Goal: Transaction & Acquisition: Book appointment/travel/reservation

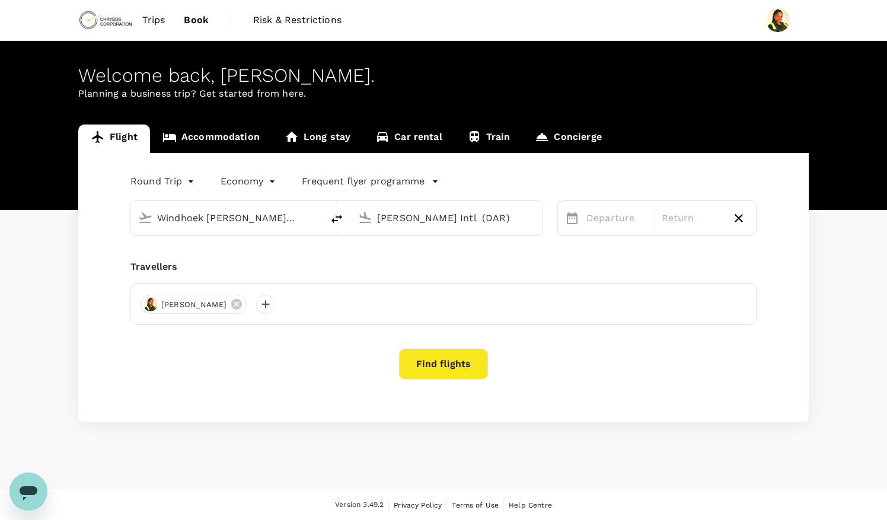
type input "Windhoek Hosea Kutako Intl (WDH)"
type input "Julius Nyerere Intl (DAR)"
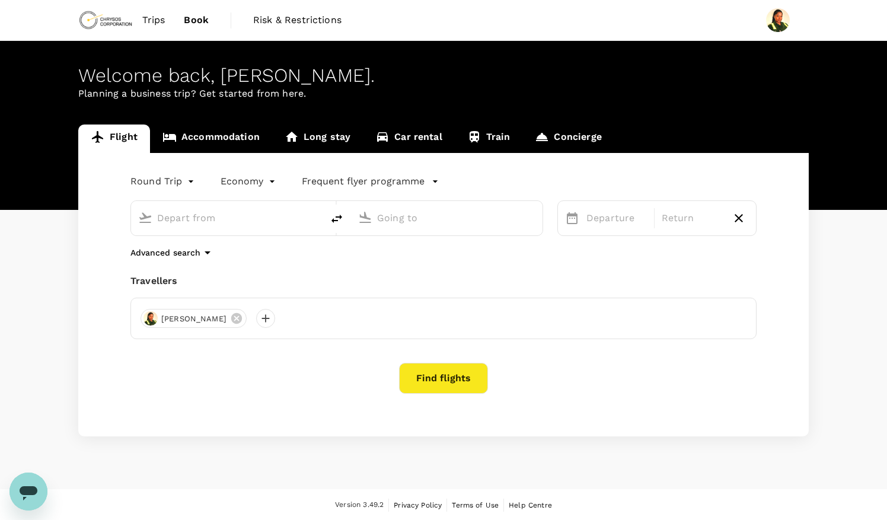
type input "Windhoek Hosea Kutako Intl (WDH)"
type input "Julius Nyerere Intl (DAR)"
click at [219, 216] on input "Windhoek Hosea Kutako Intl (WDH)" at bounding box center [227, 218] width 141 height 18
click at [295, 215] on input "Windhoek Hosea Kutako Intl (WDH)" at bounding box center [227, 218] width 141 height 18
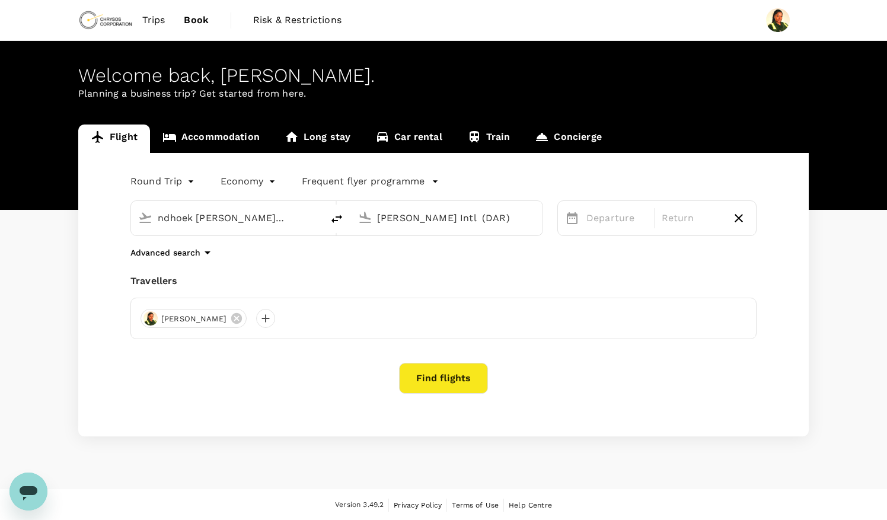
drag, startPoint x: 295, startPoint y: 215, endPoint x: 198, endPoint y: 212, distance: 97.3
click at [198, 212] on input "Windhoek Hosea Kutako Intl (WDH)" at bounding box center [227, 218] width 141 height 18
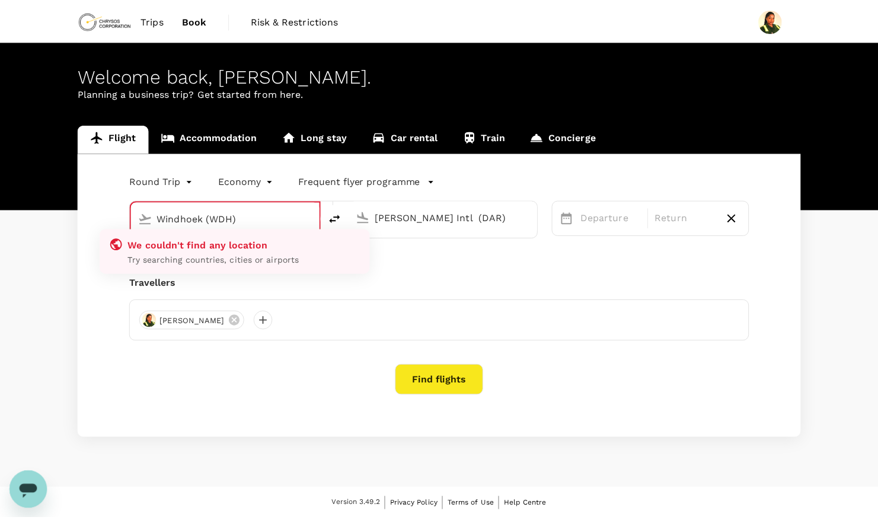
scroll to position [0, 0]
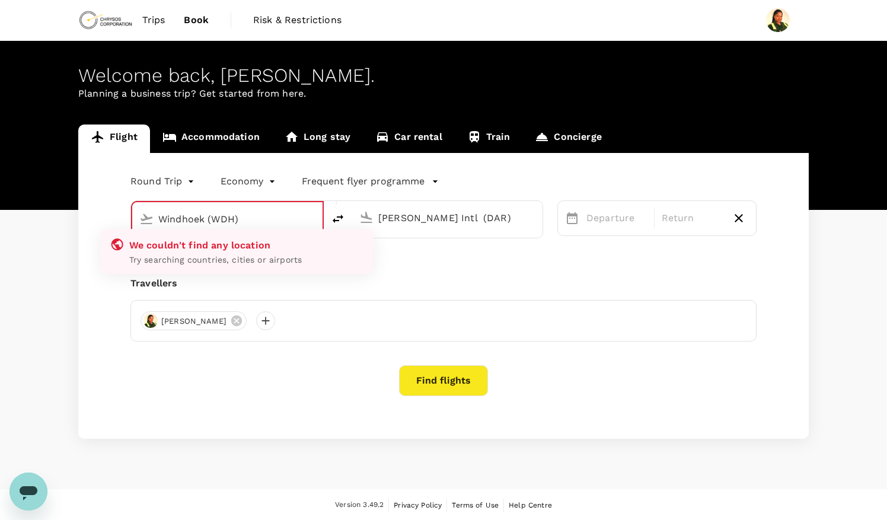
type input "Windhoek Hosea Kutako Intl (WDH)"
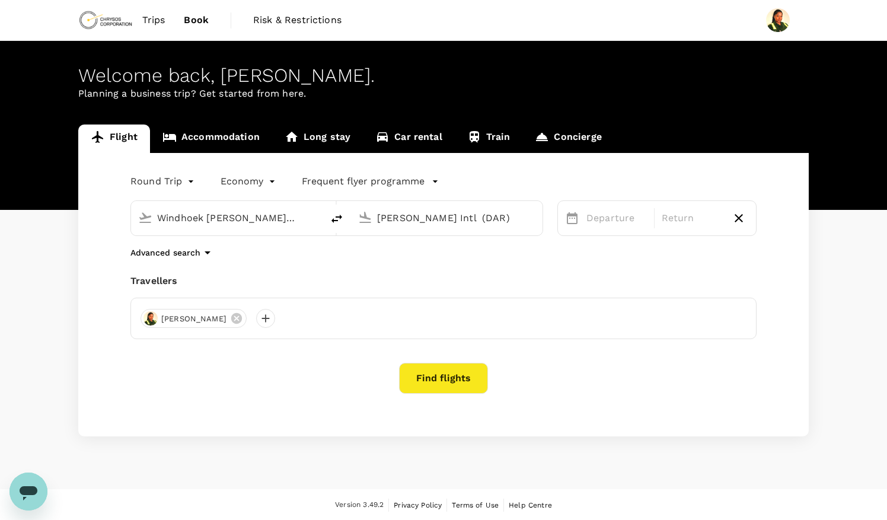
click at [117, 189] on div "Windhoek Hosea Kutako Intl (WDH) Julius Nyerere Intl (DAR)" at bounding box center [329, 211] width 427 height 50
click at [213, 136] on link "Accommodation" at bounding box center [211, 139] width 122 height 28
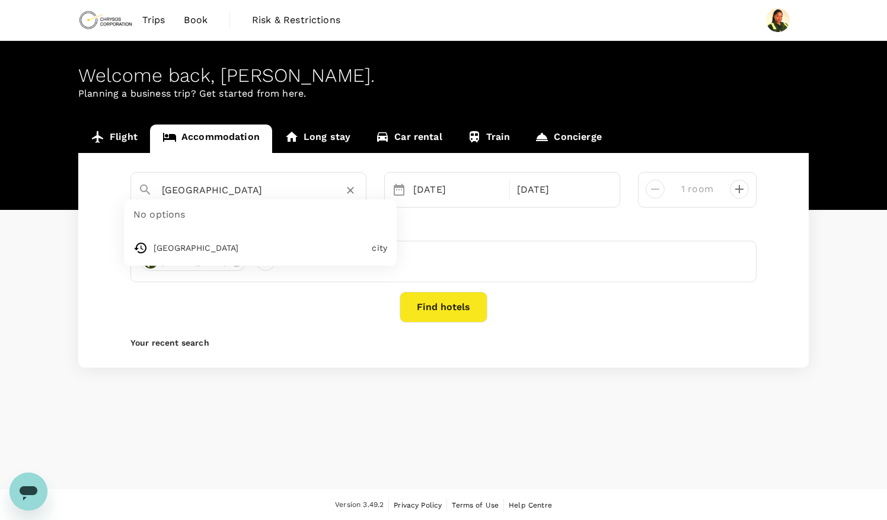
drag, startPoint x: 250, startPoint y: 197, endPoint x: 131, endPoint y: 199, distance: 119.2
click at [131, 199] on div "Walvis Bay No options Walvis Bay city" at bounding box center [248, 190] width 236 height 36
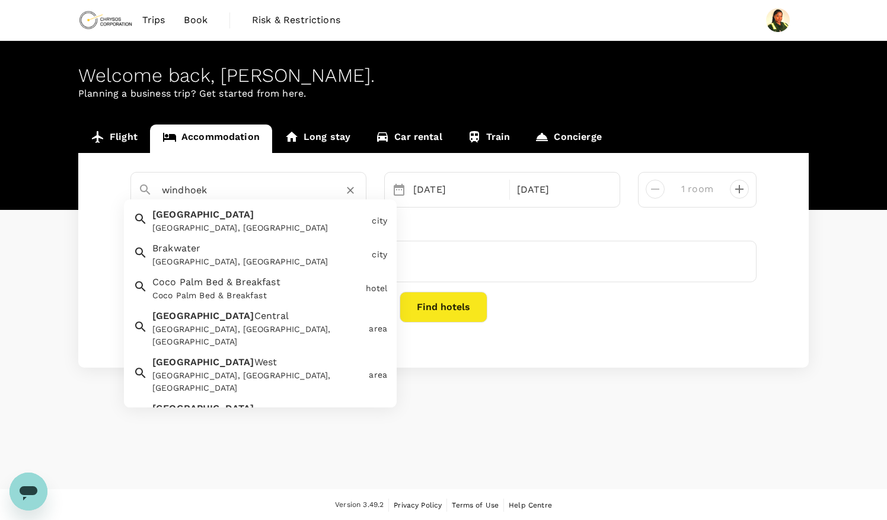
click at [170, 216] on span "[GEOGRAPHIC_DATA]" at bounding box center [203, 214] width 102 height 11
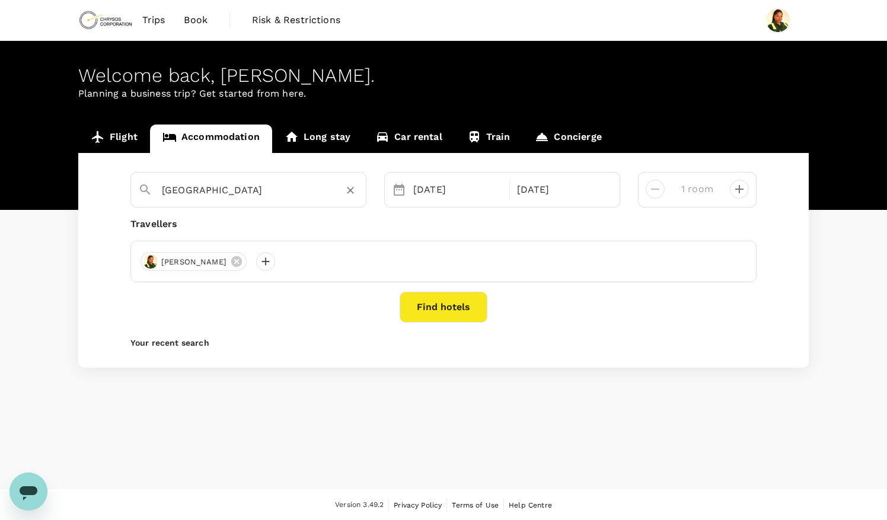
type input "[GEOGRAPHIC_DATA]"
click at [458, 311] on button "Find hotels" at bounding box center [444, 307] width 88 height 31
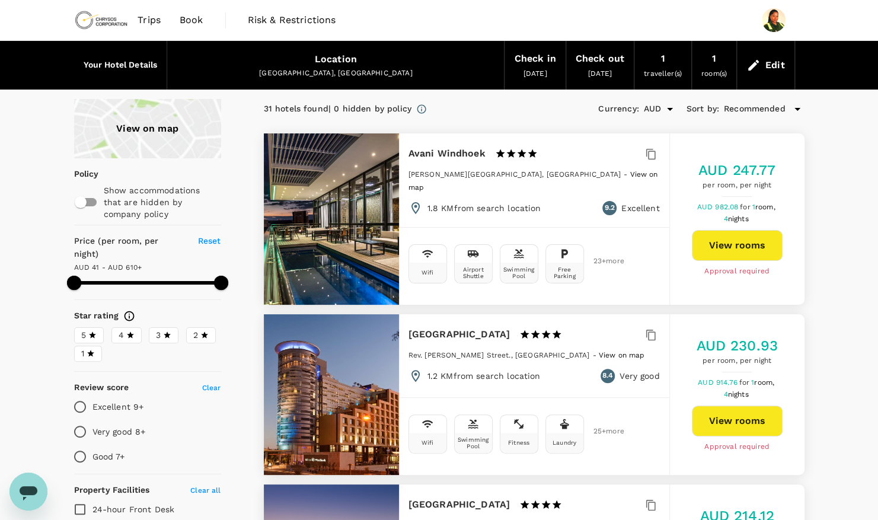
type input "608.63"
type input "AUD"
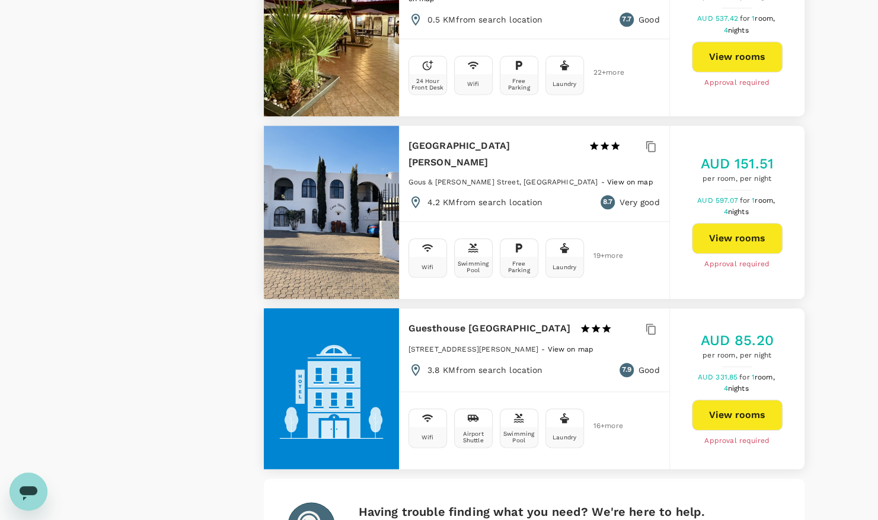
scroll to position [3224, 0]
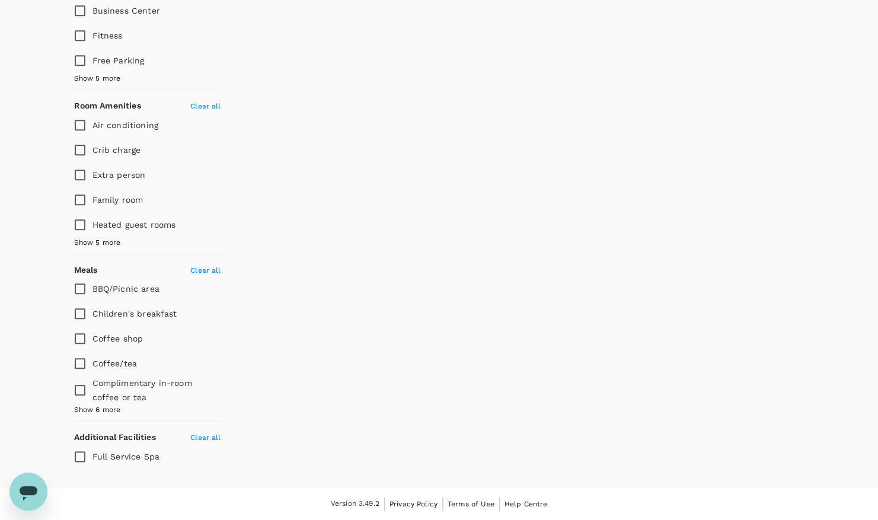
scroll to position [98, 0]
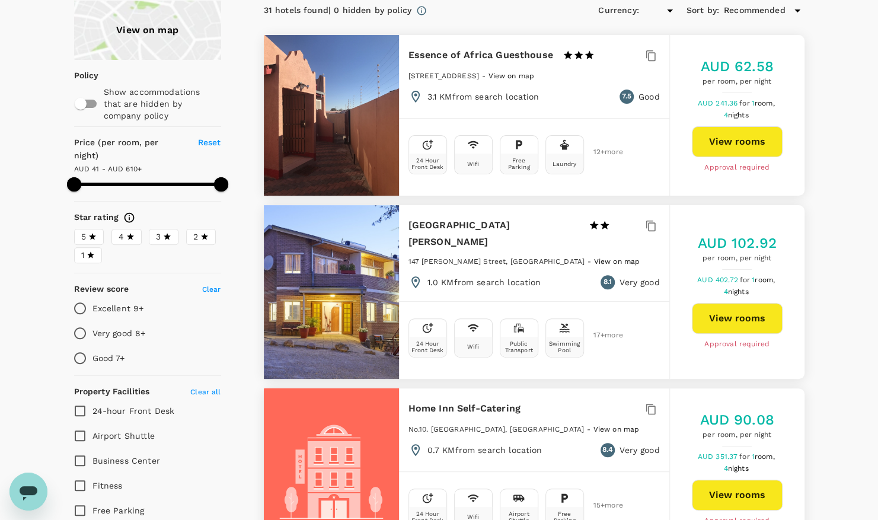
type input "608.63"
type input "AUD"
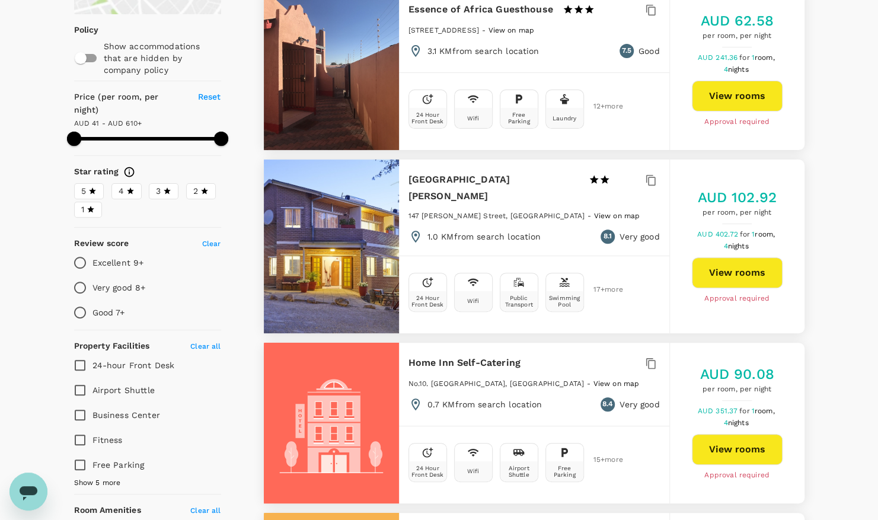
scroll to position [0, 0]
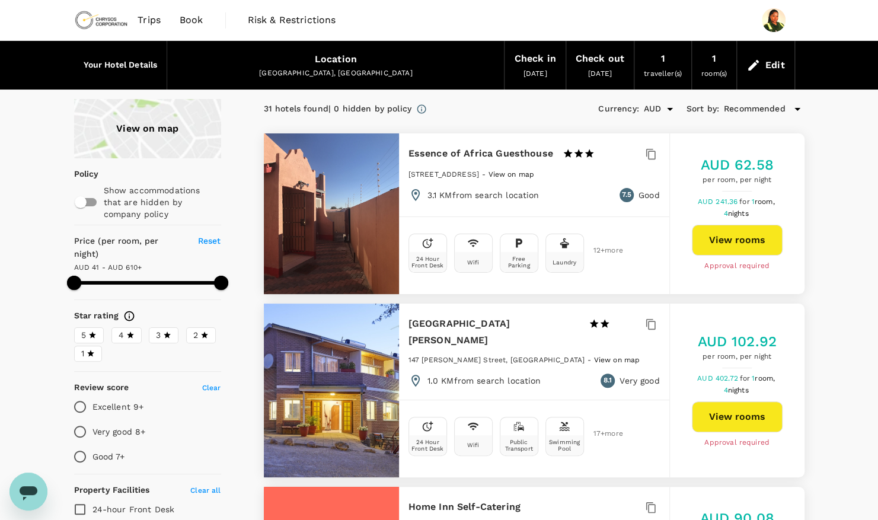
click at [215, 276] on span at bounding box center [221, 283] width 14 height 14
drag, startPoint x: 215, startPoint y: 261, endPoint x: 369, endPoint y: 173, distance: 177.2
click at [195, 274] on span at bounding box center [147, 283] width 147 height 18
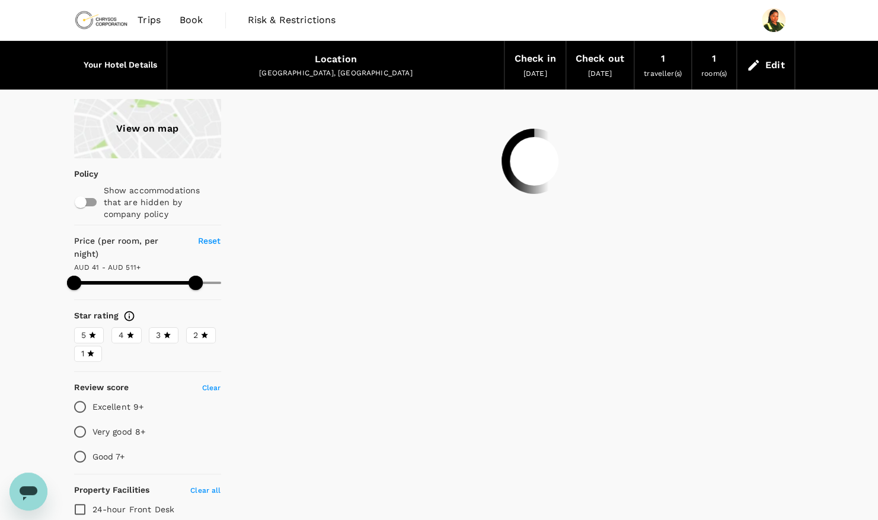
type input "510.63"
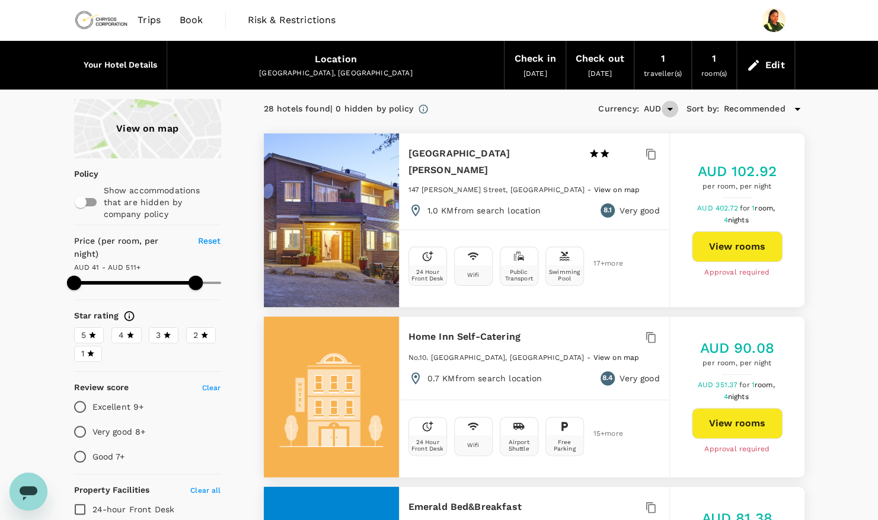
click at [670, 108] on icon "Open" at bounding box center [670, 109] width 6 height 3
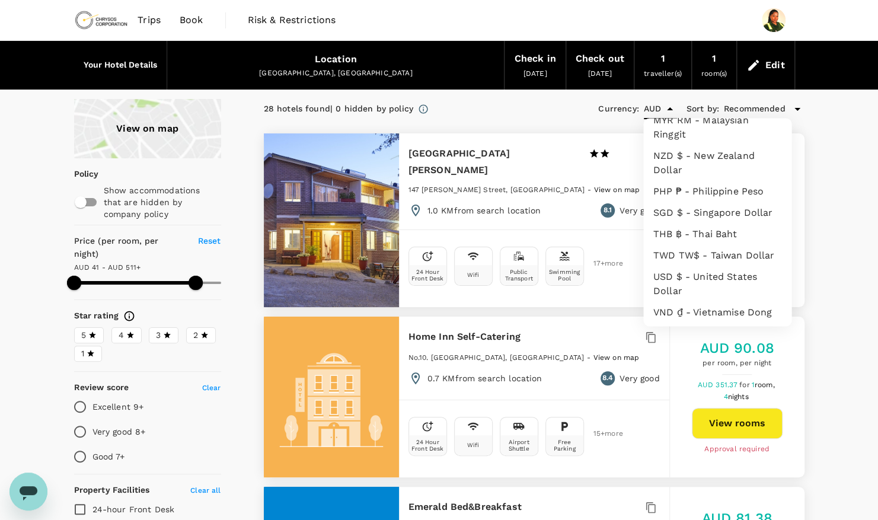
scroll to position [356, 0]
click at [670, 279] on li "USD $ - United States Dollar" at bounding box center [717, 282] width 148 height 36
type input "USD"
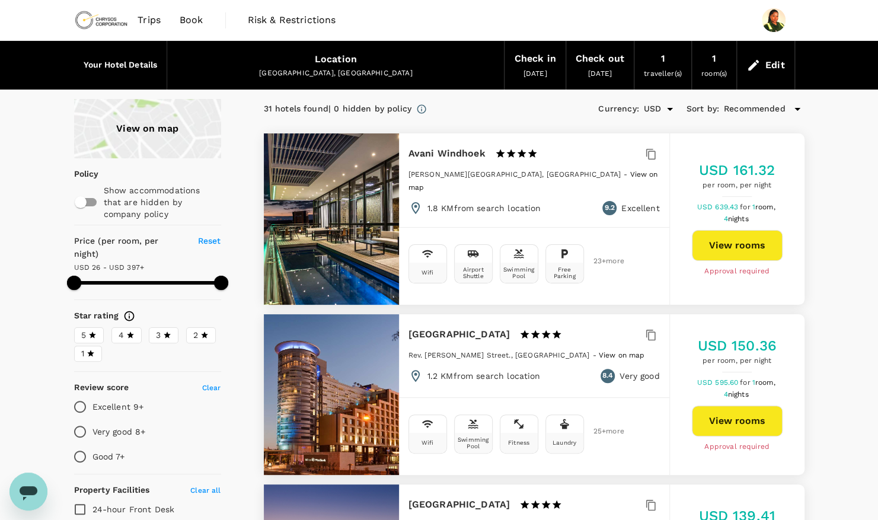
type input "608.63"
type input "USD"
click at [187, 274] on span at bounding box center [147, 283] width 147 height 18
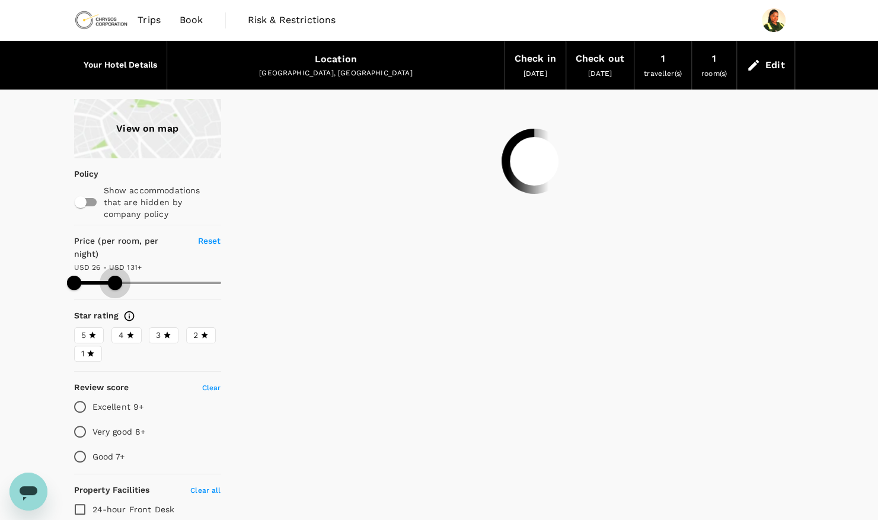
drag, startPoint x: 163, startPoint y: 261, endPoint x: 114, endPoint y: 263, distance: 49.3
click at [114, 276] on span at bounding box center [115, 283] width 14 height 14
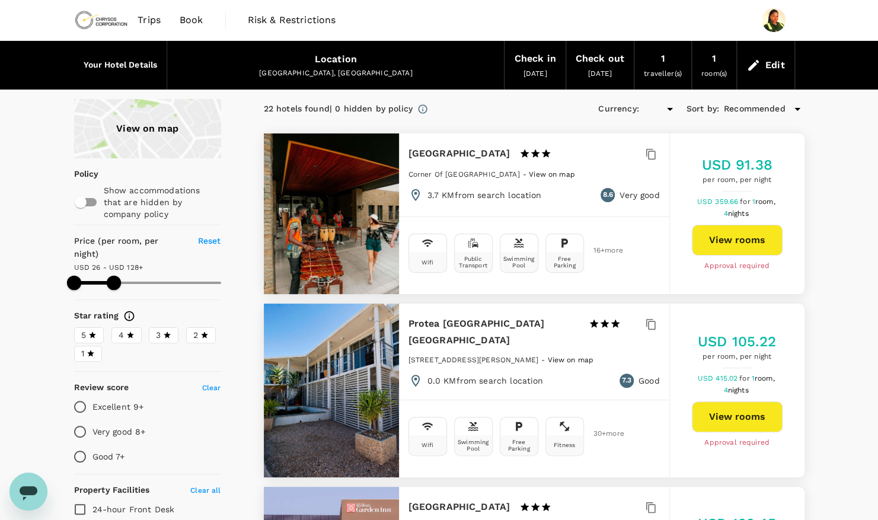
type input "195.63"
type input "USD"
click at [114, 276] on span at bounding box center [114, 283] width 14 height 14
type input "195.63"
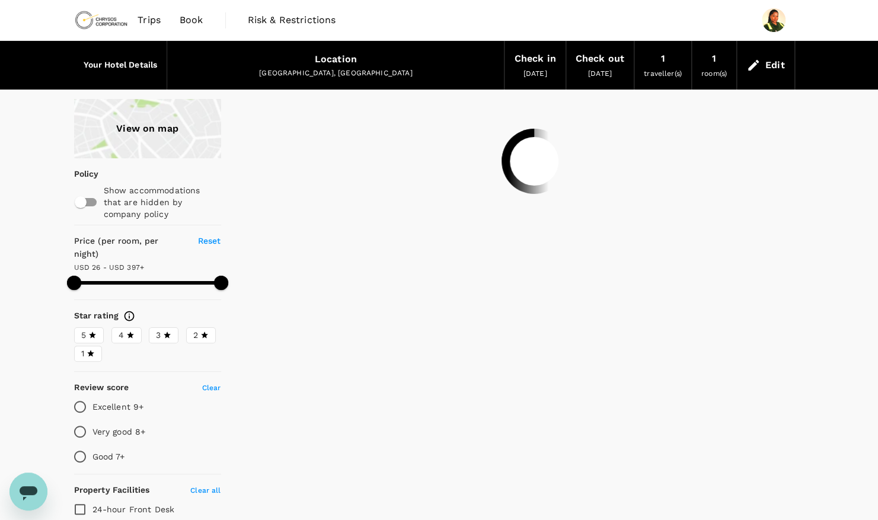
type input "608.63"
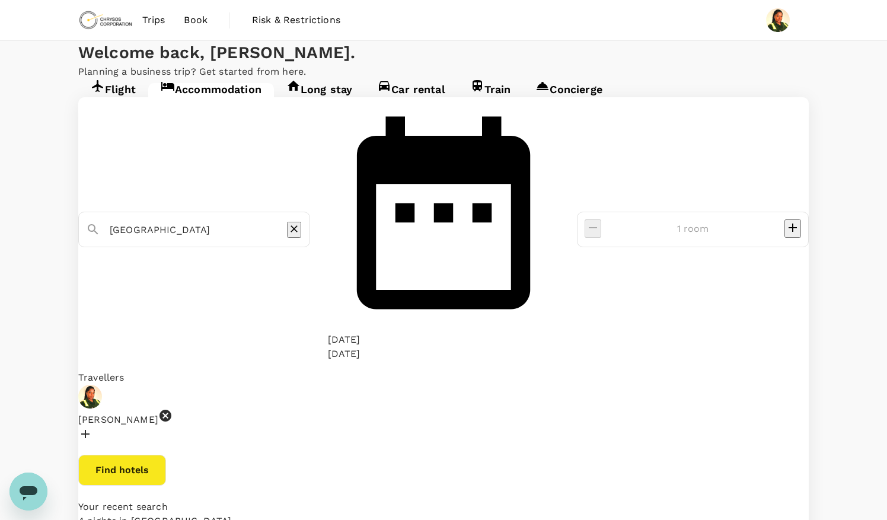
click at [166, 455] on button "Find hotels" at bounding box center [122, 470] width 88 height 31
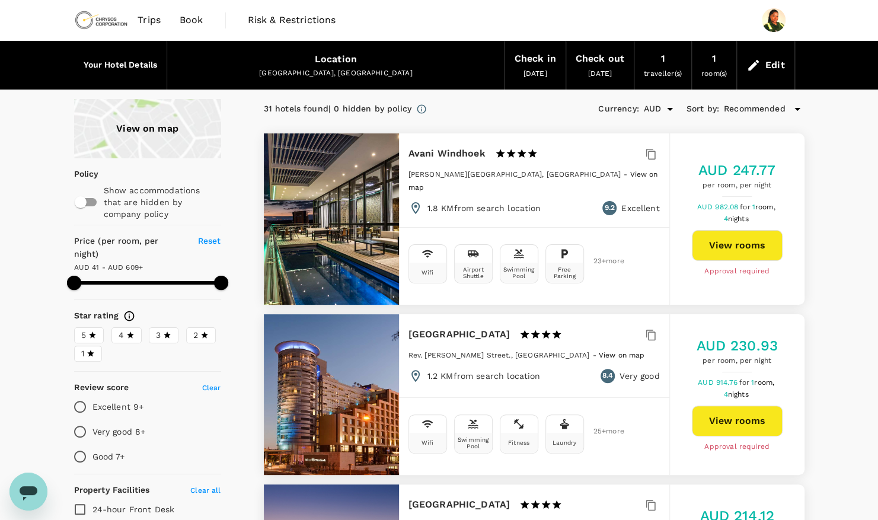
type input "608.63"
type input "AUD"
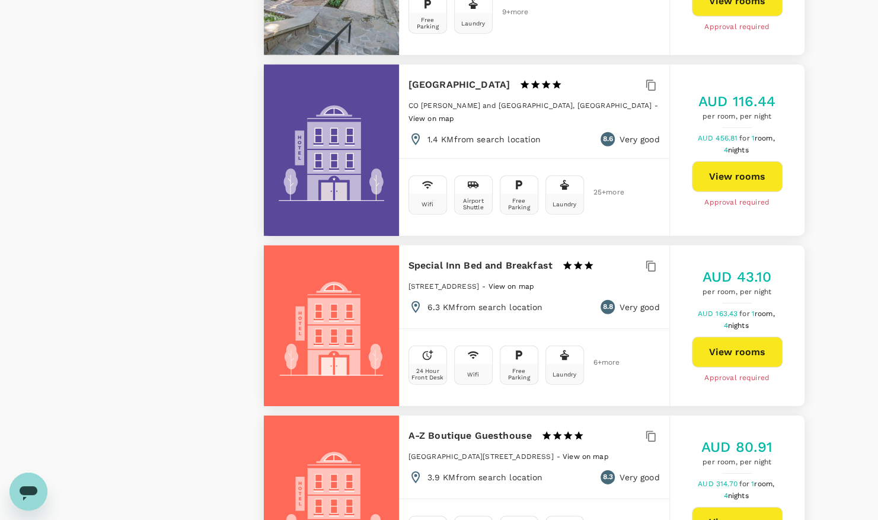
scroll to position [1849, 0]
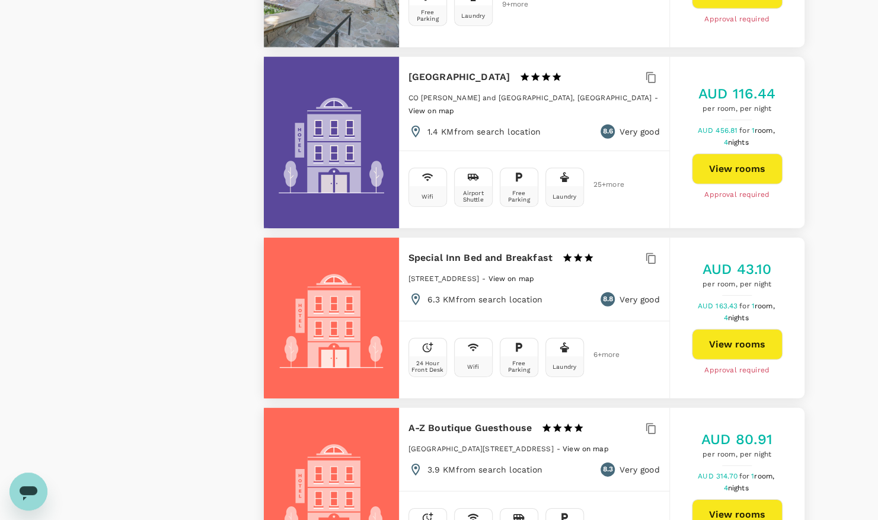
type input "608.63"
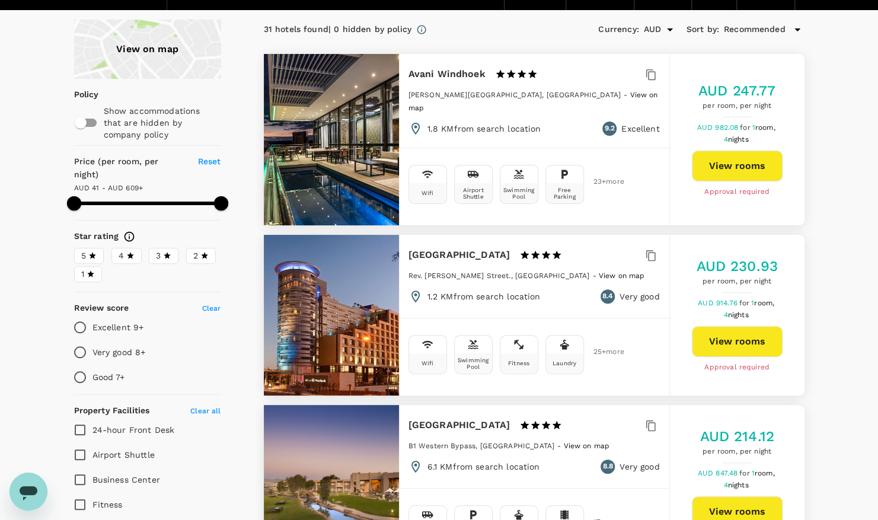
scroll to position [0, 0]
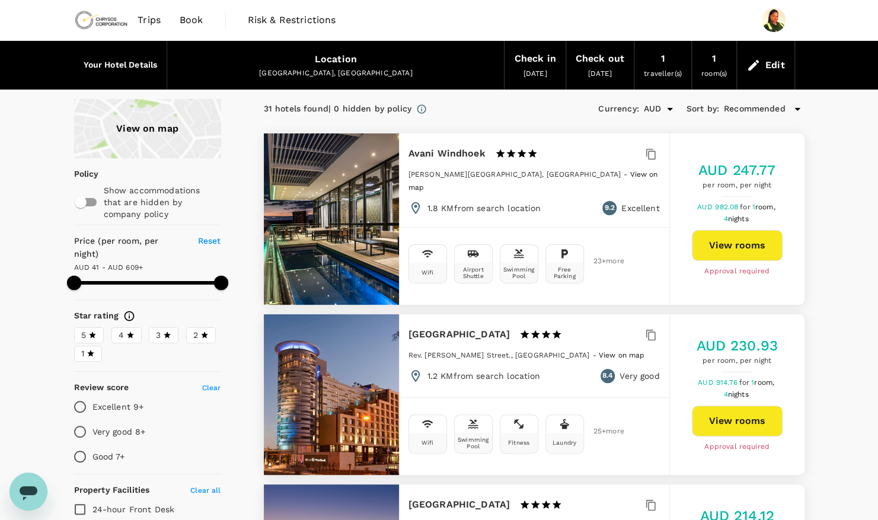
drag, startPoint x: 670, startPoint y: 108, endPoint x: 657, endPoint y: 105, distance: 13.4
click at [657, 105] on input "AUD" at bounding box center [653, 109] width 18 height 20
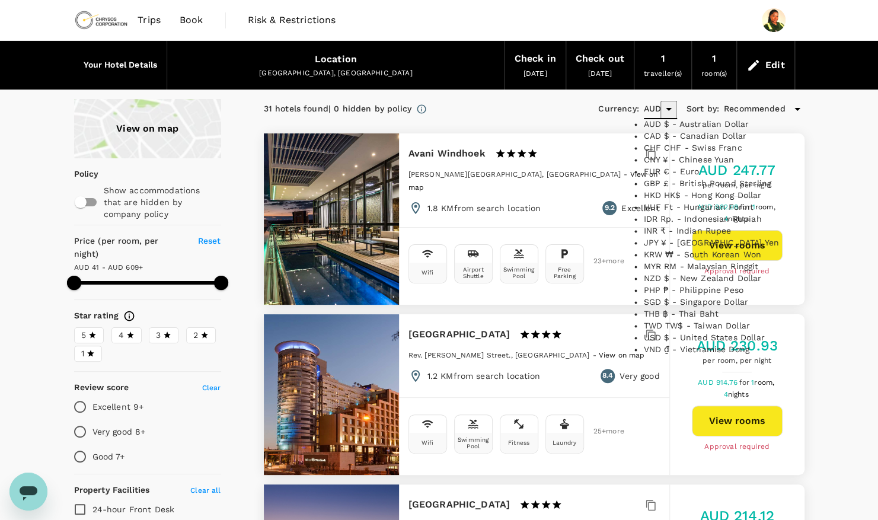
scroll to position [356, 0]
drag, startPoint x: 694, startPoint y: 277, endPoint x: 661, endPoint y: 289, distance: 35.5
click at [661, 332] on li "USD $ - United States Dollar" at bounding box center [717, 338] width 148 height 12
type input "USD"
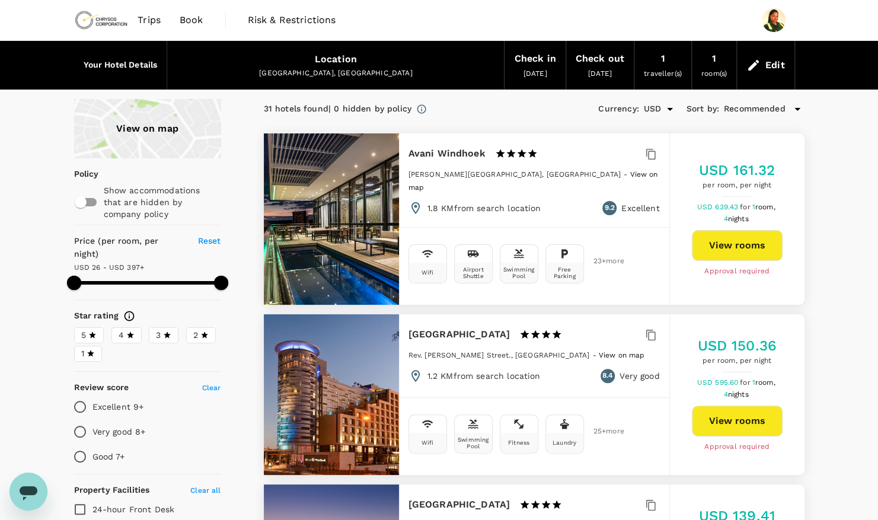
type input "608.63"
type input "USD"
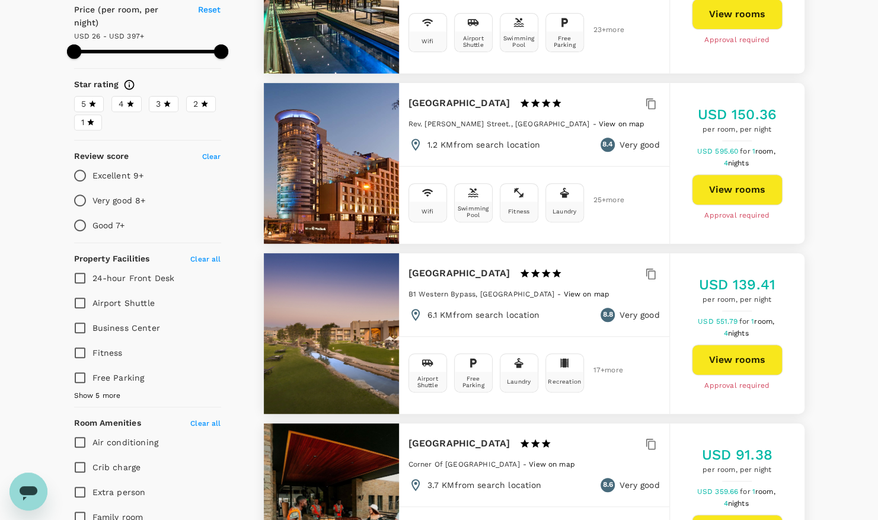
scroll to position [232, 0]
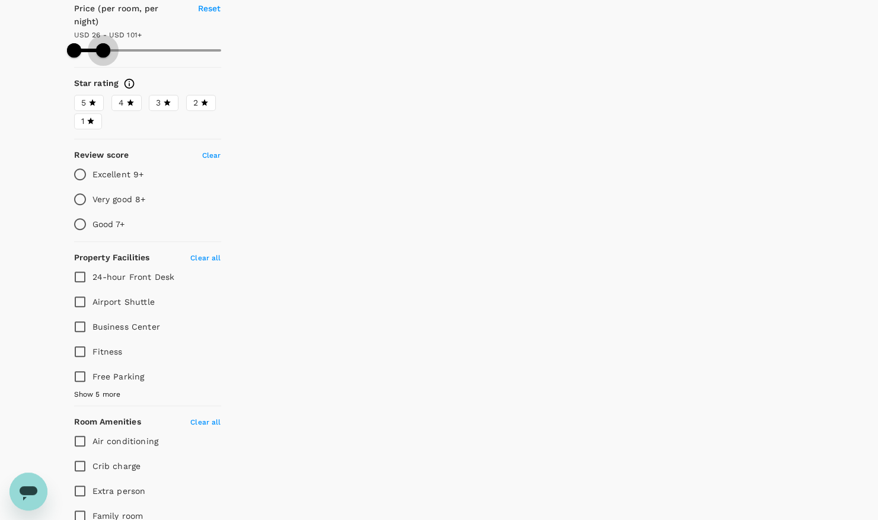
drag, startPoint x: 219, startPoint y: 35, endPoint x: 103, endPoint y: 22, distance: 116.9
click at [103, 22] on div "Price (per room, per night) Reset USD 26 - USD 101+" at bounding box center [147, 32] width 147 height 60
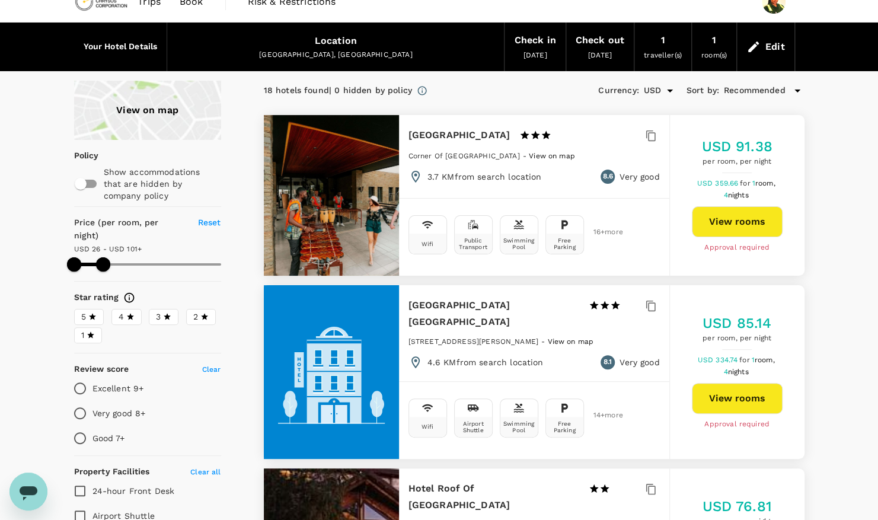
scroll to position [21, 0]
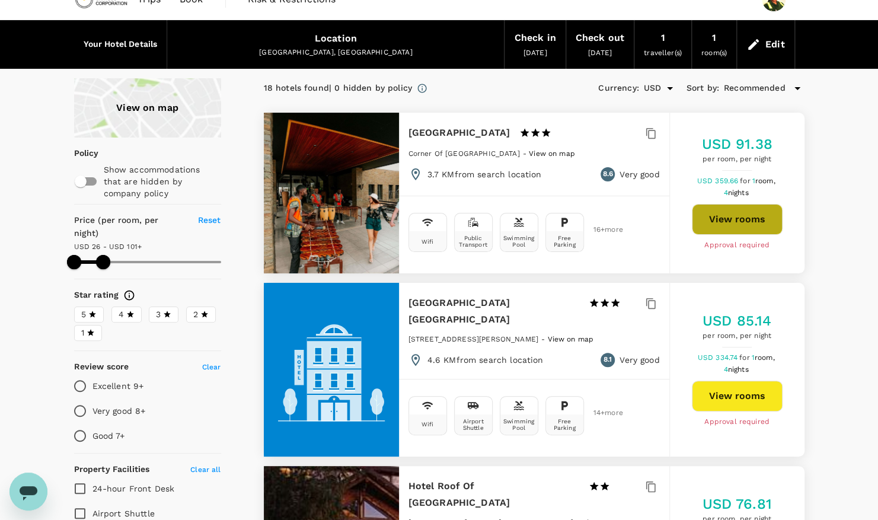
click at [731, 221] on button "View rooms" at bounding box center [737, 219] width 91 height 31
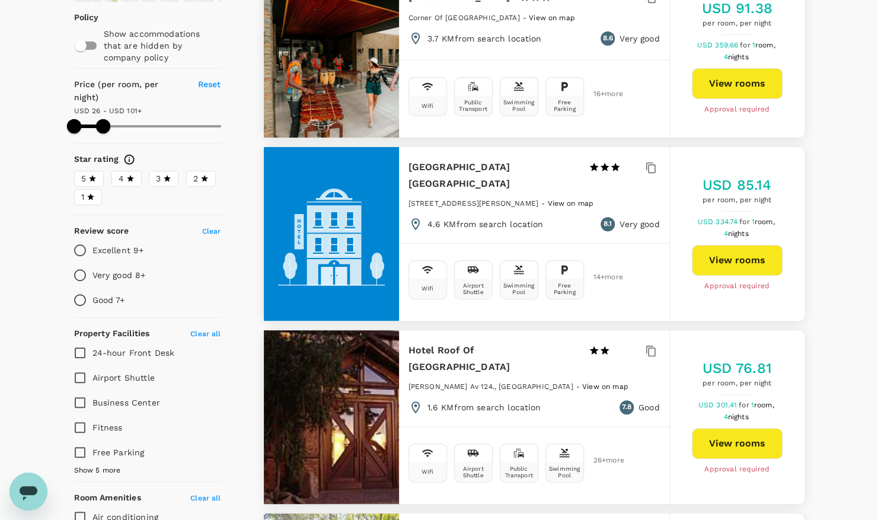
scroll to position [157, 0]
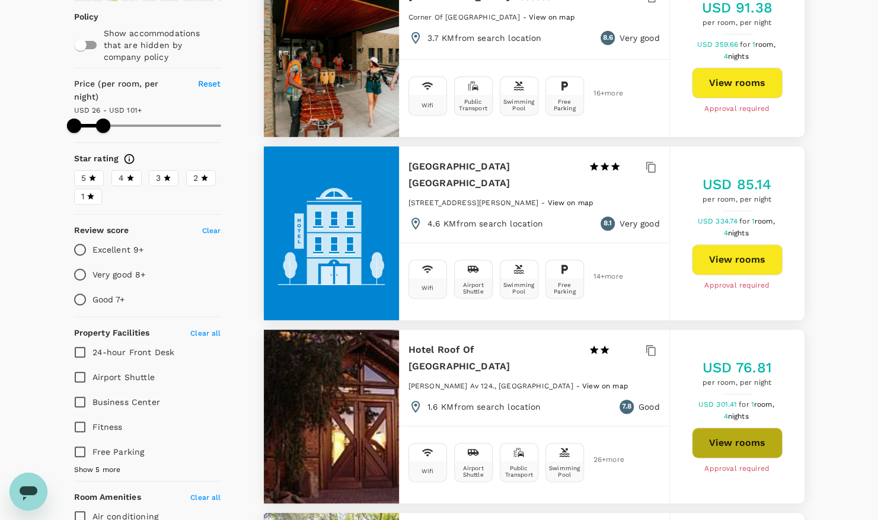
click at [725, 427] on button "View rooms" at bounding box center [737, 442] width 91 height 31
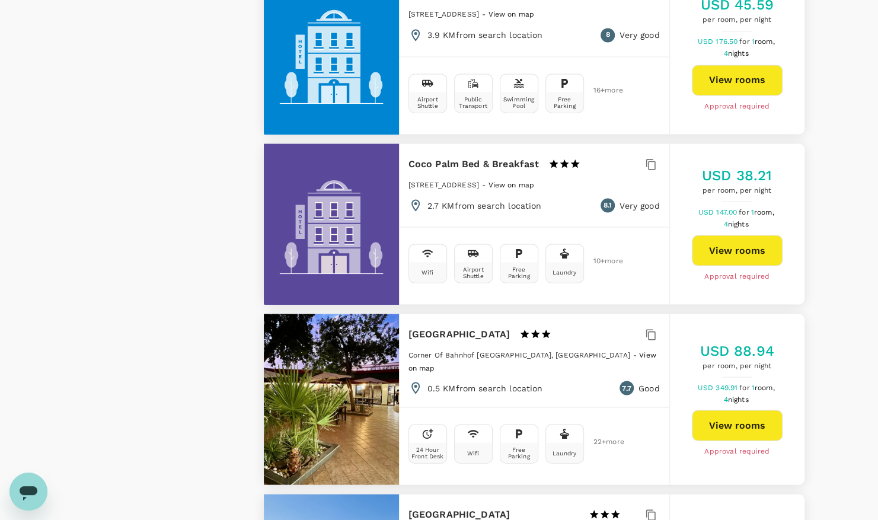
scroll to position [1223, 0]
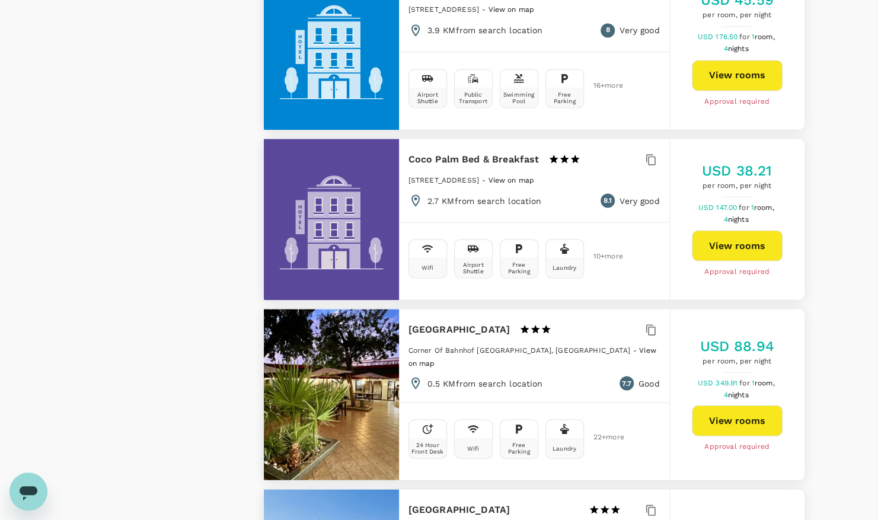
click at [461, 321] on h6 "Hotel Thuringerhof" at bounding box center [460, 329] width 102 height 17
click at [724, 405] on button "View rooms" at bounding box center [737, 420] width 91 height 31
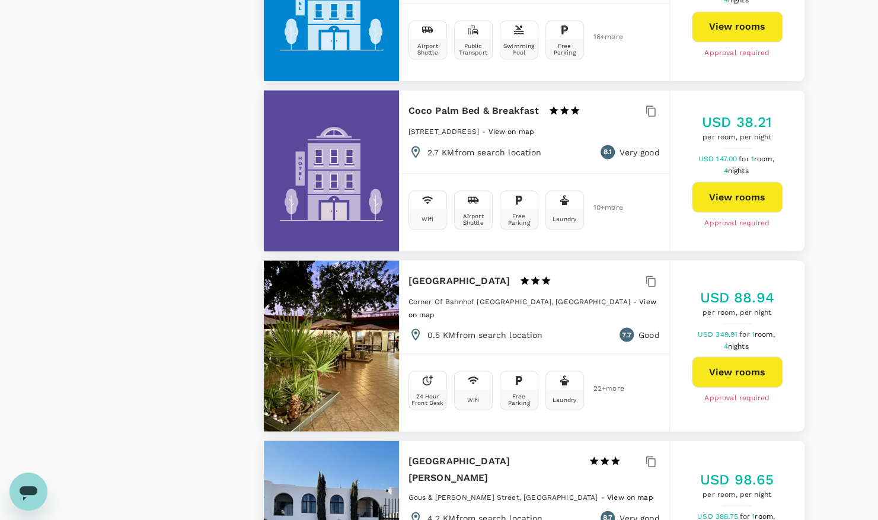
scroll to position [1268, 0]
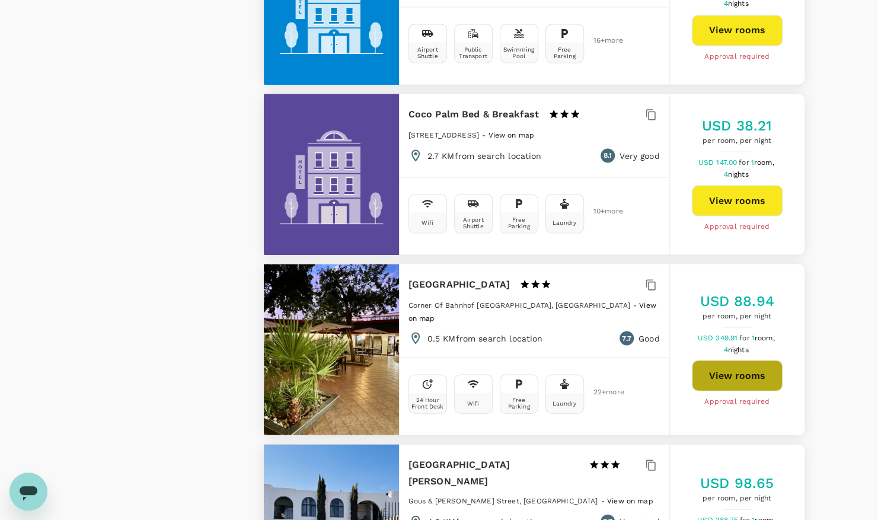
click at [714, 360] on button "View rooms" at bounding box center [737, 375] width 91 height 31
click at [725, 360] on button "View rooms" at bounding box center [737, 375] width 91 height 31
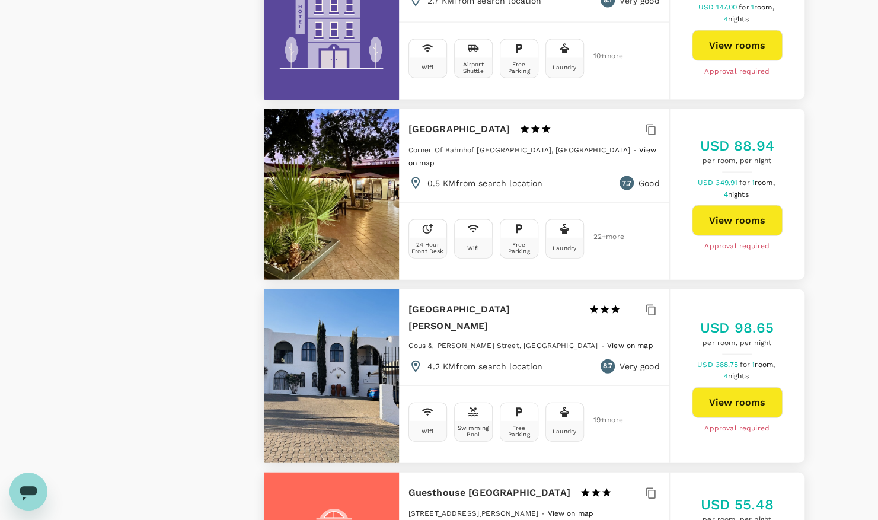
scroll to position [1423, 0]
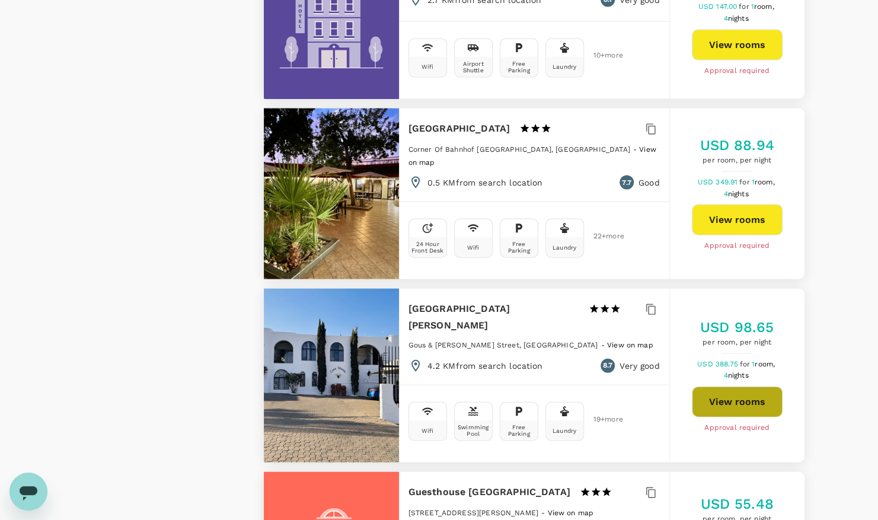
click at [725, 387] on button "View rooms" at bounding box center [737, 402] width 91 height 31
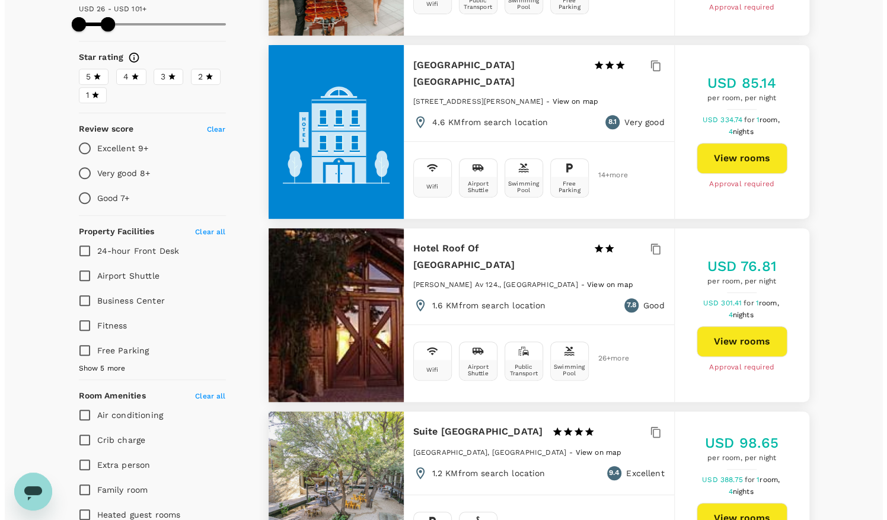
scroll to position [0, 0]
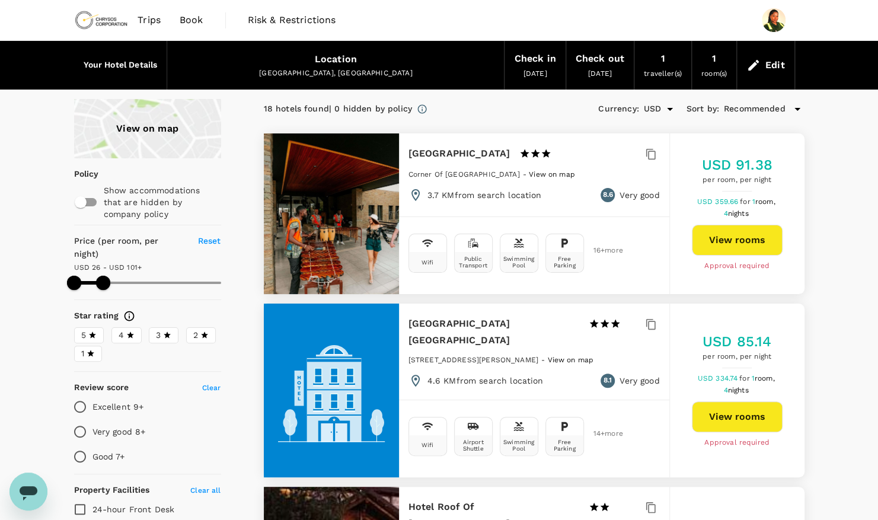
click at [331, 62] on div "Location" at bounding box center [336, 59] width 42 height 17
type input "154.63"
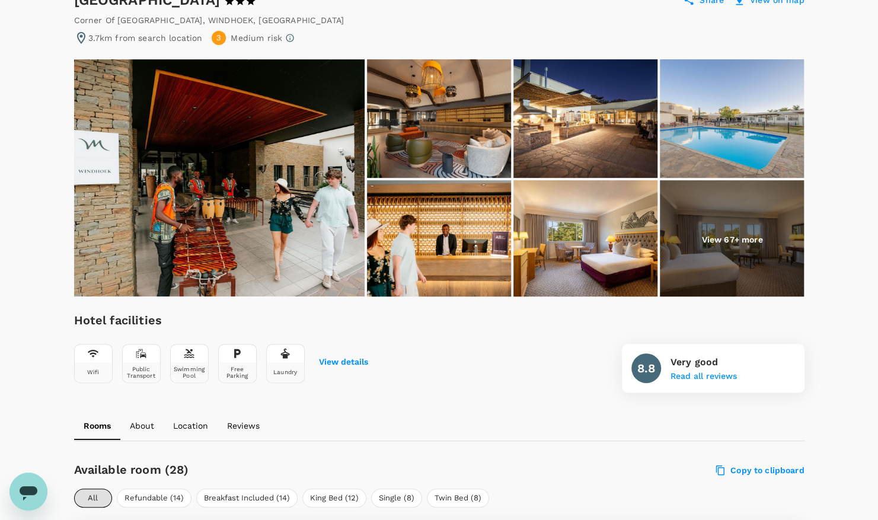
scroll to position [115, 0]
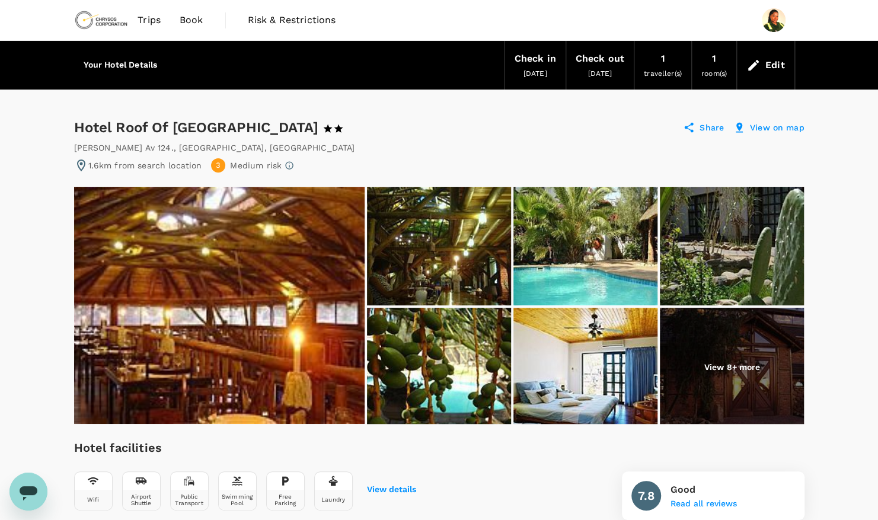
click at [305, 279] on img at bounding box center [219, 305] width 291 height 237
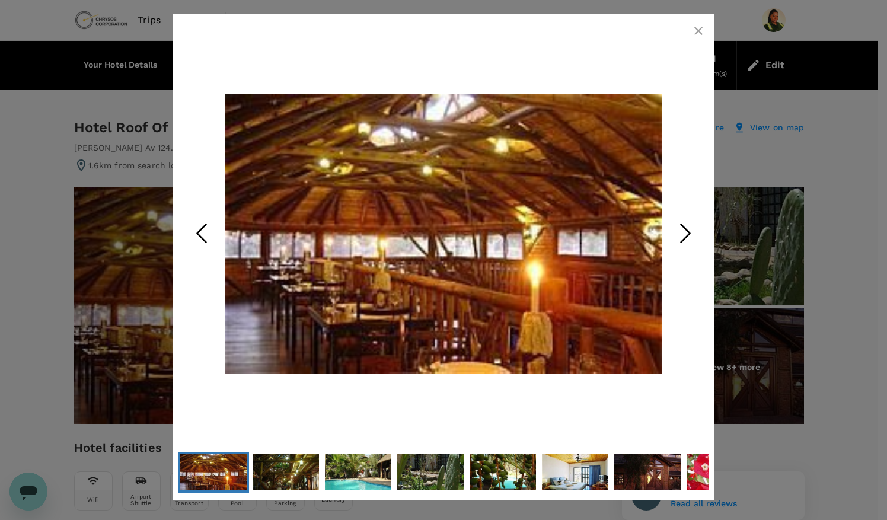
click at [697, 231] on icon "Next Slide" at bounding box center [686, 233] width 36 height 36
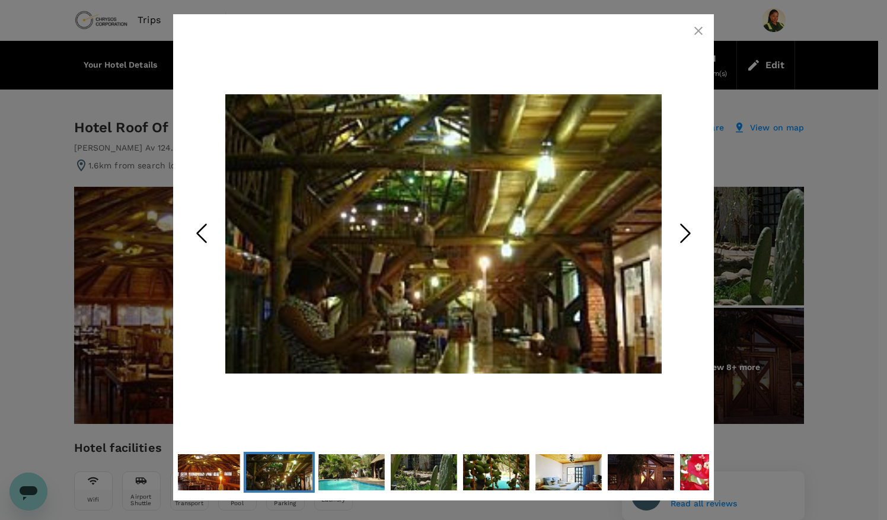
click at [697, 231] on icon "Next Slide" at bounding box center [686, 233] width 36 height 36
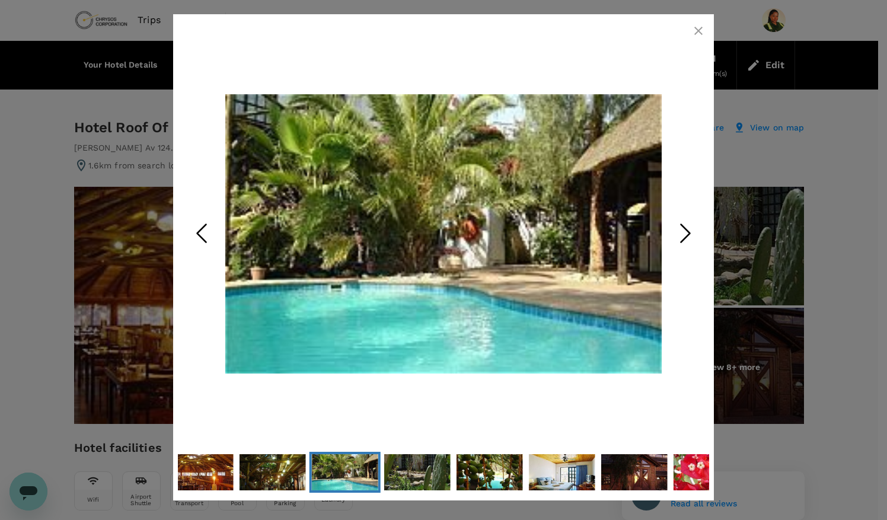
click at [697, 231] on icon "Next Slide" at bounding box center [686, 233] width 36 height 36
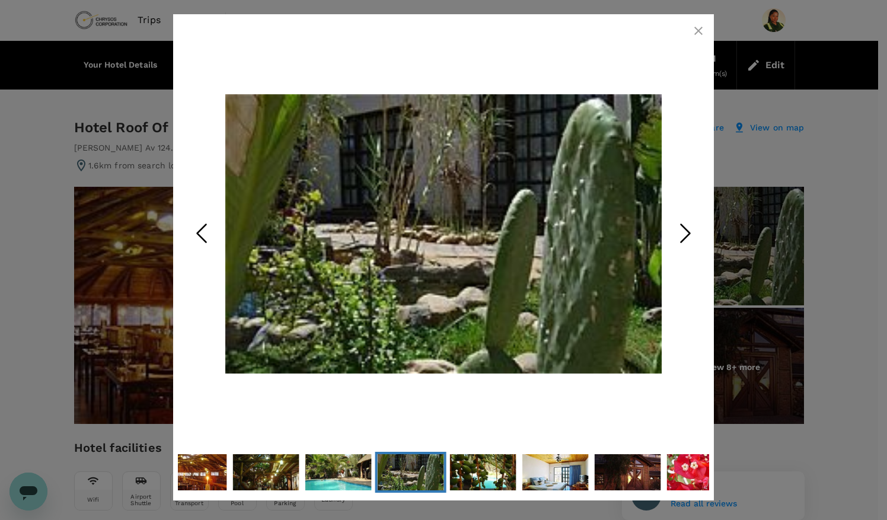
click at [697, 231] on icon "Next Slide" at bounding box center [686, 233] width 36 height 36
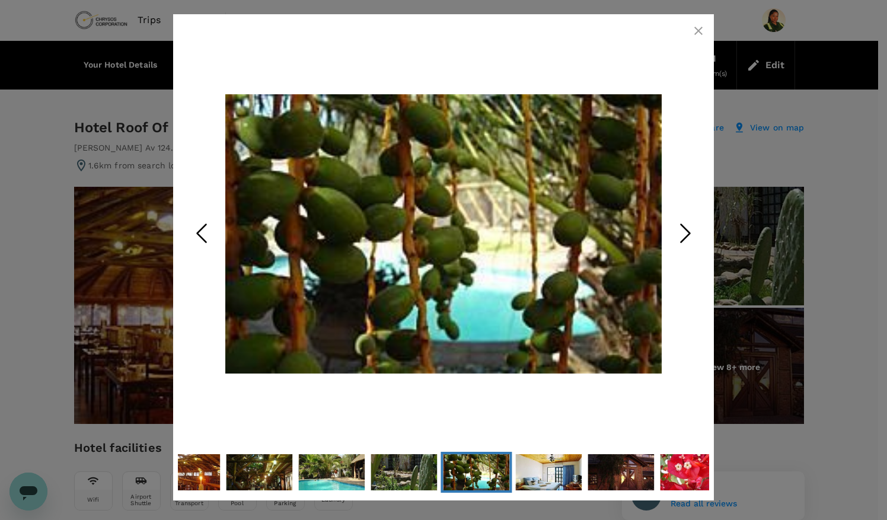
drag, startPoint x: 697, startPoint y: 231, endPoint x: 690, endPoint y: 215, distance: 17.5
click at [690, 215] on icon "Next Slide" at bounding box center [686, 233] width 36 height 36
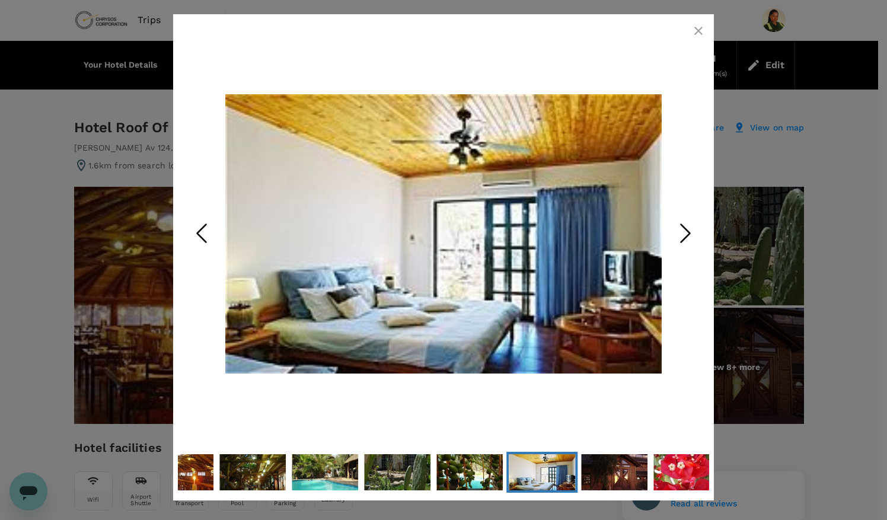
click at [686, 228] on polyline "Next Slide" at bounding box center [685, 233] width 9 height 18
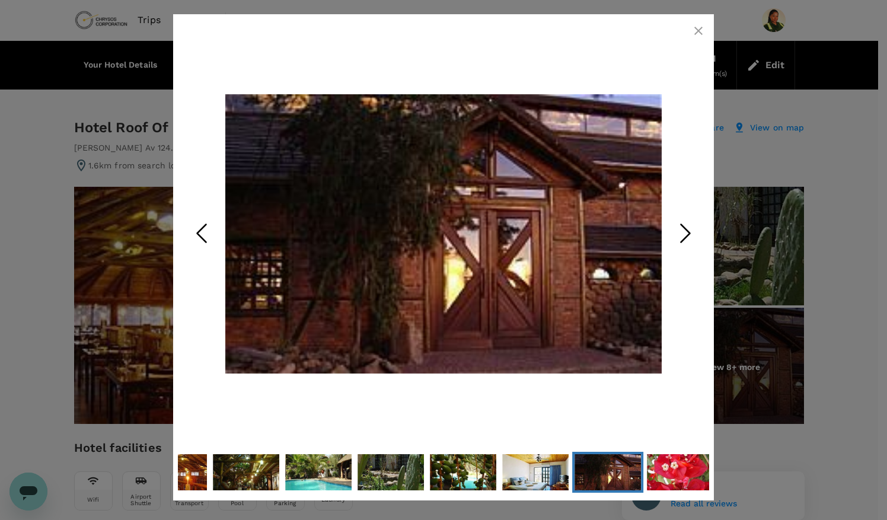
drag, startPoint x: 686, startPoint y: 228, endPoint x: 684, endPoint y: 222, distance: 6.2
click at [684, 222] on icon "Next Slide" at bounding box center [686, 233] width 36 height 36
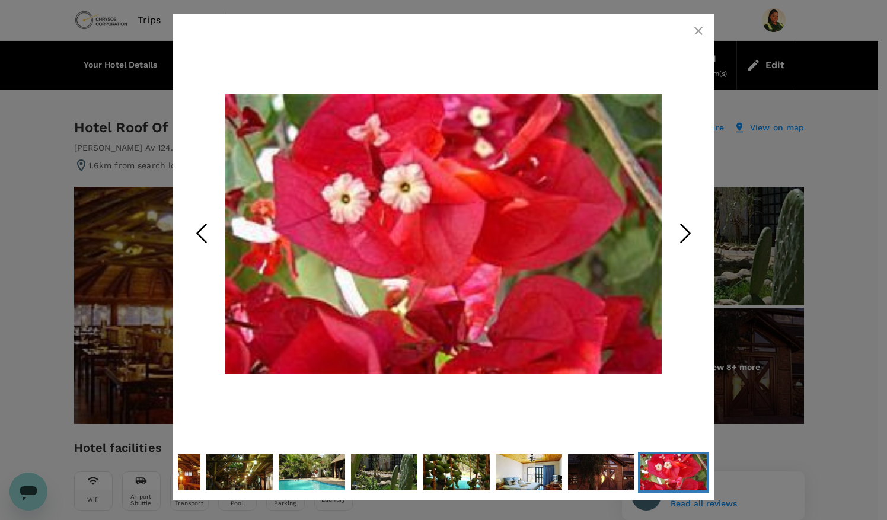
click at [684, 222] on icon "Next Slide" at bounding box center [686, 233] width 36 height 36
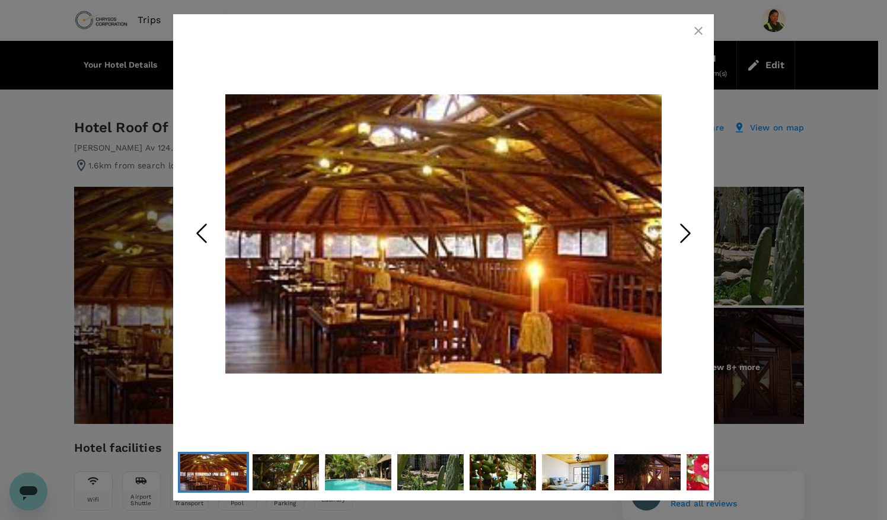
click at [702, 31] on icon "button" at bounding box center [698, 31] width 14 height 14
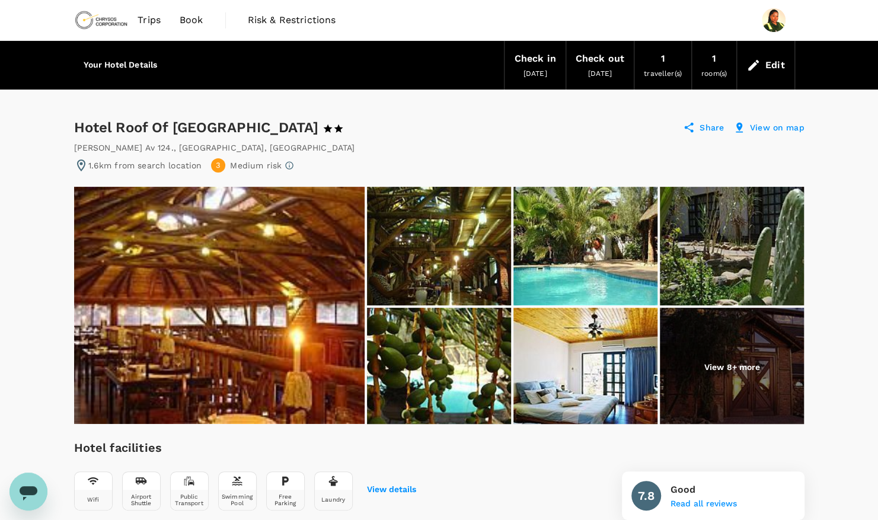
click at [716, 377] on img at bounding box center [732, 367] width 144 height 119
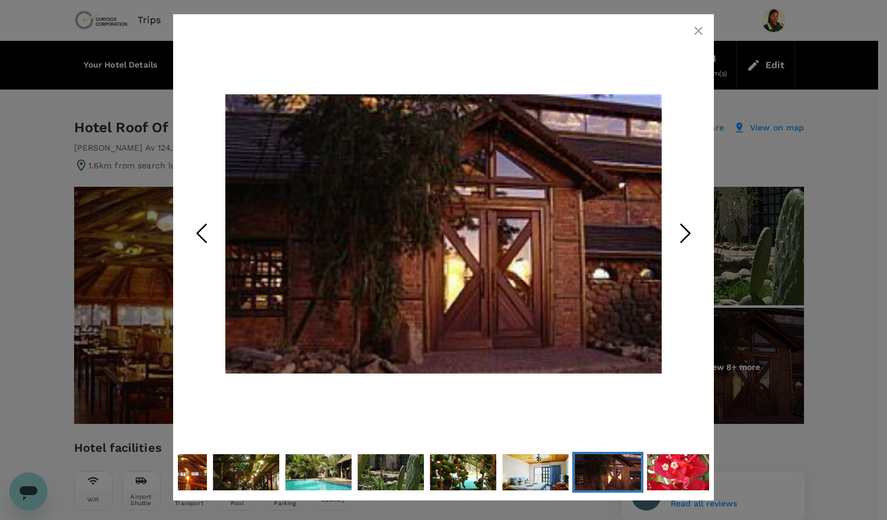
click at [680, 228] on icon "Next Slide" at bounding box center [686, 233] width 36 height 36
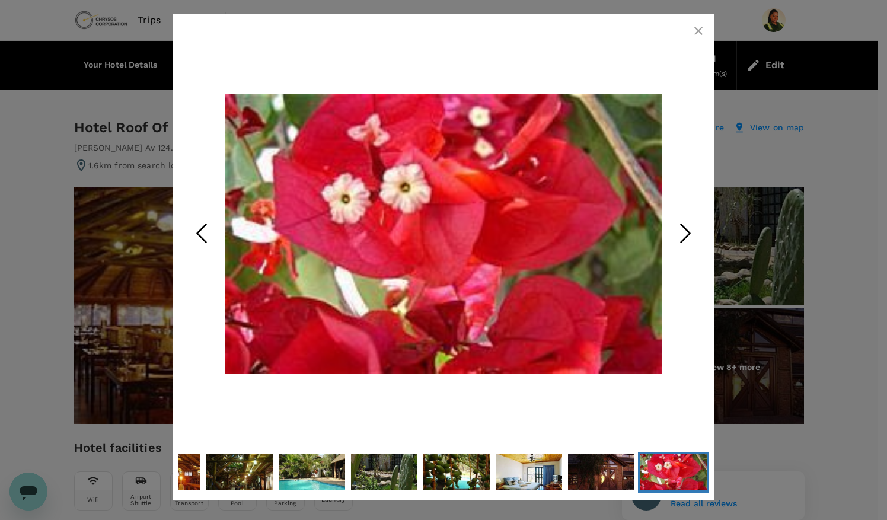
click at [680, 228] on icon "Next Slide" at bounding box center [686, 233] width 36 height 36
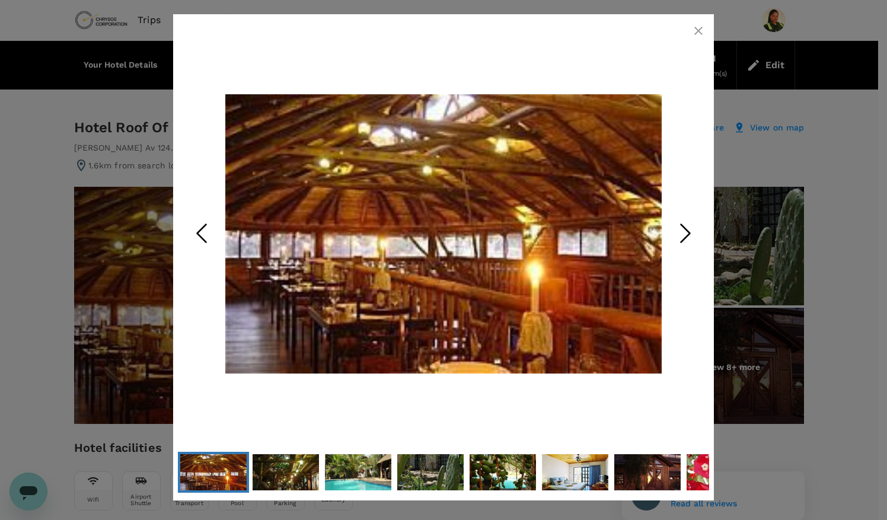
click at [680, 228] on icon "Next Slide" at bounding box center [686, 233] width 36 height 36
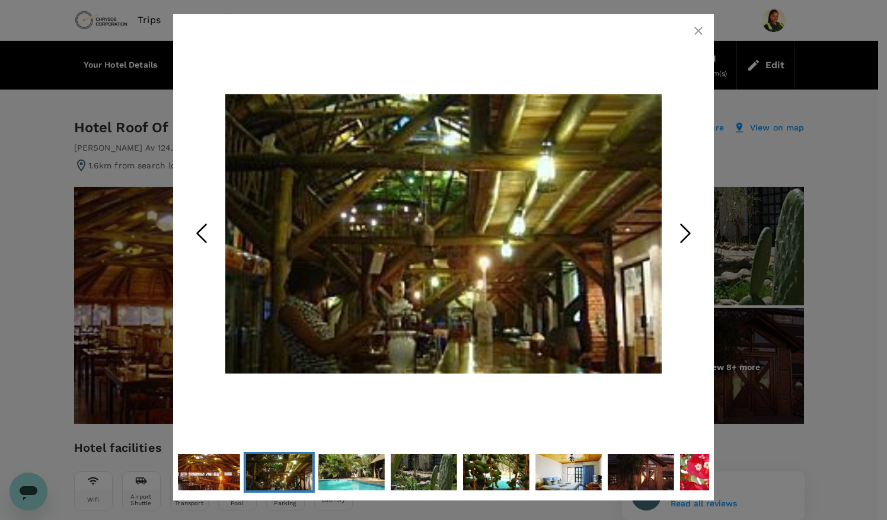
drag, startPoint x: 680, startPoint y: 228, endPoint x: 698, endPoint y: 33, distance: 196.5
click at [698, 33] on icon "button" at bounding box center [698, 31] width 14 height 14
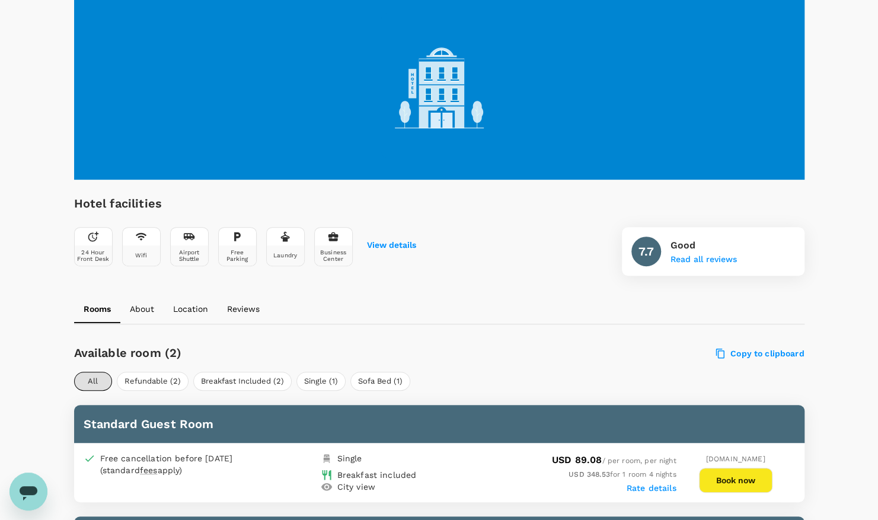
scroll to position [194, 0]
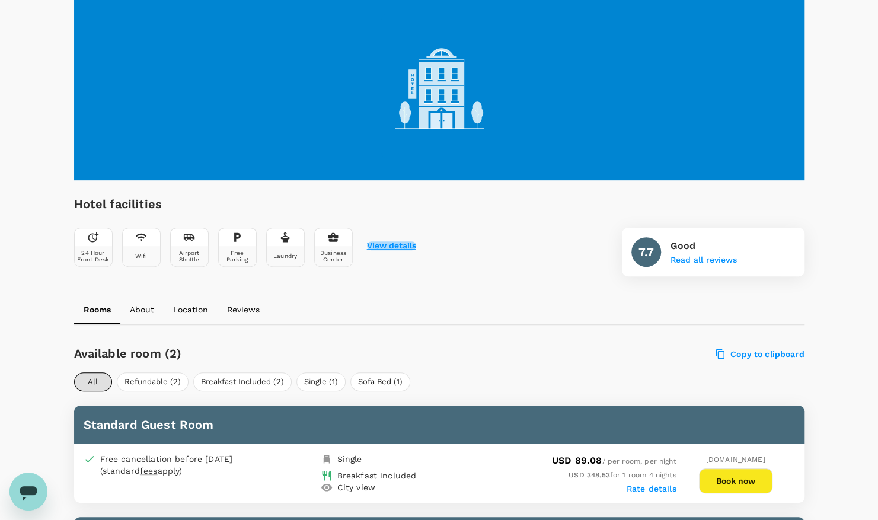
click at [401, 245] on button "View details" at bounding box center [391, 245] width 49 height 9
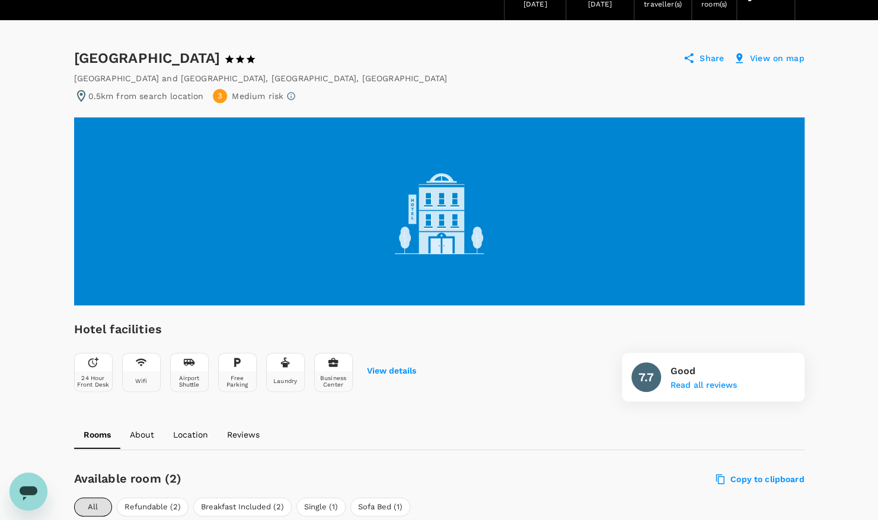
scroll to position [0, 0]
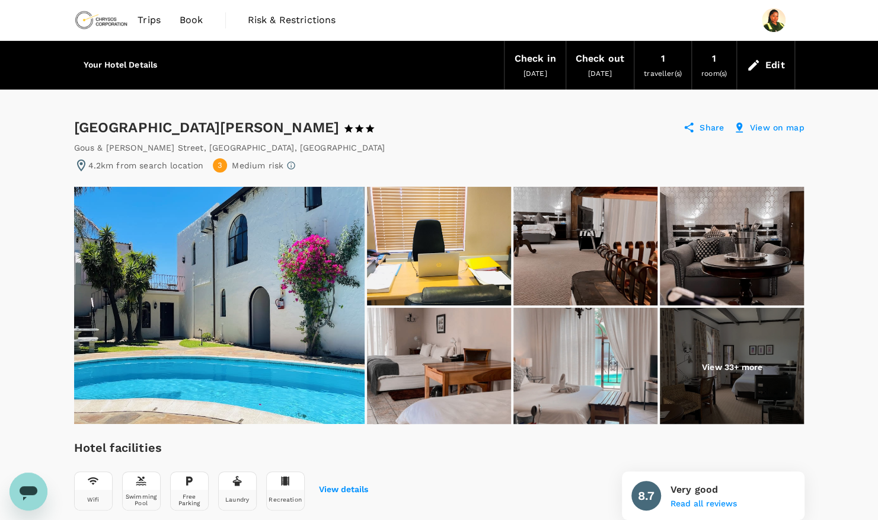
click at [259, 317] on img at bounding box center [219, 305] width 291 height 237
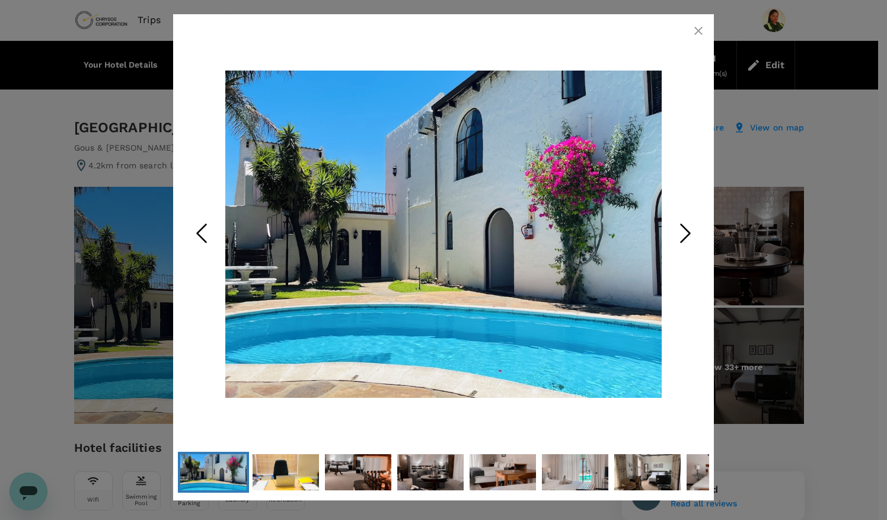
click at [679, 228] on icon "Next Slide" at bounding box center [686, 233] width 36 height 36
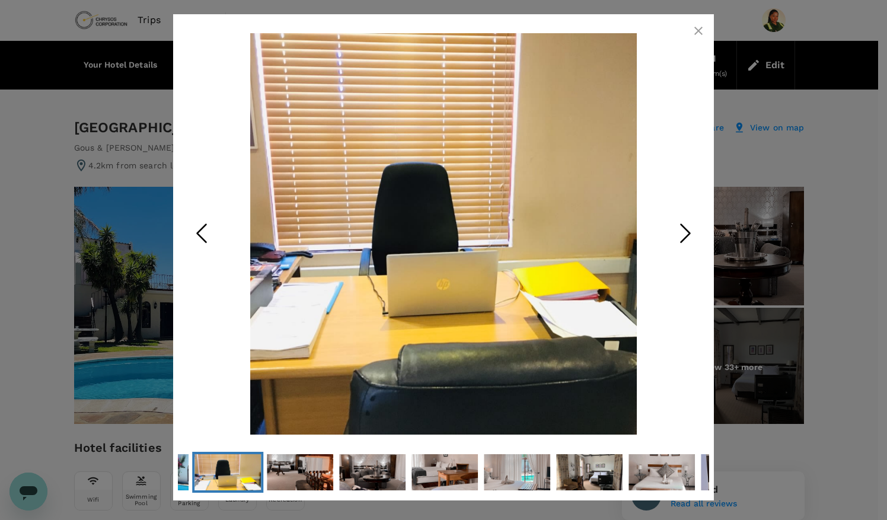
click at [679, 228] on icon "Next Slide" at bounding box center [686, 233] width 36 height 36
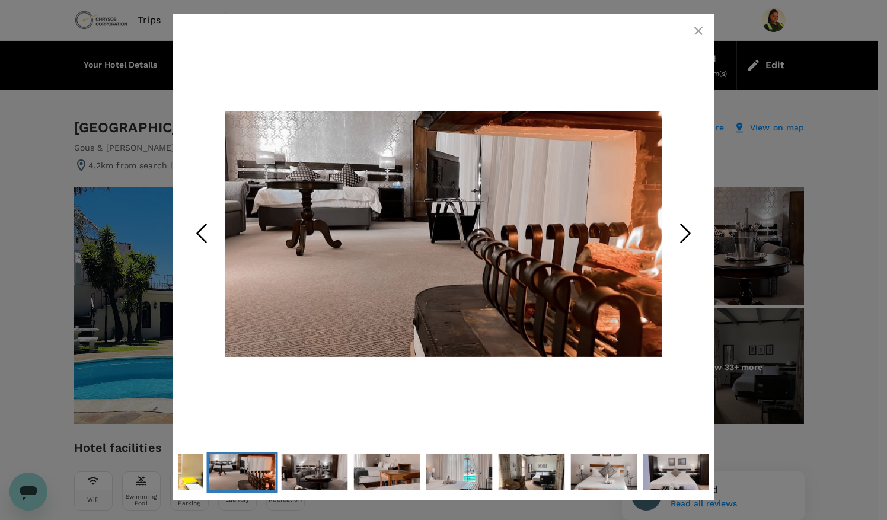
click at [679, 228] on icon "Next Slide" at bounding box center [686, 233] width 36 height 36
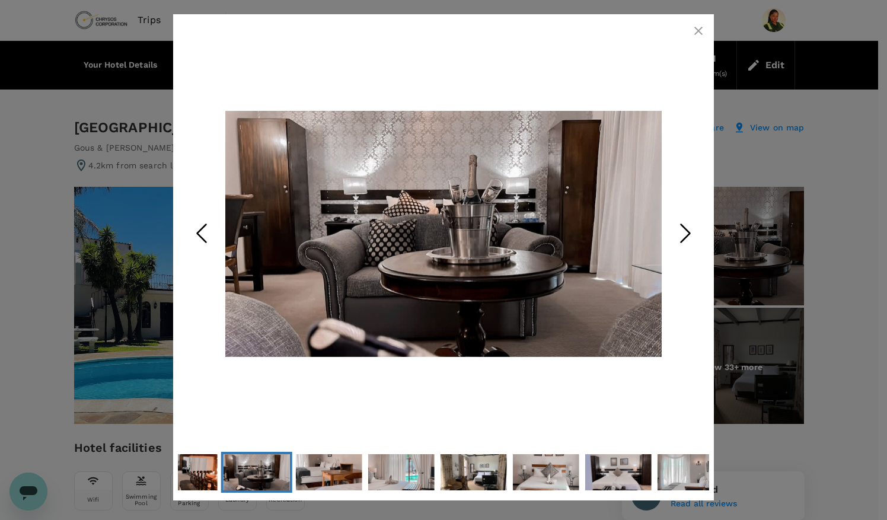
click at [679, 228] on icon "Next Slide" at bounding box center [686, 233] width 36 height 36
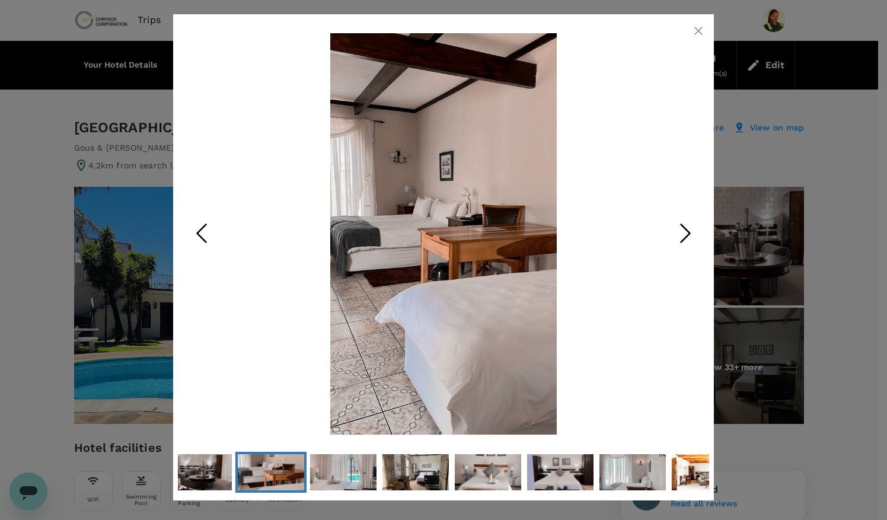
click at [679, 228] on icon "Next Slide" at bounding box center [686, 233] width 36 height 36
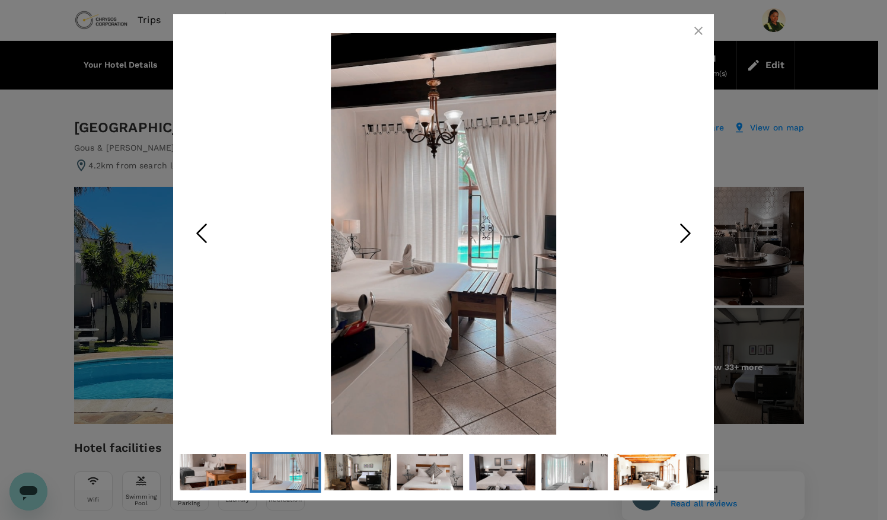
click at [679, 228] on icon "Next Slide" at bounding box center [686, 233] width 36 height 36
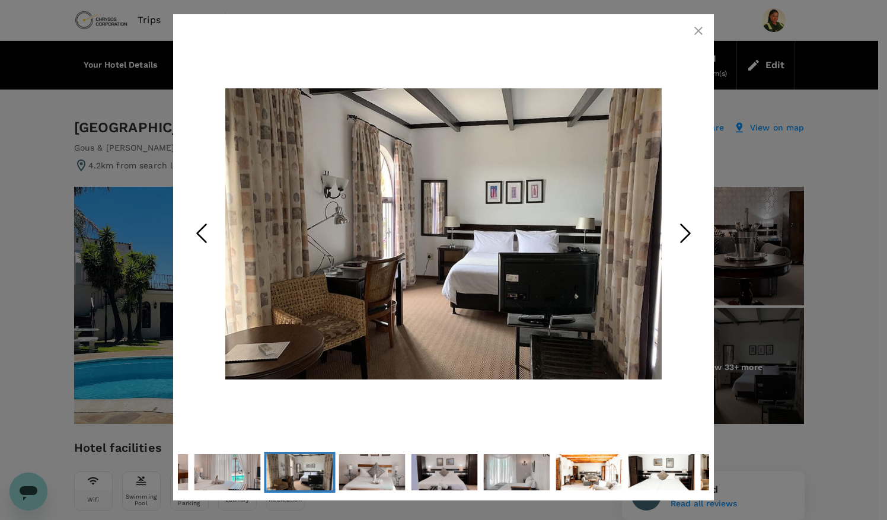
click at [679, 228] on icon "Next Slide" at bounding box center [686, 233] width 36 height 36
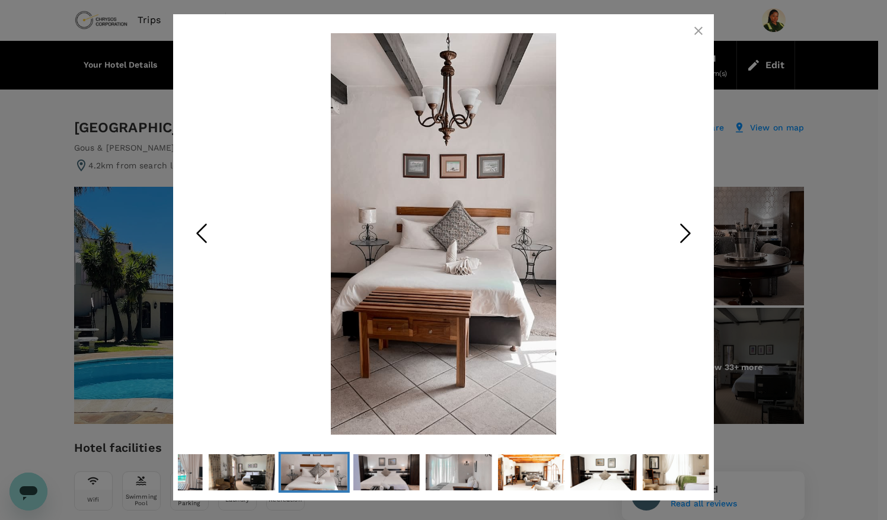
click at [679, 228] on icon "Next Slide" at bounding box center [686, 233] width 36 height 36
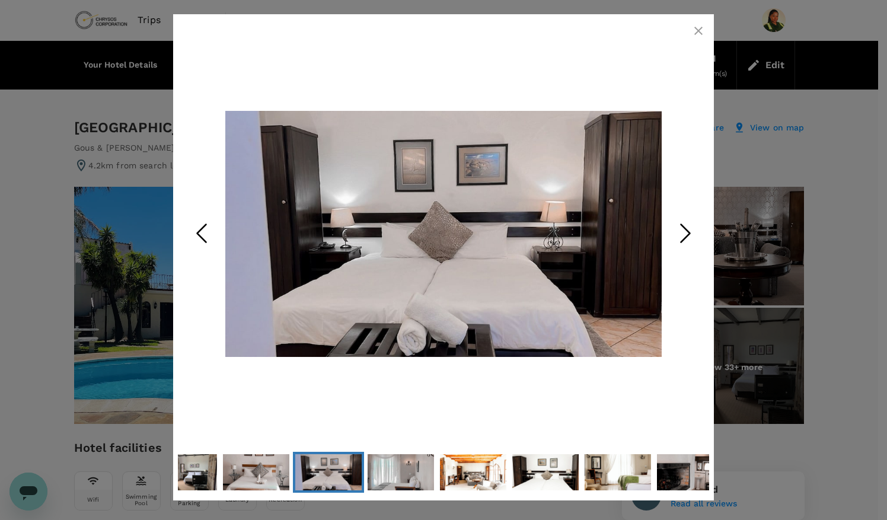
click at [679, 228] on icon "Next Slide" at bounding box center [686, 233] width 36 height 36
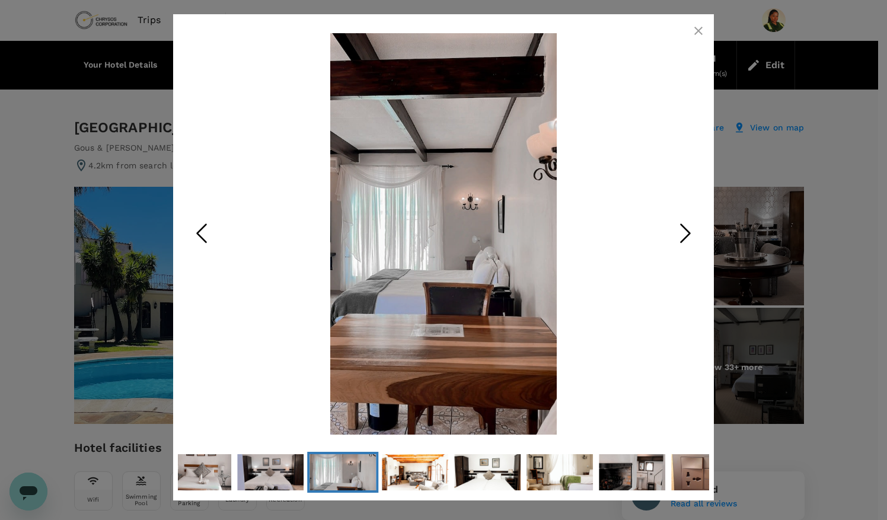
click at [679, 228] on icon "Next Slide" at bounding box center [686, 233] width 36 height 36
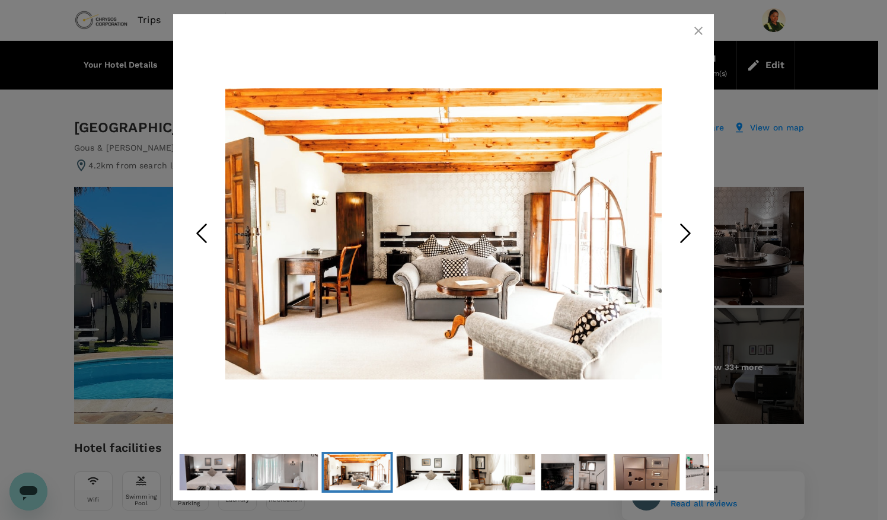
click at [679, 228] on icon "Next Slide" at bounding box center [686, 233] width 36 height 36
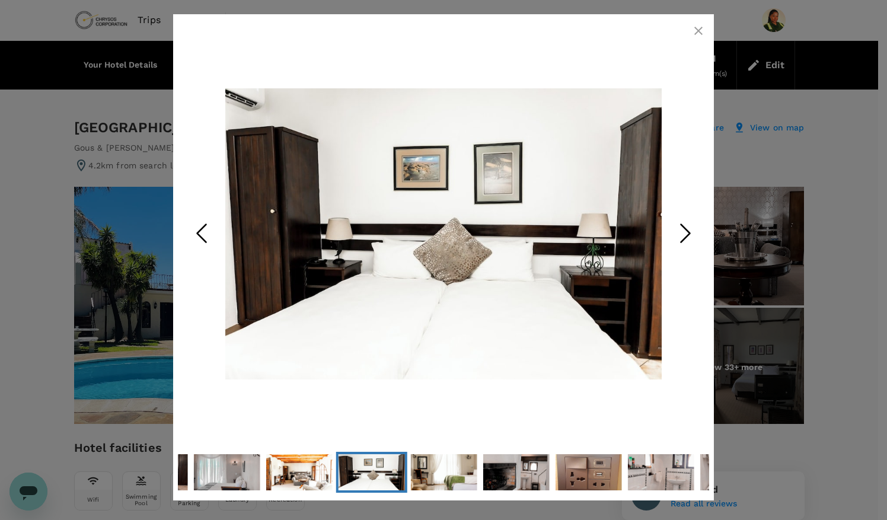
click at [679, 228] on icon "Next Slide" at bounding box center [686, 233] width 36 height 36
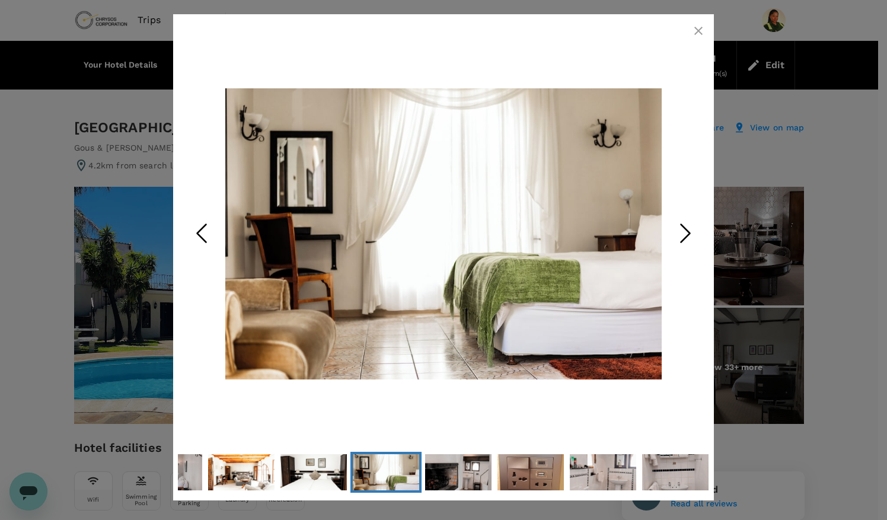
click at [679, 228] on icon "Next Slide" at bounding box center [686, 233] width 36 height 36
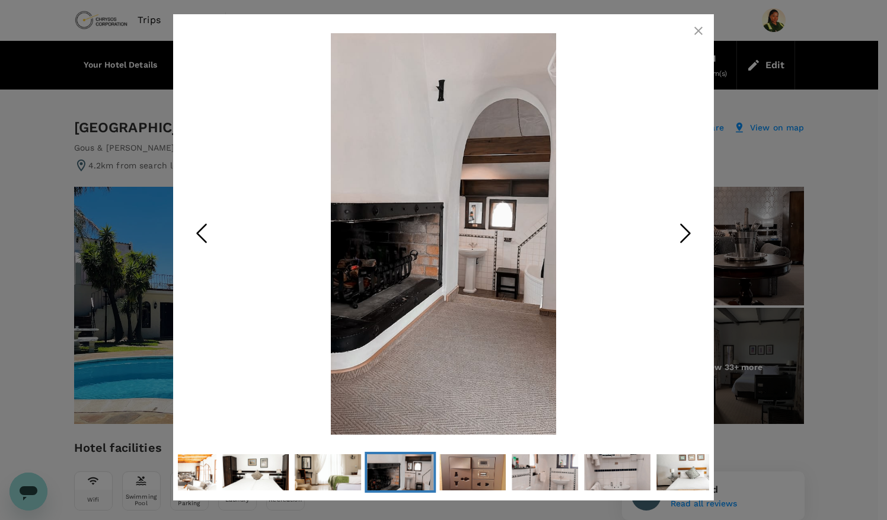
click at [679, 228] on icon "Next Slide" at bounding box center [686, 233] width 36 height 36
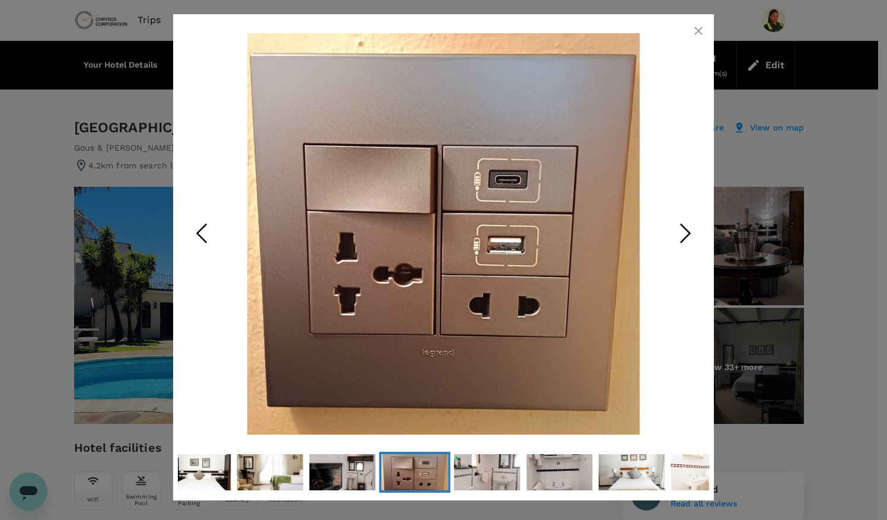
click at [679, 228] on icon "Next Slide" at bounding box center [686, 233] width 36 height 36
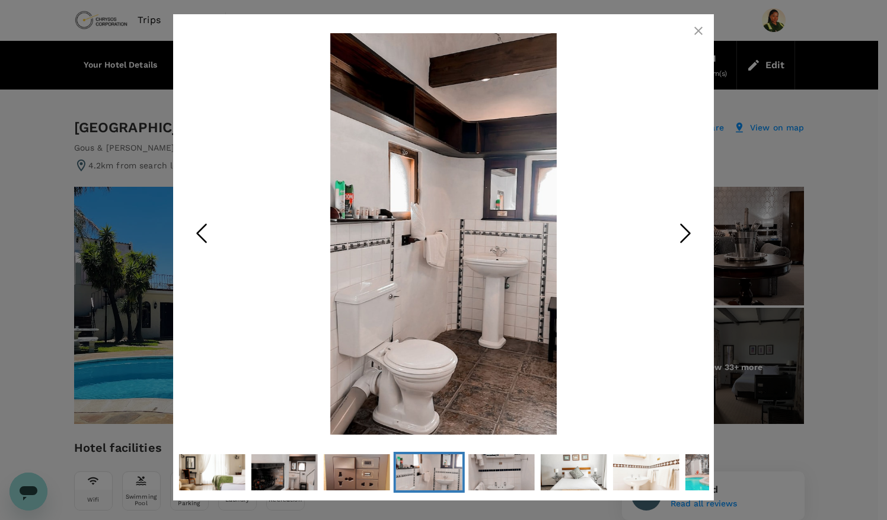
click at [679, 228] on icon "Next Slide" at bounding box center [686, 233] width 36 height 36
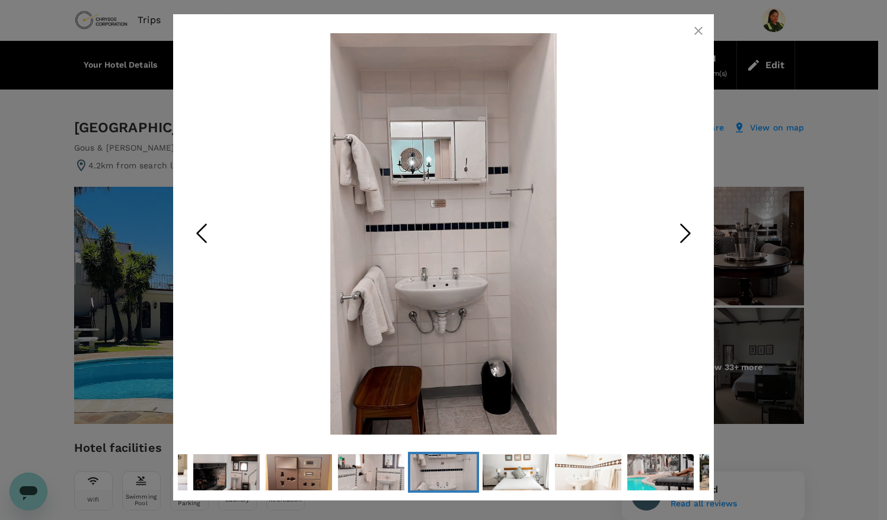
click at [679, 228] on icon "Next Slide" at bounding box center [686, 233] width 36 height 36
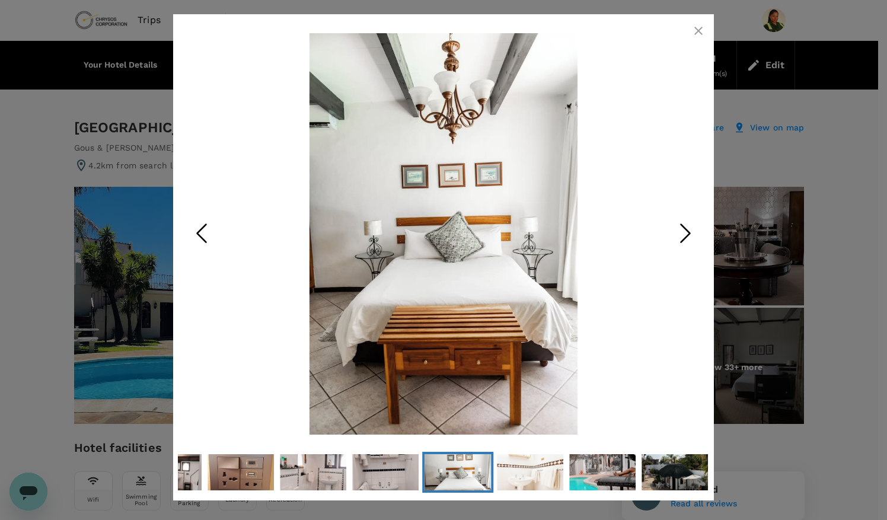
click at [679, 228] on icon "Next Slide" at bounding box center [686, 233] width 36 height 36
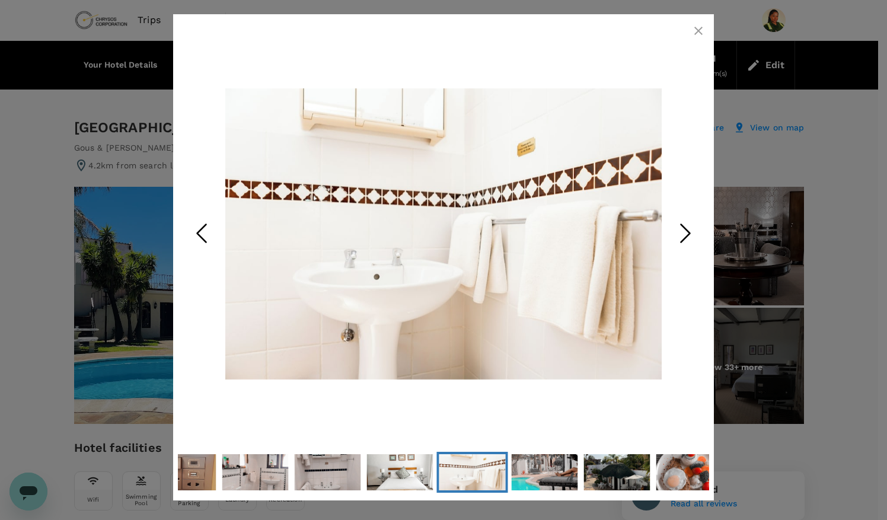
click at [679, 228] on icon "Next Slide" at bounding box center [686, 233] width 36 height 36
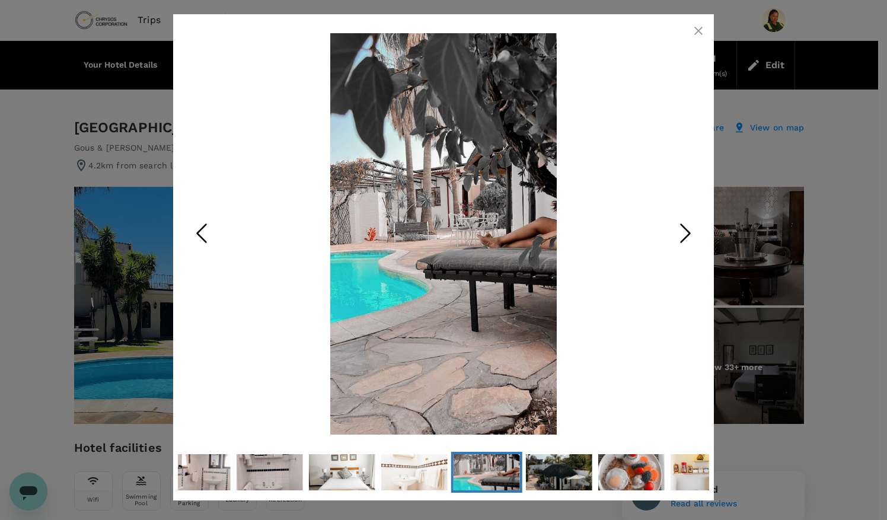
click at [679, 228] on icon "Next Slide" at bounding box center [686, 233] width 36 height 36
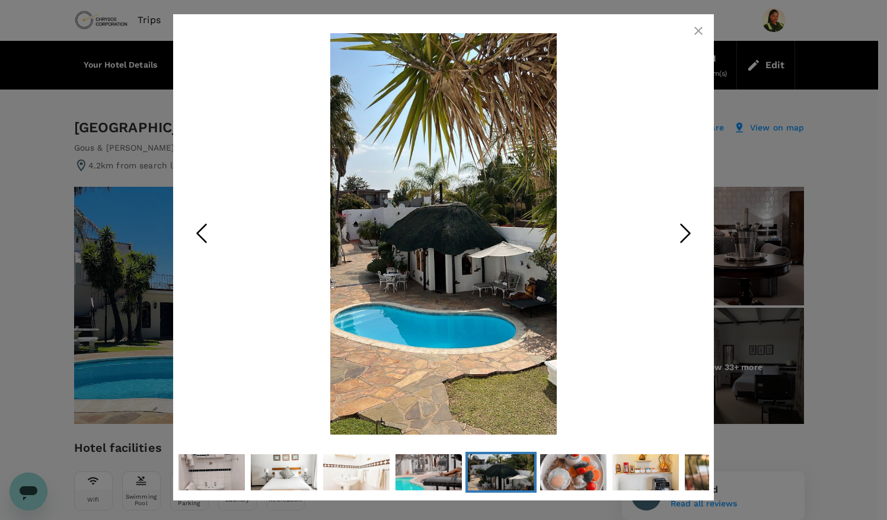
click at [679, 228] on icon "Next Slide" at bounding box center [686, 233] width 36 height 36
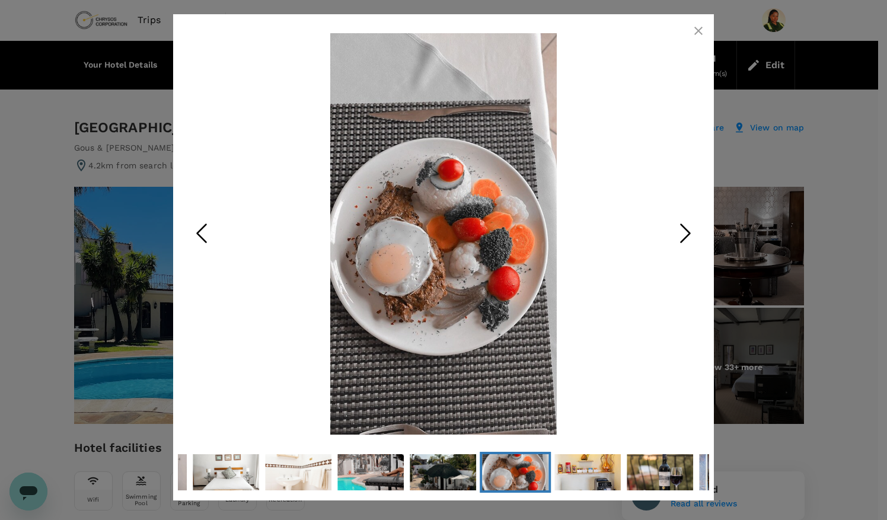
click at [679, 228] on icon "Next Slide" at bounding box center [686, 233] width 36 height 36
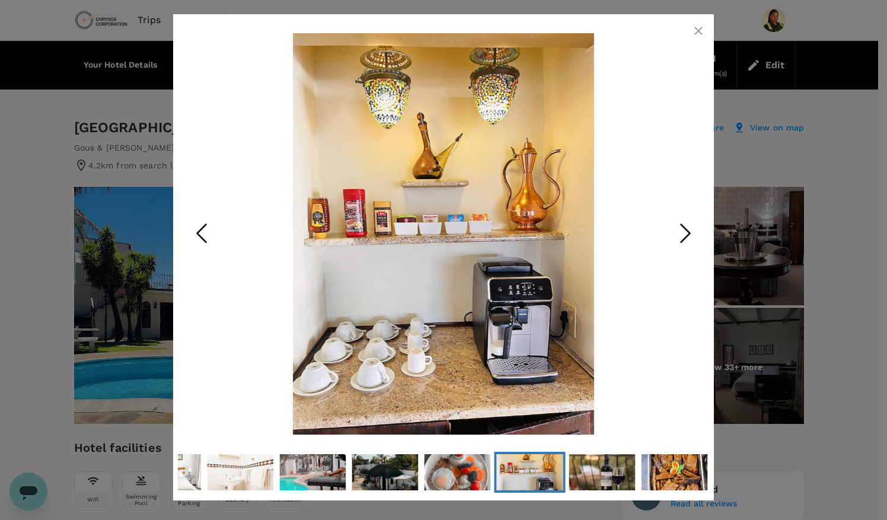
click at [205, 234] on icon "Previous Slide" at bounding box center [202, 233] width 36 height 36
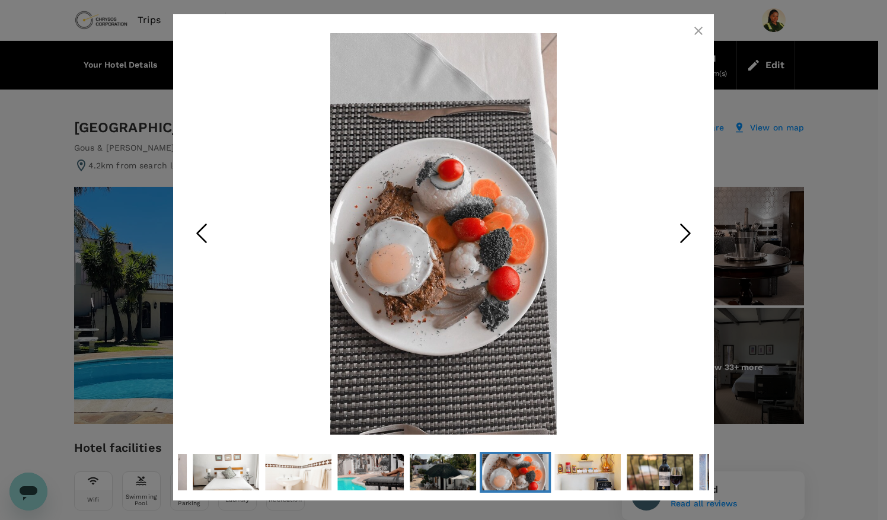
click at [682, 237] on icon "Next Slide" at bounding box center [686, 233] width 36 height 36
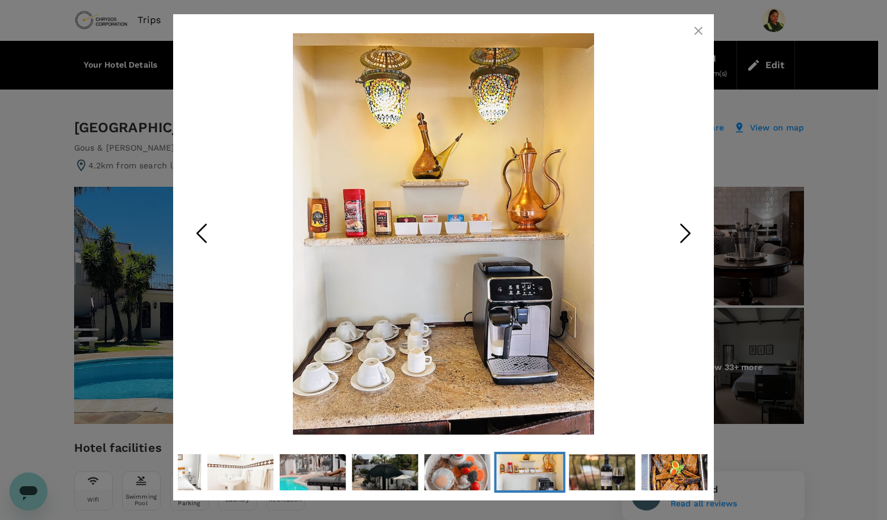
click at [682, 237] on icon "Next Slide" at bounding box center [686, 233] width 36 height 36
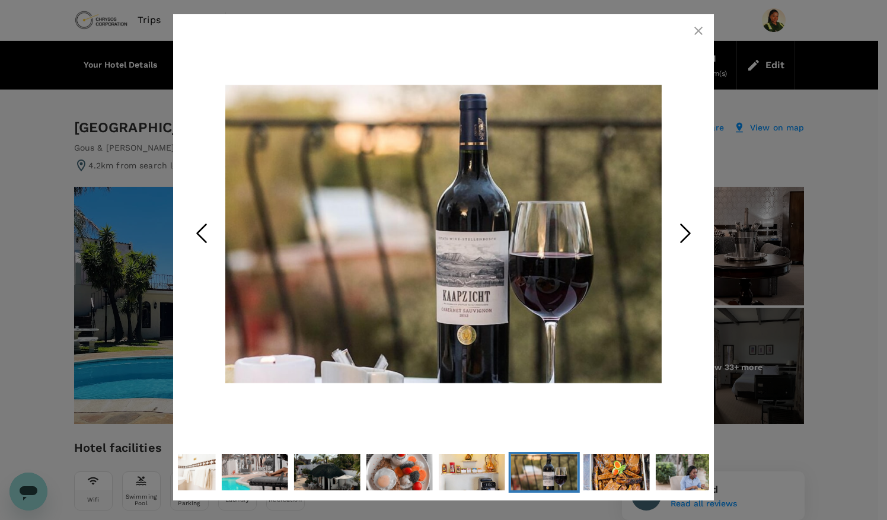
click at [682, 237] on icon "Next Slide" at bounding box center [686, 233] width 36 height 36
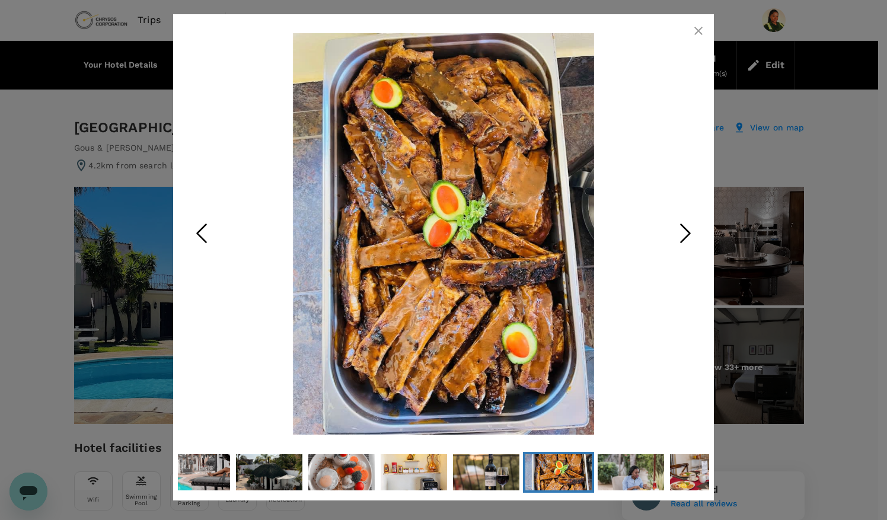
click at [682, 237] on icon "Next Slide" at bounding box center [686, 233] width 36 height 36
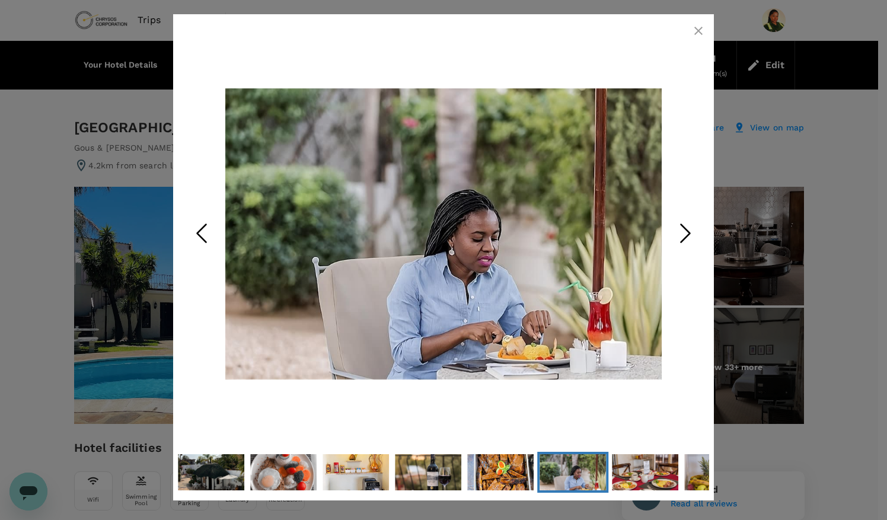
click at [682, 237] on icon "Next Slide" at bounding box center [686, 233] width 36 height 36
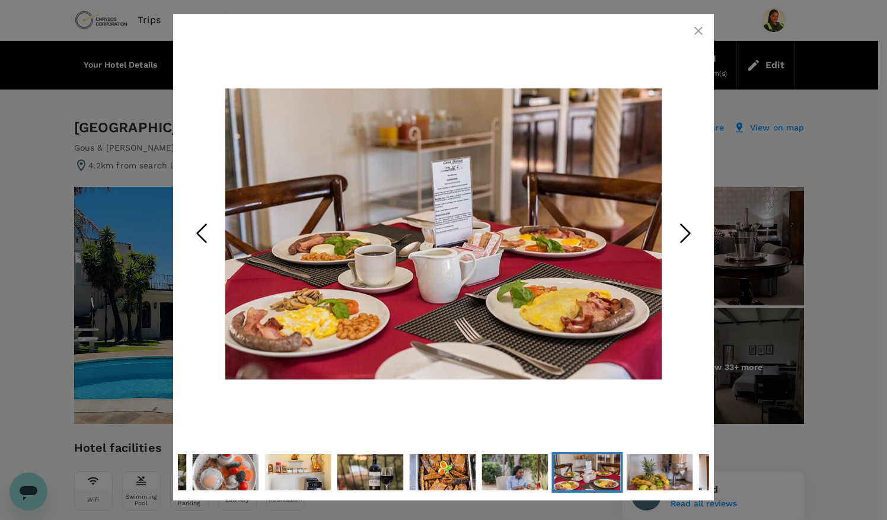
click at [683, 238] on icon "Next Slide" at bounding box center [686, 233] width 36 height 36
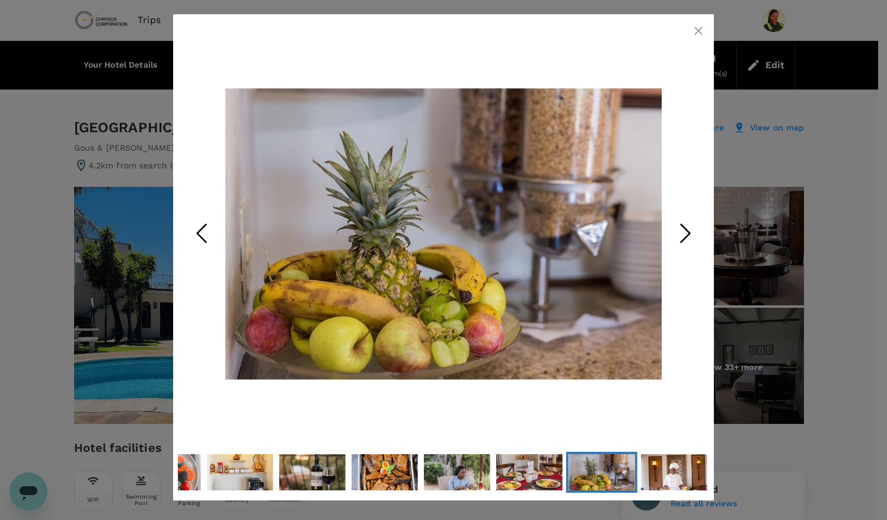
click at [683, 238] on icon "Next Slide" at bounding box center [686, 233] width 36 height 36
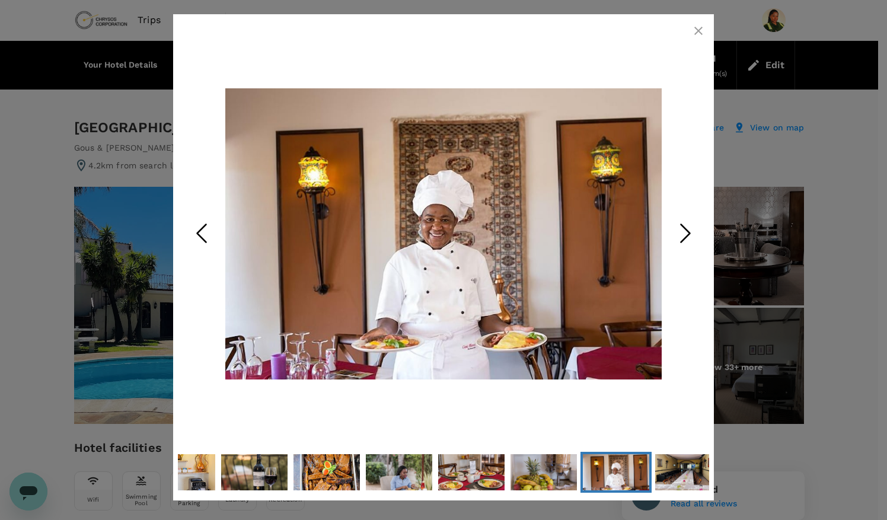
click at [683, 238] on icon "Next Slide" at bounding box center [686, 233] width 36 height 36
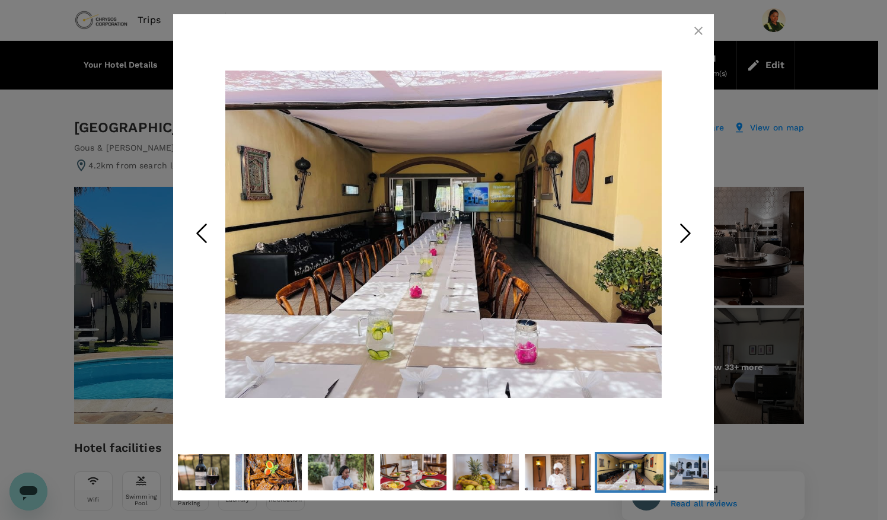
click at [683, 238] on icon "Next Slide" at bounding box center [686, 233] width 36 height 36
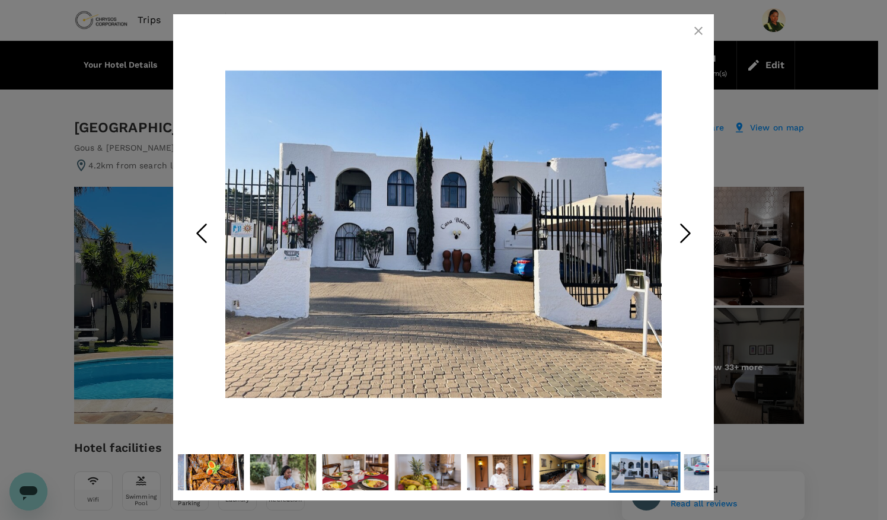
click at [683, 238] on icon "Next Slide" at bounding box center [686, 233] width 36 height 36
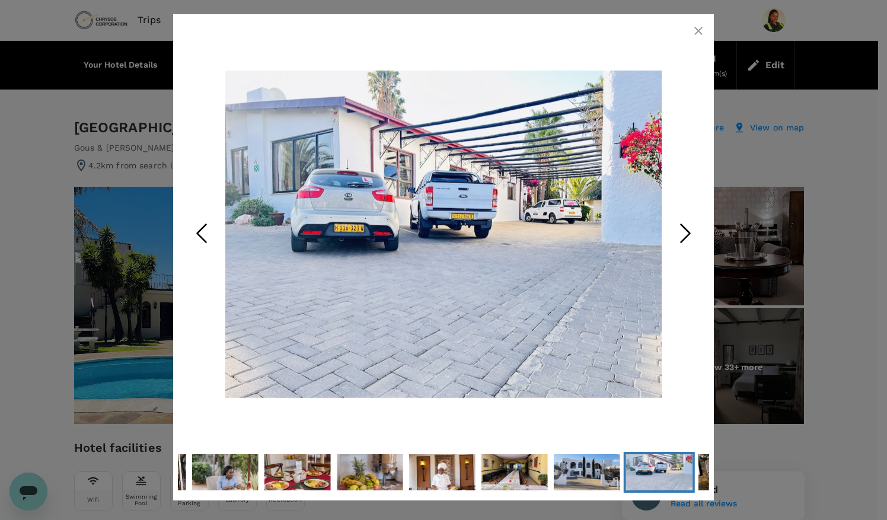
click at [683, 238] on icon "Next Slide" at bounding box center [686, 233] width 36 height 36
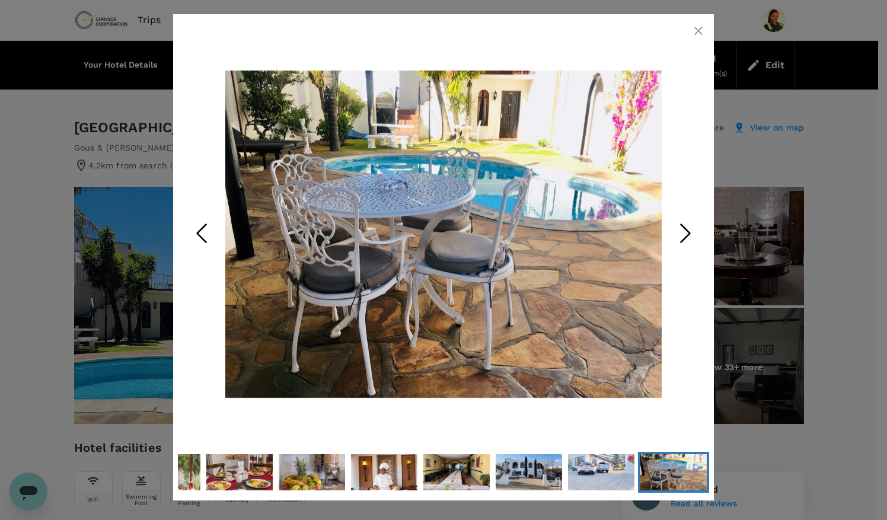
click at [683, 238] on icon "Next Slide" at bounding box center [686, 233] width 36 height 36
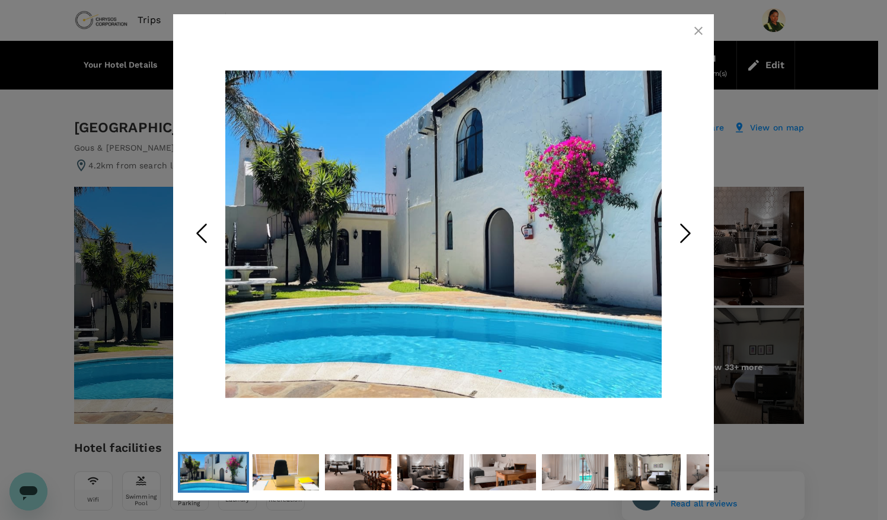
click at [683, 238] on icon "Next Slide" at bounding box center [686, 233] width 36 height 36
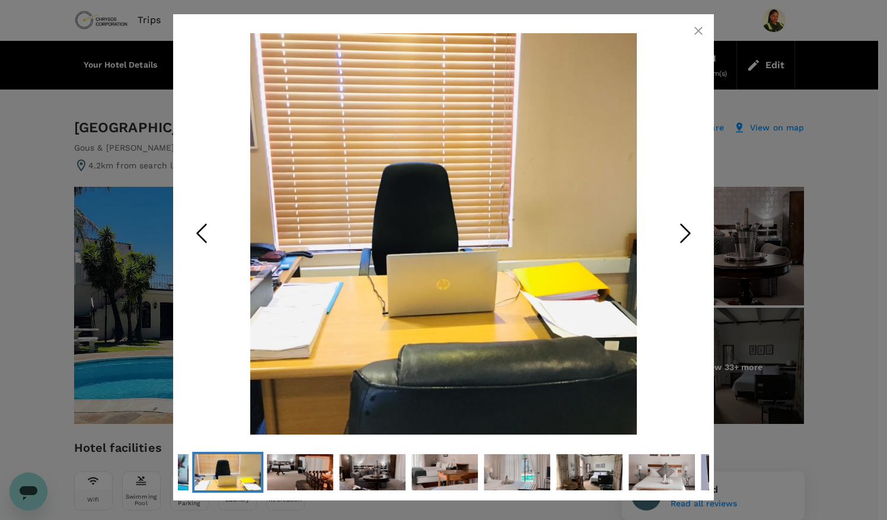
click at [683, 238] on icon "Next Slide" at bounding box center [686, 233] width 36 height 36
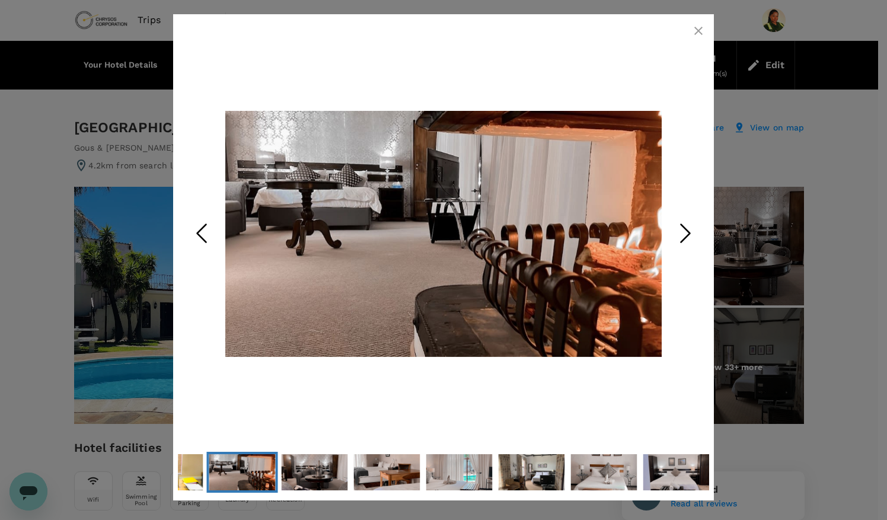
click at [698, 31] on icon "button" at bounding box center [698, 31] width 8 height 8
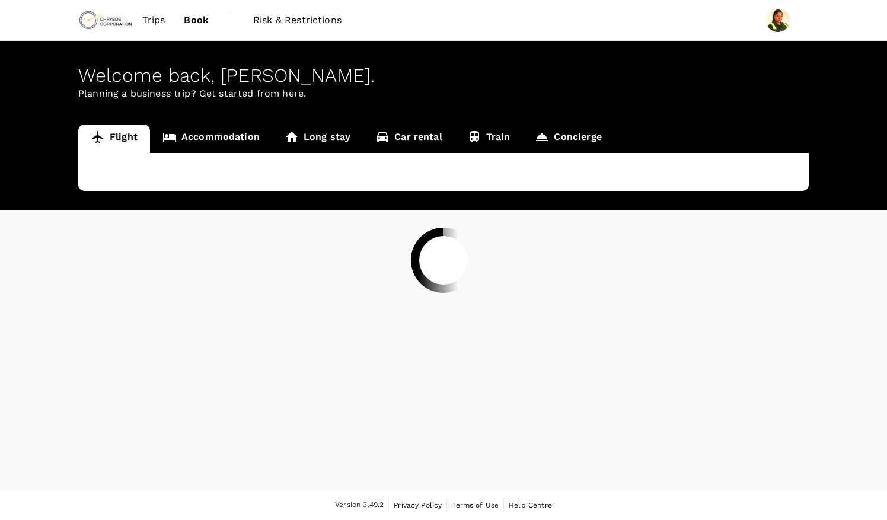
click at [221, 135] on div at bounding box center [443, 260] width 887 height 520
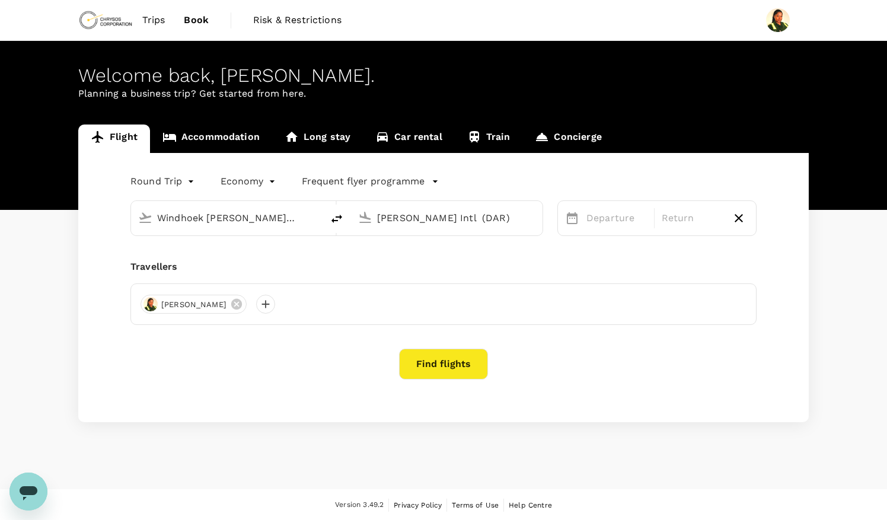
type input "Windhoek [PERSON_NAME] Intl (WDH)"
type input "[PERSON_NAME] Intl (DAR)"
type input "Windhoek [PERSON_NAME] Intl (WDH)"
type input "[PERSON_NAME] Intl (DAR)"
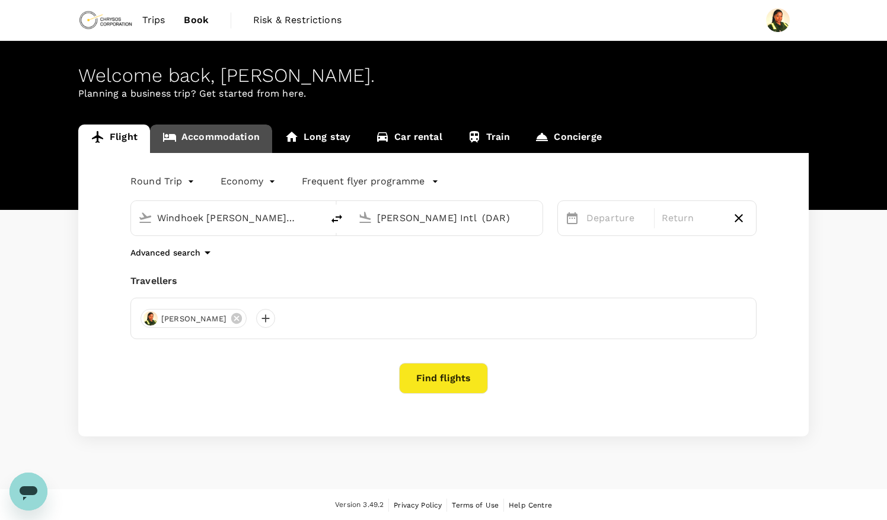
click at [221, 138] on link "Accommodation" at bounding box center [211, 139] width 122 height 28
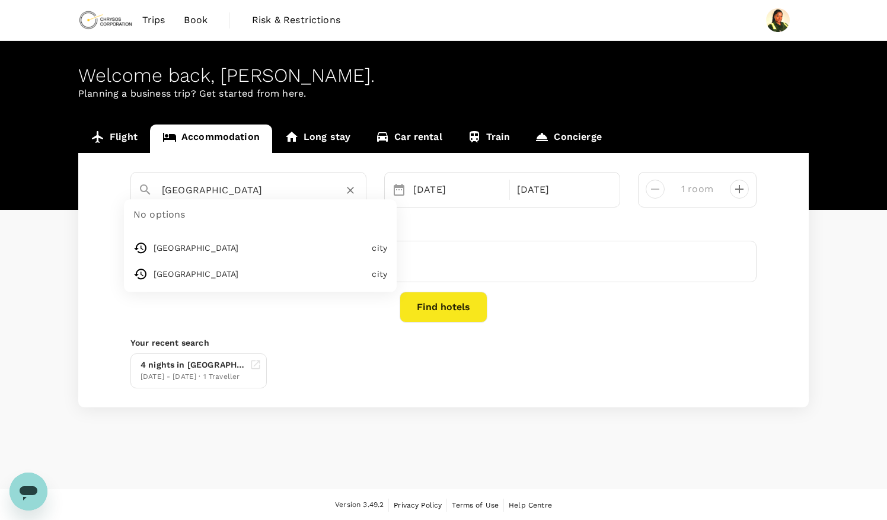
click at [241, 190] on input "[GEOGRAPHIC_DATA]" at bounding box center [244, 190] width 164 height 18
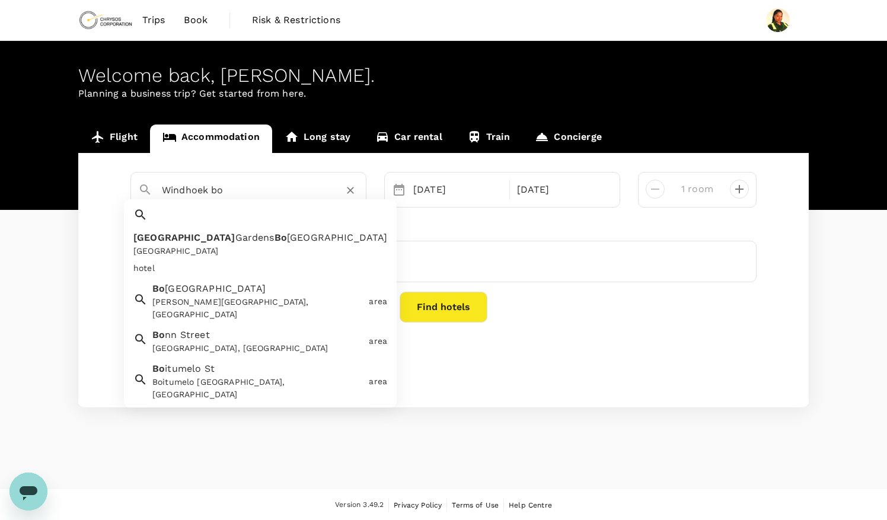
click at [236, 232] on span "Gardens" at bounding box center [254, 237] width 39 height 11
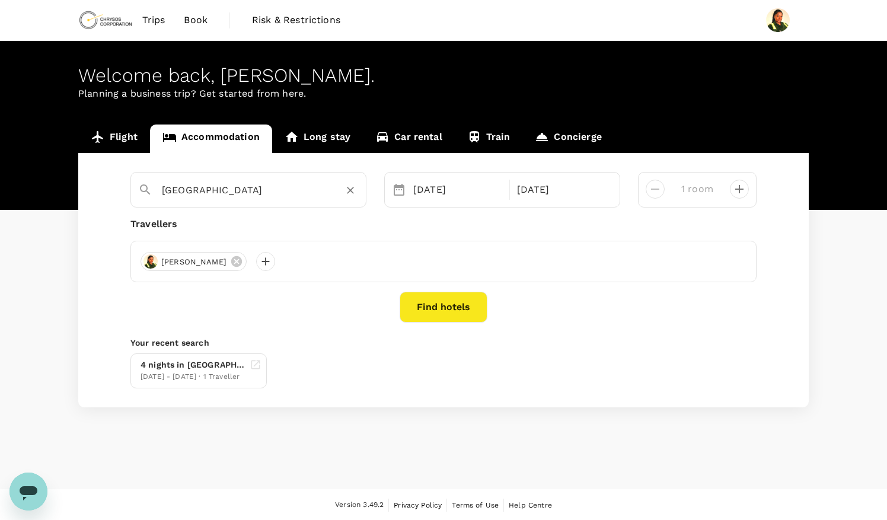
type input "[GEOGRAPHIC_DATA]"
click at [432, 302] on button "Find hotels" at bounding box center [444, 307] width 88 height 31
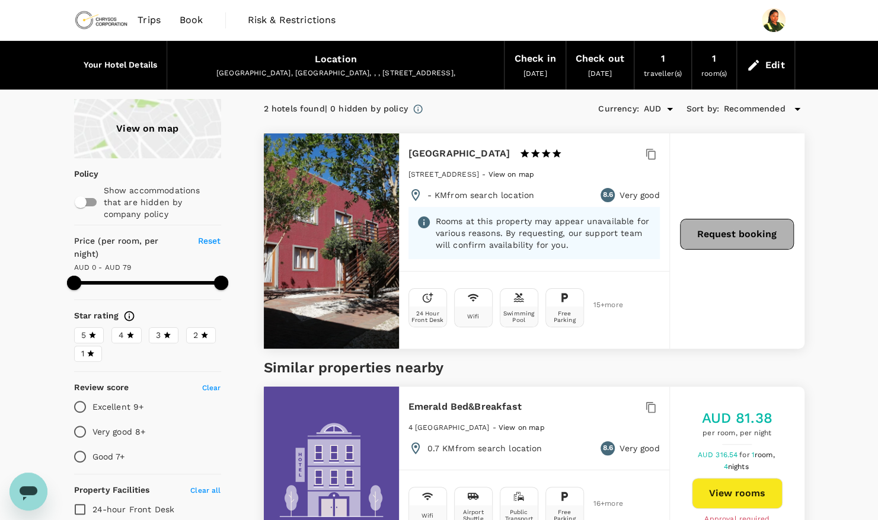
click at [732, 238] on button "Request booking" at bounding box center [737, 234] width 114 height 31
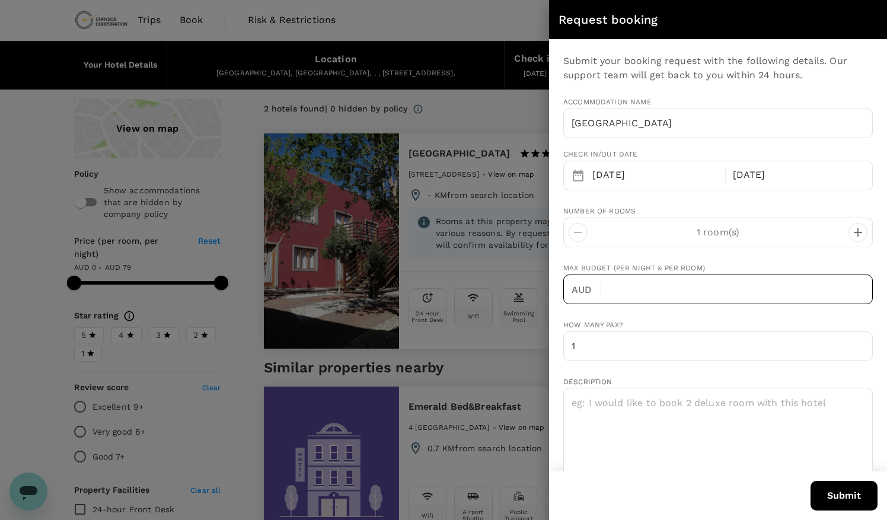
type input "jenny.amunyela@chrysoscorp.com"
type input "264"
type input "816052179"
click at [677, 280] on input "text" at bounding box center [742, 290] width 262 height 30
click at [585, 293] on p "AUD" at bounding box center [586, 290] width 29 height 14
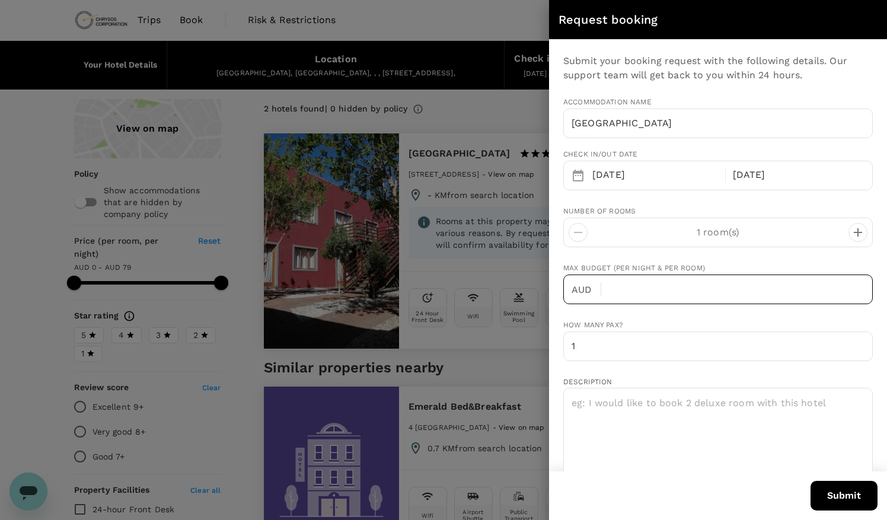
click at [587, 288] on p "AUD" at bounding box center [586, 290] width 29 height 14
click at [587, 287] on p "AUD" at bounding box center [586, 290] width 29 height 14
drag, startPoint x: 587, startPoint y: 287, endPoint x: 592, endPoint y: 292, distance: 7.1
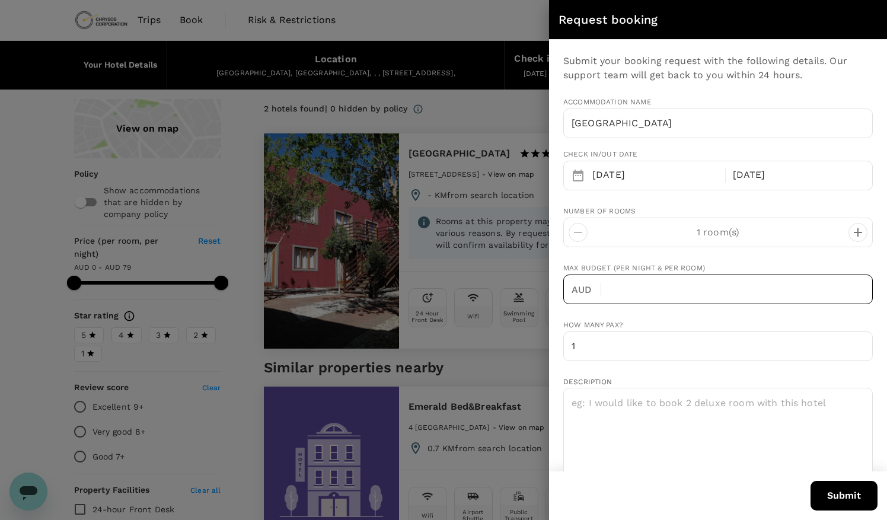
click at [592, 292] on p "AUD" at bounding box center [586, 290] width 29 height 14
click at [468, 111] on div at bounding box center [443, 260] width 887 height 520
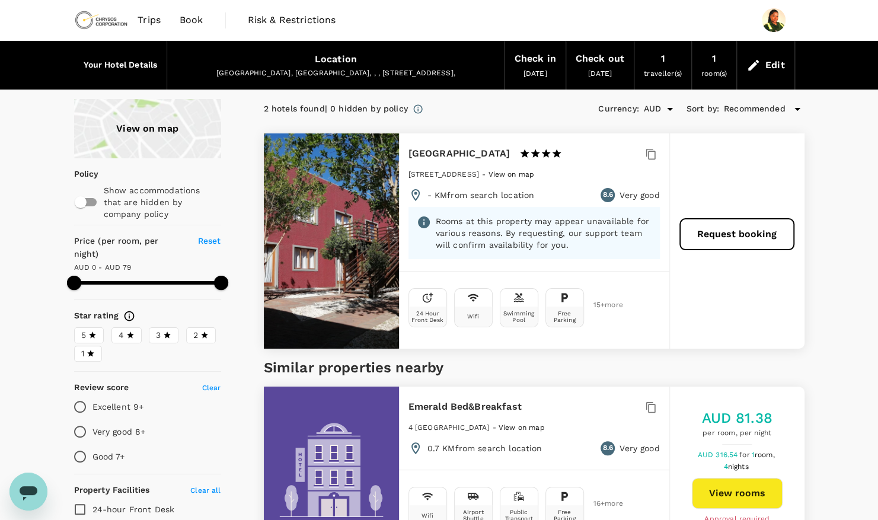
click at [146, 68] on h6 "Your Hotel Details" at bounding box center [121, 65] width 74 height 13
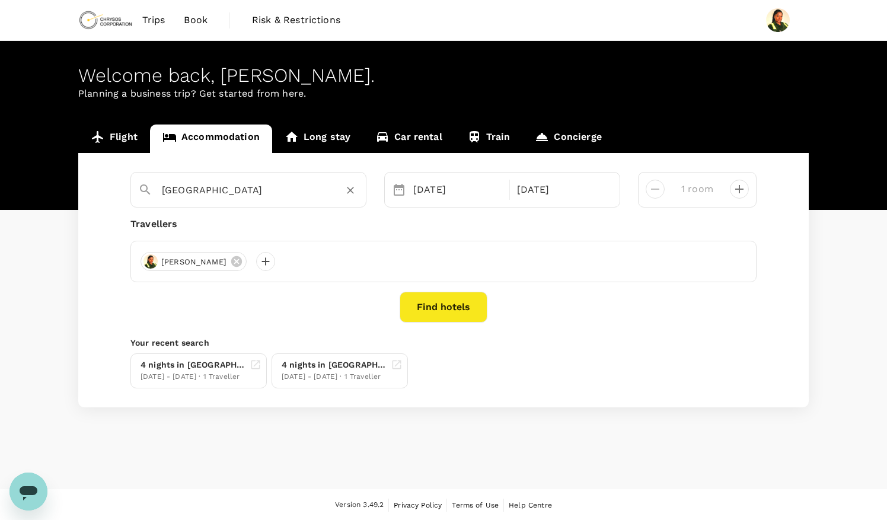
click at [307, 174] on div "Windhoek Gardens Boutique Hotel" at bounding box center [255, 185] width 206 height 28
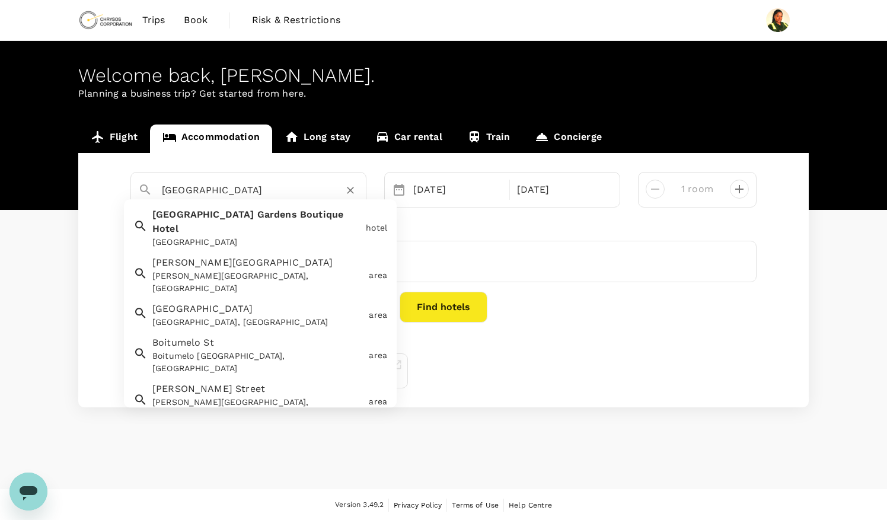
click at [299, 191] on input "Windhoek Gardens Boutique Hotel" at bounding box center [244, 190] width 164 height 18
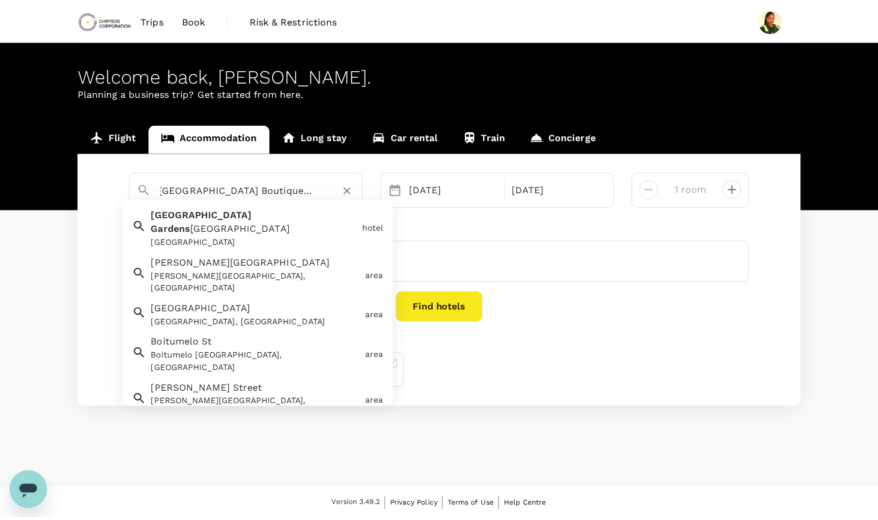
scroll to position [0, 0]
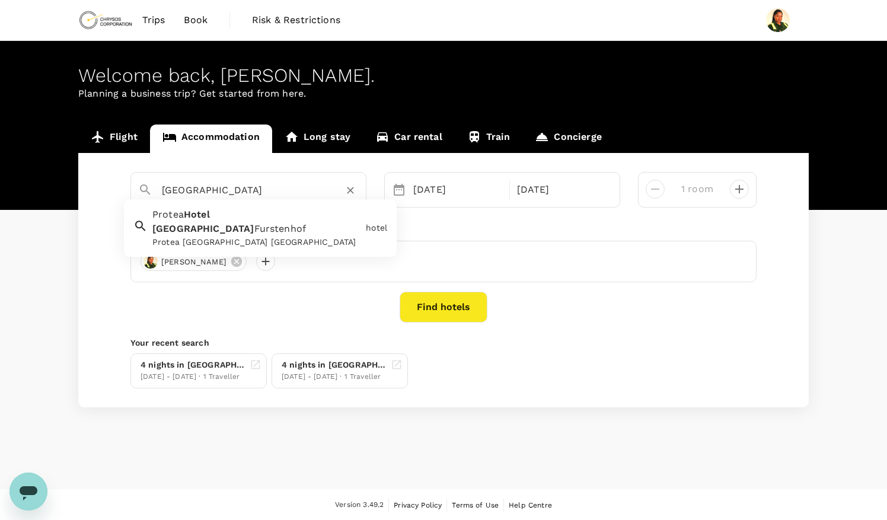
click at [302, 191] on input "Windhoek Gardens Boutique Hotel" at bounding box center [244, 190] width 164 height 18
click at [215, 224] on span "[GEOGRAPHIC_DATA]" at bounding box center [203, 229] width 102 height 11
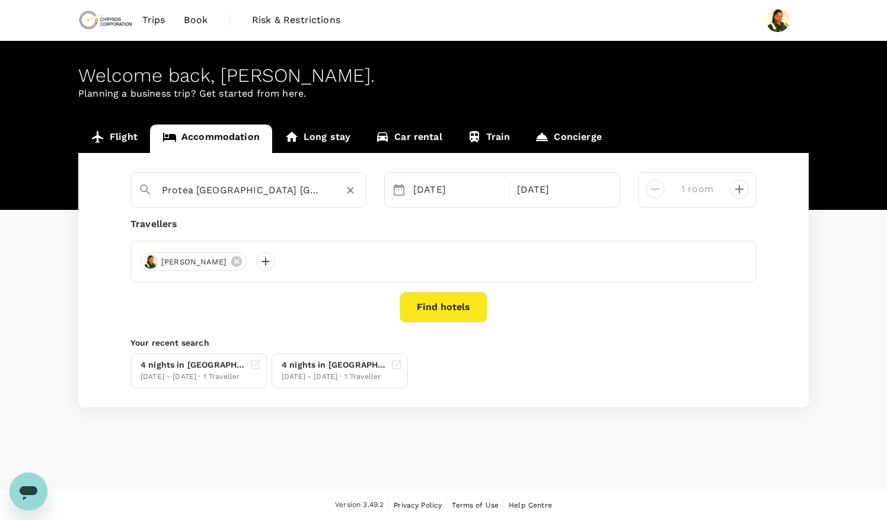
type input "Protea Hotel Windhoek Furstenhof"
click at [443, 313] on button "Find hotels" at bounding box center [444, 307] width 88 height 31
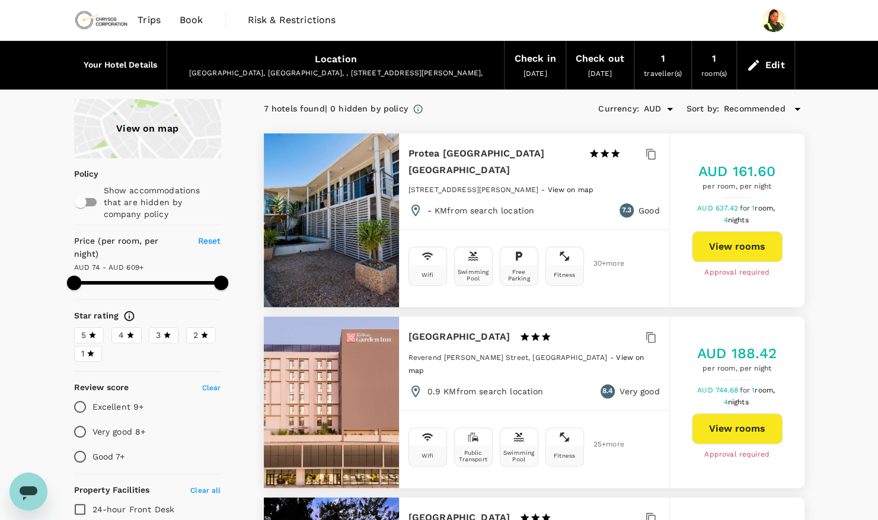
type input "609"
click at [663, 109] on icon "Open" at bounding box center [670, 109] width 14 height 14
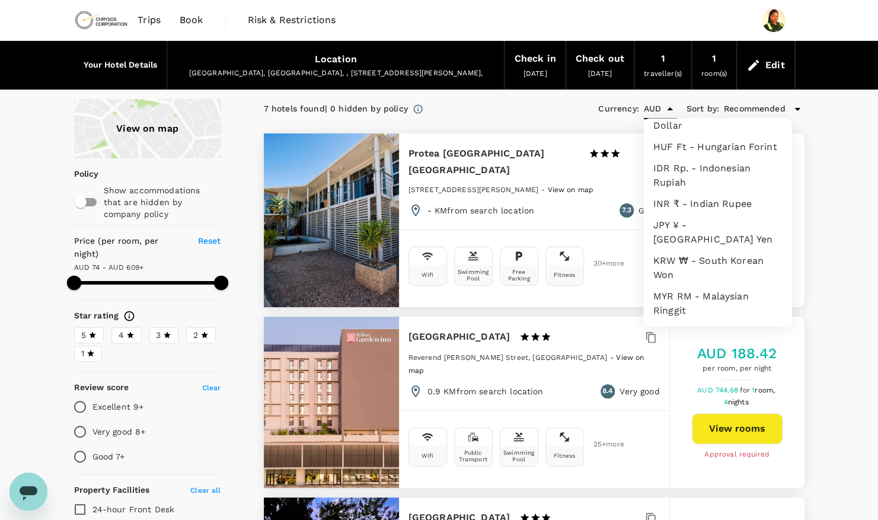
scroll to position [356, 0]
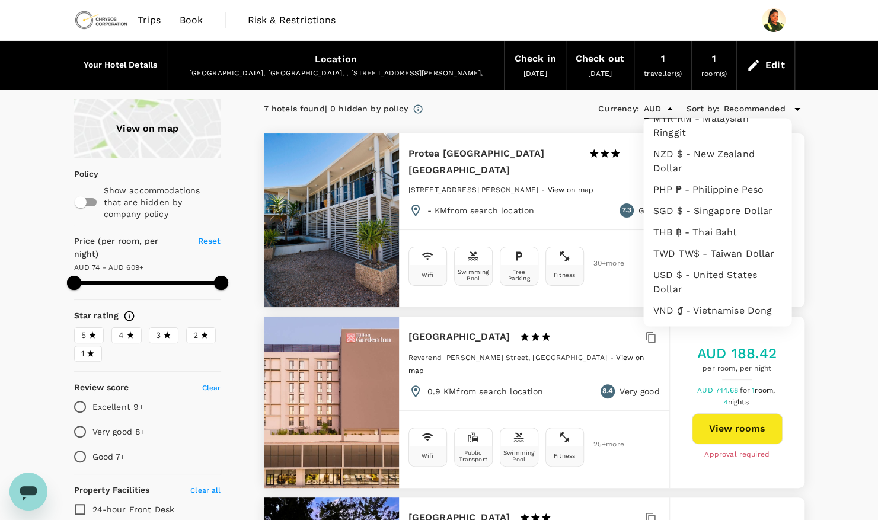
click at [681, 277] on li "USD $ - United States Dollar" at bounding box center [717, 282] width 148 height 36
type input "USD"
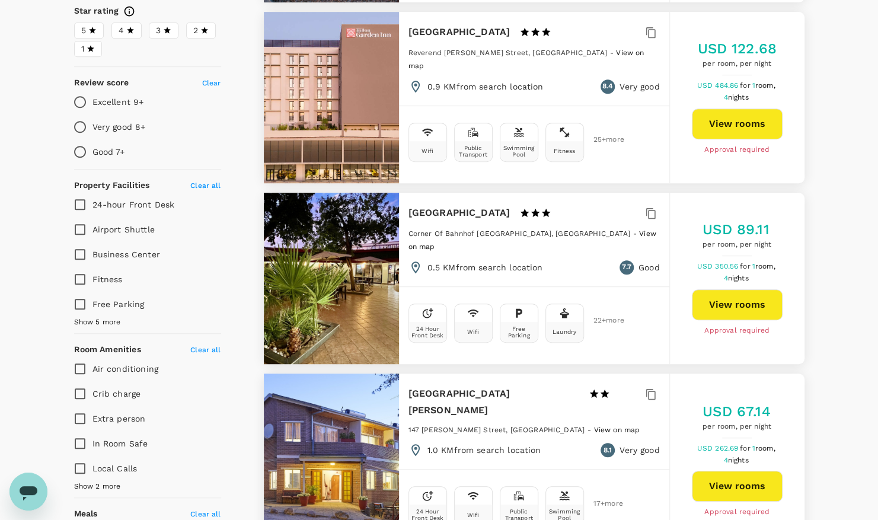
scroll to position [304, 0]
click at [746, 290] on button "View rooms" at bounding box center [737, 305] width 91 height 31
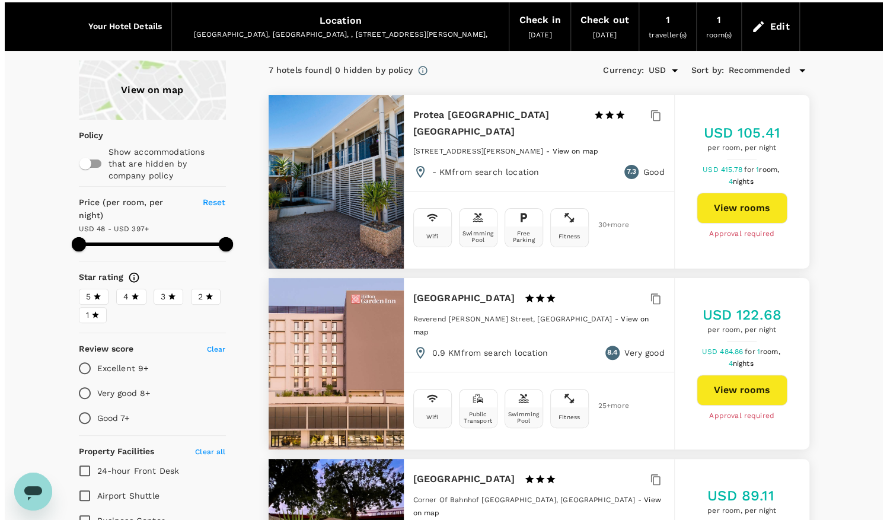
scroll to position [0, 0]
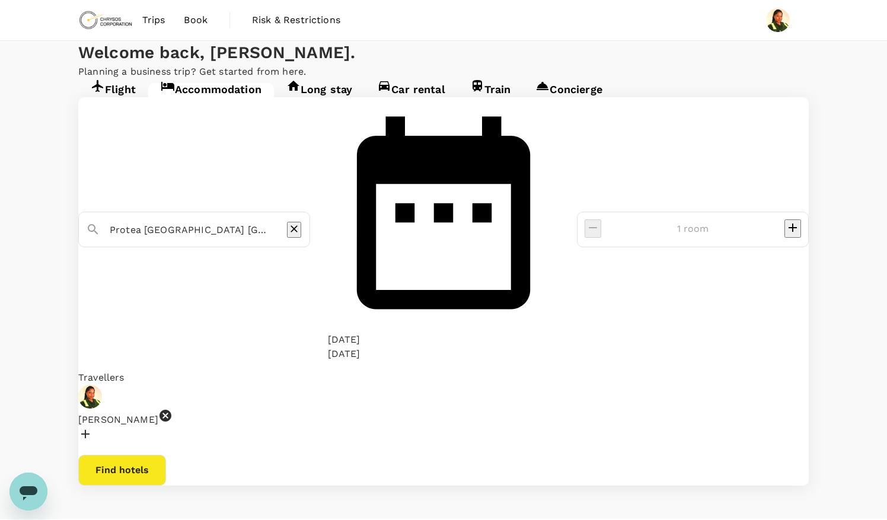
drag, startPoint x: 326, startPoint y: 196, endPoint x: 183, endPoint y: 189, distance: 143.7
click at [183, 221] on div "Protea [GEOGRAPHIC_DATA] [GEOGRAPHIC_DATA]" at bounding box center [206, 230] width 193 height 19
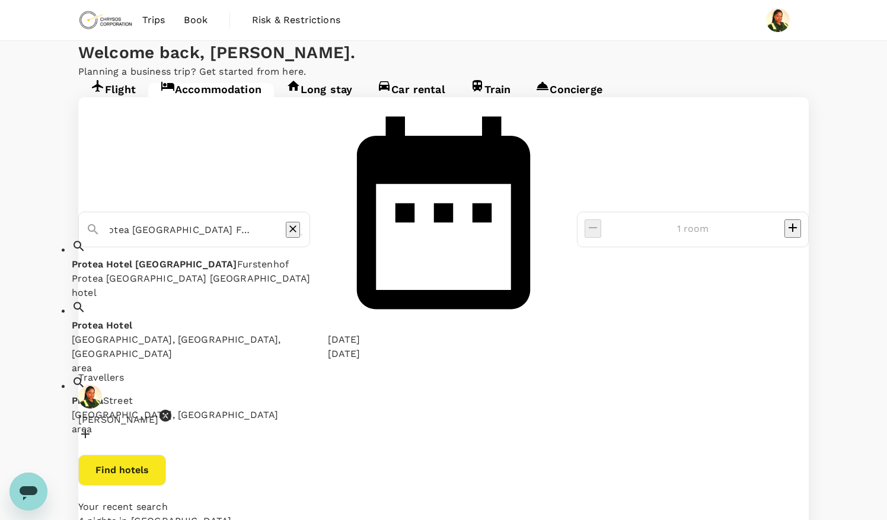
scroll to position [0, 18]
type input "Protea Hotel Windhoek Furstenhofoe"
click at [296, 225] on icon "Clear" at bounding box center [292, 228] width 7 height 7
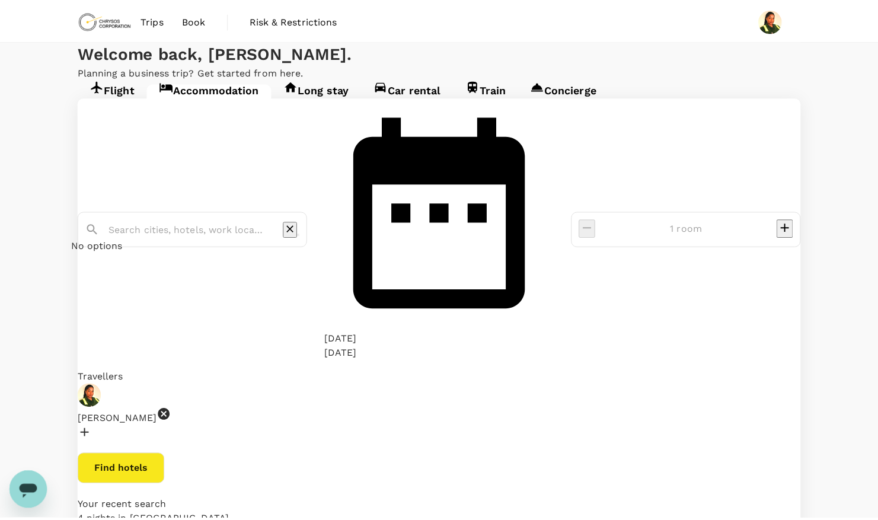
scroll to position [0, 0]
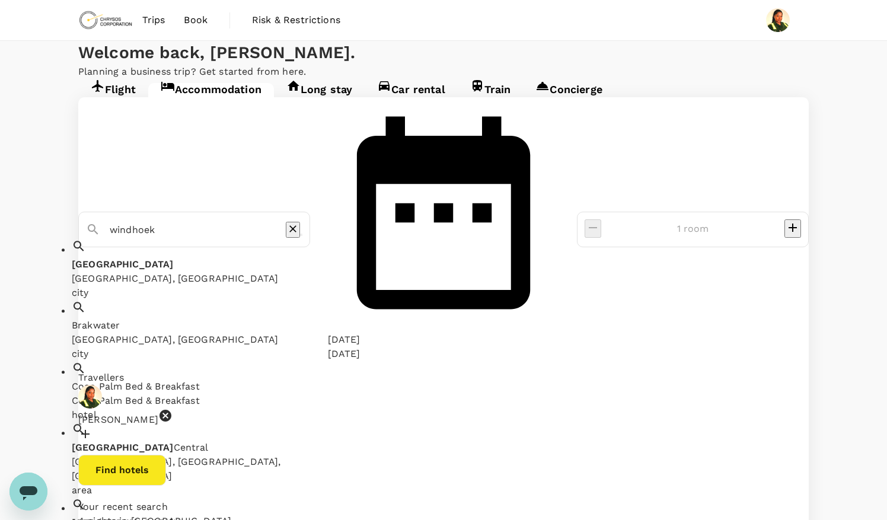
click at [258, 257] on div "Windhoek Windhoek, Namibia" at bounding box center [208, 271] width 273 height 28
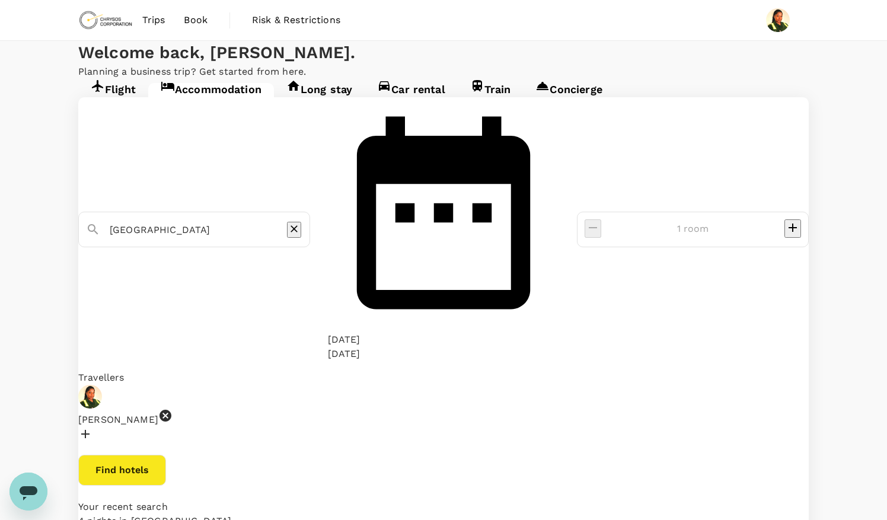
type input "[GEOGRAPHIC_DATA]"
click at [166, 455] on button "Find hotels" at bounding box center [122, 470] width 88 height 31
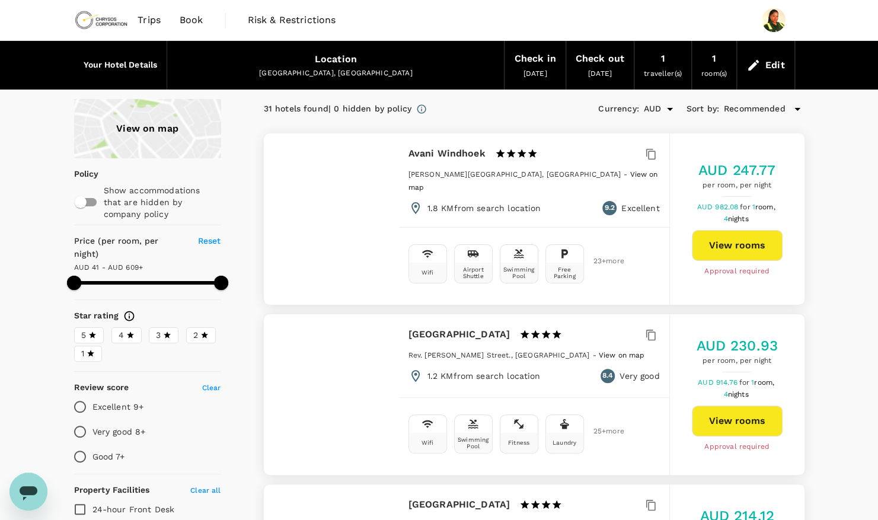
type input "608.63"
click at [666, 103] on icon "Open" at bounding box center [670, 109] width 14 height 14
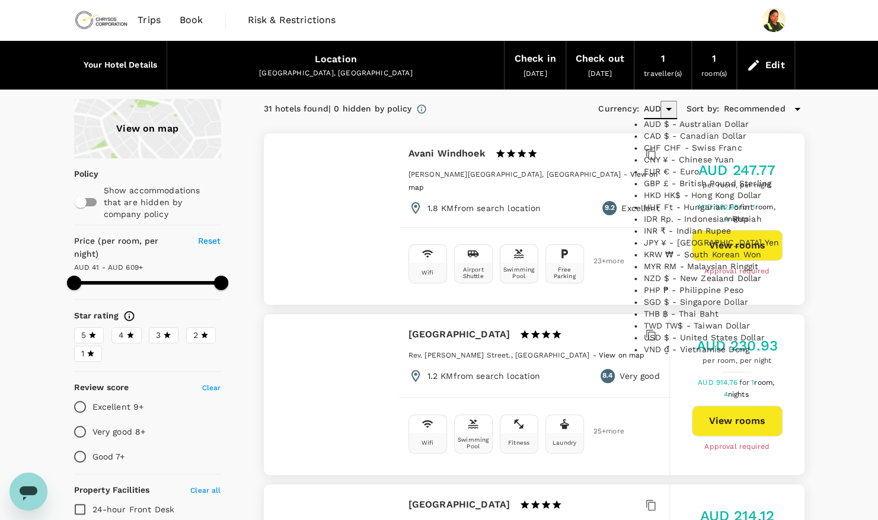
scroll to position [356, 0]
click at [683, 332] on li "USD $ - United States Dollar" at bounding box center [717, 338] width 148 height 12
type input "USD"
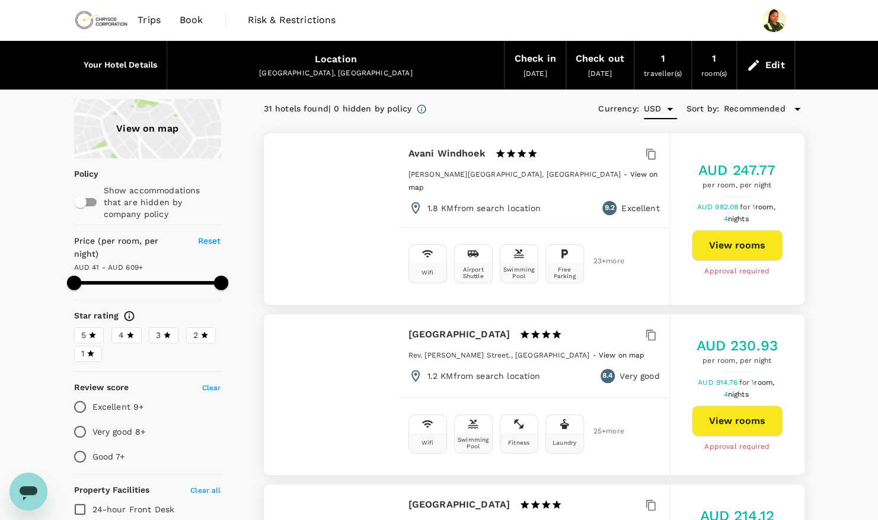
type input "608.63"
type input "AUD"
type input "232.63"
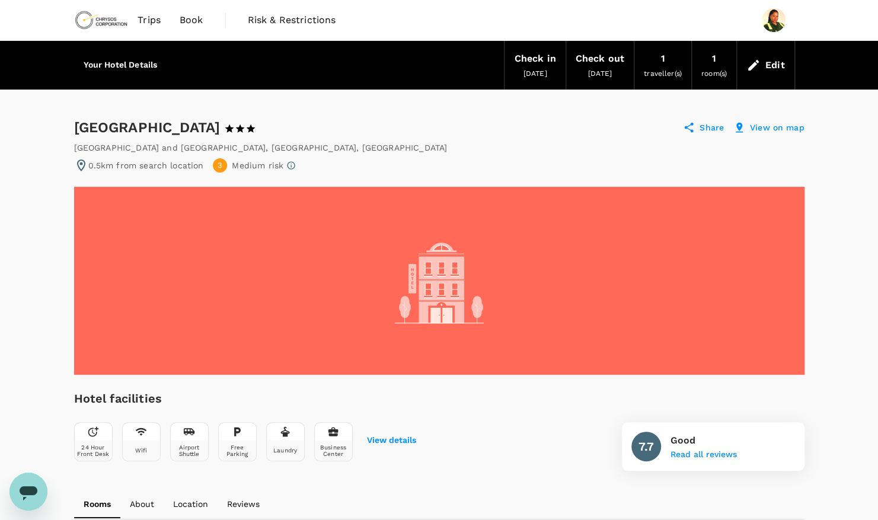
drag, startPoint x: 209, startPoint y: 125, endPoint x: 46, endPoint y: 123, distance: 162.5
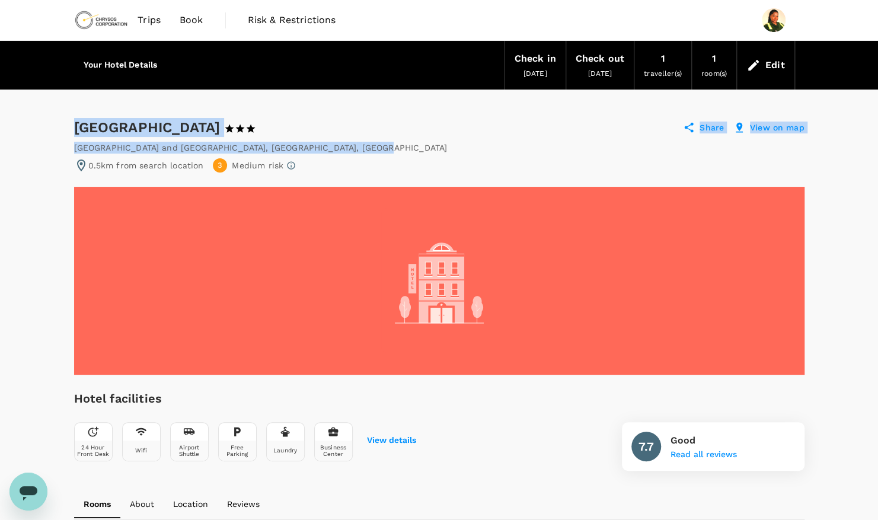
drag, startPoint x: 74, startPoint y: 116, endPoint x: 330, endPoint y: 146, distance: 257.9
copy div "Hotel Thuringerhof 1 Star 2 Stars 3 Stars 4 Stars 5 Stars Share View on map [GE…"
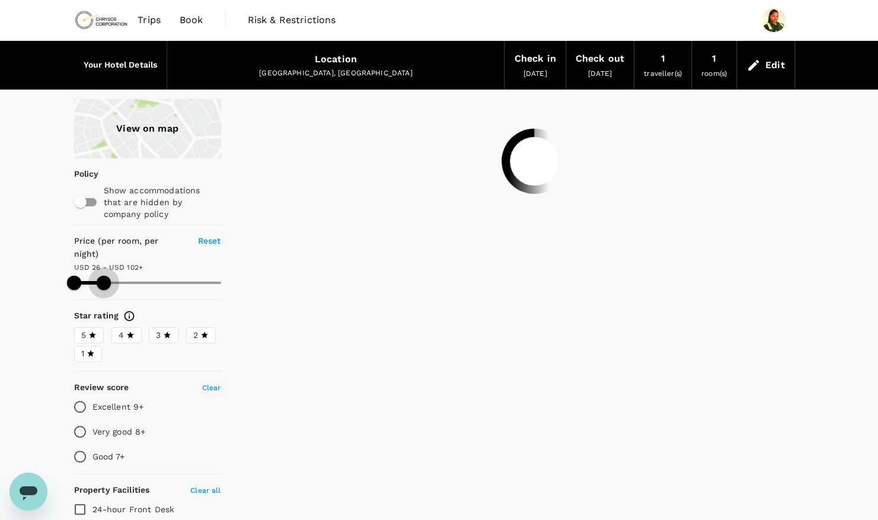
drag, startPoint x: 223, startPoint y: 269, endPoint x: 104, endPoint y: 260, distance: 119.6
click at [104, 276] on span at bounding box center [104, 283] width 14 height 14
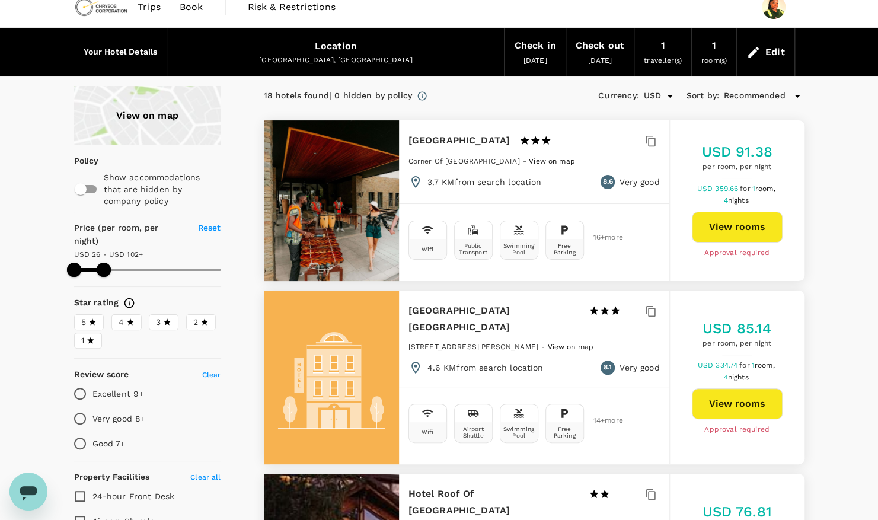
scroll to position [4, 0]
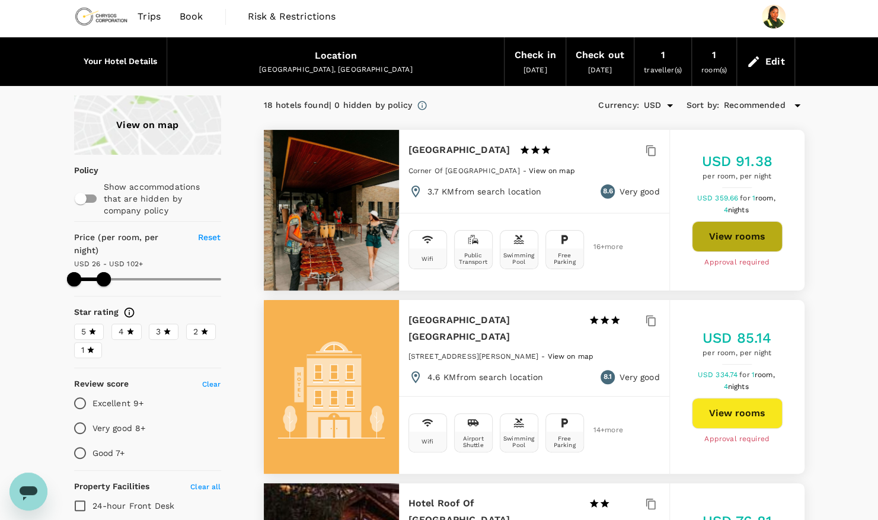
click at [732, 248] on button "View rooms" at bounding box center [737, 236] width 91 height 31
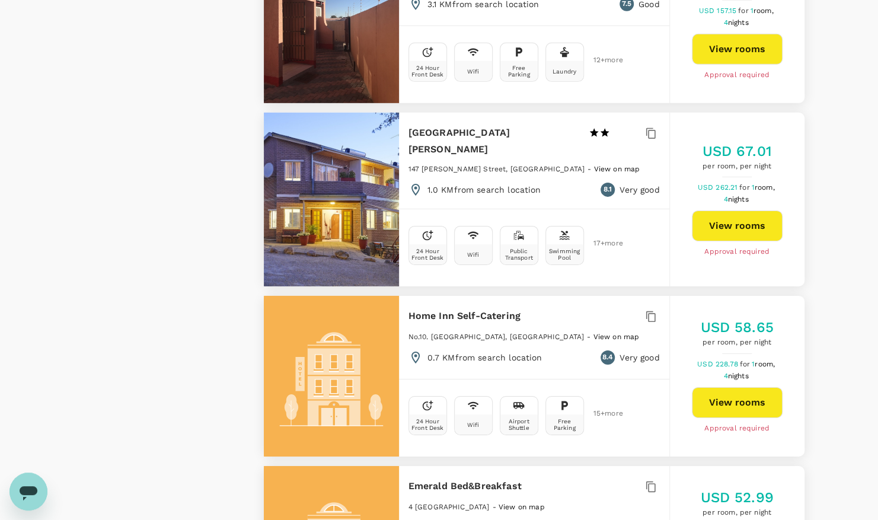
scroll to position [2125, 0]
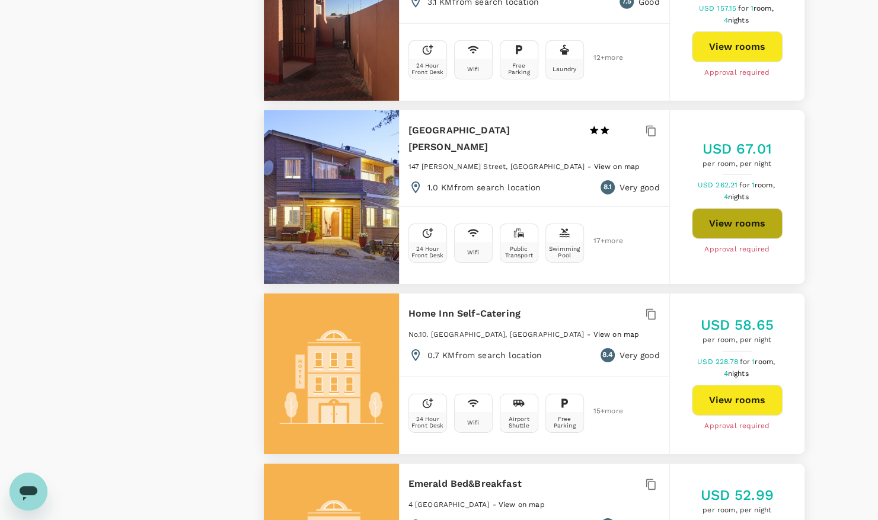
click at [726, 208] on button "View rooms" at bounding box center [737, 223] width 91 height 31
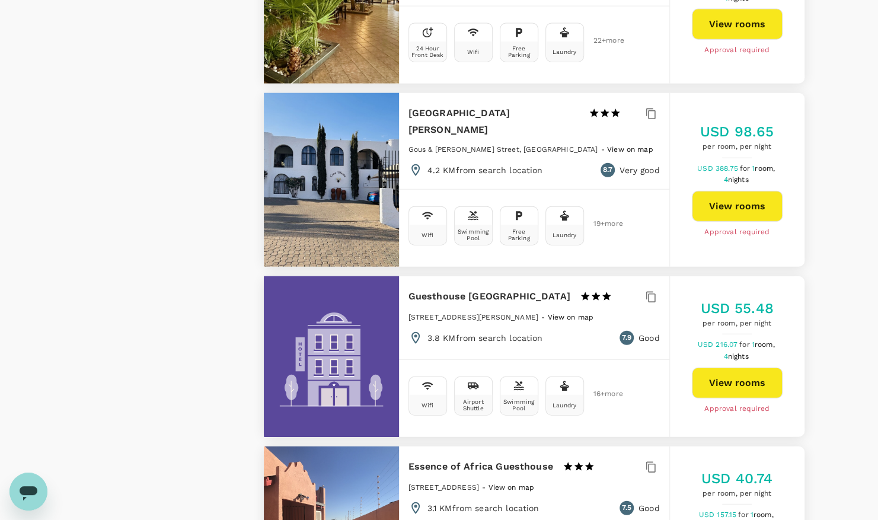
scroll to position [1619, 0]
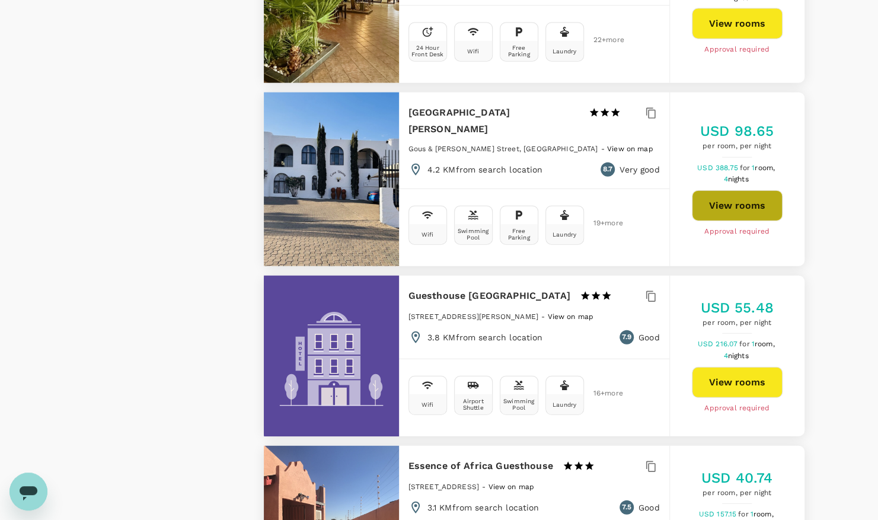
click at [719, 190] on button "View rooms" at bounding box center [737, 205] width 91 height 31
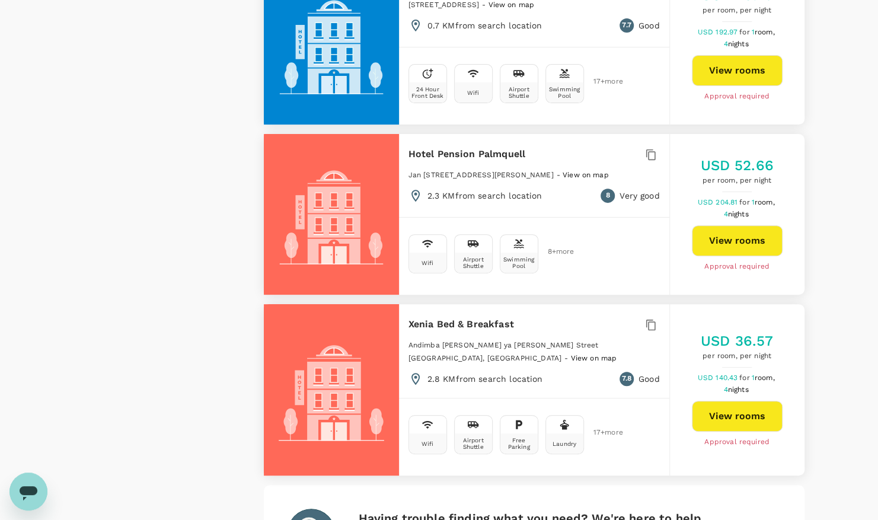
scroll to position [2789, 0]
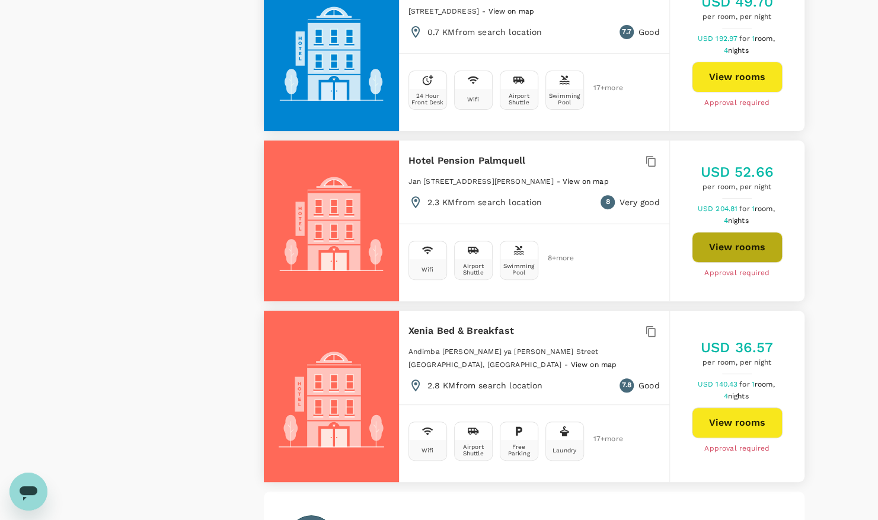
click at [746, 232] on button "View rooms" at bounding box center [737, 247] width 91 height 31
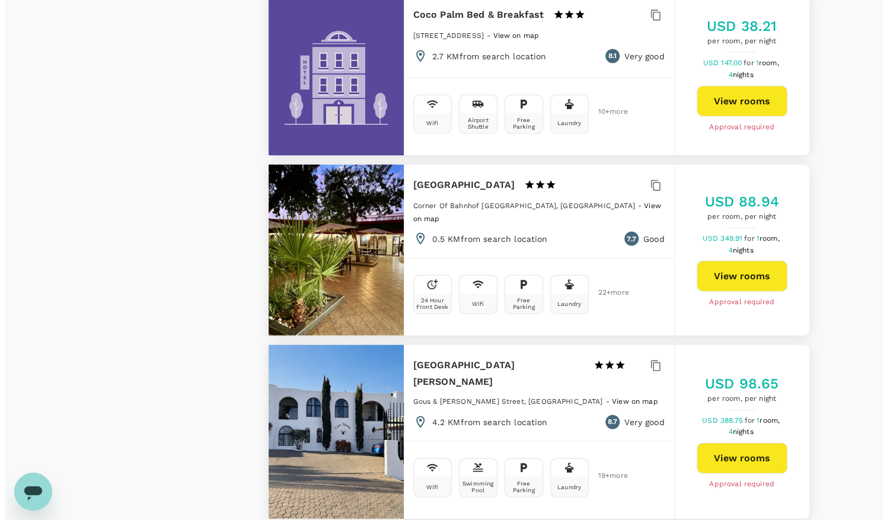
scroll to position [1366, 0]
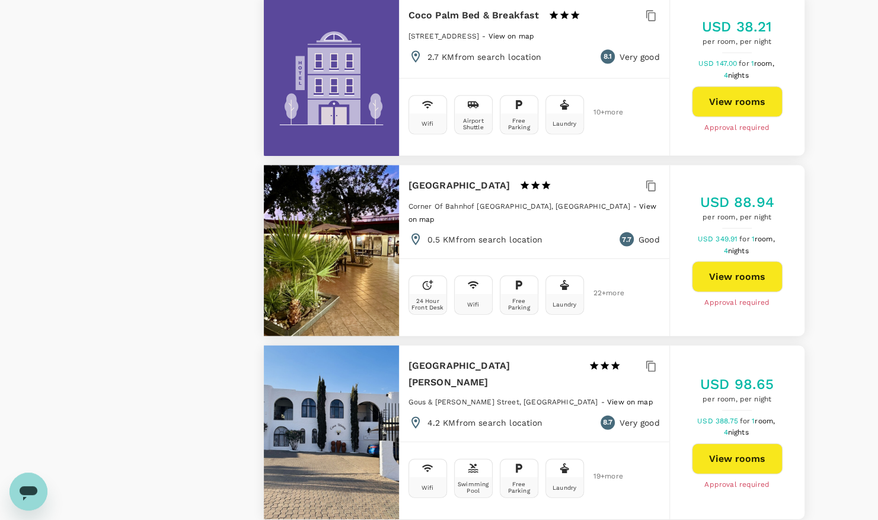
click at [736, 261] on button "View rooms" at bounding box center [737, 276] width 91 height 31
type input "156.63"
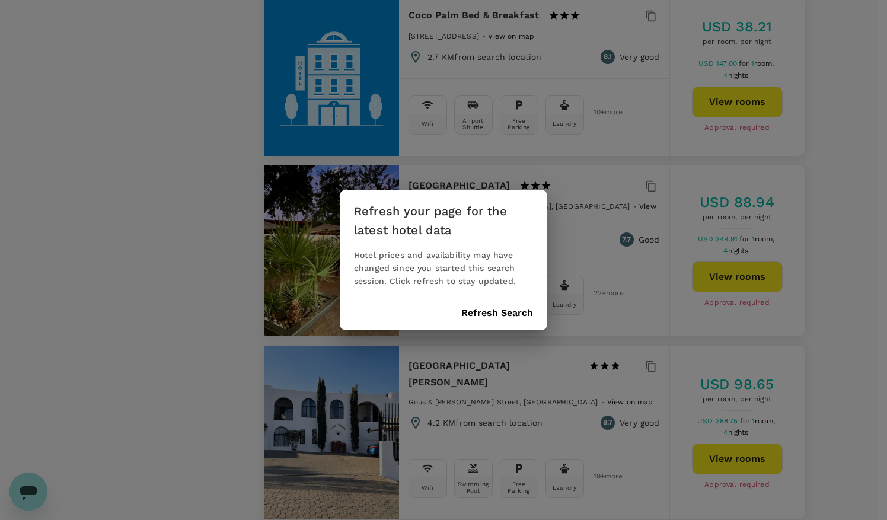
click at [579, 139] on div "Refresh your page for the latest hotel data Hotel prices and availability may h…" at bounding box center [443, 260] width 887 height 520
click at [500, 306] on div "Refresh your page for the latest hotel data Hotel prices and availability may h…" at bounding box center [444, 260] width 208 height 141
click at [503, 316] on button "Refresh Search" at bounding box center [497, 313] width 72 height 11
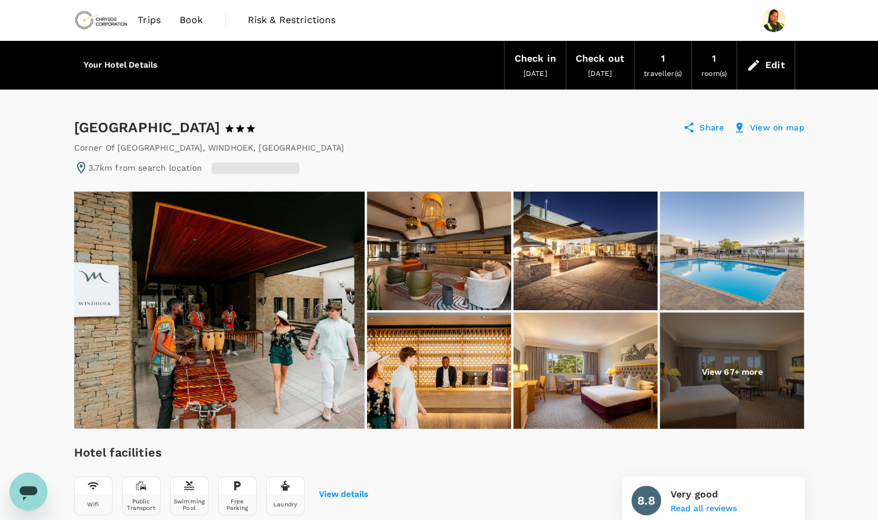
drag, startPoint x: 246, startPoint y: 125, endPoint x: 165, endPoint y: 101, distance: 84.6
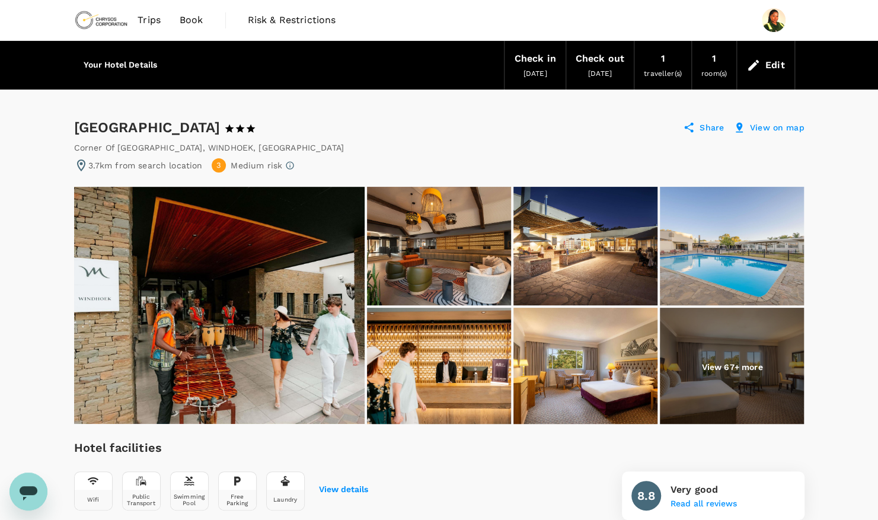
click at [299, 332] on img at bounding box center [219, 305] width 291 height 237
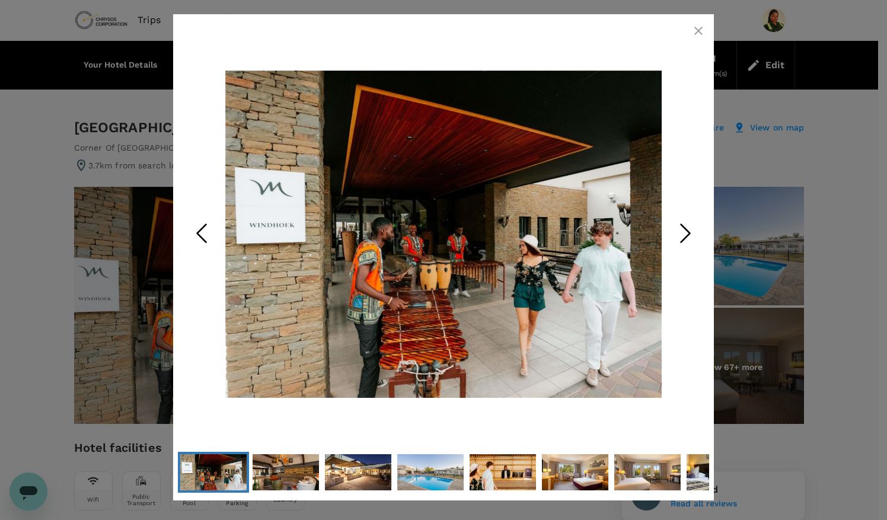
drag, startPoint x: 685, startPoint y: 237, endPoint x: 686, endPoint y: 219, distance: 17.8
click at [686, 219] on icon "Next Slide" at bounding box center [686, 233] width 36 height 36
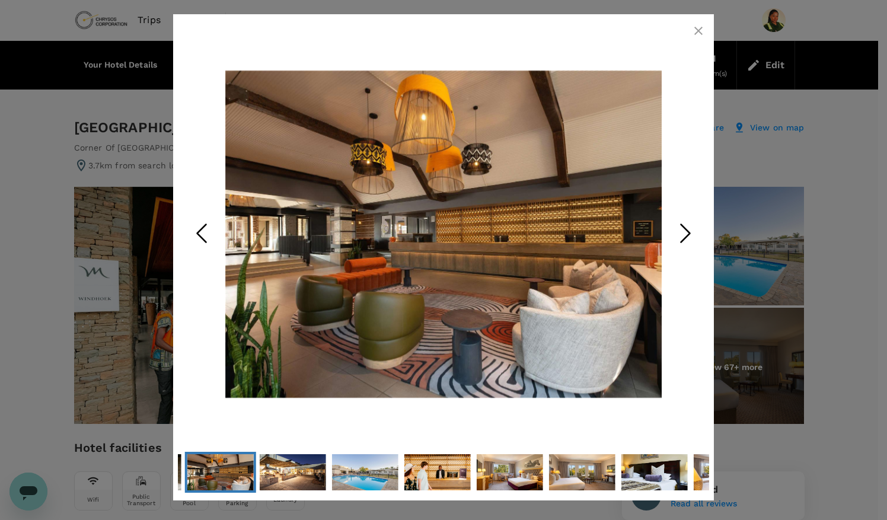
click at [686, 219] on icon "Next Slide" at bounding box center [686, 233] width 36 height 36
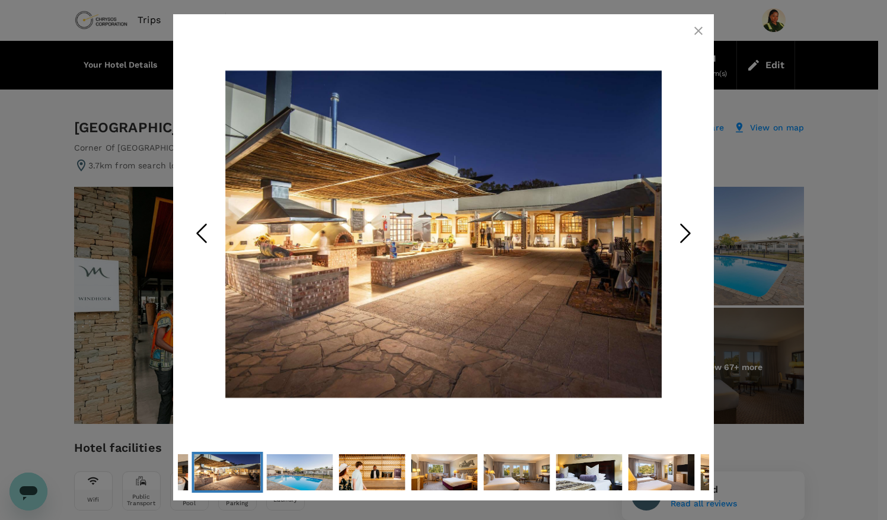
click at [686, 219] on icon "Next Slide" at bounding box center [686, 233] width 36 height 36
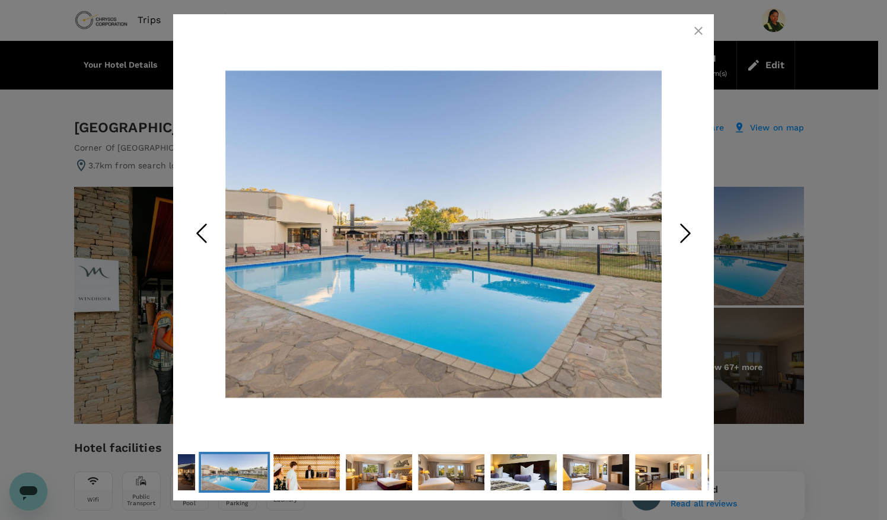
click at [686, 219] on icon "Next Slide" at bounding box center [686, 233] width 36 height 36
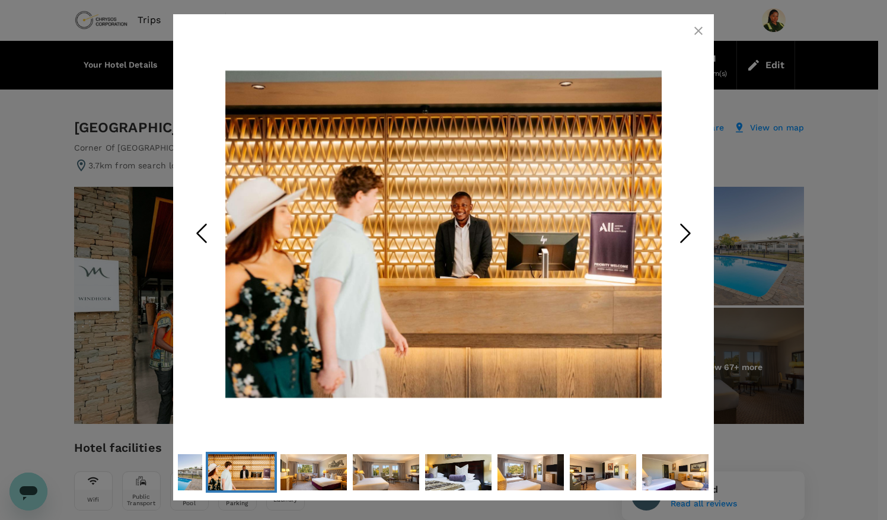
click at [686, 219] on icon "Next Slide" at bounding box center [686, 233] width 36 height 36
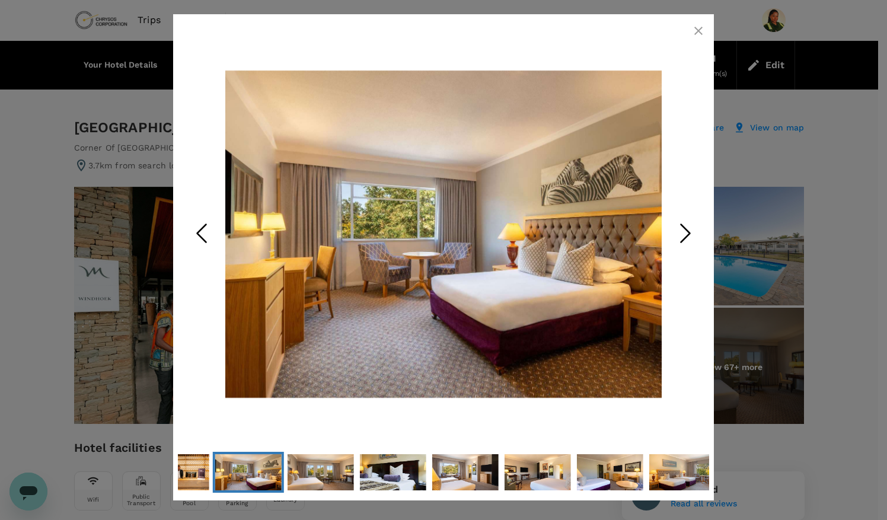
click at [686, 219] on icon "Next Slide" at bounding box center [686, 233] width 36 height 36
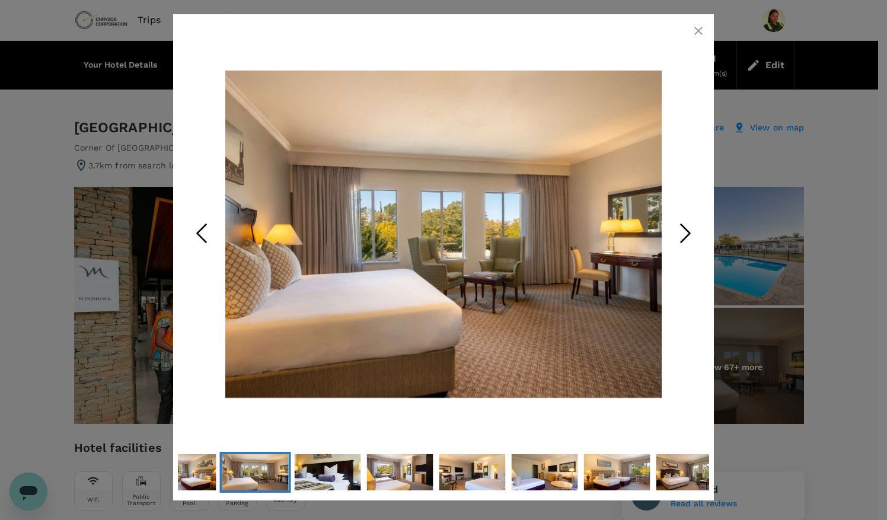
click at [686, 219] on icon "Next Slide" at bounding box center [686, 233] width 36 height 36
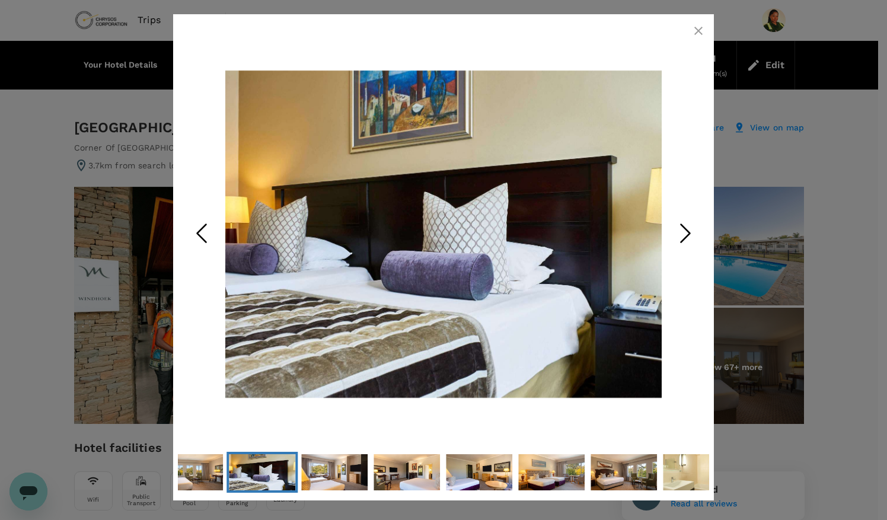
click at [693, 235] on icon "Next Slide" at bounding box center [686, 233] width 36 height 36
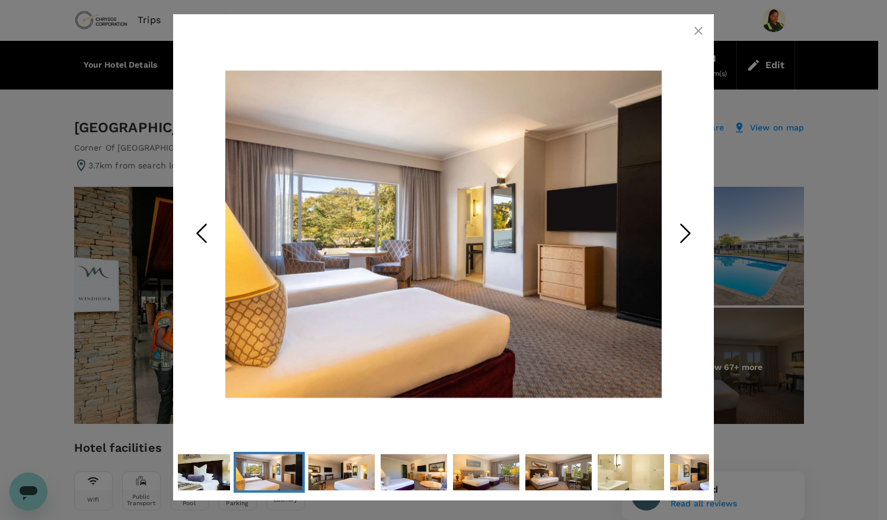
click at [693, 235] on icon "Next Slide" at bounding box center [686, 233] width 36 height 36
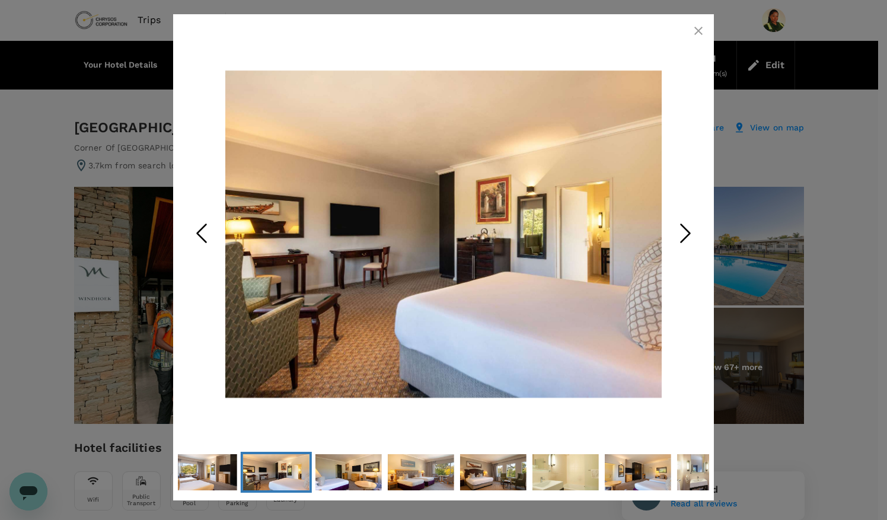
click at [693, 235] on icon "Next Slide" at bounding box center [686, 233] width 36 height 36
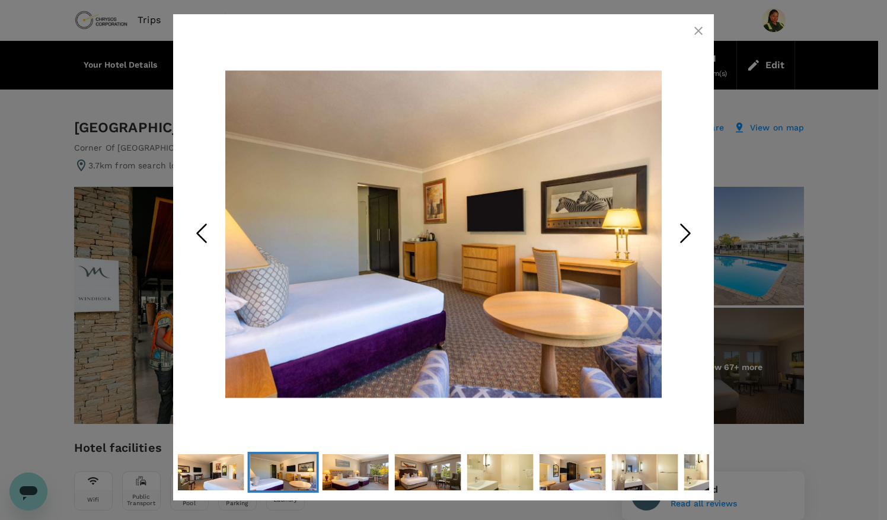
click at [693, 235] on icon "Next Slide" at bounding box center [686, 233] width 36 height 36
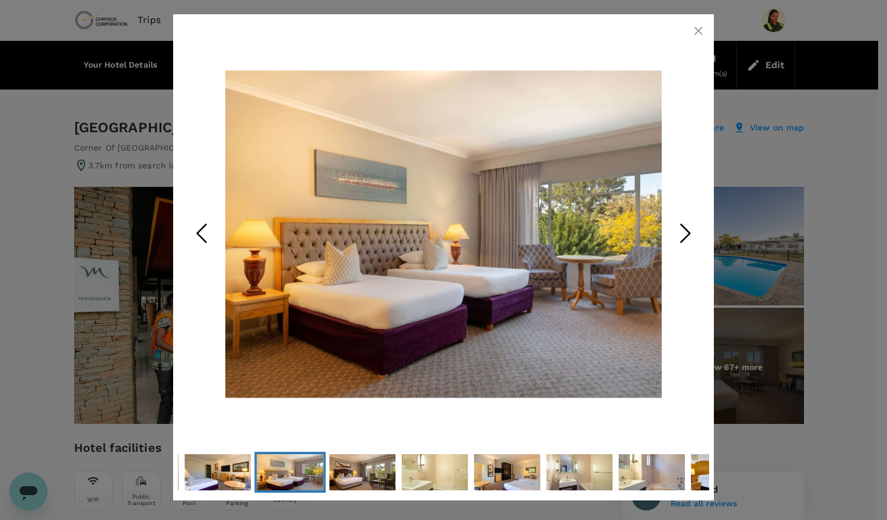
click at [693, 235] on icon "Next Slide" at bounding box center [686, 233] width 36 height 36
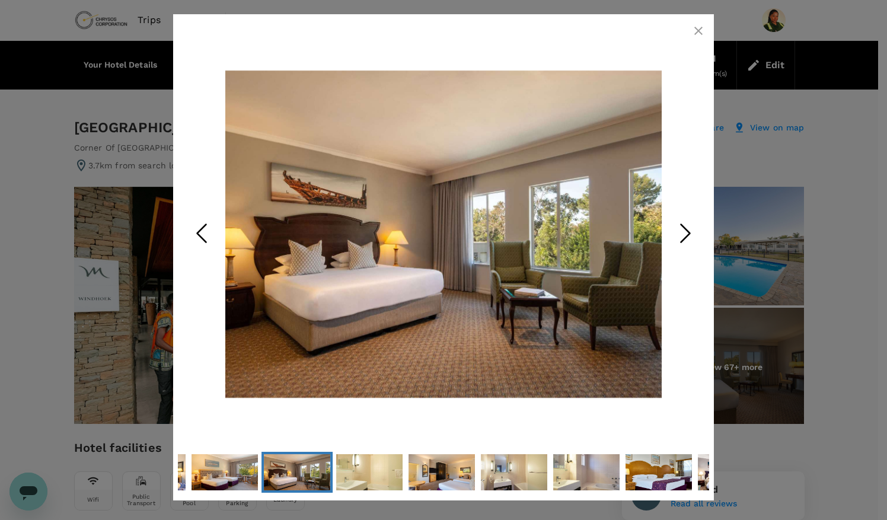
click at [681, 239] on icon "Next Slide" at bounding box center [686, 233] width 36 height 36
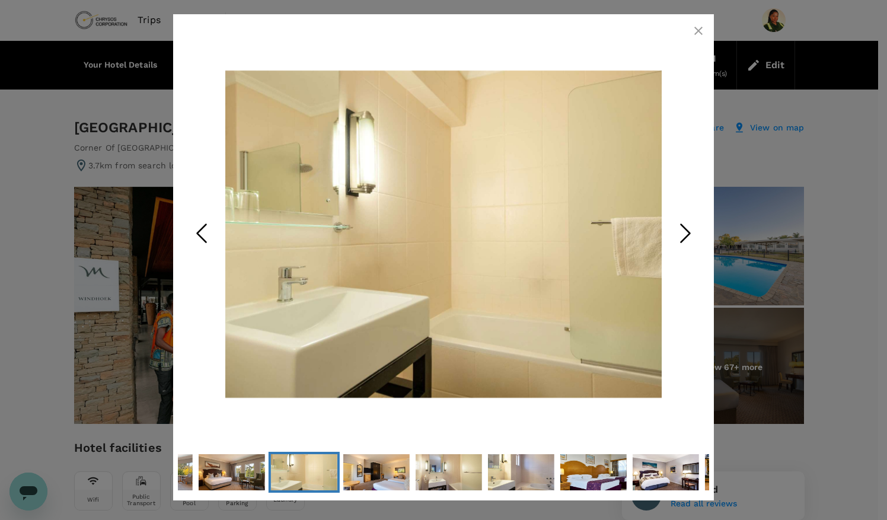
click at [681, 239] on icon "Next Slide" at bounding box center [686, 233] width 36 height 36
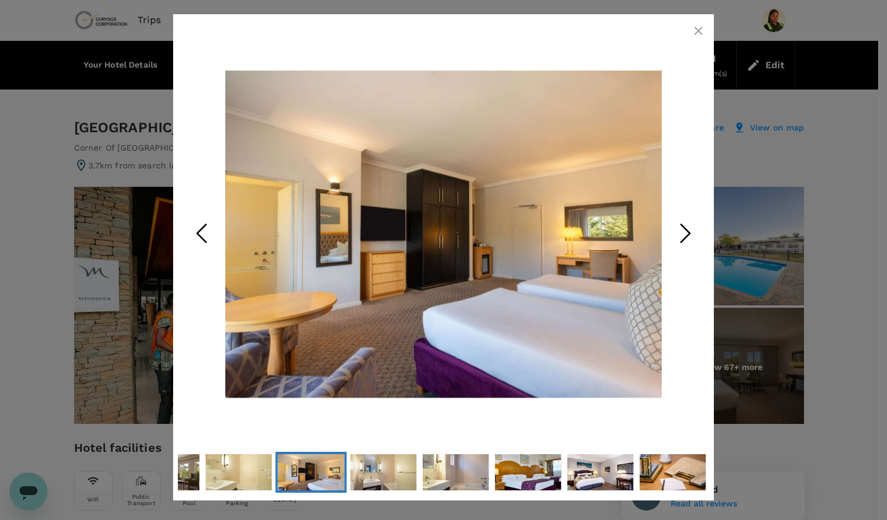
click at [681, 239] on icon "Next Slide" at bounding box center [686, 233] width 36 height 36
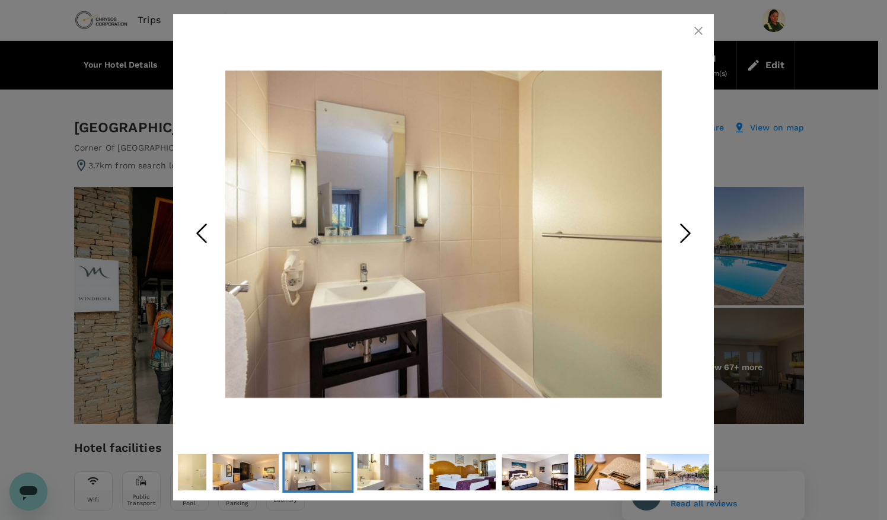
click at [681, 239] on icon "Next Slide" at bounding box center [686, 233] width 36 height 36
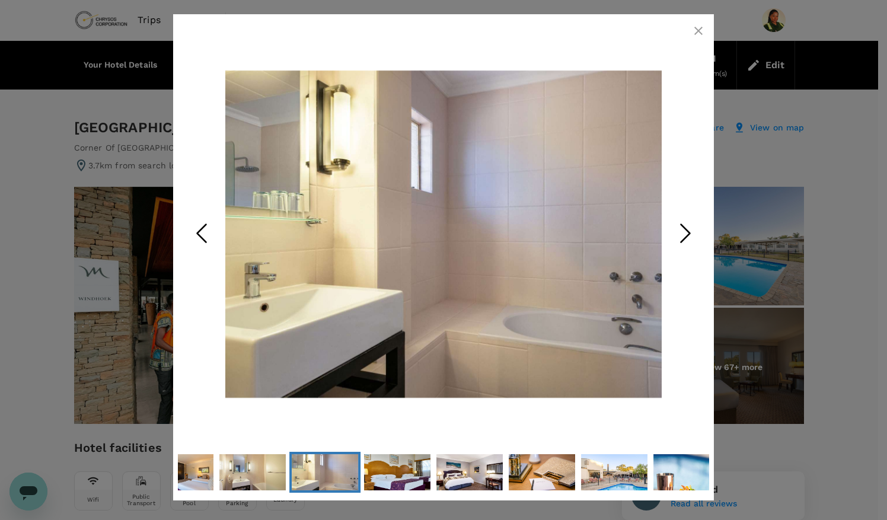
click at [681, 239] on icon "Next Slide" at bounding box center [686, 233] width 36 height 36
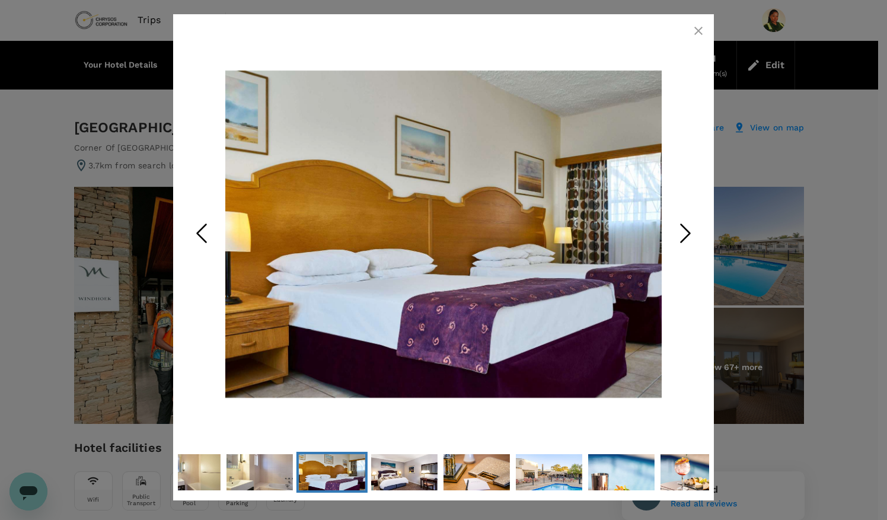
click at [681, 239] on icon "Next Slide" at bounding box center [686, 233] width 36 height 36
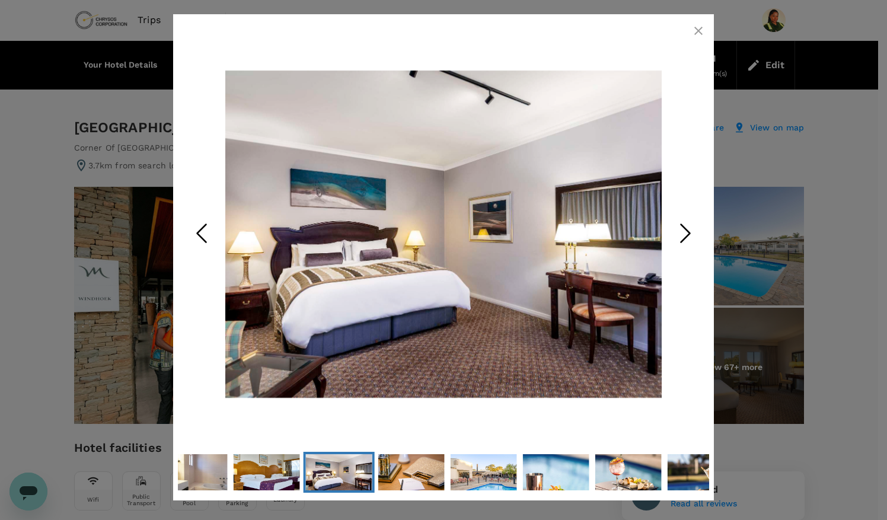
click at [681, 239] on icon "Next Slide" at bounding box center [686, 233] width 36 height 36
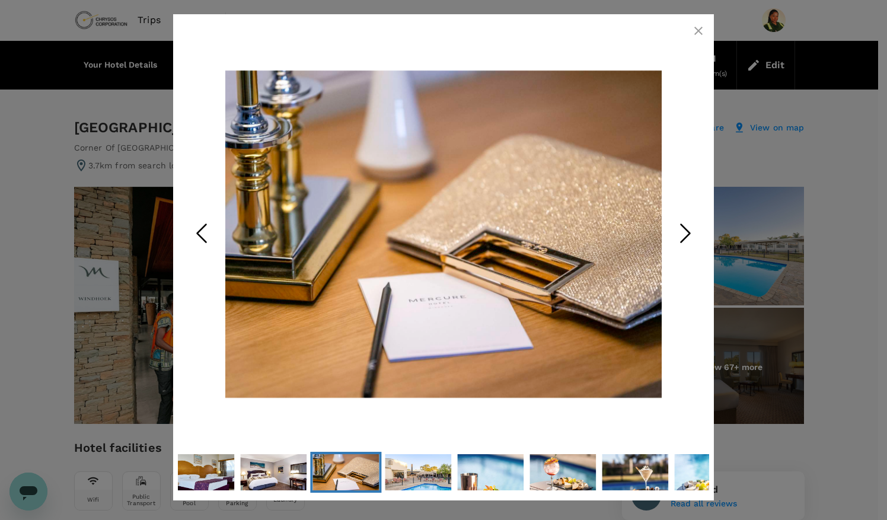
click at [681, 239] on icon "Next Slide" at bounding box center [686, 233] width 36 height 36
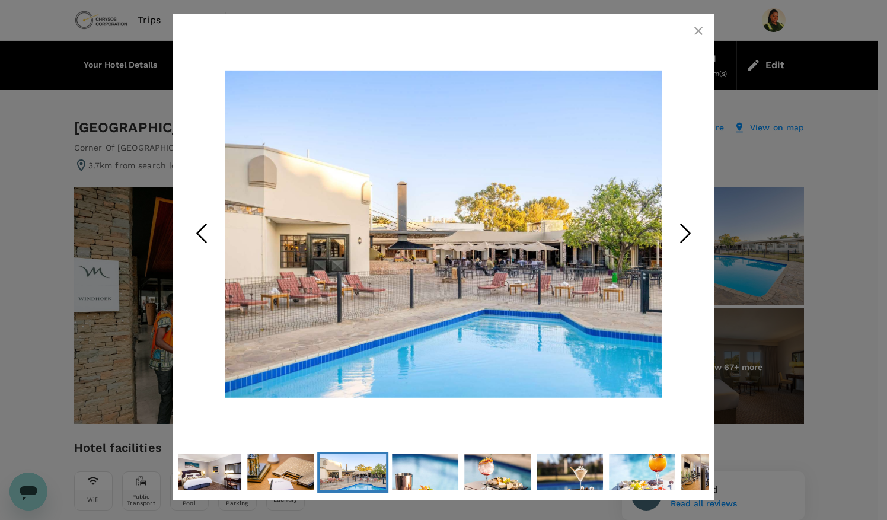
click at [681, 239] on icon "Next Slide" at bounding box center [686, 233] width 36 height 36
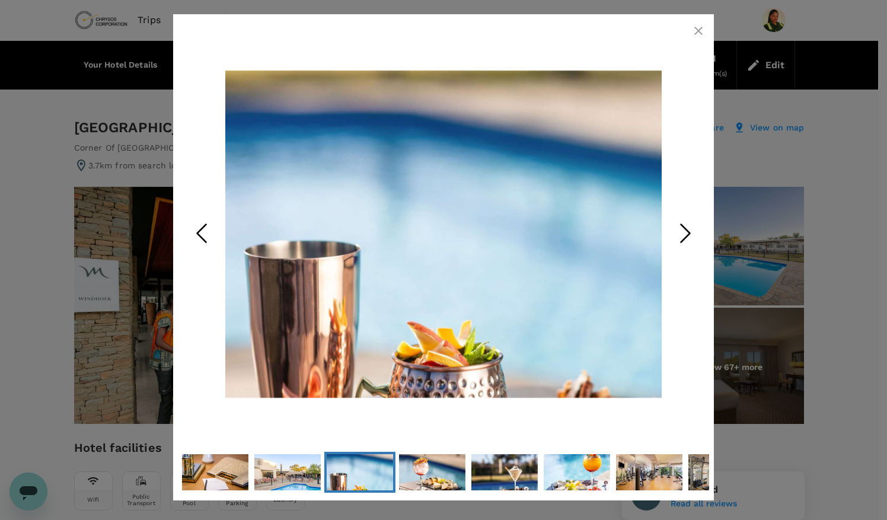
click at [681, 239] on icon "Next Slide" at bounding box center [686, 233] width 36 height 36
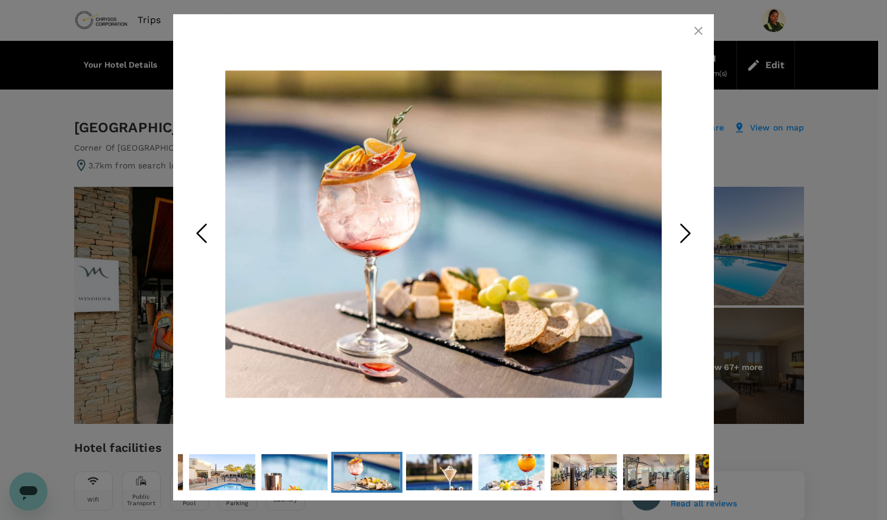
click at [681, 239] on icon "Next Slide" at bounding box center [686, 233] width 36 height 36
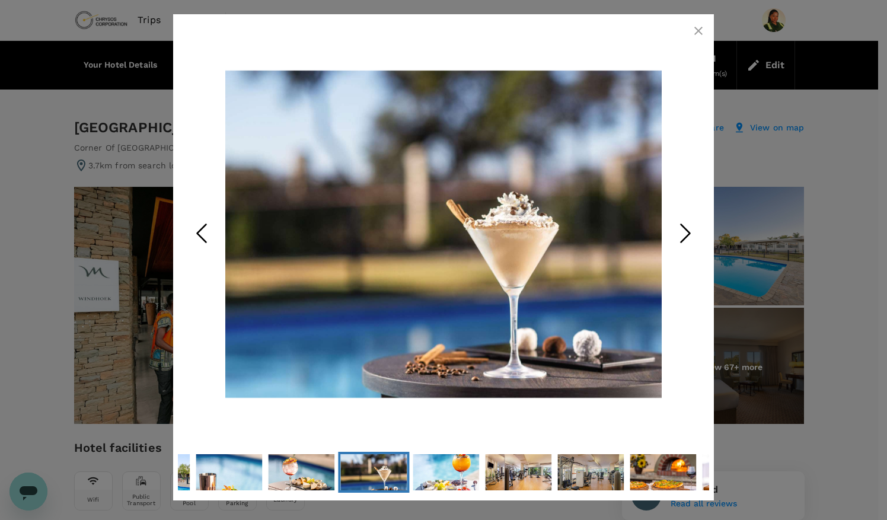
click at [681, 239] on icon "Next Slide" at bounding box center [686, 233] width 36 height 36
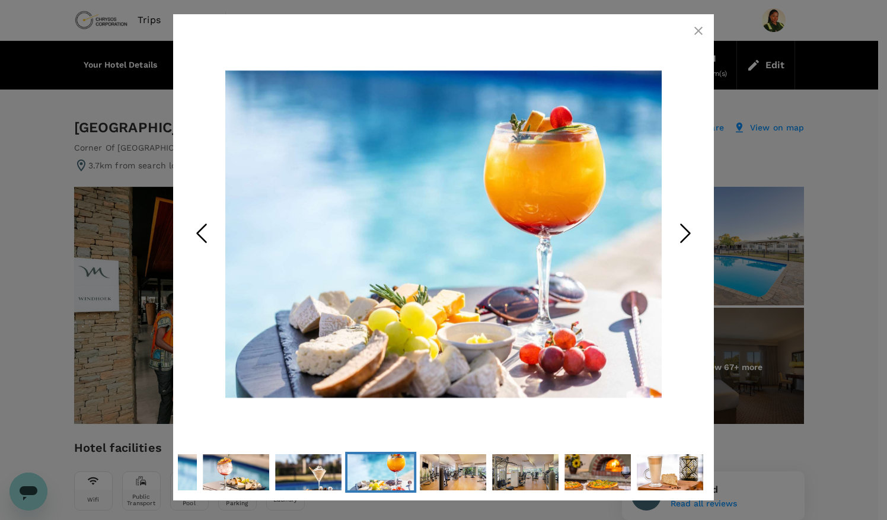
click at [681, 239] on icon "Next Slide" at bounding box center [686, 233] width 36 height 36
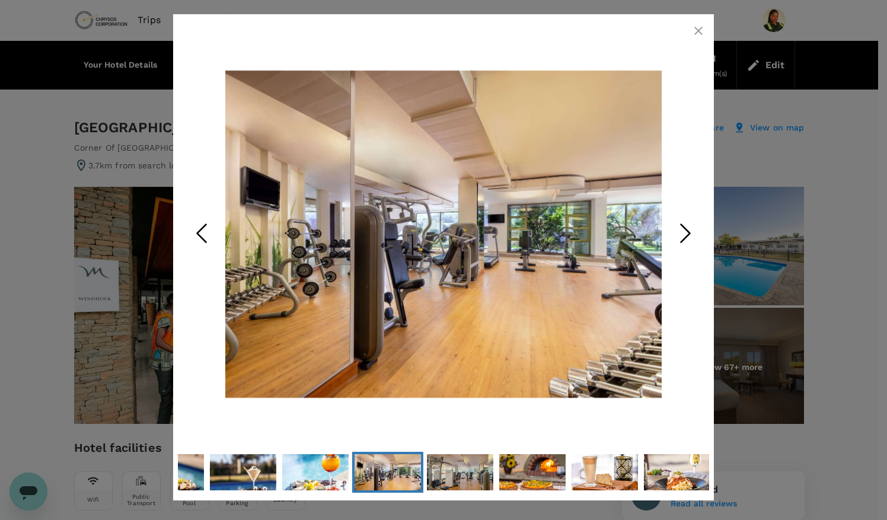
click at [681, 239] on icon "Next Slide" at bounding box center [686, 233] width 36 height 36
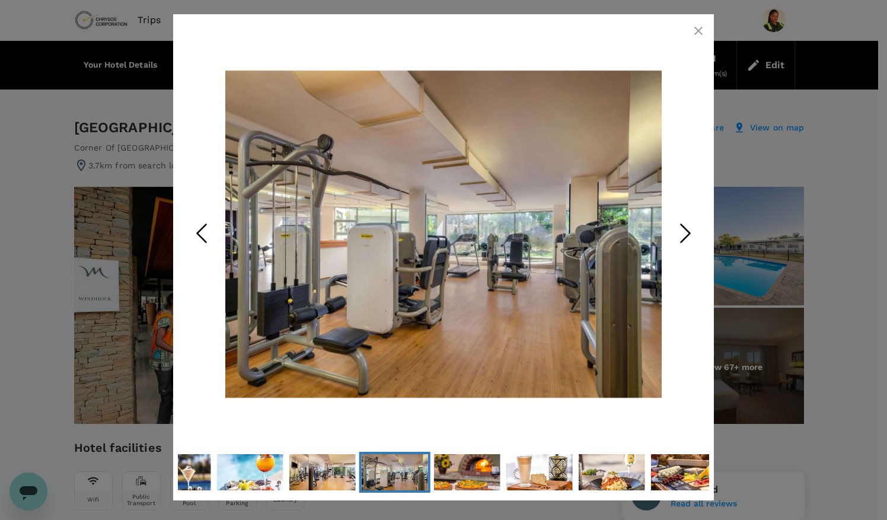
click at [681, 239] on icon "Next Slide" at bounding box center [686, 233] width 36 height 36
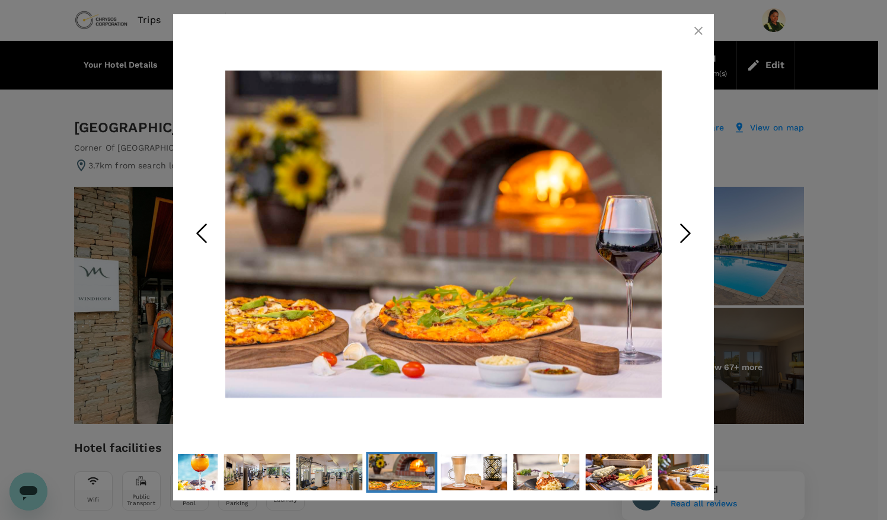
click at [681, 239] on icon "Next Slide" at bounding box center [686, 233] width 36 height 36
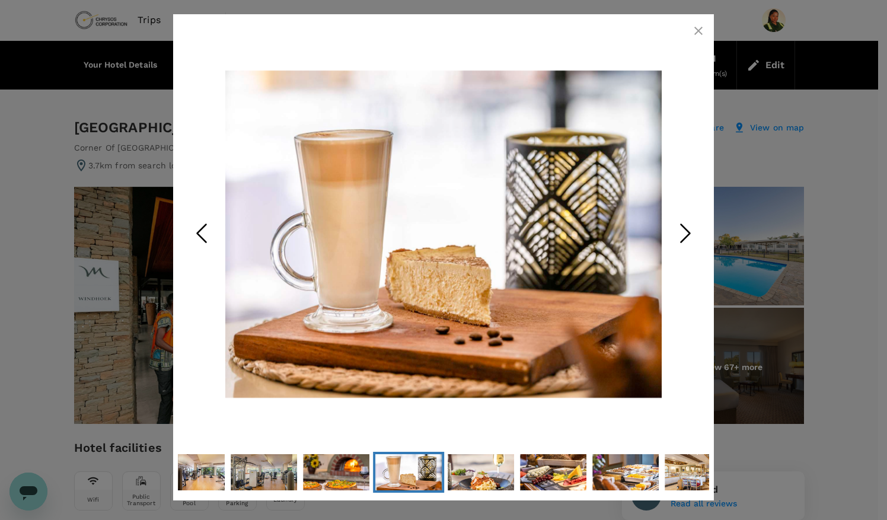
click at [681, 239] on icon "Next Slide" at bounding box center [686, 233] width 36 height 36
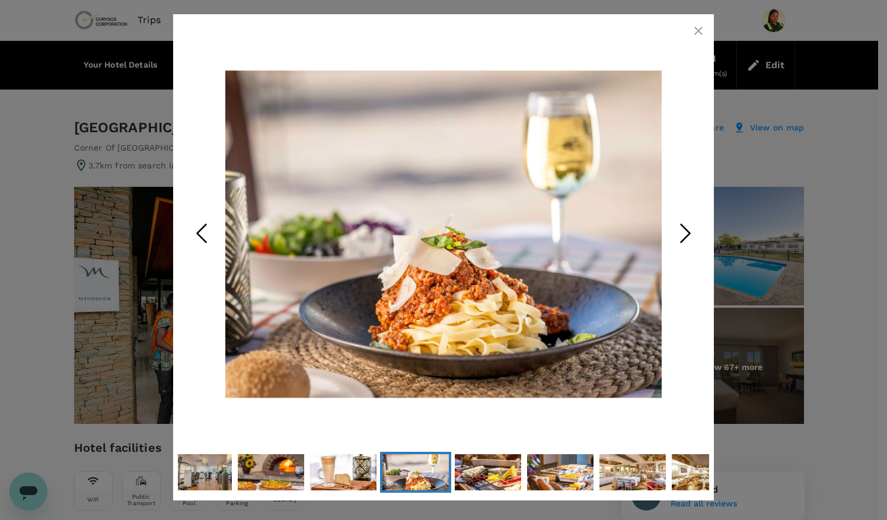
click at [681, 239] on icon "Next Slide" at bounding box center [686, 233] width 36 height 36
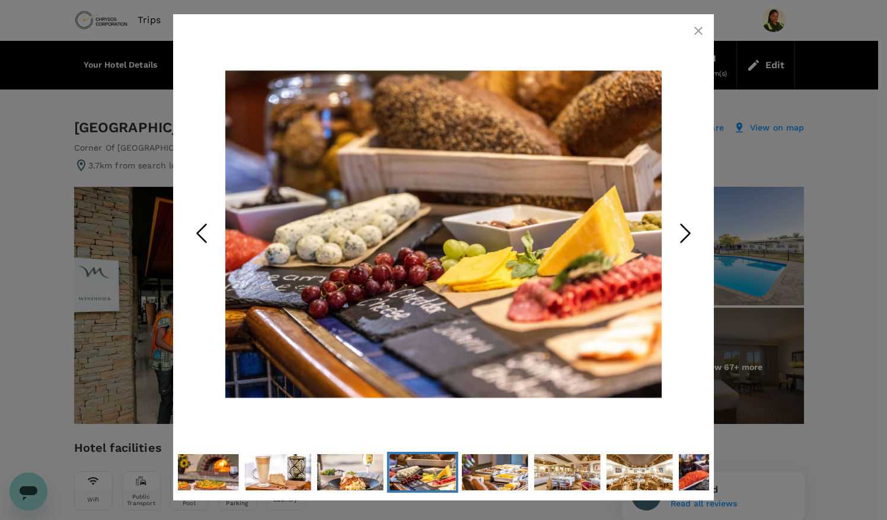
click at [681, 239] on icon "Next Slide" at bounding box center [686, 233] width 36 height 36
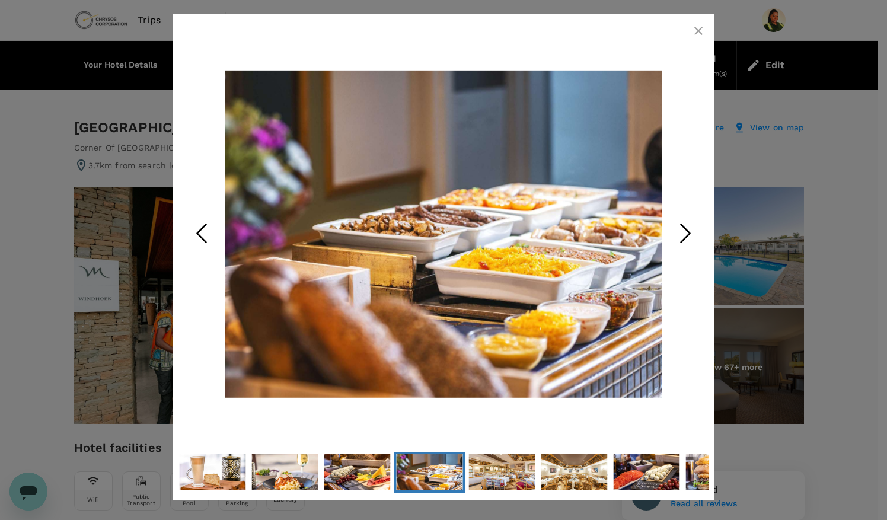
click at [681, 239] on icon "Next Slide" at bounding box center [686, 233] width 36 height 36
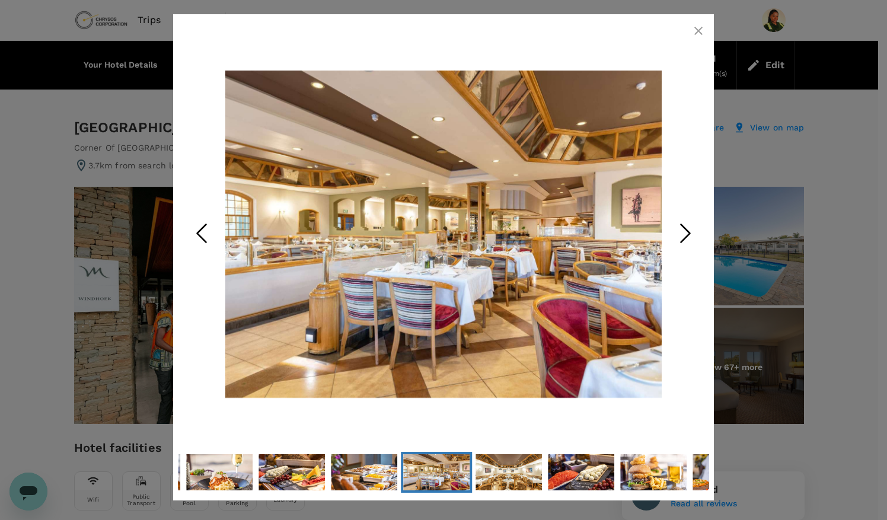
click at [681, 239] on icon "Next Slide" at bounding box center [686, 233] width 36 height 36
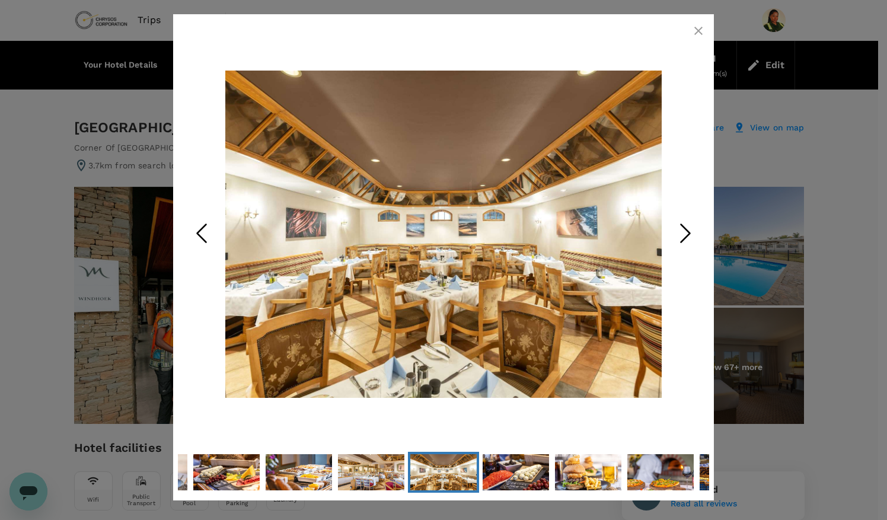
click at [681, 239] on icon "Next Slide" at bounding box center [686, 233] width 36 height 36
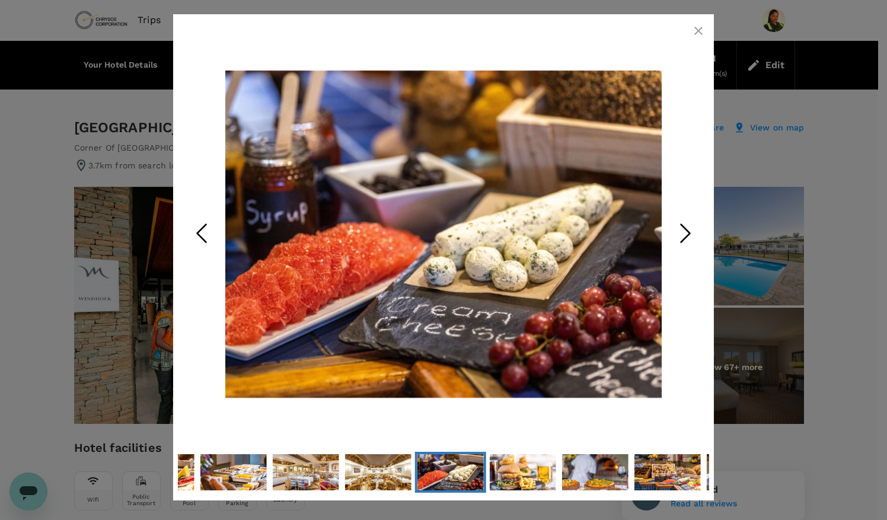
click at [681, 238] on icon "Next Slide" at bounding box center [686, 233] width 36 height 36
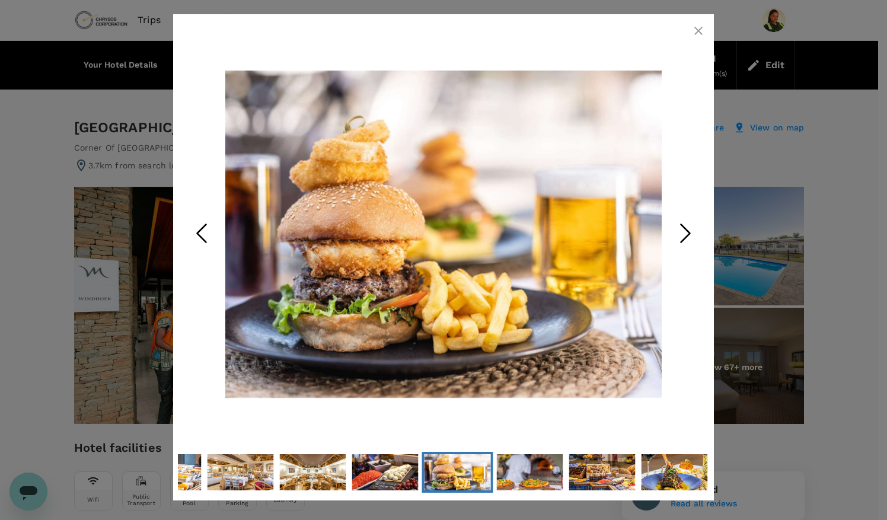
click at [681, 238] on icon "Next Slide" at bounding box center [686, 233] width 36 height 36
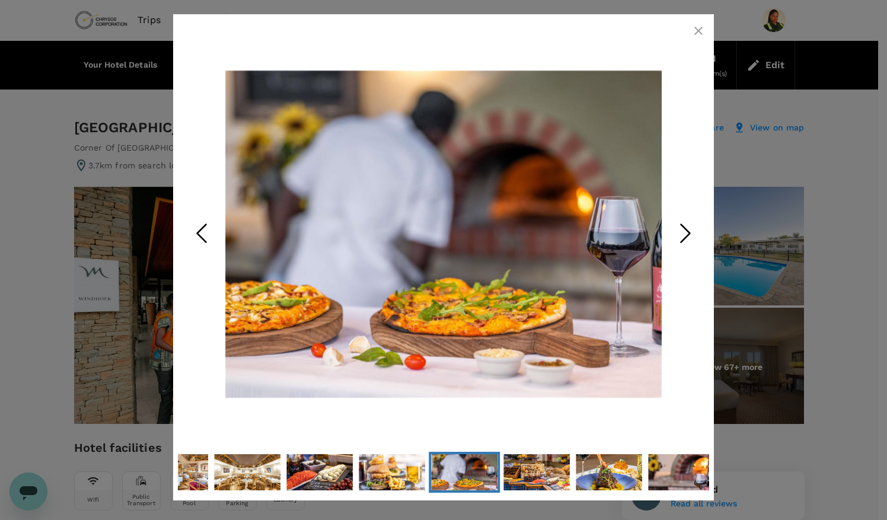
click at [681, 238] on icon "Next Slide" at bounding box center [686, 233] width 36 height 36
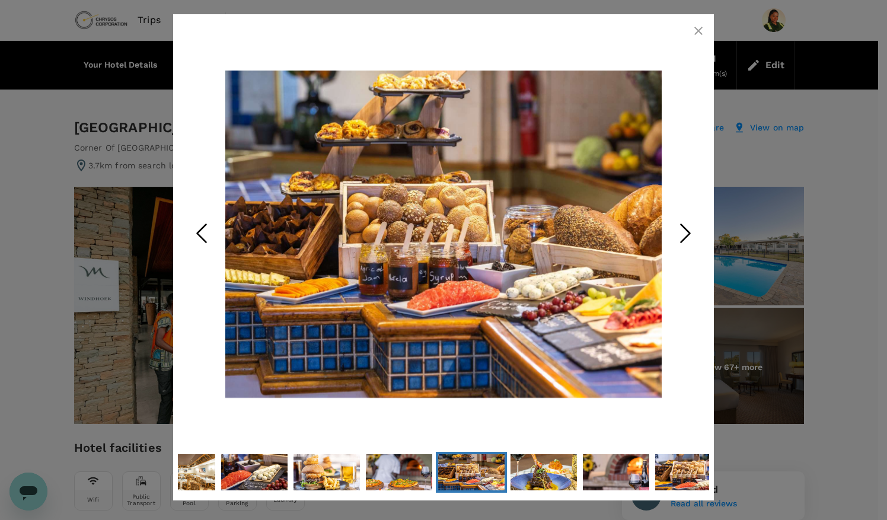
click at [681, 237] on icon "Next Slide" at bounding box center [686, 233] width 36 height 36
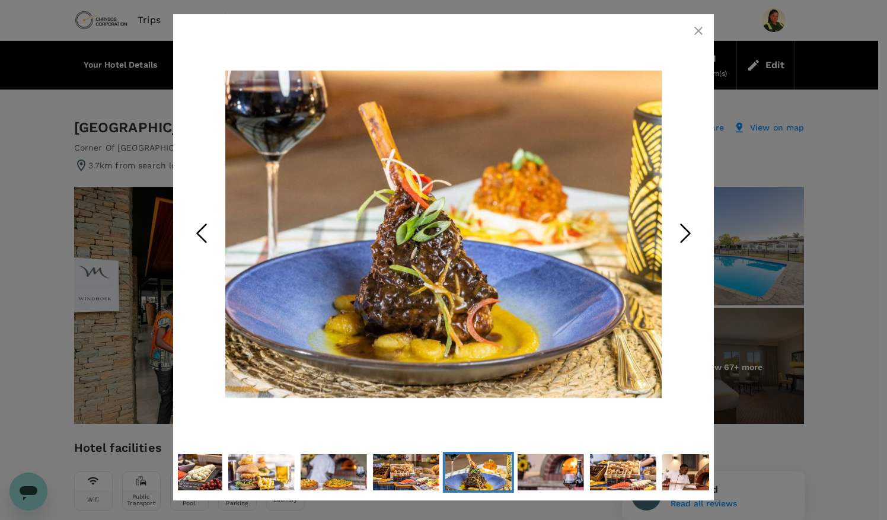
click at [681, 237] on icon "Next Slide" at bounding box center [686, 233] width 36 height 36
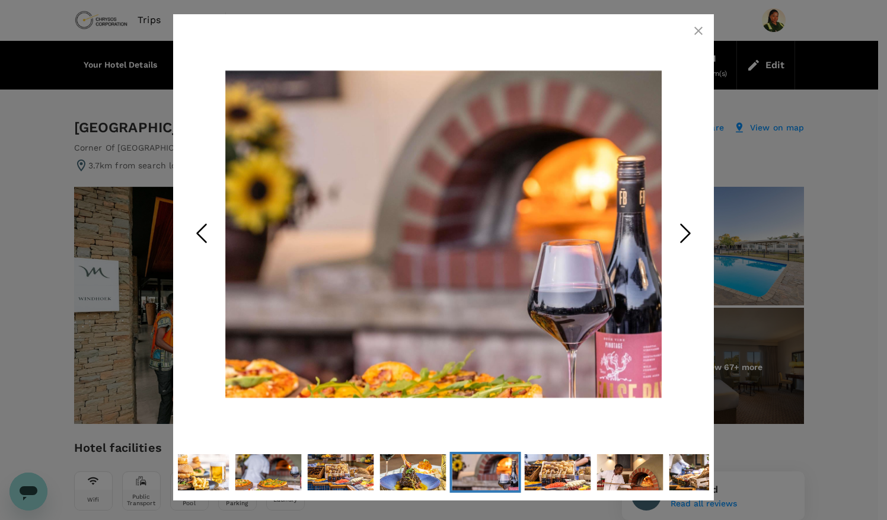
click at [681, 237] on icon "Next Slide" at bounding box center [686, 233] width 36 height 36
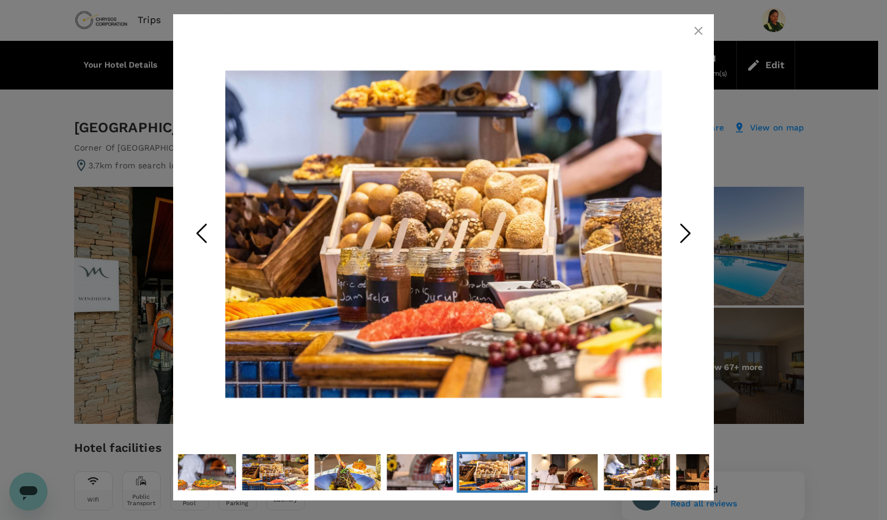
click at [681, 237] on icon "Next Slide" at bounding box center [686, 233] width 36 height 36
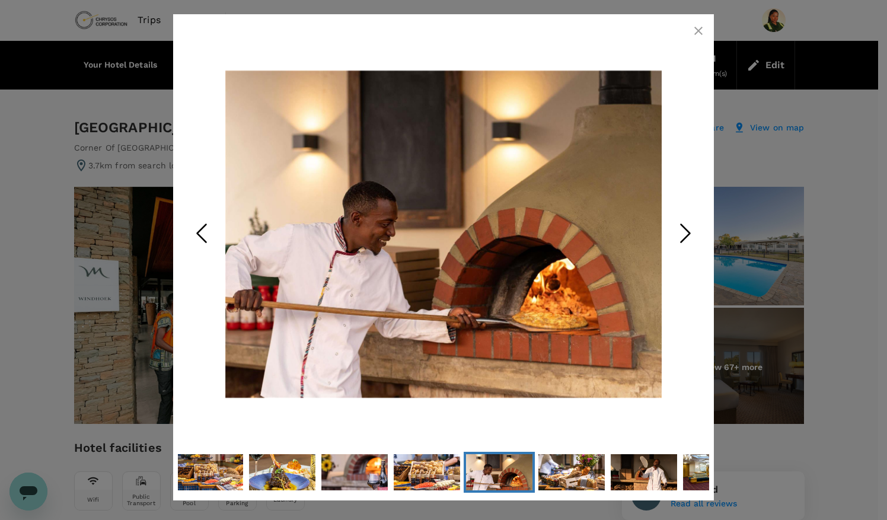
click at [681, 237] on icon "Next Slide" at bounding box center [686, 233] width 36 height 36
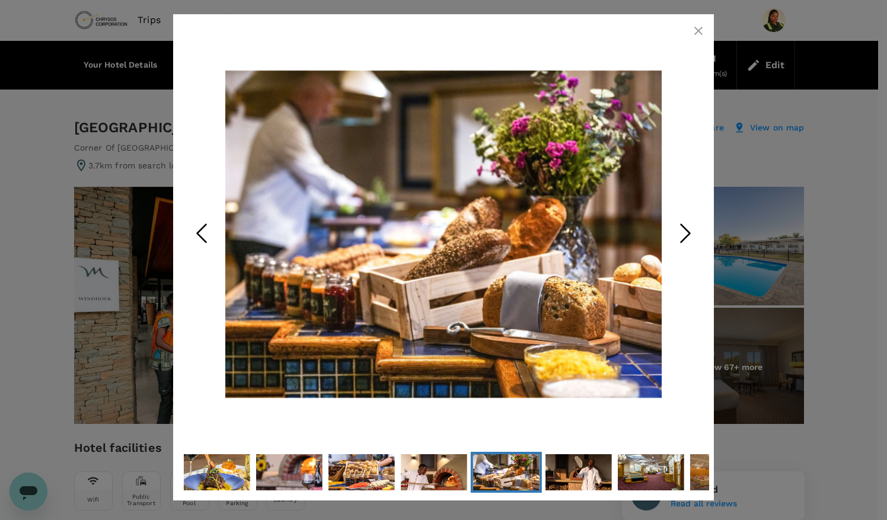
click at [681, 237] on icon "Next Slide" at bounding box center [686, 233] width 36 height 36
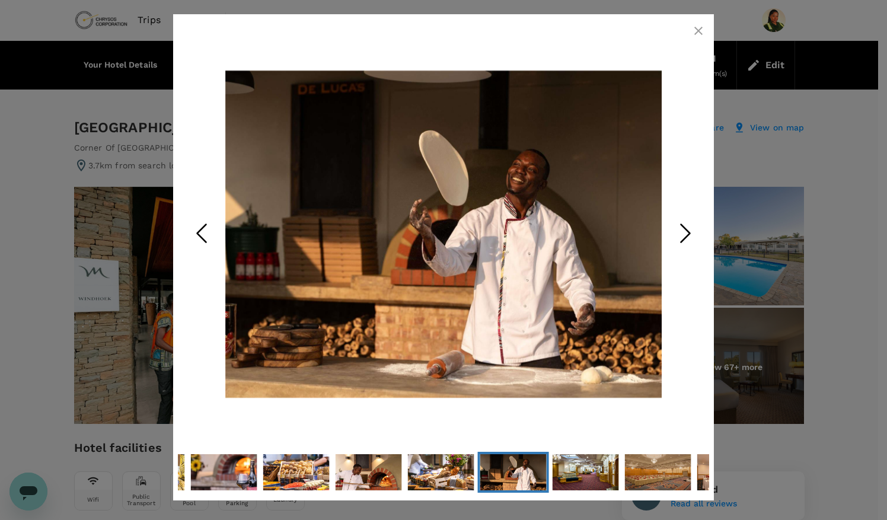
click at [681, 237] on icon "Next Slide" at bounding box center [686, 233] width 36 height 36
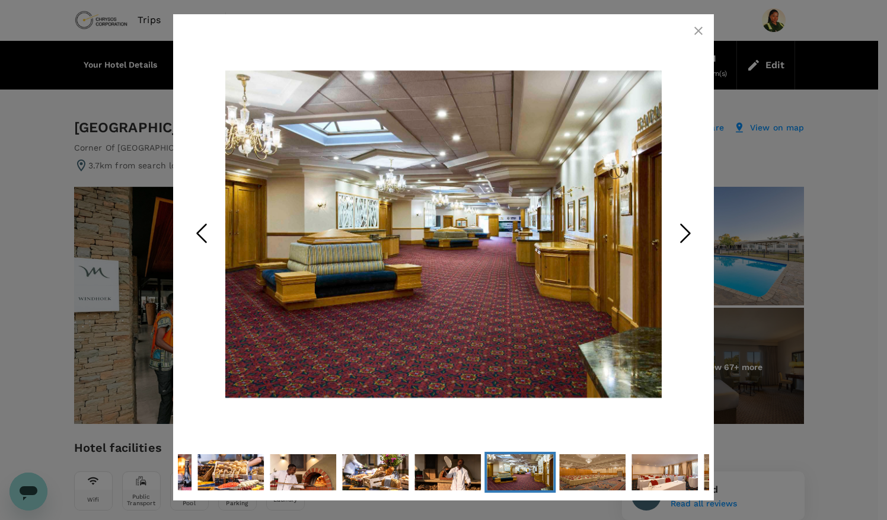
click at [681, 237] on icon "Next Slide" at bounding box center [686, 233] width 36 height 36
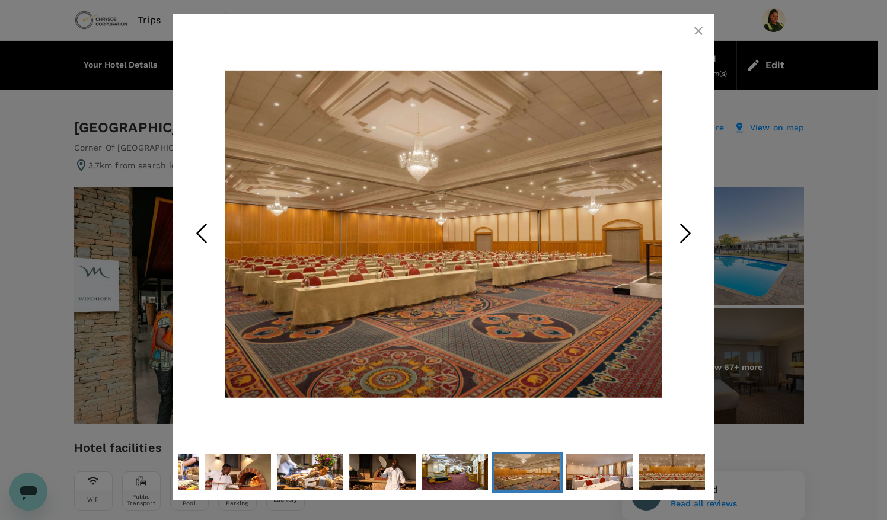
click at [681, 237] on icon "Next Slide" at bounding box center [686, 233] width 36 height 36
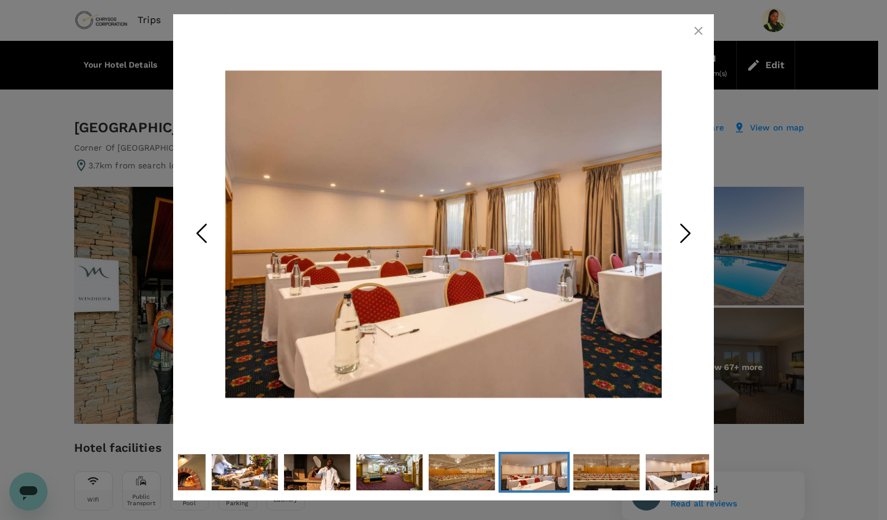
click at [681, 237] on icon "Next Slide" at bounding box center [686, 233] width 36 height 36
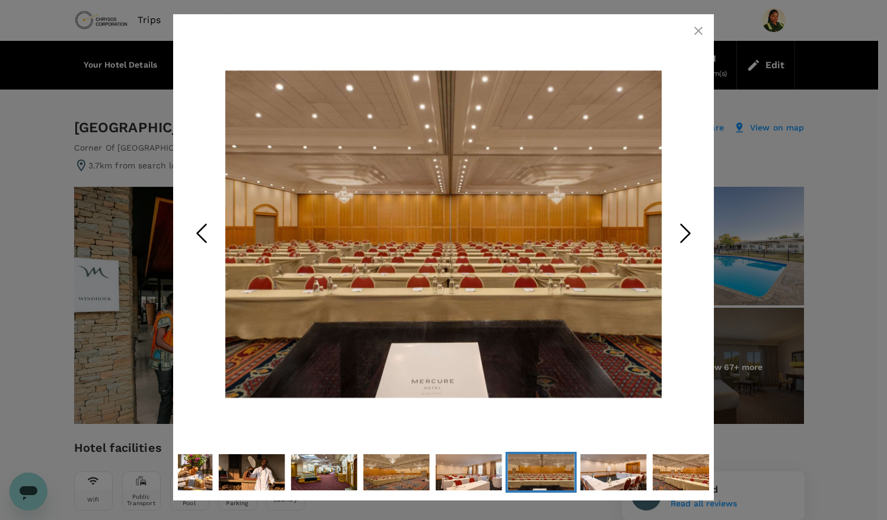
click at [681, 237] on icon "Next Slide" at bounding box center [686, 233] width 36 height 36
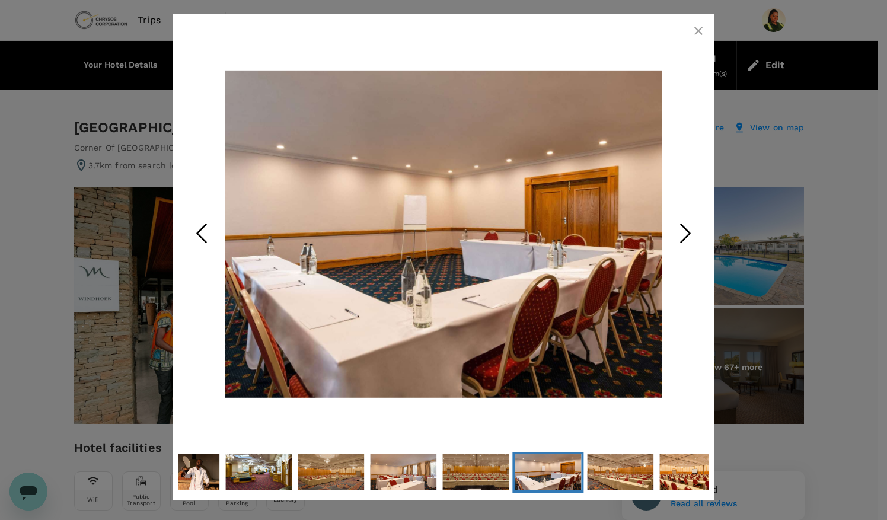
click at [681, 237] on icon "Next Slide" at bounding box center [686, 233] width 36 height 36
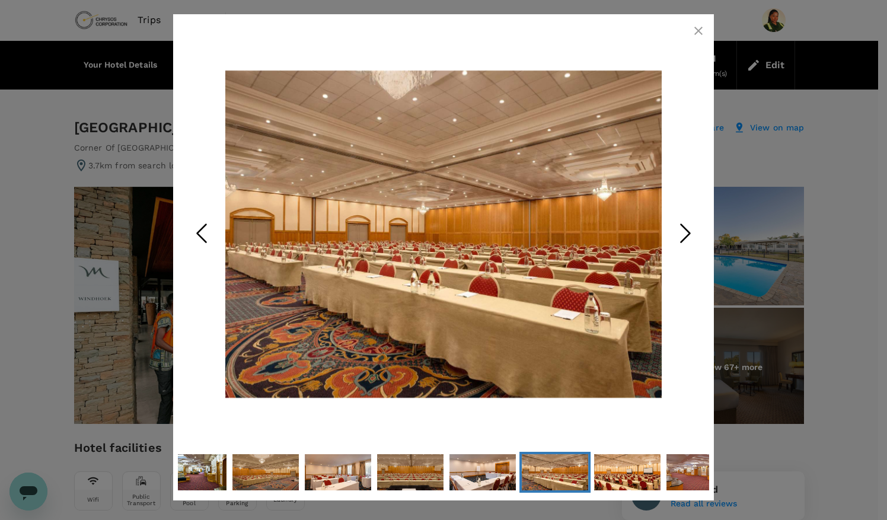
click at [681, 237] on icon "Next Slide" at bounding box center [686, 233] width 36 height 36
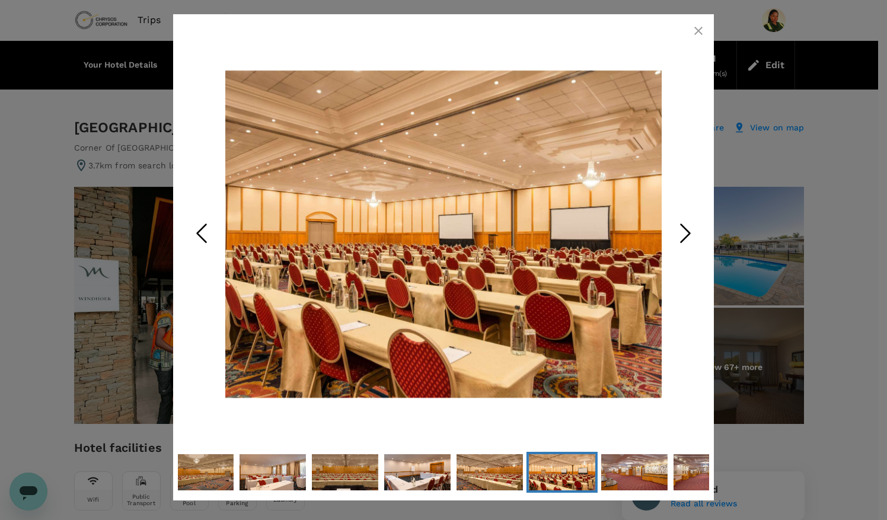
click at [681, 237] on icon "Next Slide" at bounding box center [686, 233] width 36 height 36
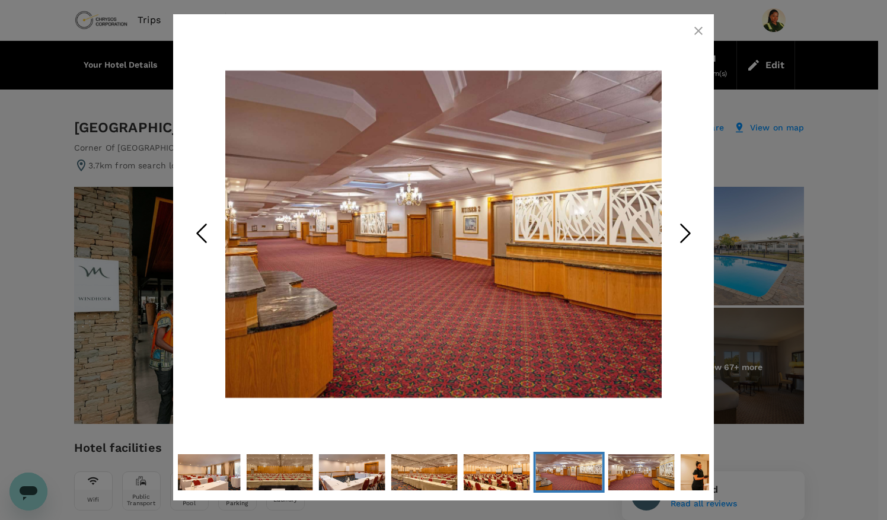
click at [681, 237] on icon "Next Slide" at bounding box center [686, 233] width 36 height 36
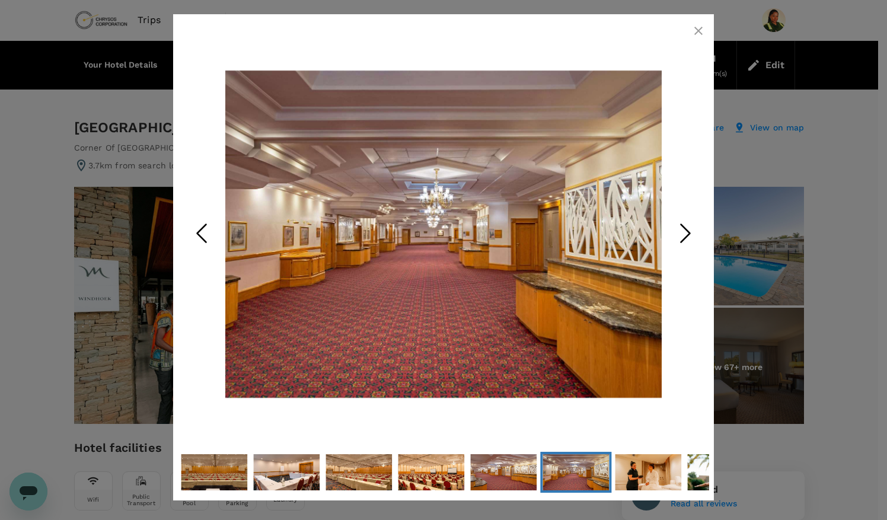
click at [681, 237] on icon "Next Slide" at bounding box center [686, 233] width 36 height 36
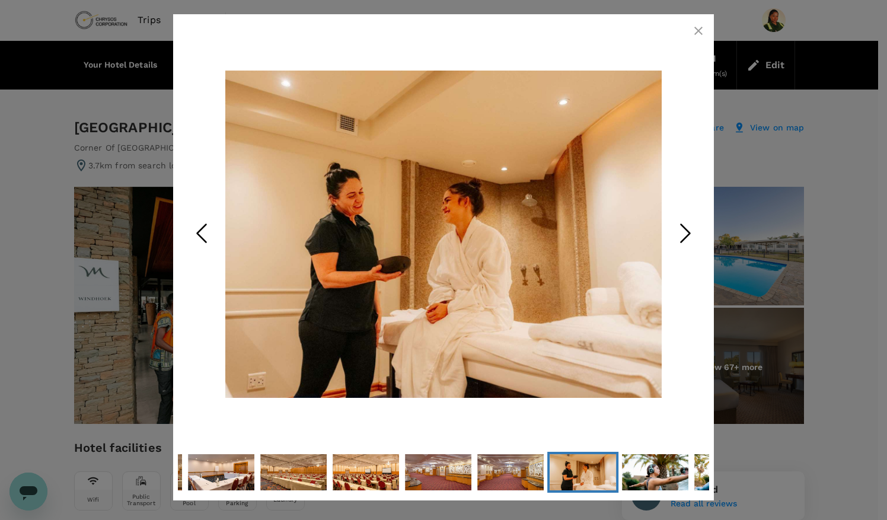
click at [681, 237] on icon "Next Slide" at bounding box center [686, 233] width 36 height 36
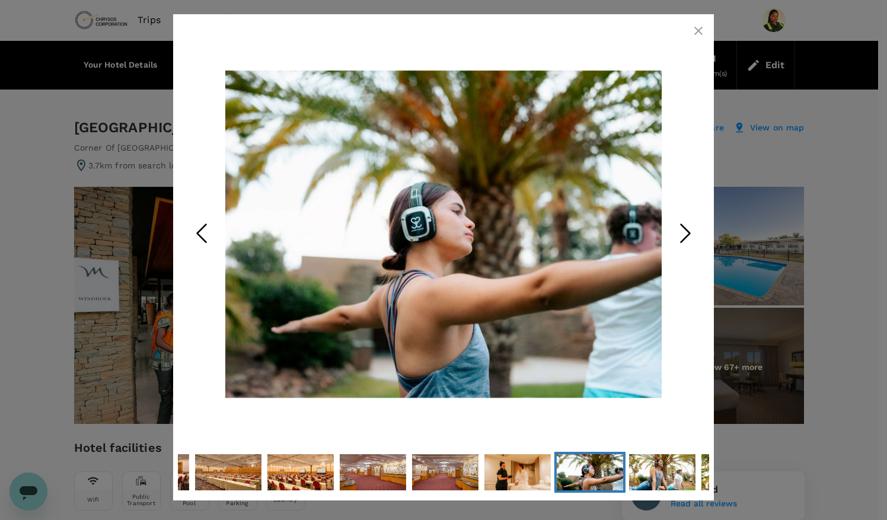
click at [681, 237] on icon "Next Slide" at bounding box center [686, 233] width 36 height 36
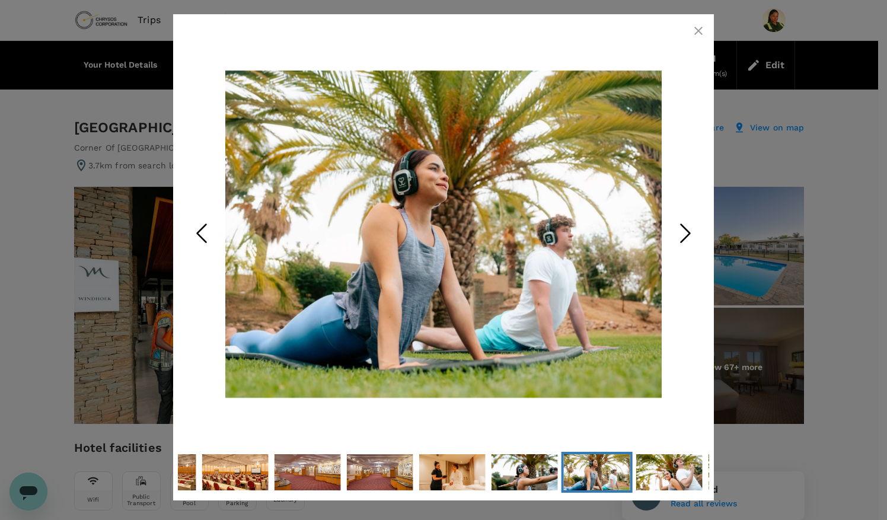
click at [681, 237] on icon "Next Slide" at bounding box center [686, 233] width 36 height 36
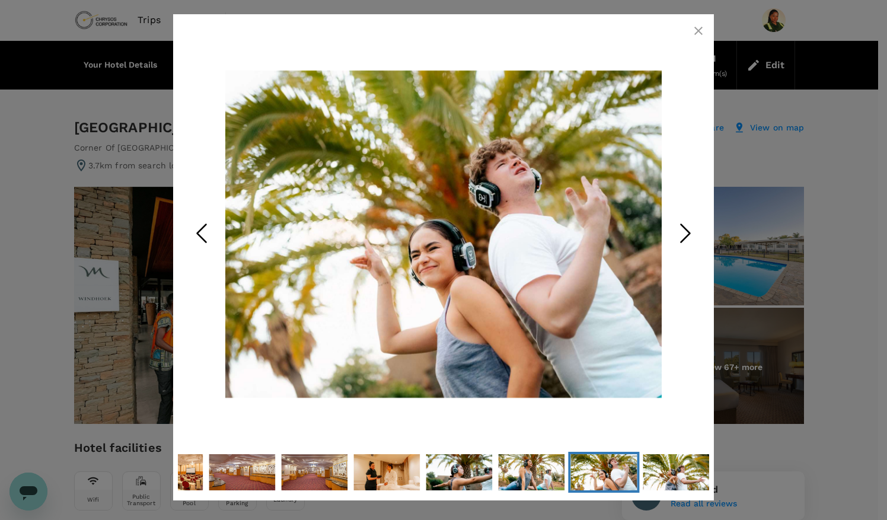
click at [681, 237] on icon "Next Slide" at bounding box center [686, 233] width 36 height 36
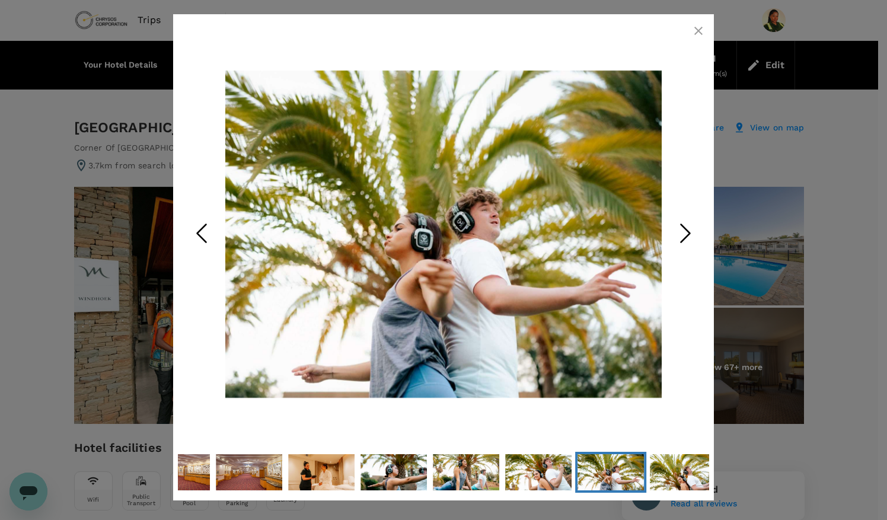
click at [681, 237] on icon "Next Slide" at bounding box center [686, 233] width 36 height 36
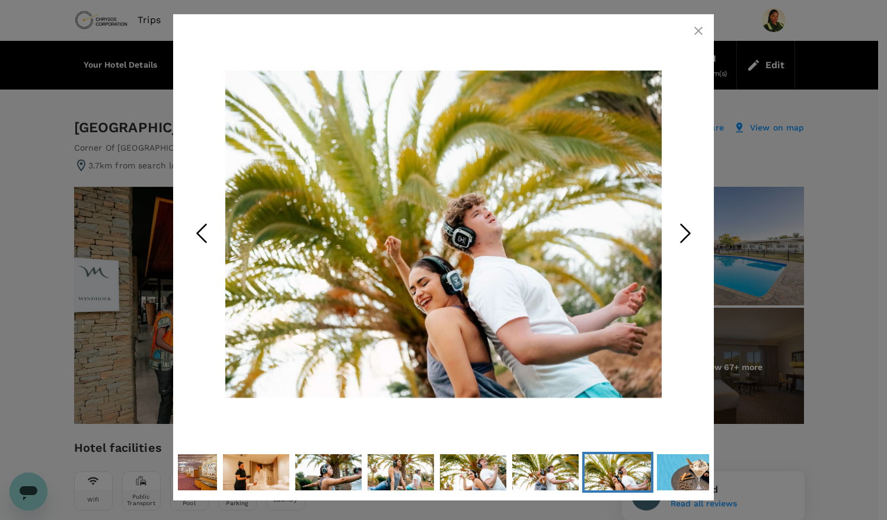
click at [681, 237] on icon "Next Slide" at bounding box center [686, 233] width 36 height 36
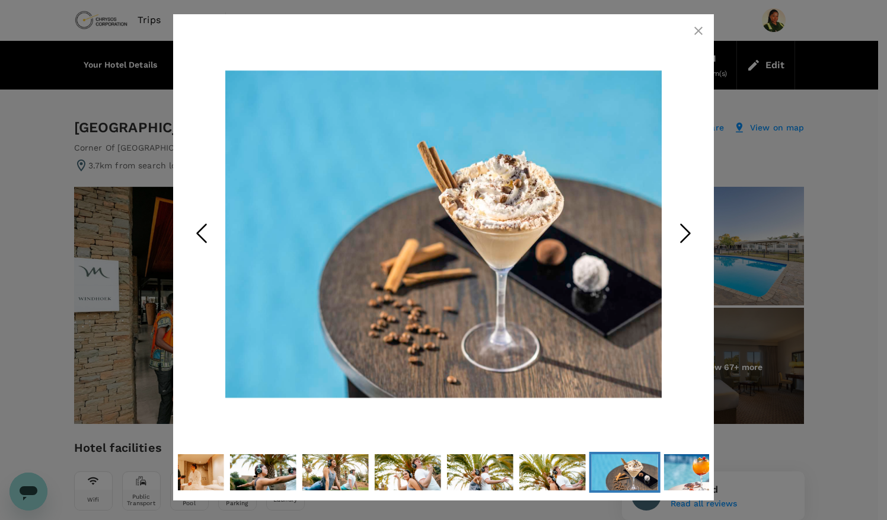
click at [681, 237] on icon "Next Slide" at bounding box center [686, 233] width 36 height 36
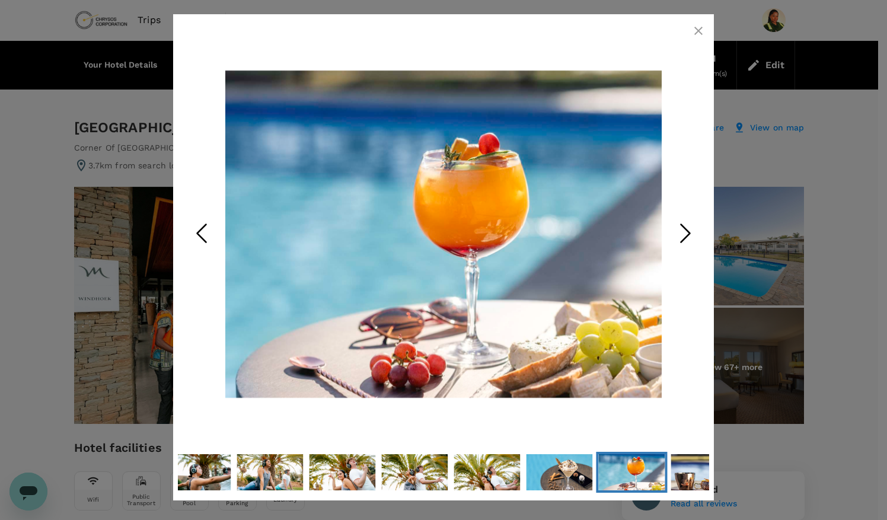
click at [681, 237] on icon "Next Slide" at bounding box center [686, 233] width 36 height 36
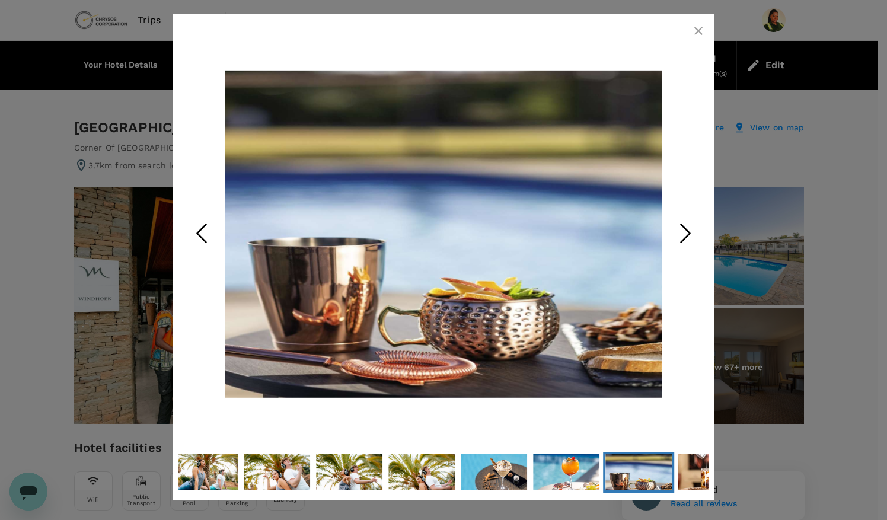
click at [681, 237] on icon "Next Slide" at bounding box center [686, 233] width 36 height 36
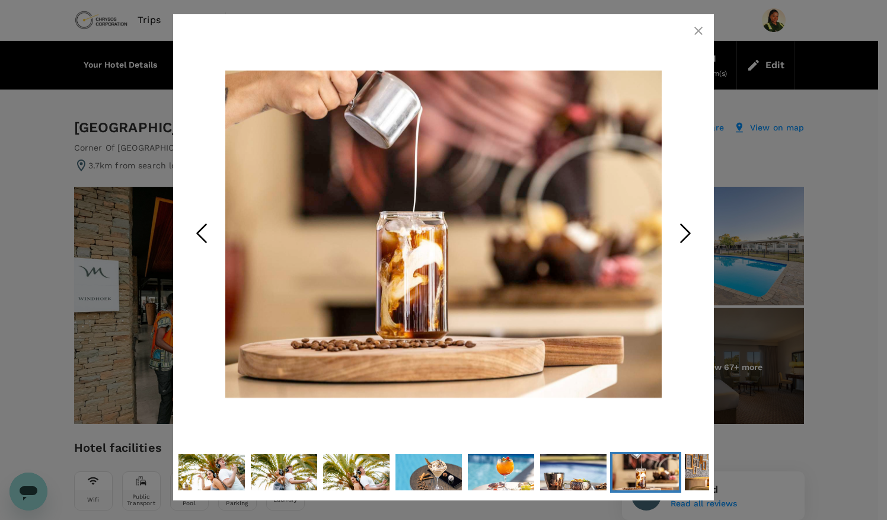
click at [681, 237] on icon "Next Slide" at bounding box center [686, 233] width 36 height 36
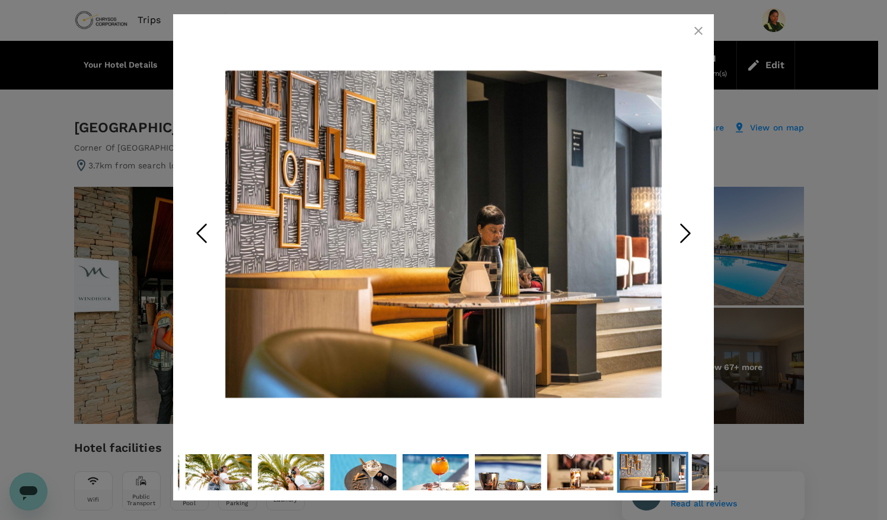
click at [681, 237] on icon "Next Slide" at bounding box center [686, 233] width 36 height 36
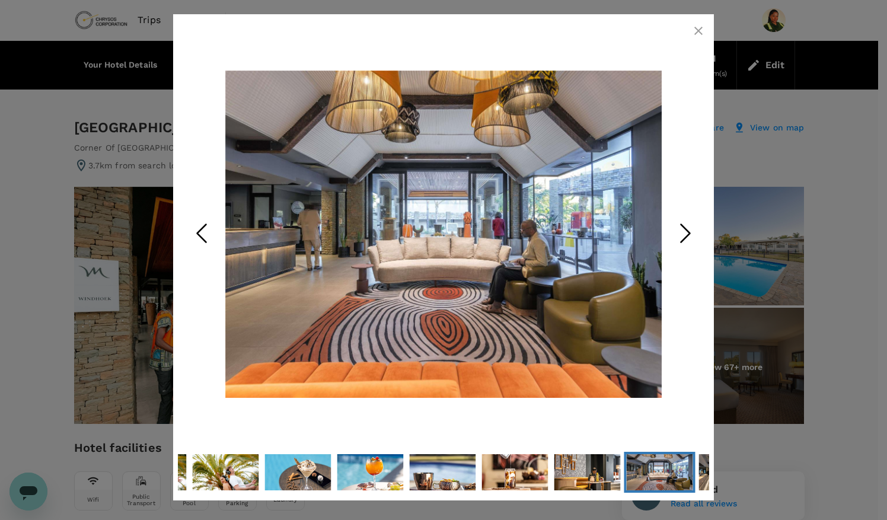
click at [681, 237] on icon "Next Slide" at bounding box center [686, 233] width 36 height 36
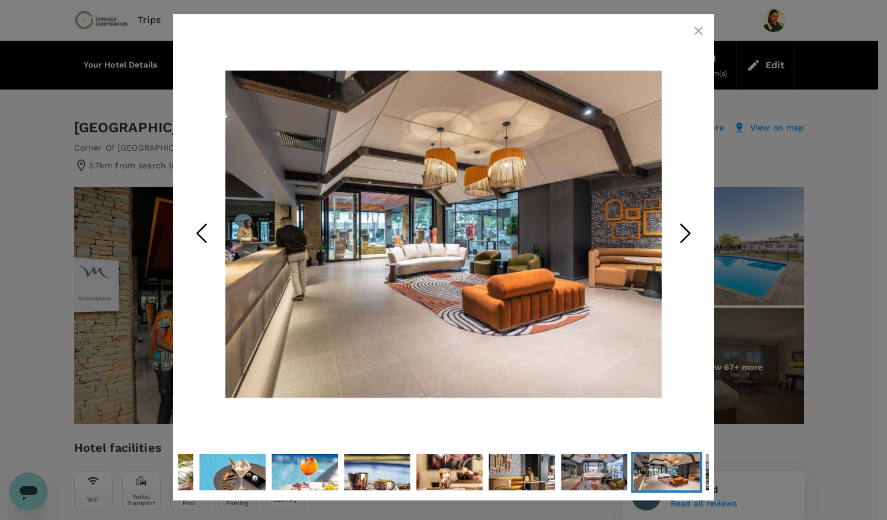
click at [681, 237] on icon "Next Slide" at bounding box center [686, 233] width 36 height 36
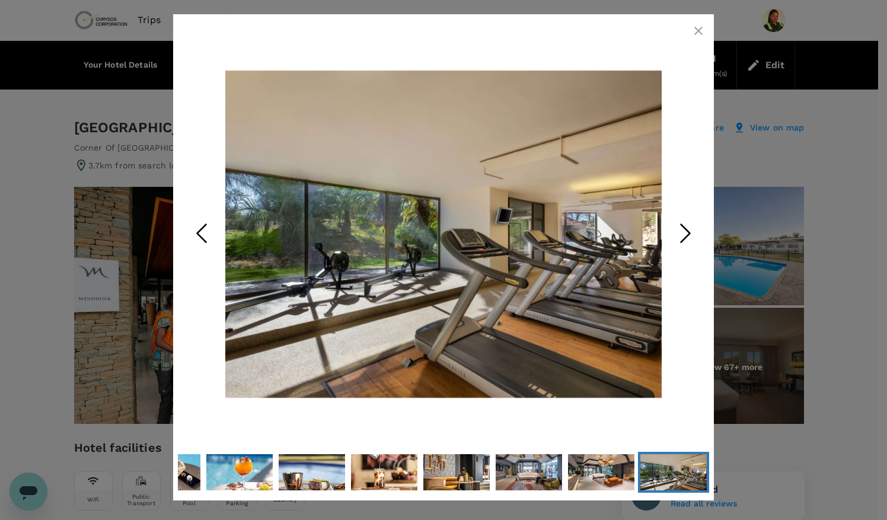
click at [678, 229] on icon "Next Slide" at bounding box center [686, 233] width 36 height 36
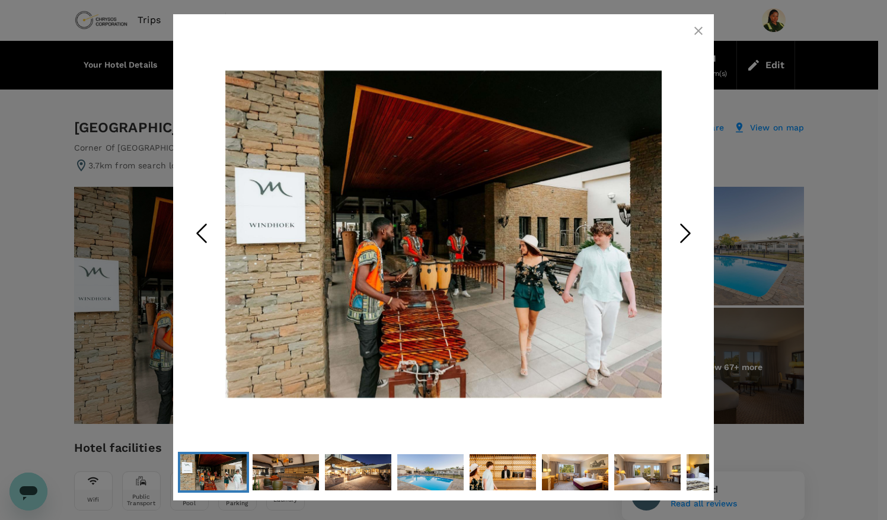
click at [678, 229] on icon "Next Slide" at bounding box center [686, 233] width 36 height 36
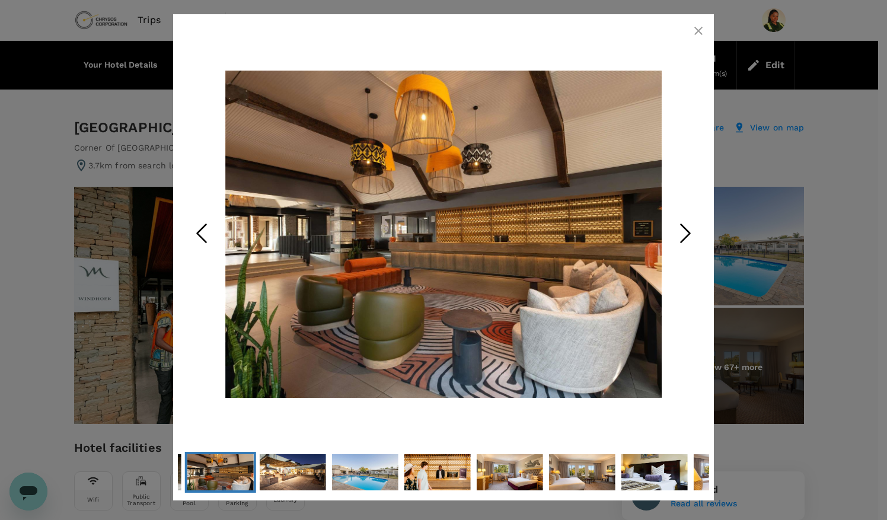
click at [705, 28] on icon "button" at bounding box center [698, 31] width 14 height 14
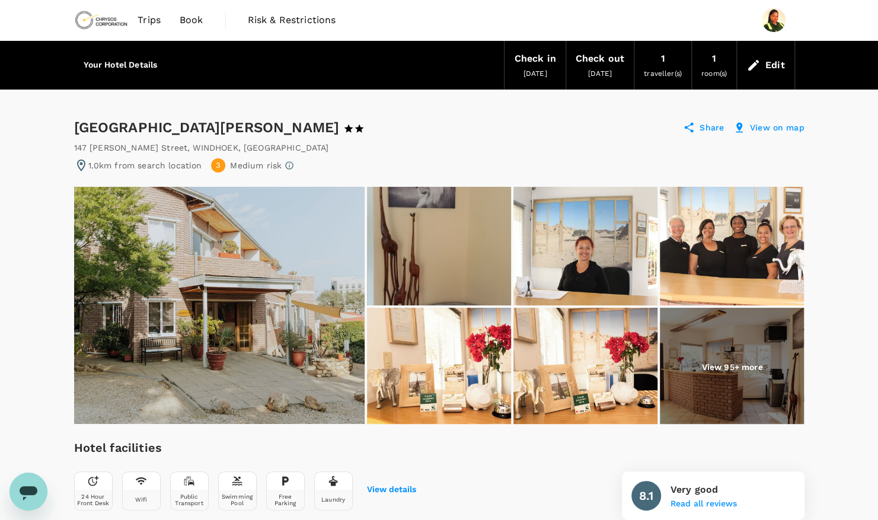
click at [738, 364] on p "View 95+ more" at bounding box center [731, 367] width 61 height 12
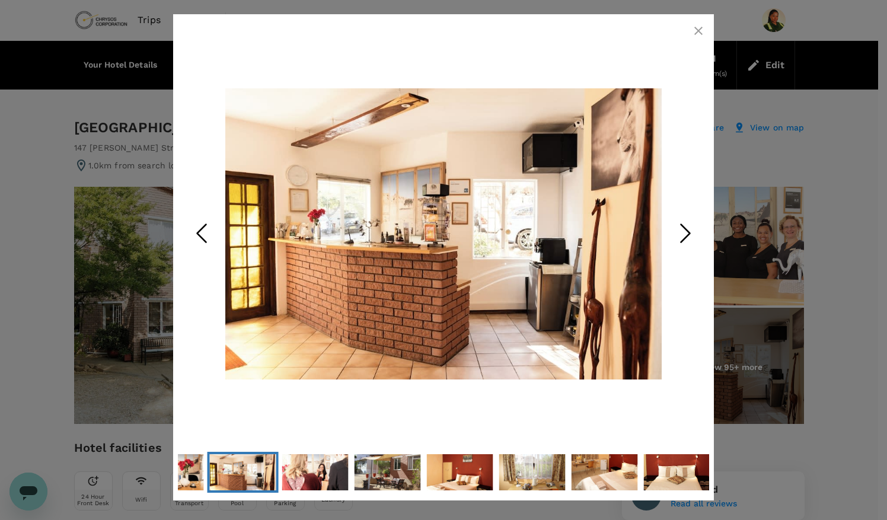
click at [697, 238] on icon "Next Slide" at bounding box center [686, 233] width 36 height 36
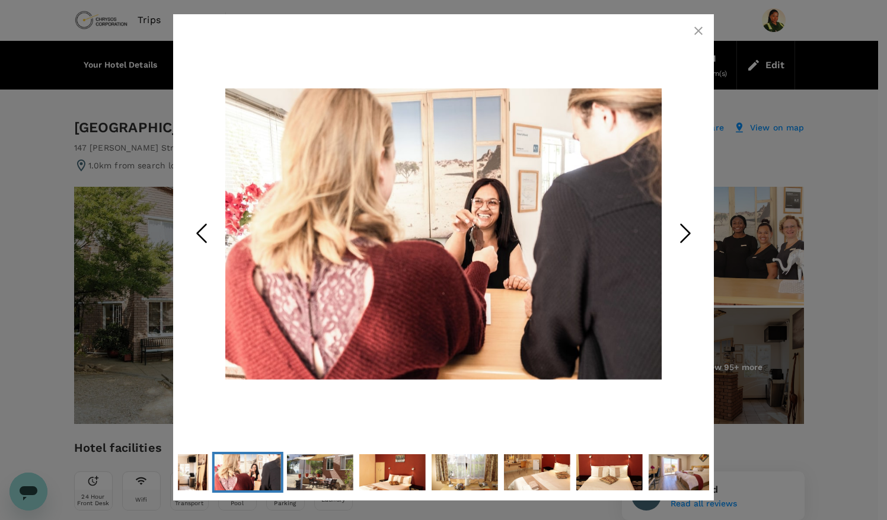
click at [687, 228] on icon "Next Slide" at bounding box center [686, 233] width 36 height 36
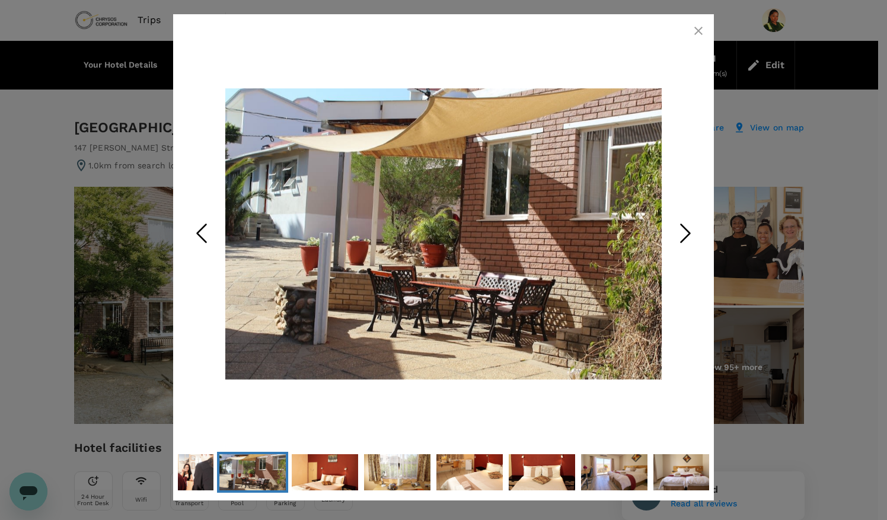
click at [687, 228] on icon "Next Slide" at bounding box center [686, 233] width 36 height 36
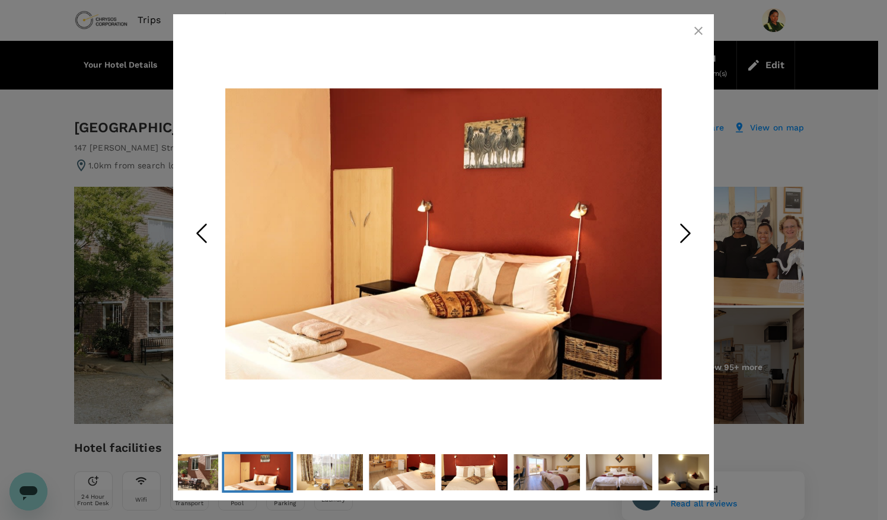
click at [687, 228] on icon "Next Slide" at bounding box center [686, 233] width 36 height 36
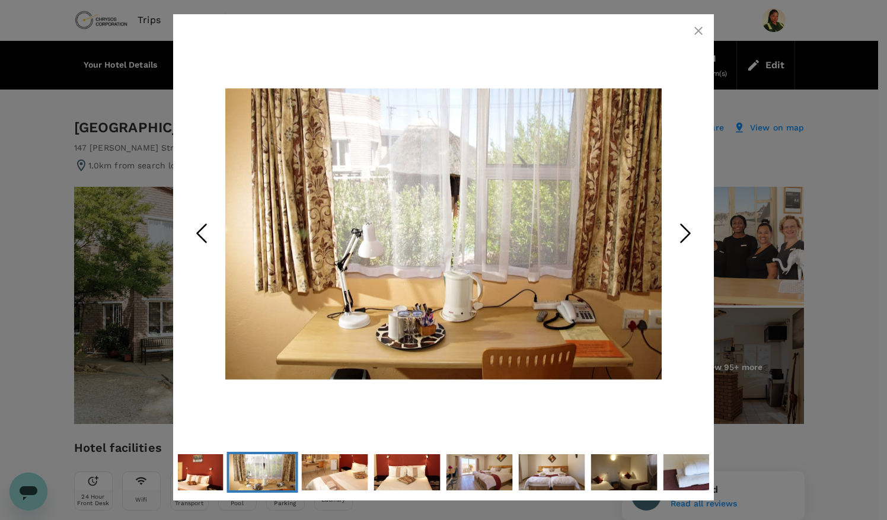
click at [687, 228] on icon "Next Slide" at bounding box center [686, 233] width 36 height 36
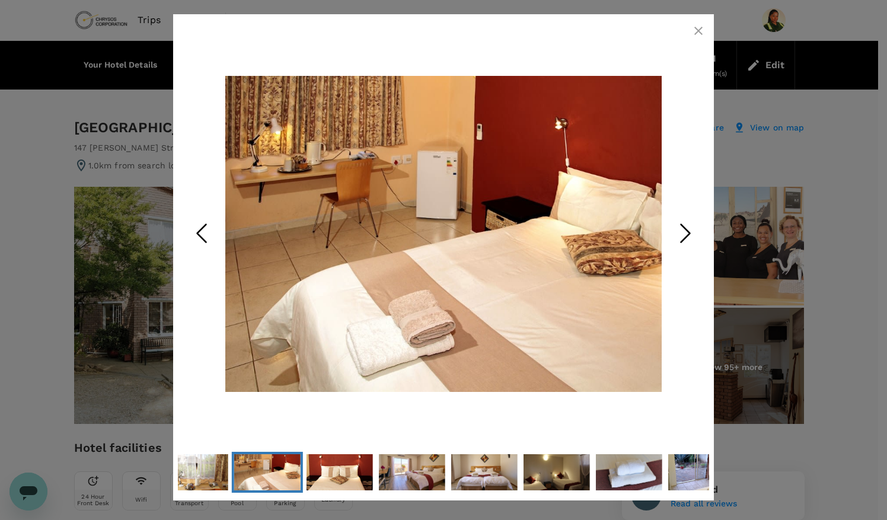
click at [687, 228] on icon "Next Slide" at bounding box center [686, 233] width 36 height 36
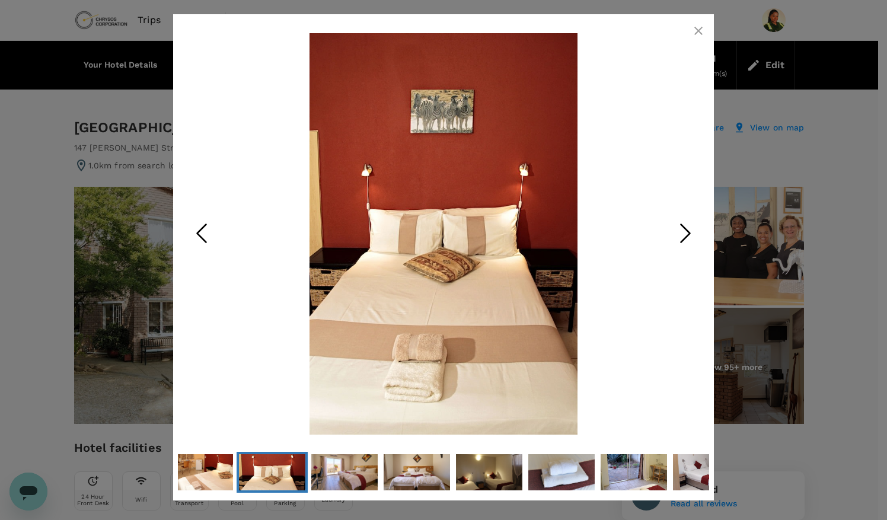
click at [687, 228] on icon "Next Slide" at bounding box center [686, 233] width 36 height 36
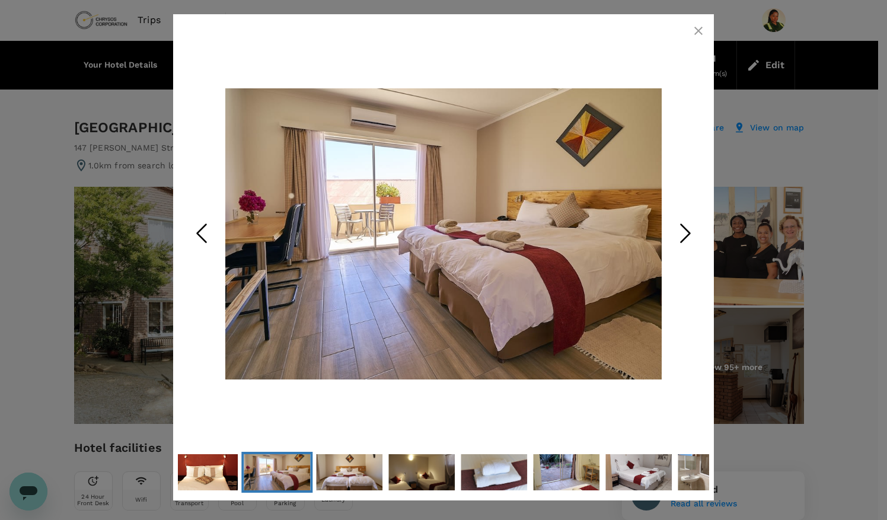
click at [687, 228] on icon "Next Slide" at bounding box center [686, 233] width 36 height 36
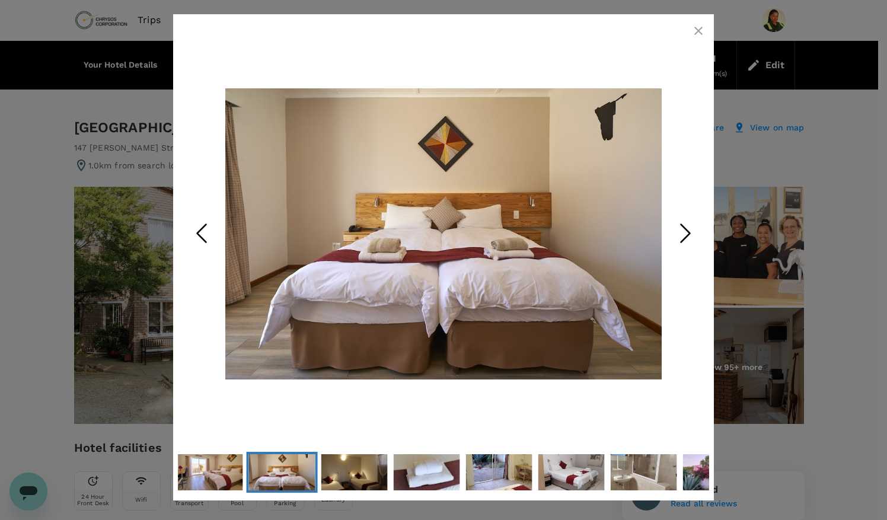
click at [687, 228] on icon "Next Slide" at bounding box center [686, 233] width 36 height 36
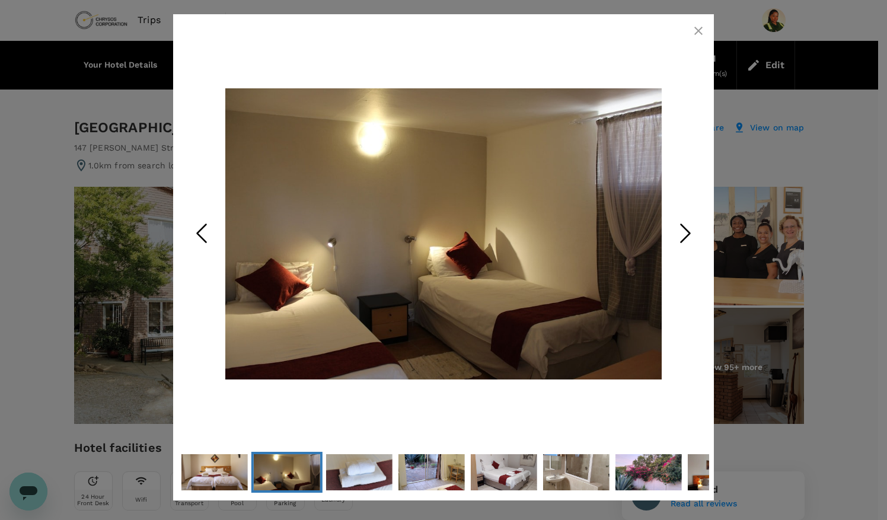
click at [687, 228] on icon "Next Slide" at bounding box center [686, 233] width 36 height 36
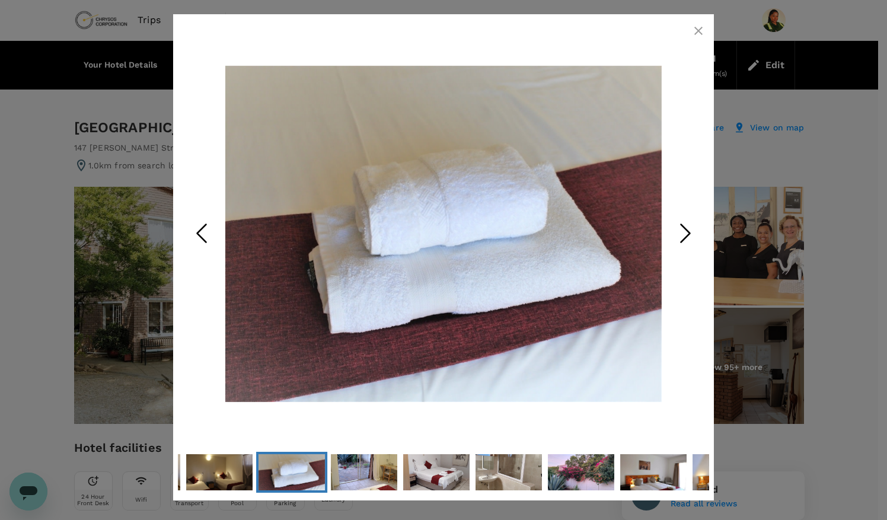
click at [687, 228] on icon "Next Slide" at bounding box center [686, 233] width 36 height 36
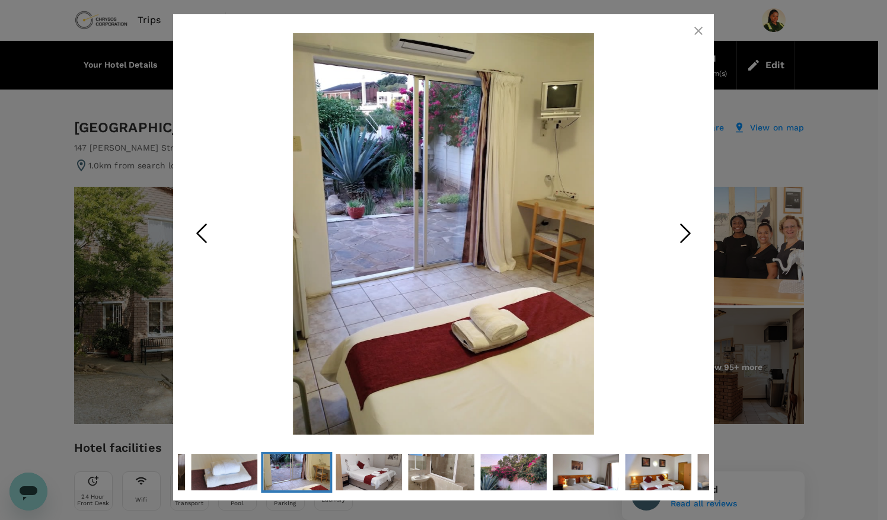
click at [687, 228] on icon "Next Slide" at bounding box center [686, 233] width 36 height 36
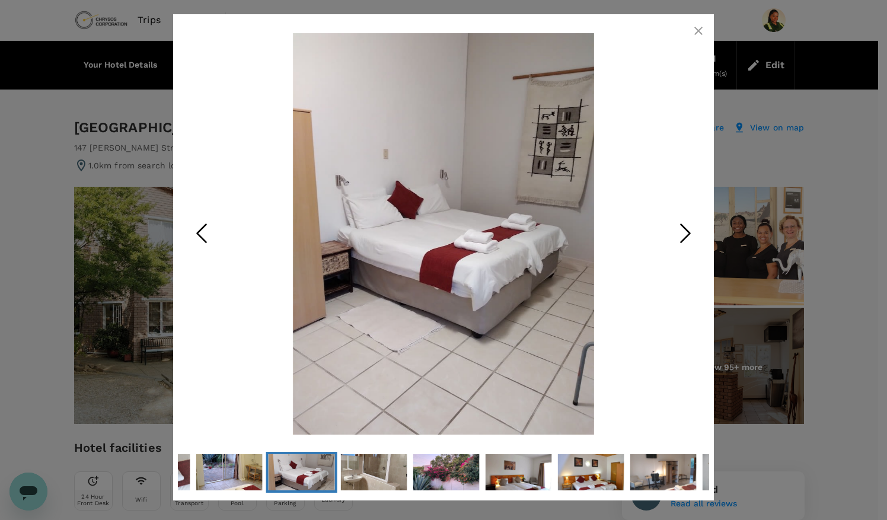
click at [687, 228] on icon "Next Slide" at bounding box center [686, 233] width 36 height 36
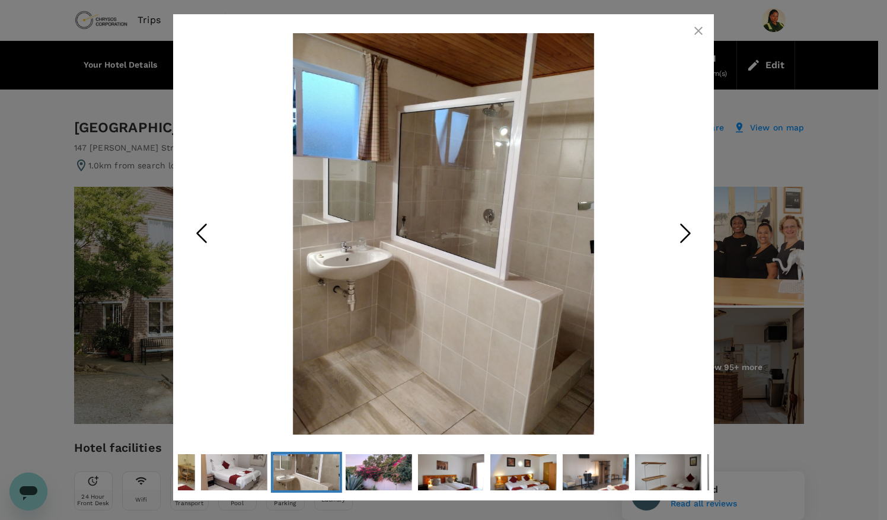
click at [687, 228] on icon "Next Slide" at bounding box center [686, 233] width 36 height 36
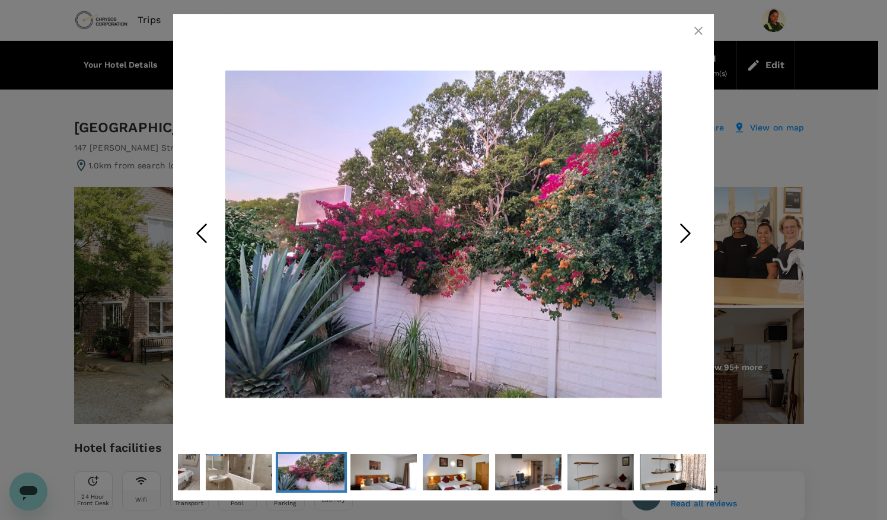
click at [687, 228] on icon "Next Slide" at bounding box center [686, 233] width 36 height 36
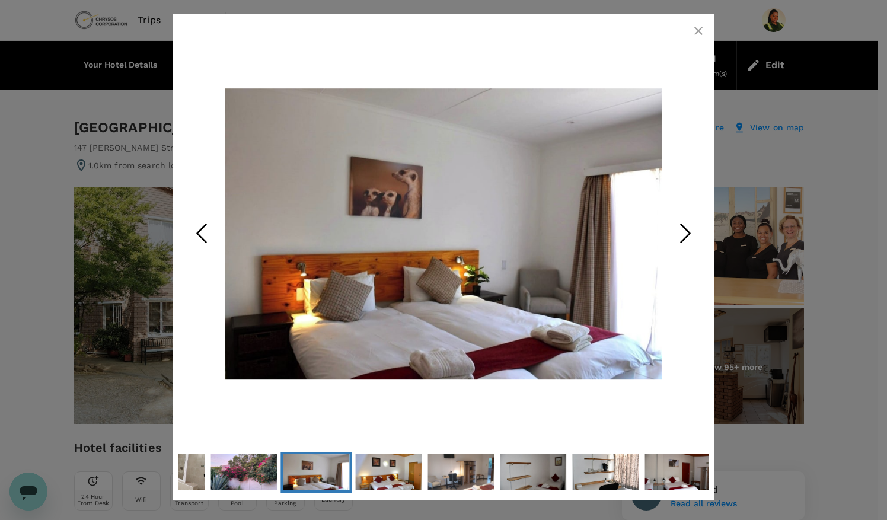
click at [687, 228] on icon "Next Slide" at bounding box center [686, 233] width 36 height 36
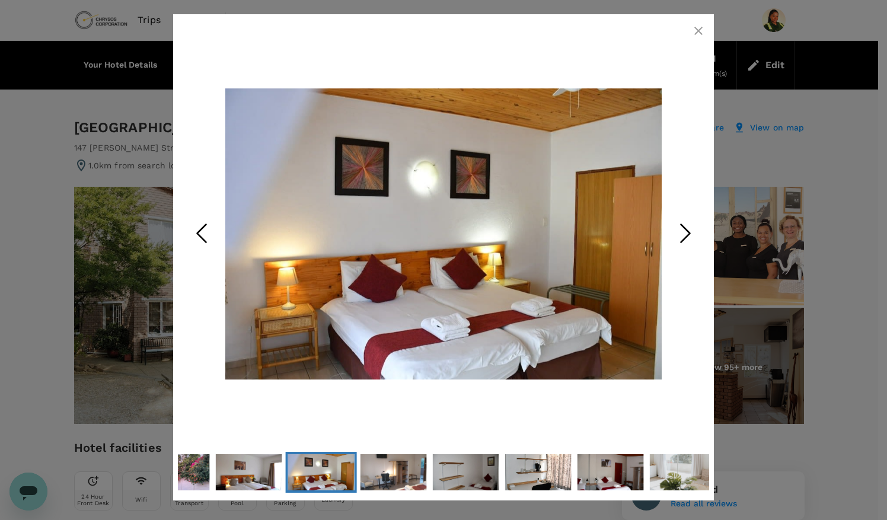
click at [687, 228] on icon "Next Slide" at bounding box center [686, 233] width 36 height 36
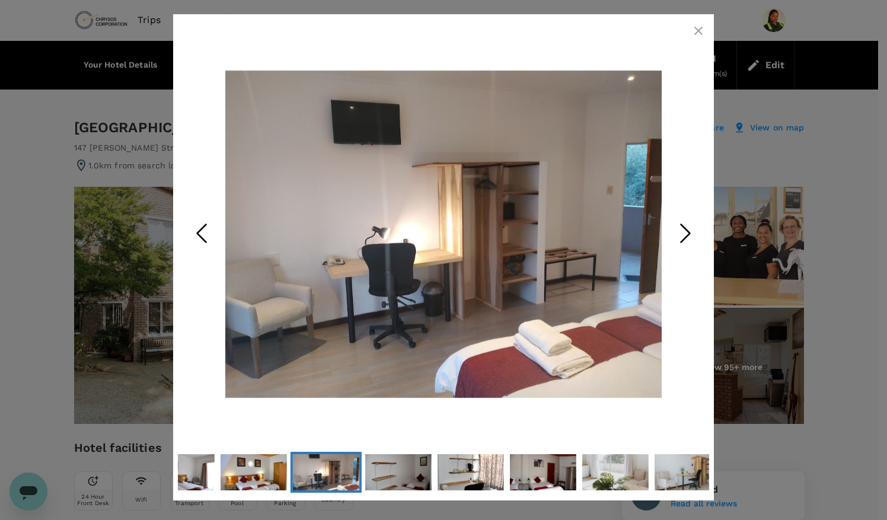
click at [687, 228] on icon "Next Slide" at bounding box center [686, 233] width 36 height 36
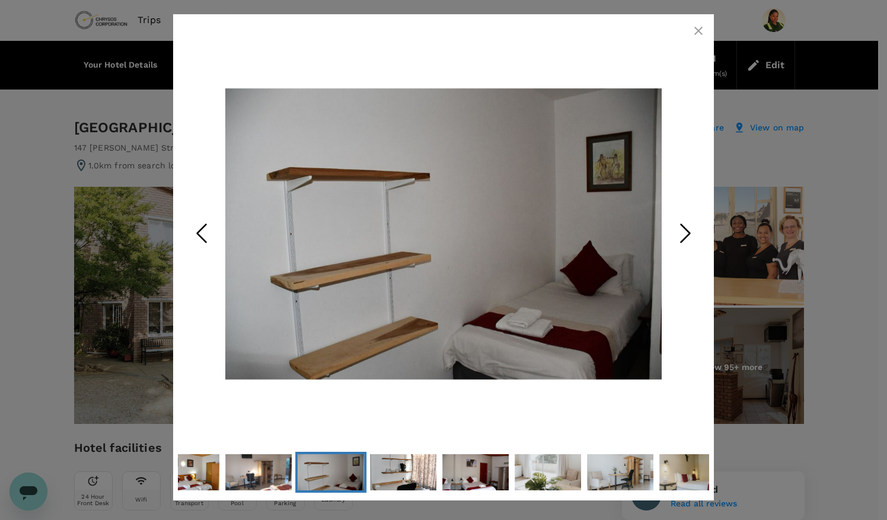
click at [687, 228] on icon "Next Slide" at bounding box center [686, 233] width 36 height 36
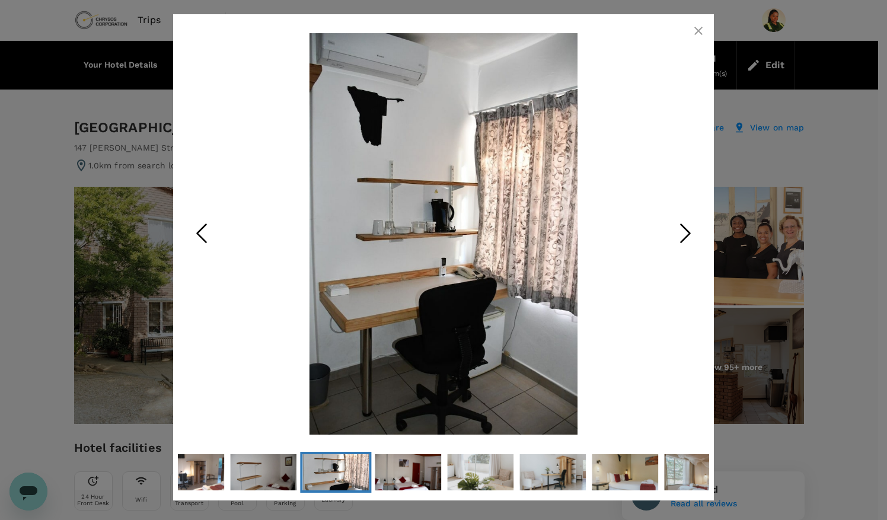
click at [687, 228] on icon "Next Slide" at bounding box center [686, 233] width 36 height 36
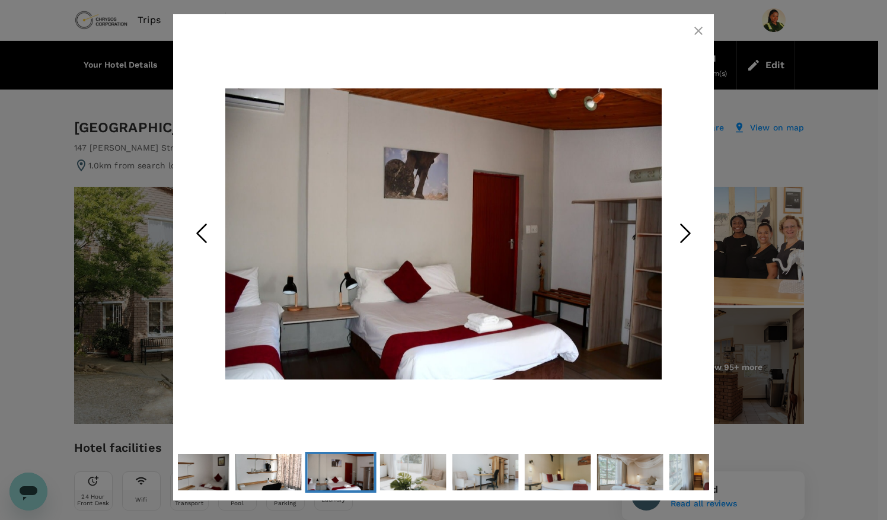
click at [687, 228] on icon "Next Slide" at bounding box center [686, 233] width 36 height 36
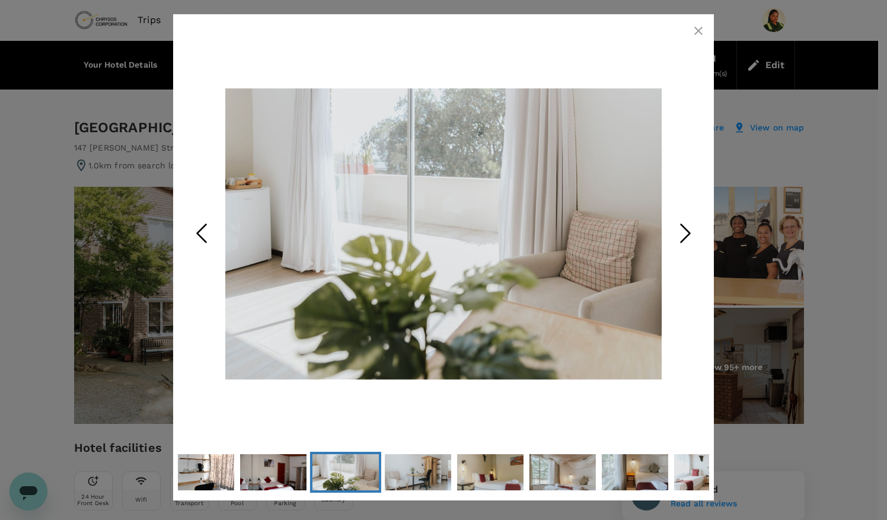
click at [687, 228] on icon "Next Slide" at bounding box center [686, 233] width 36 height 36
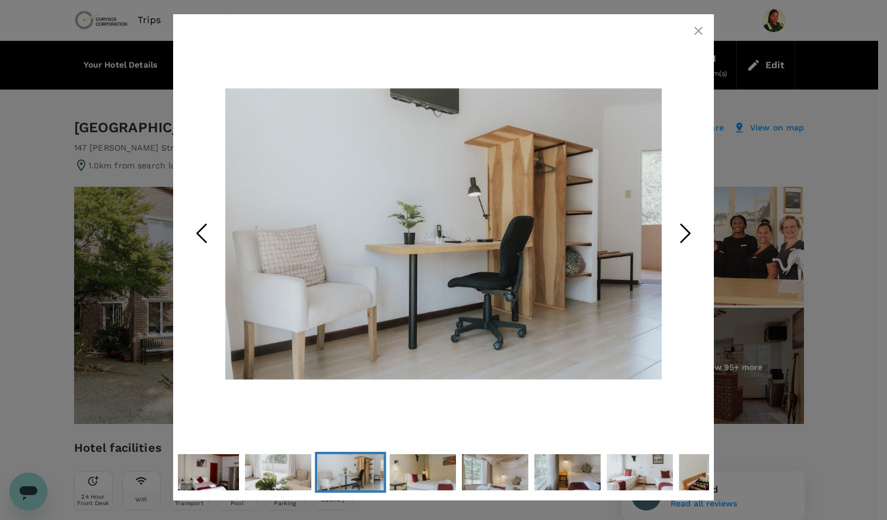
click at [687, 228] on icon "Next Slide" at bounding box center [686, 233] width 36 height 36
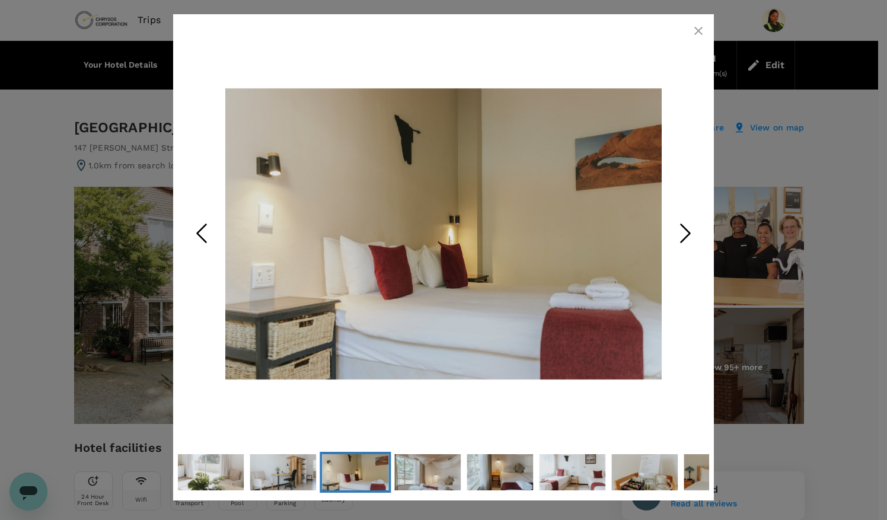
click at [687, 228] on icon "Next Slide" at bounding box center [686, 233] width 36 height 36
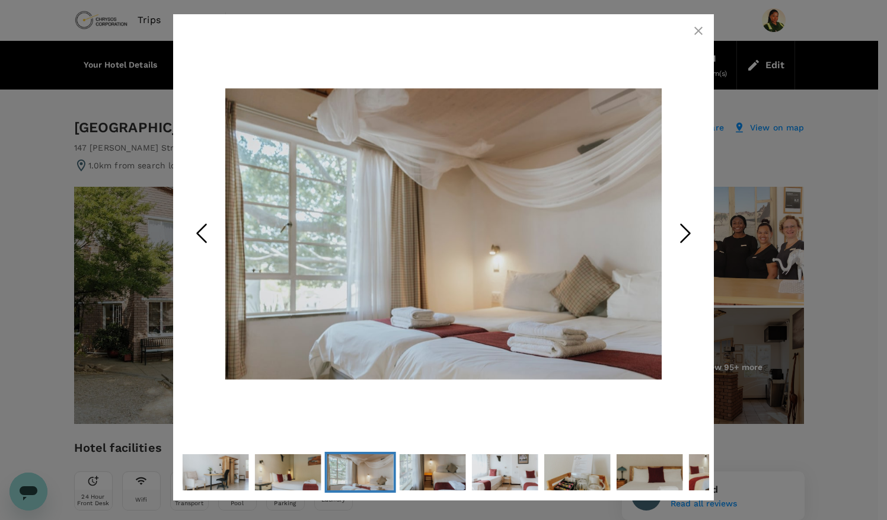
click at [687, 228] on icon "Next Slide" at bounding box center [686, 233] width 36 height 36
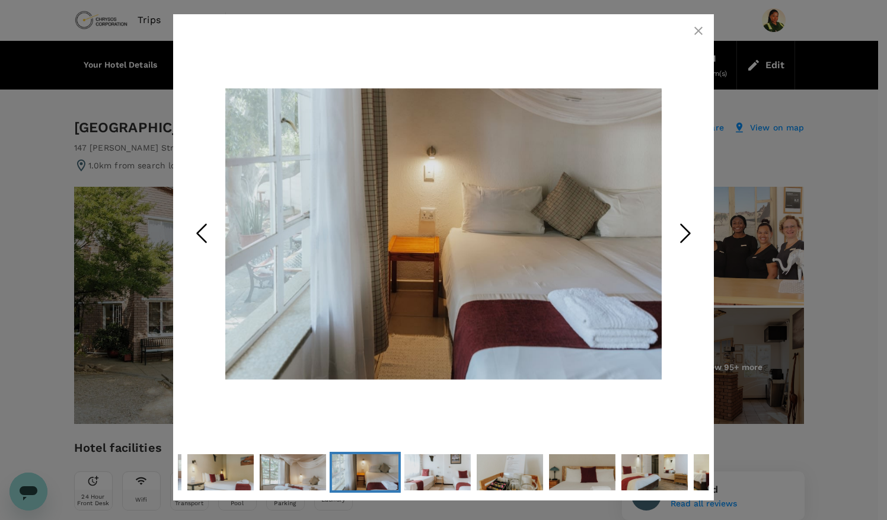
click at [687, 228] on icon "Next Slide" at bounding box center [686, 233] width 36 height 36
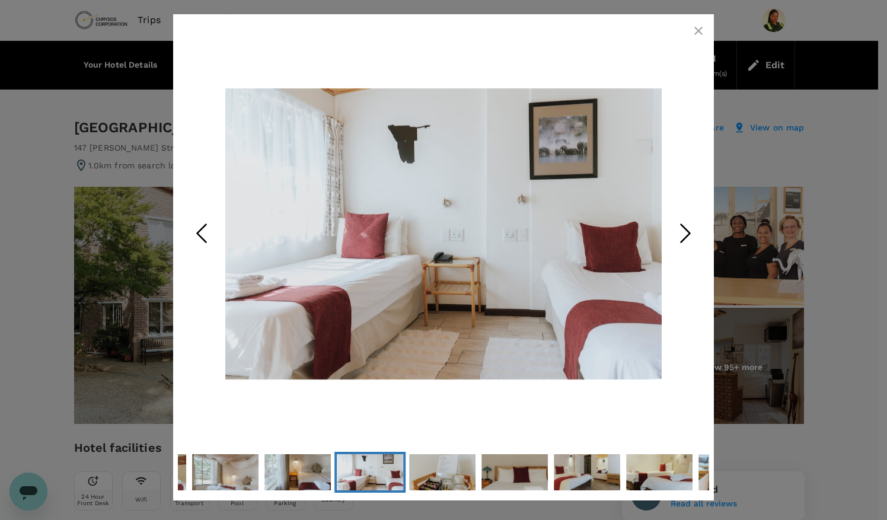
click at [687, 228] on icon "Next Slide" at bounding box center [686, 233] width 36 height 36
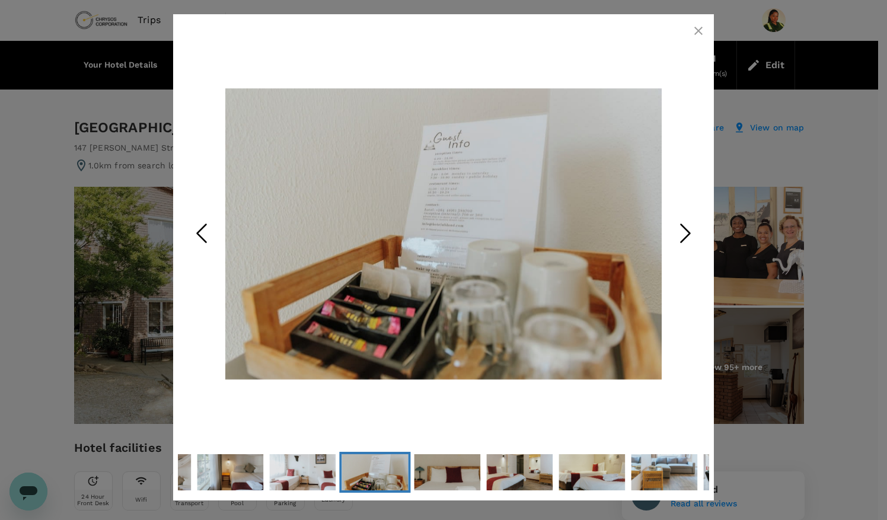
click at [687, 228] on icon "Next Slide" at bounding box center [686, 233] width 36 height 36
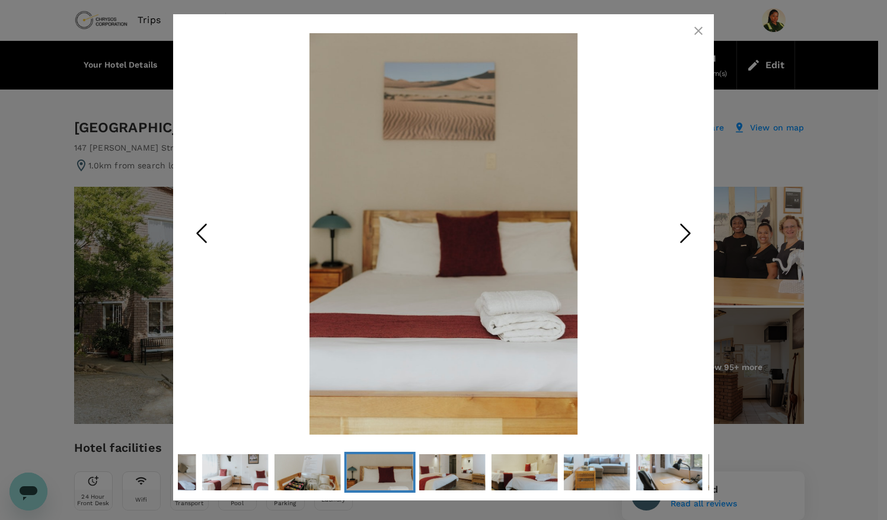
click at [687, 228] on icon "Next Slide" at bounding box center [686, 233] width 36 height 36
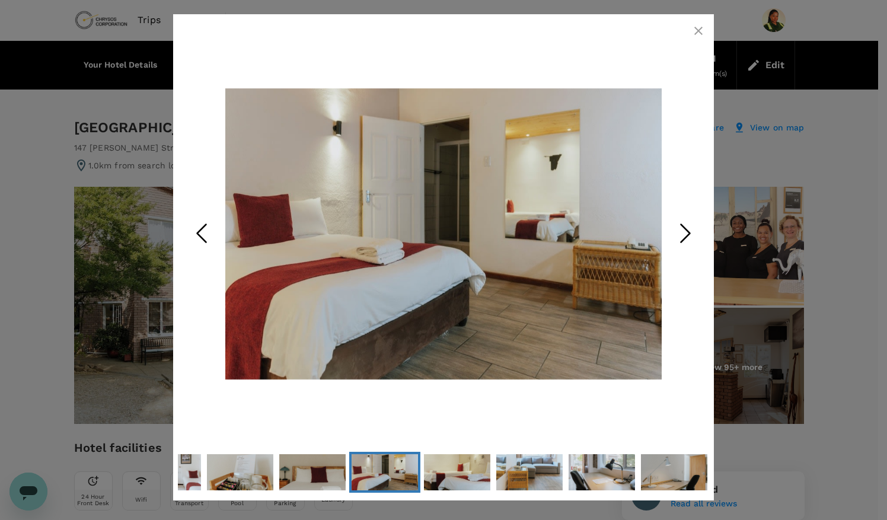
click at [687, 228] on icon "Next Slide" at bounding box center [686, 233] width 36 height 36
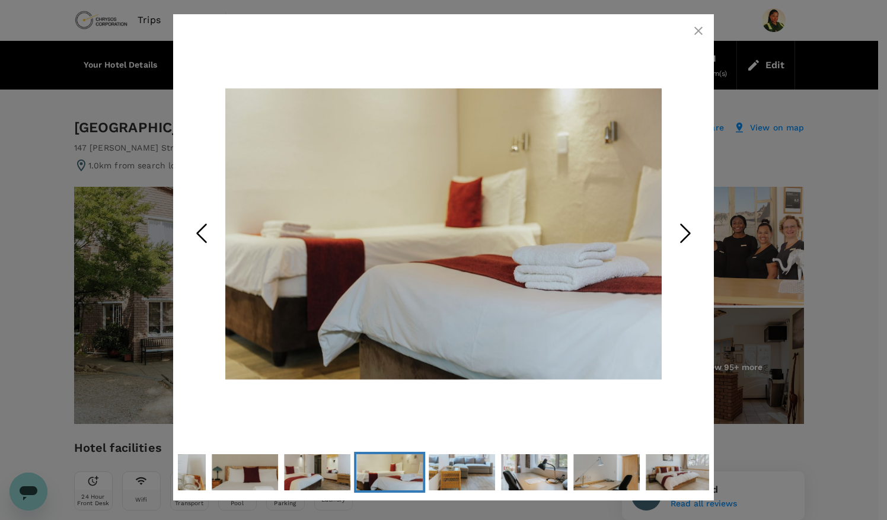
click at [687, 228] on icon "Next Slide" at bounding box center [686, 233] width 36 height 36
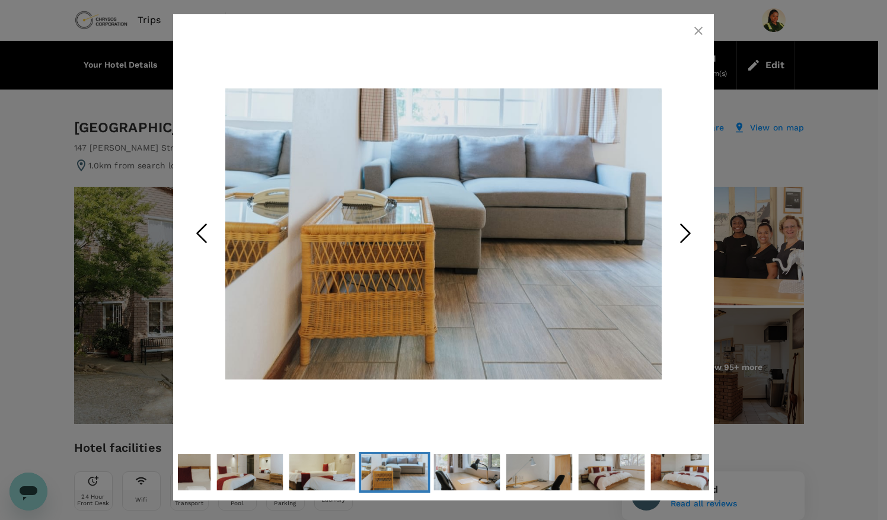
click at [687, 228] on icon "Next Slide" at bounding box center [686, 233] width 36 height 36
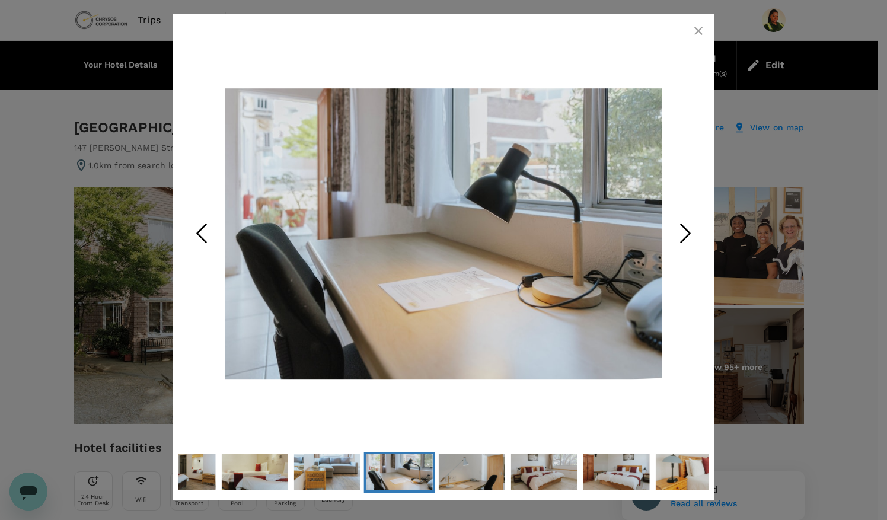
click at [687, 228] on icon "Next Slide" at bounding box center [686, 233] width 36 height 36
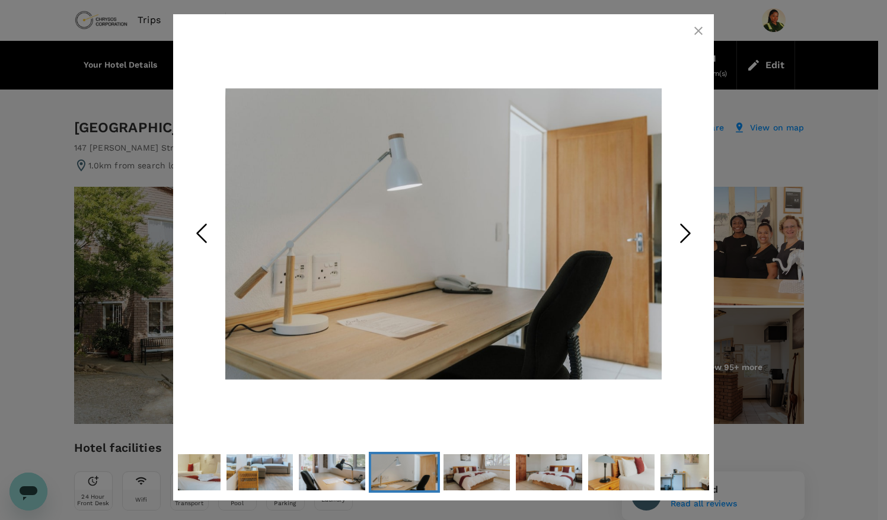
click at [687, 228] on icon "Next Slide" at bounding box center [686, 233] width 36 height 36
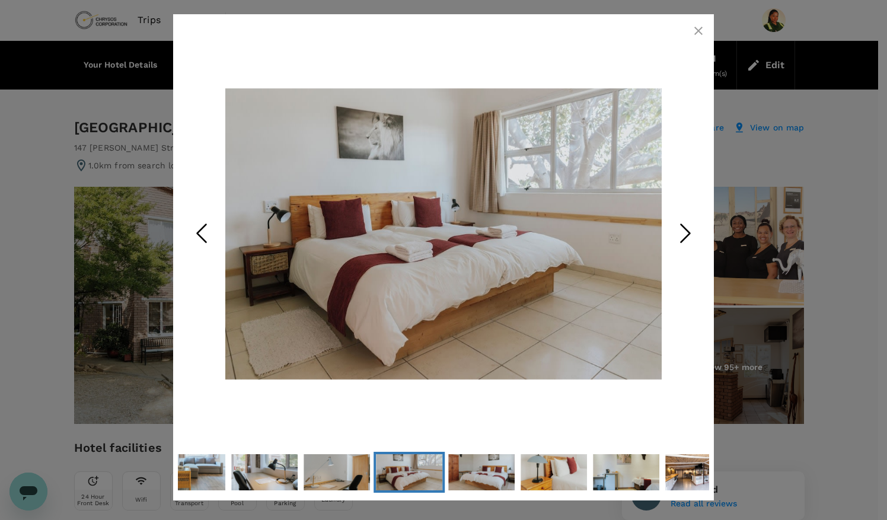
click at [687, 228] on icon "Next Slide" at bounding box center [686, 233] width 36 height 36
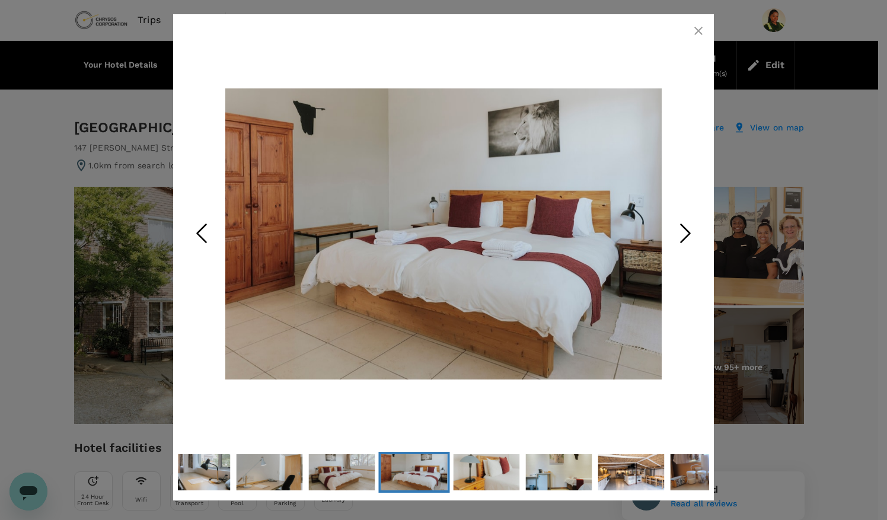
click at [687, 228] on icon "Next Slide" at bounding box center [686, 233] width 36 height 36
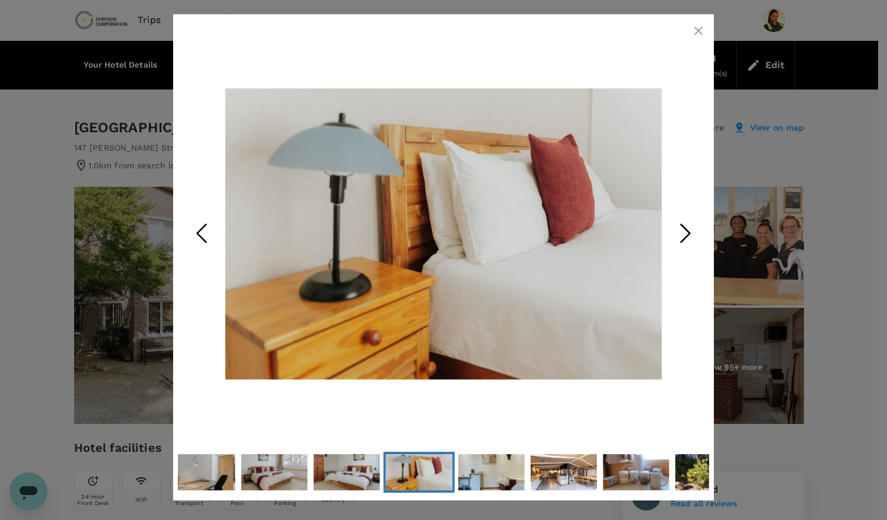
click at [687, 228] on icon "Next Slide" at bounding box center [686, 233] width 36 height 36
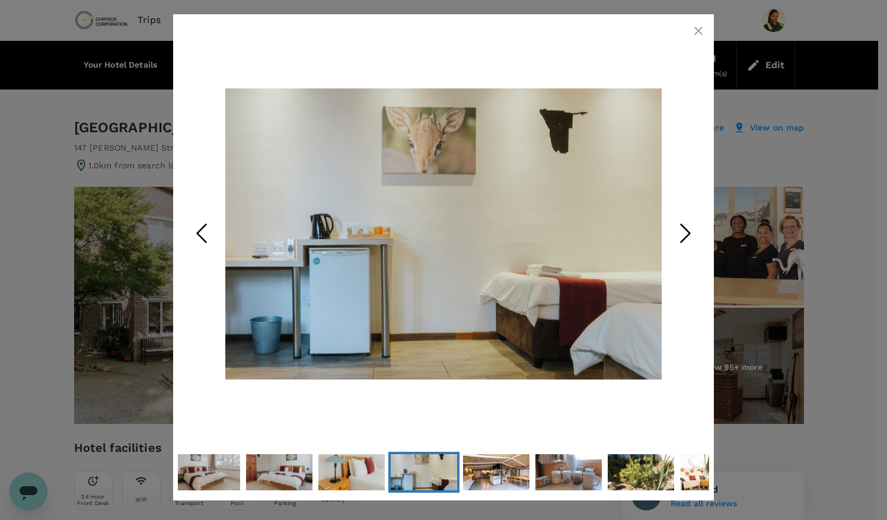
click at [687, 228] on icon "Next Slide" at bounding box center [686, 233] width 36 height 36
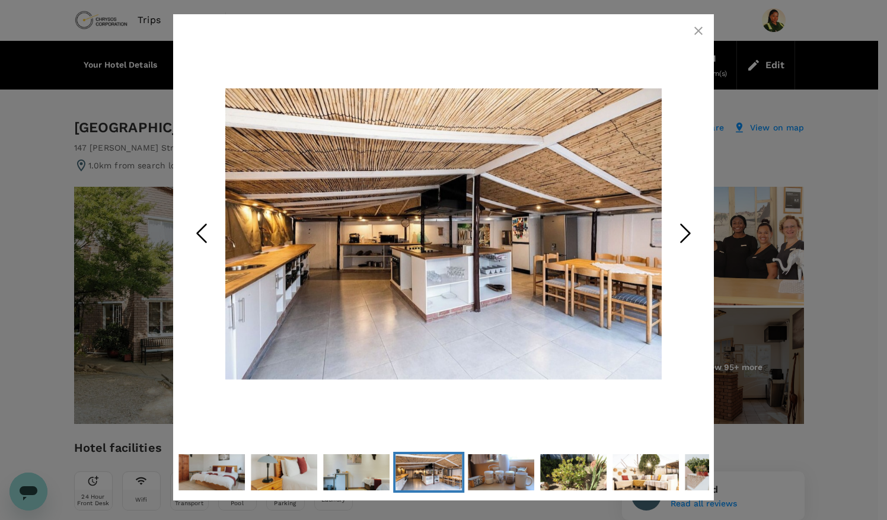
click at [687, 228] on icon "Next Slide" at bounding box center [686, 233] width 36 height 36
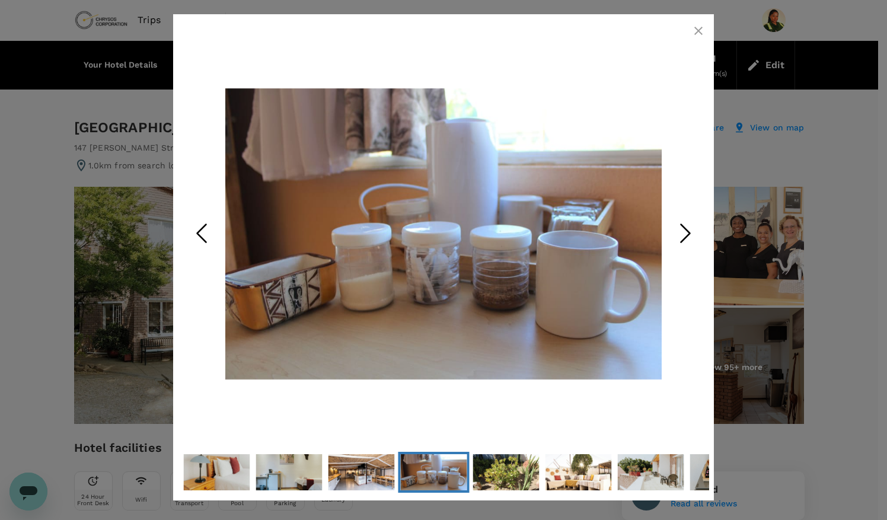
click at [687, 228] on icon "Next Slide" at bounding box center [686, 233] width 36 height 36
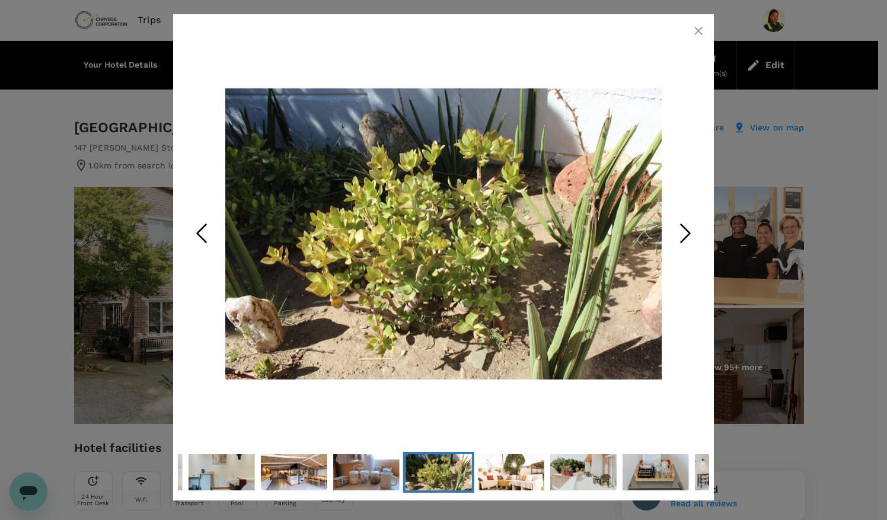
click at [687, 228] on icon "Next Slide" at bounding box center [686, 233] width 36 height 36
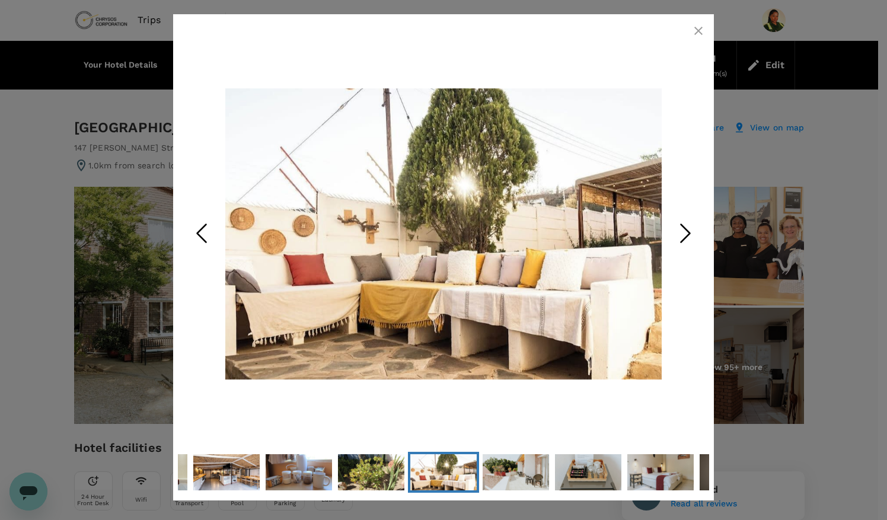
click at [687, 228] on icon "Next Slide" at bounding box center [686, 233] width 36 height 36
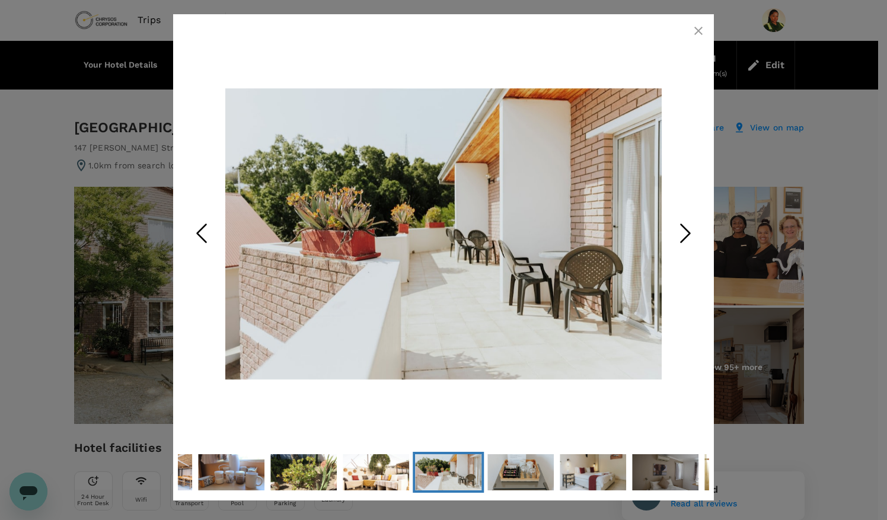
click at [687, 228] on icon "Next Slide" at bounding box center [686, 233] width 36 height 36
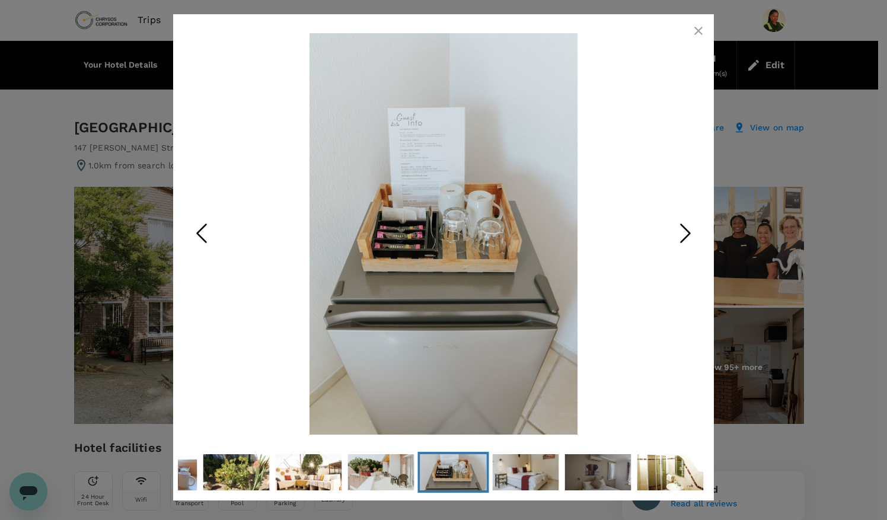
click at [687, 228] on icon "Next Slide" at bounding box center [686, 233] width 36 height 36
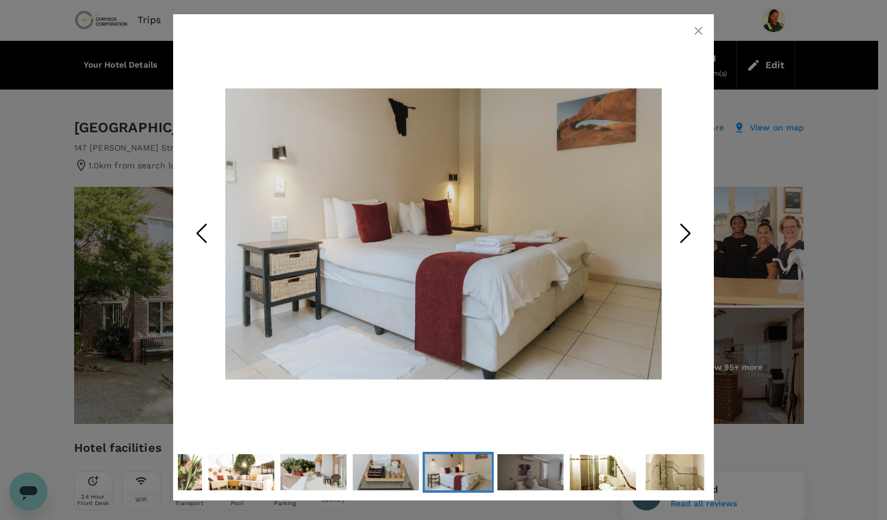
click at [687, 228] on icon "Next Slide" at bounding box center [686, 233] width 36 height 36
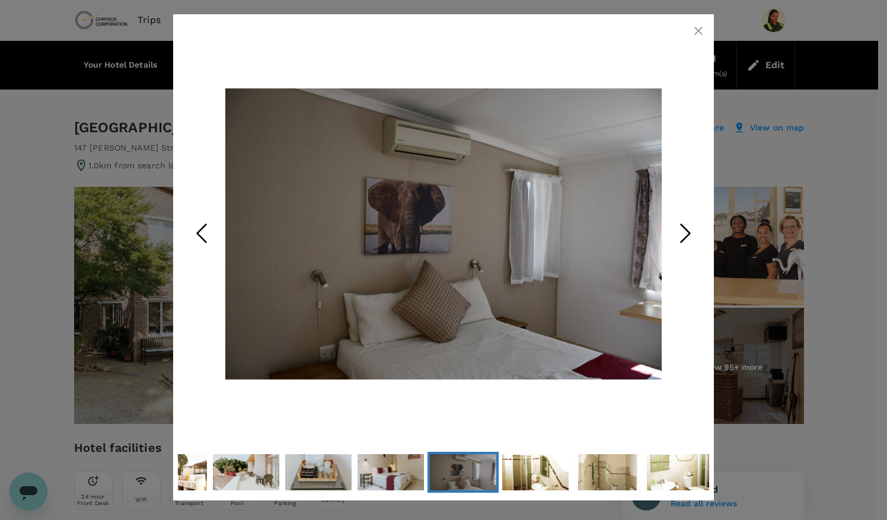
click at [687, 228] on icon "Next Slide" at bounding box center [686, 233] width 36 height 36
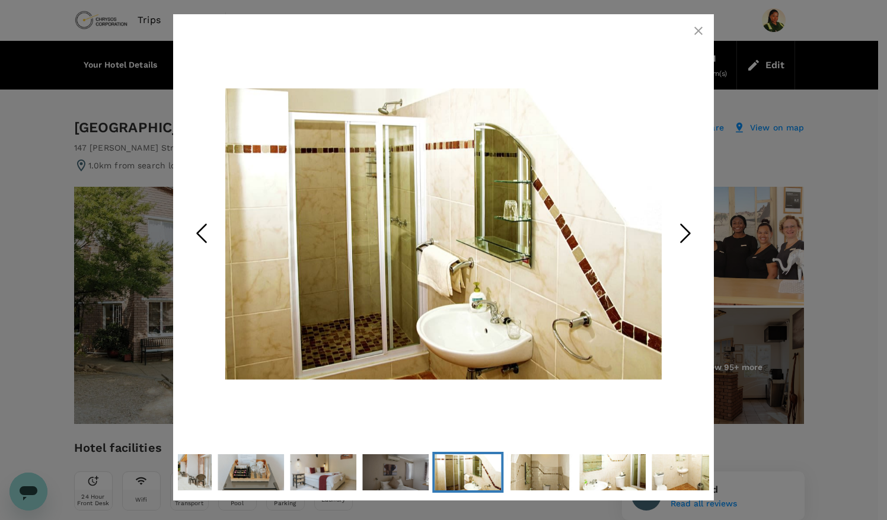
click at [687, 228] on icon "Next Slide" at bounding box center [686, 233] width 36 height 36
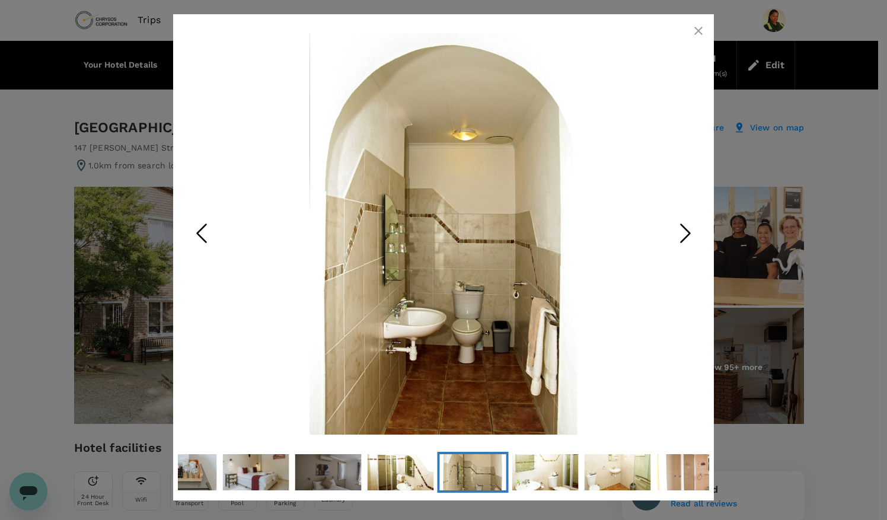
click at [687, 228] on icon "Next Slide" at bounding box center [686, 233] width 36 height 36
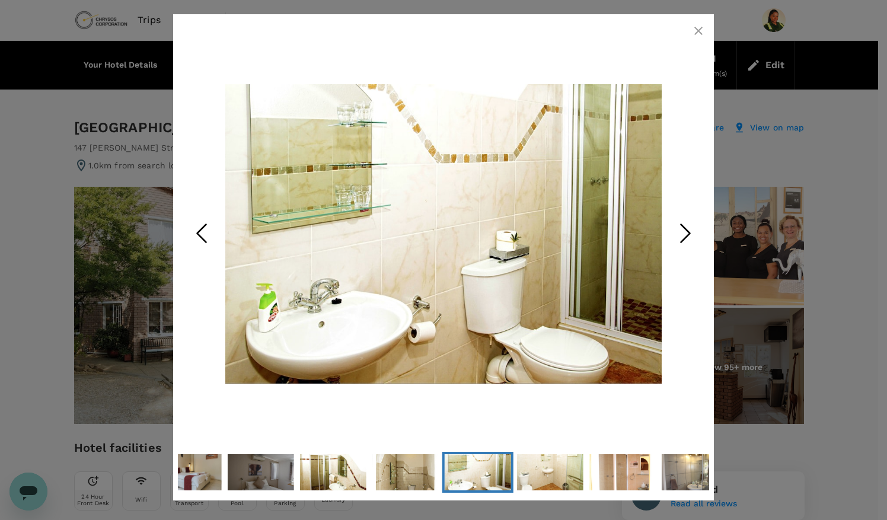
click at [687, 228] on icon "Next Slide" at bounding box center [686, 233] width 36 height 36
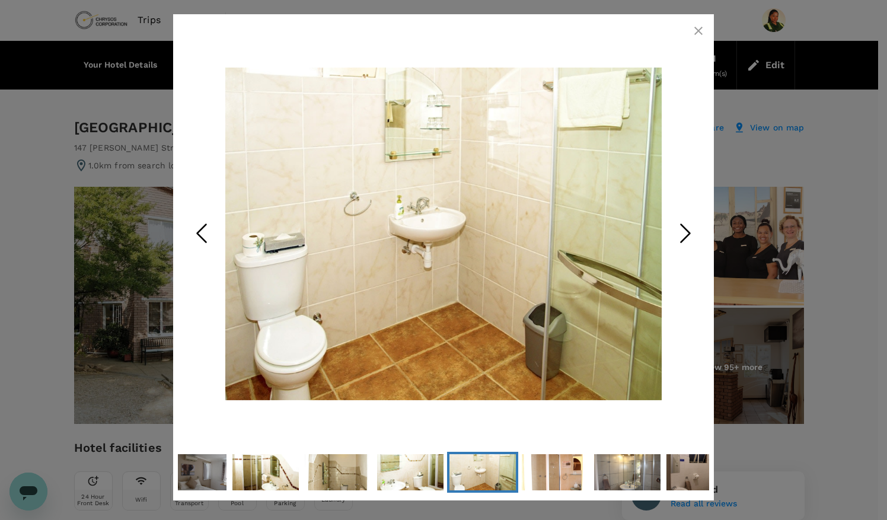
click at [687, 228] on icon "Next Slide" at bounding box center [686, 233] width 36 height 36
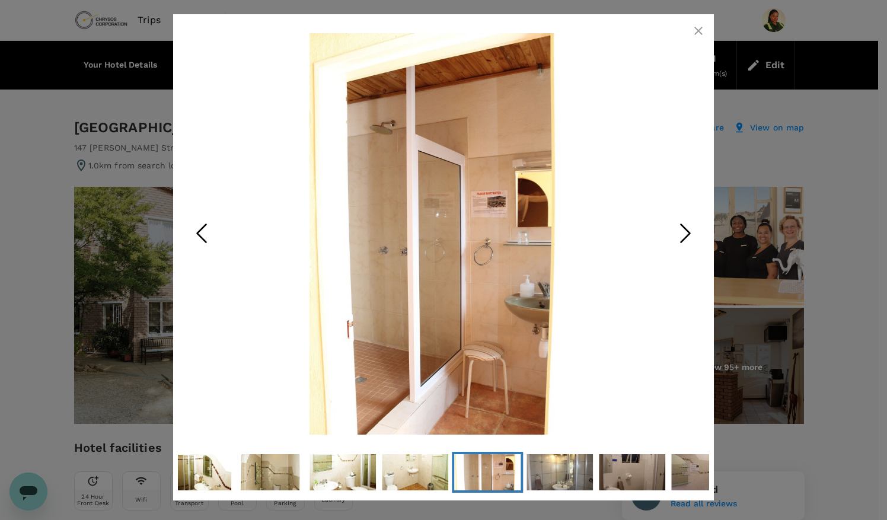
click at [687, 228] on icon "Next Slide" at bounding box center [686, 233] width 36 height 36
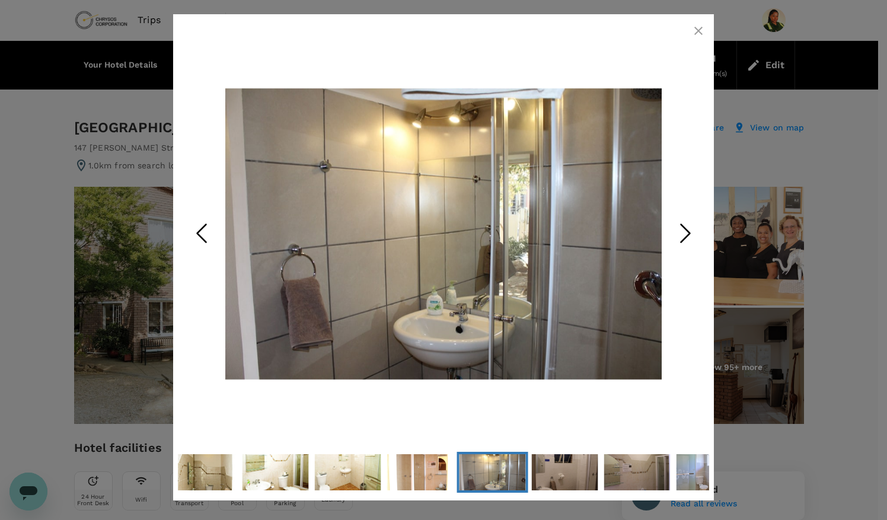
click at [687, 228] on icon "Next Slide" at bounding box center [686, 233] width 36 height 36
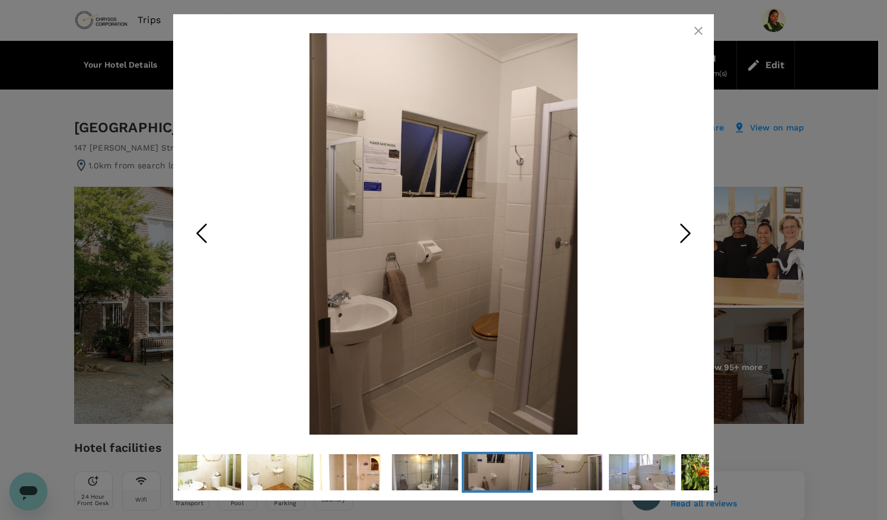
click at [687, 228] on icon "Next Slide" at bounding box center [686, 233] width 36 height 36
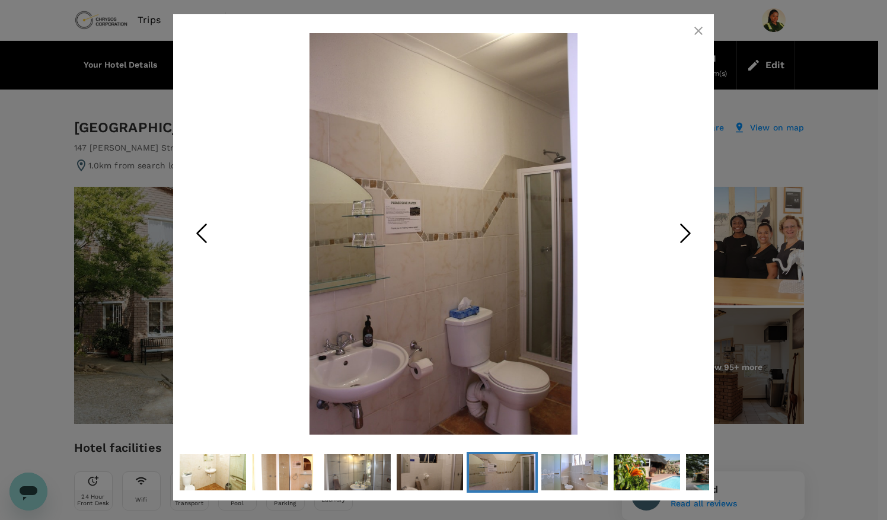
click at [687, 228] on icon "Next Slide" at bounding box center [686, 233] width 36 height 36
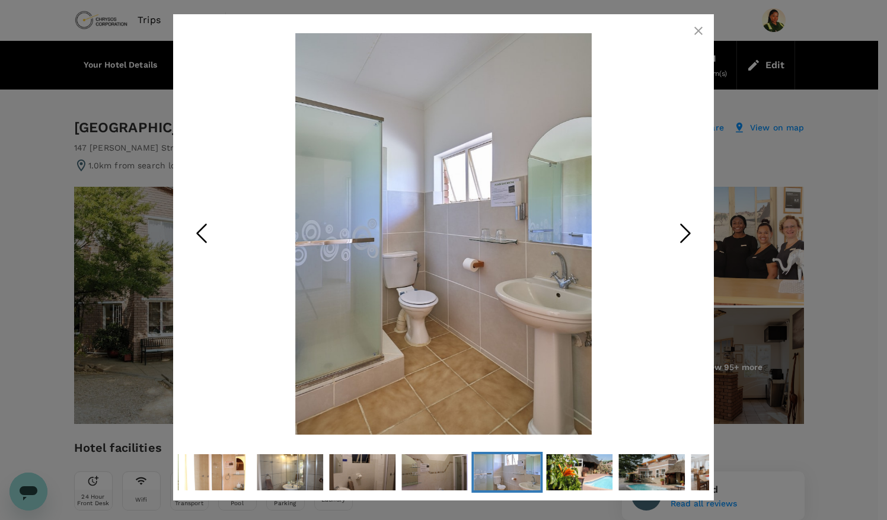
click at [687, 228] on icon "Next Slide" at bounding box center [686, 233] width 36 height 36
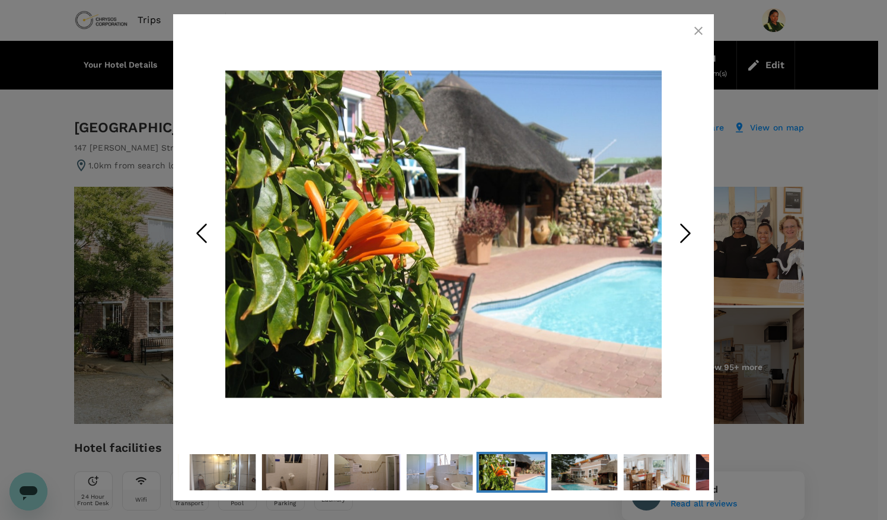
click at [687, 229] on polyline "Next Slide" at bounding box center [685, 233] width 9 height 18
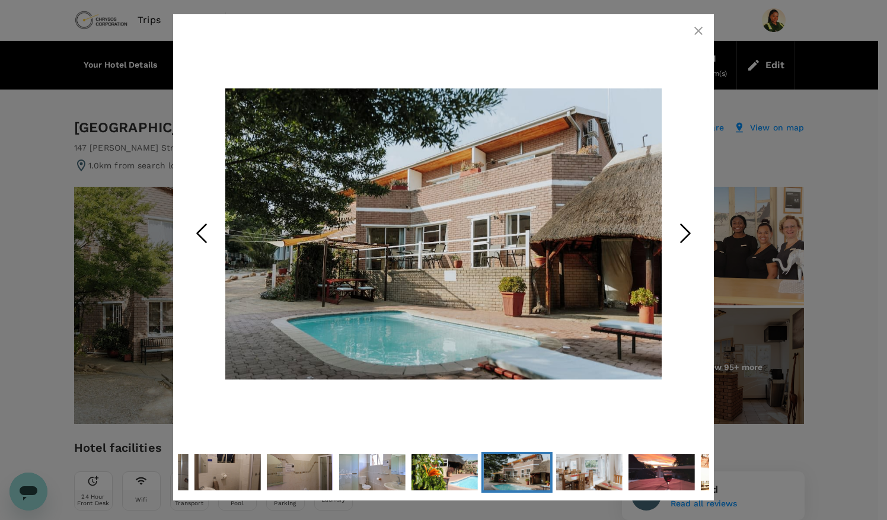
click at [687, 231] on icon "Next Slide" at bounding box center [686, 233] width 36 height 36
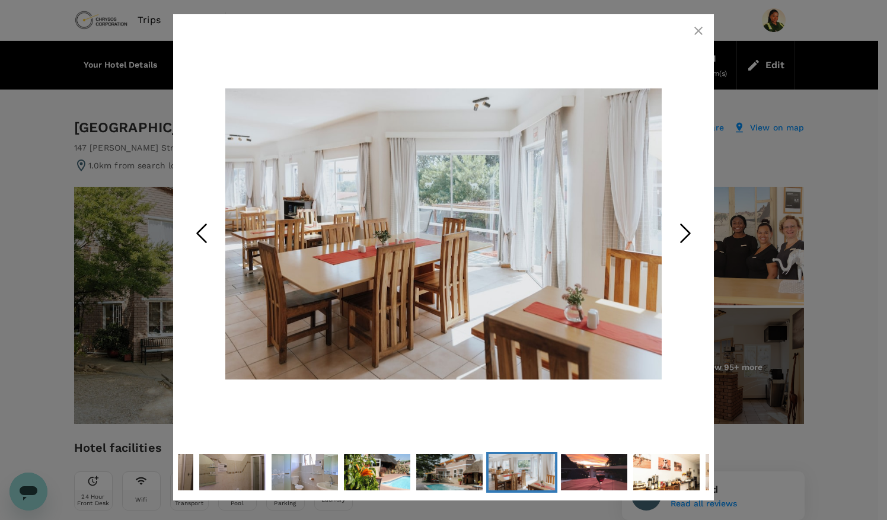
click at [687, 230] on polyline "Next Slide" at bounding box center [685, 233] width 9 height 18
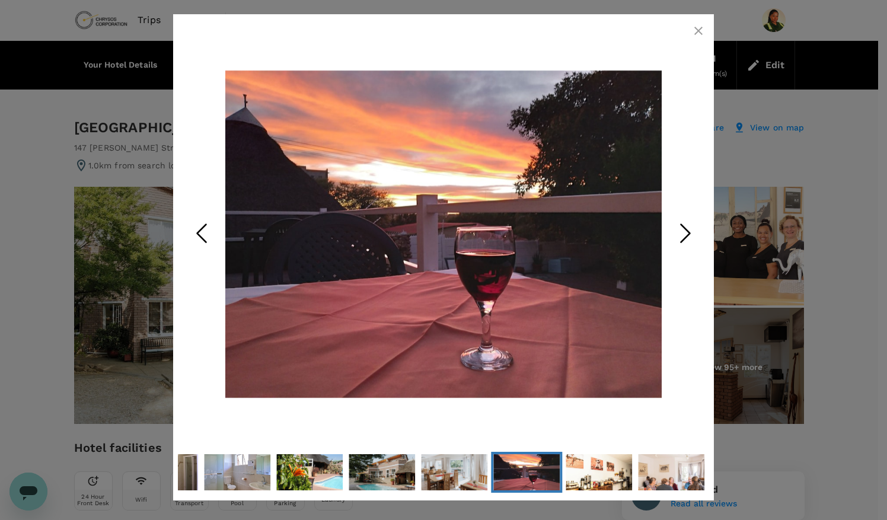
click at [687, 230] on polyline "Next Slide" at bounding box center [685, 233] width 9 height 18
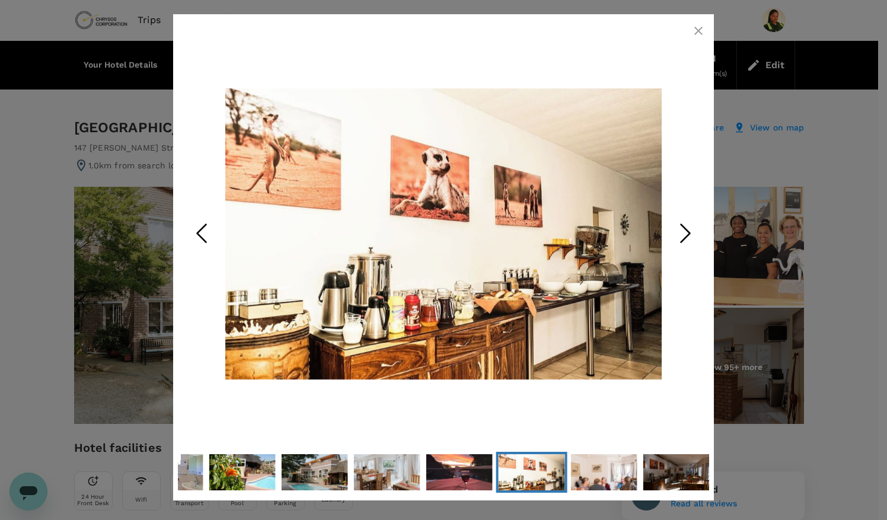
click at [687, 230] on polyline "Next Slide" at bounding box center [685, 233] width 9 height 18
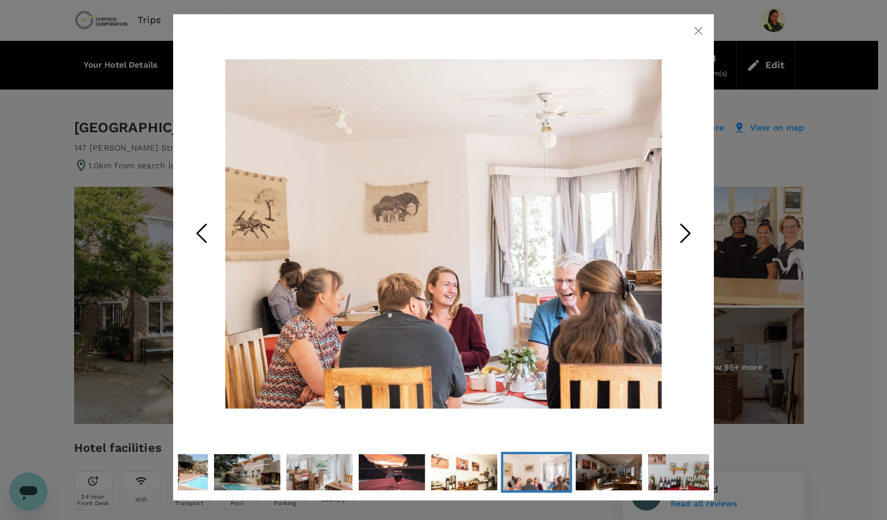
click at [687, 230] on polyline "Next Slide" at bounding box center [685, 233] width 9 height 18
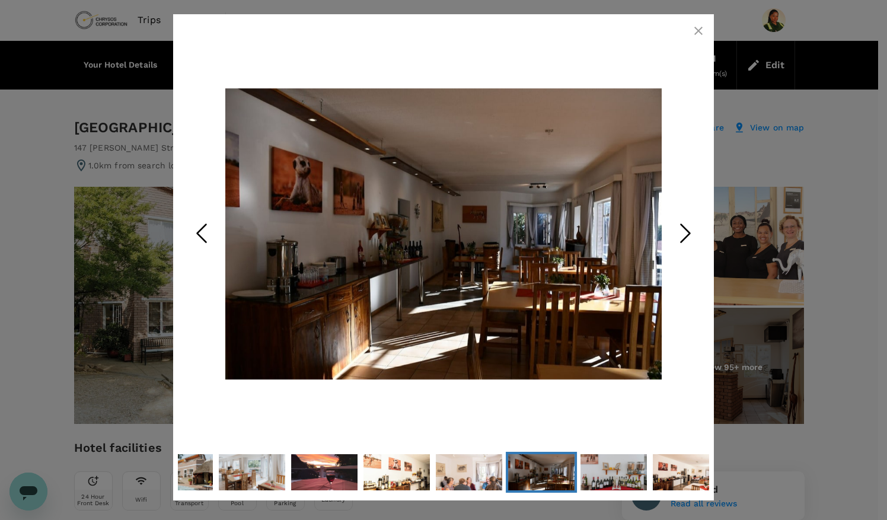
click at [687, 230] on polyline "Next Slide" at bounding box center [685, 233] width 9 height 18
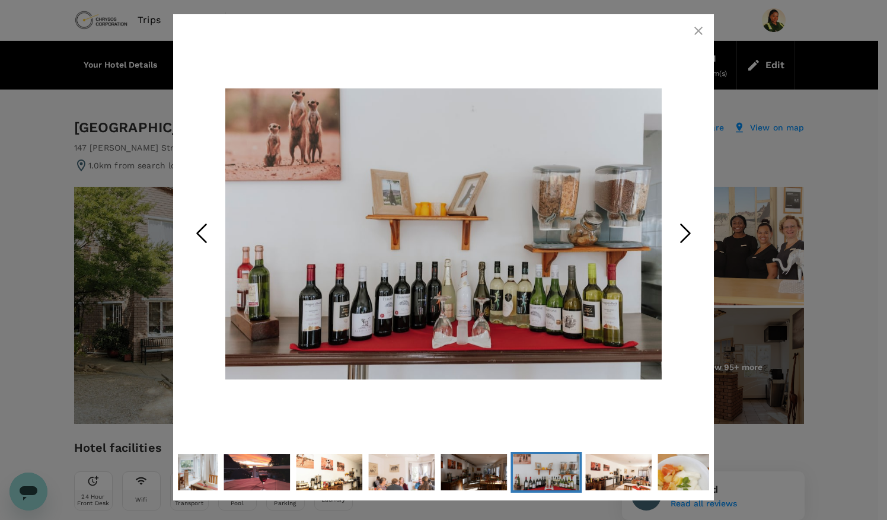
click at [687, 230] on polyline "Next Slide" at bounding box center [685, 233] width 9 height 18
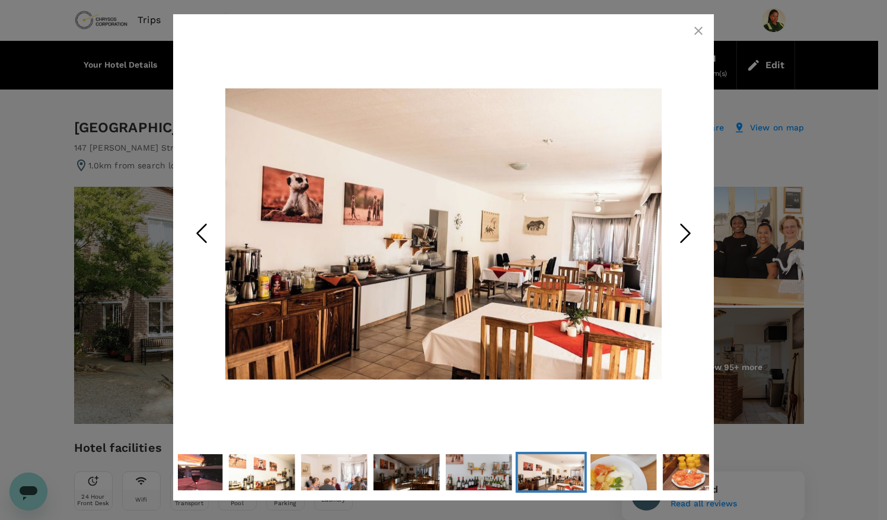
click at [687, 230] on polyline "Next Slide" at bounding box center [685, 233] width 9 height 18
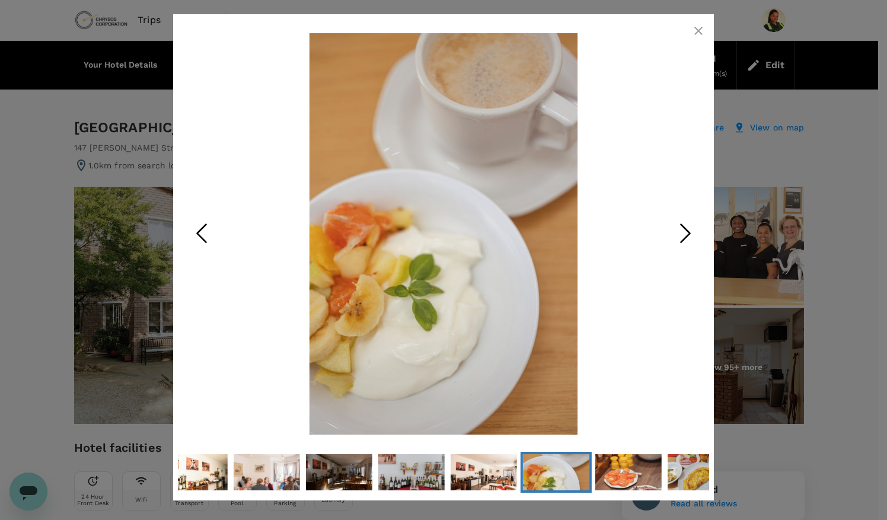
click at [687, 230] on polyline "Next Slide" at bounding box center [685, 233] width 9 height 18
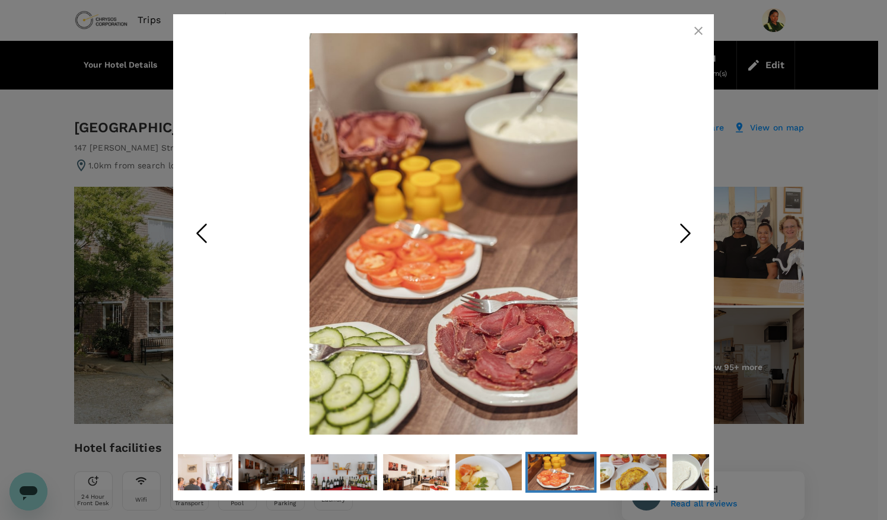
drag, startPoint x: 687, startPoint y: 230, endPoint x: 680, endPoint y: 217, distance: 14.6
click at [680, 217] on icon "Next Slide" at bounding box center [686, 233] width 36 height 36
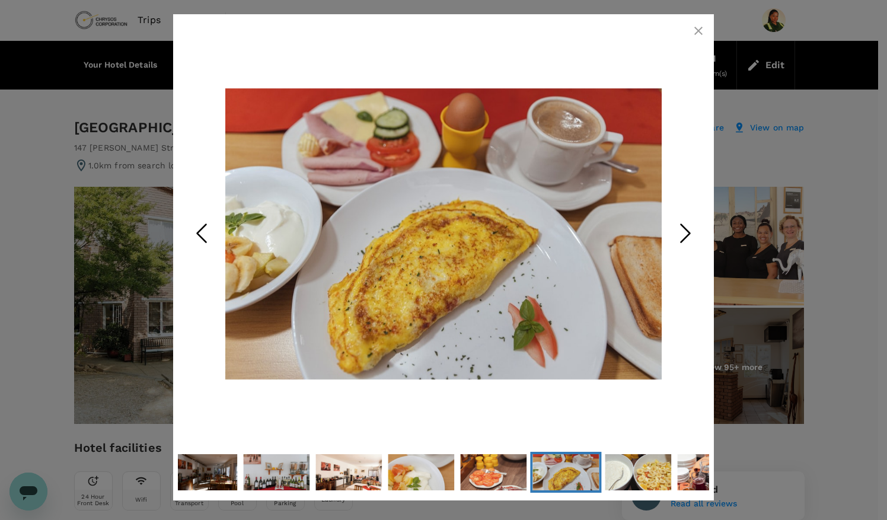
click at [680, 217] on icon "Next Slide" at bounding box center [686, 233] width 36 height 36
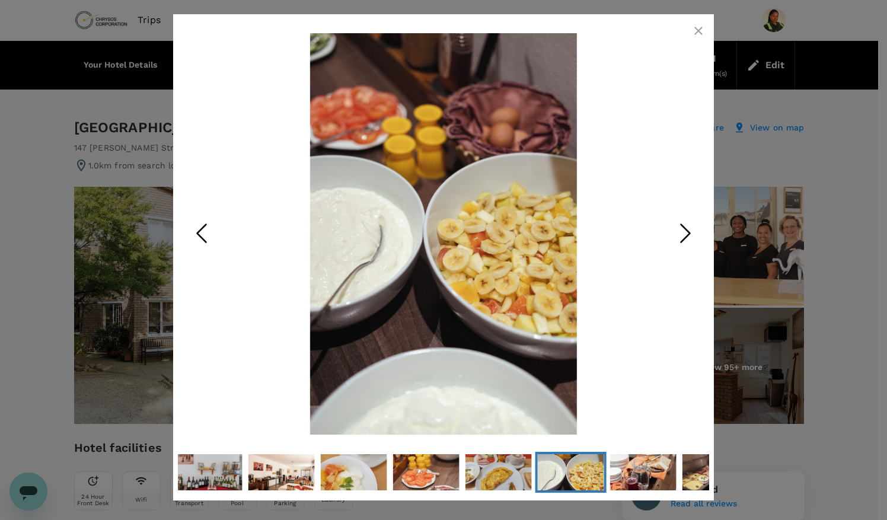
click at [680, 217] on icon "Next Slide" at bounding box center [686, 233] width 36 height 36
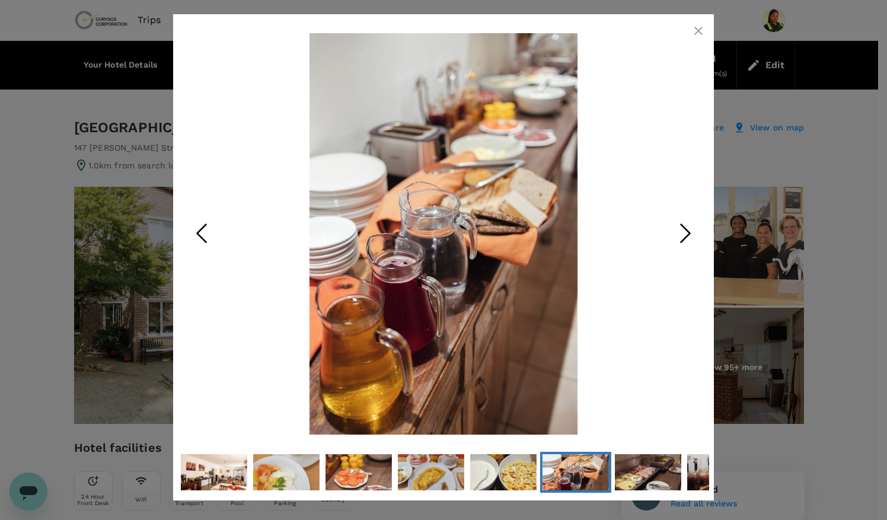
click at [680, 217] on icon "Next Slide" at bounding box center [686, 233] width 36 height 36
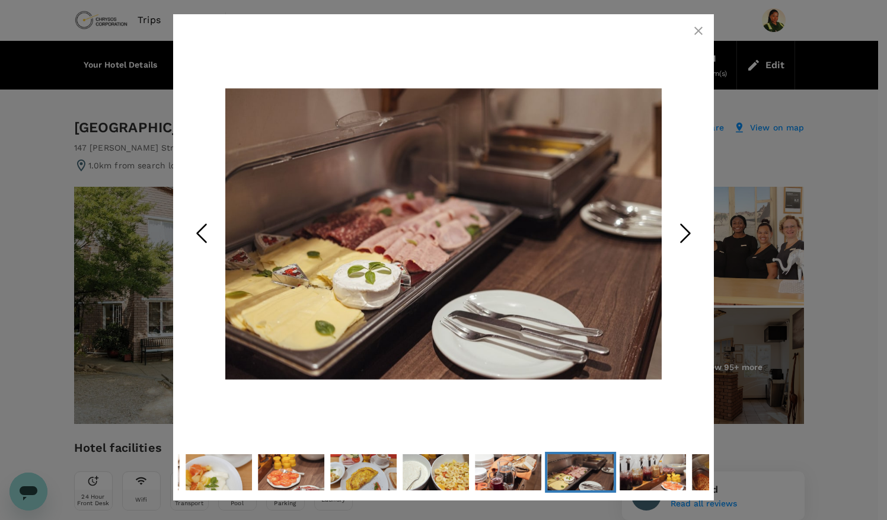
click at [680, 217] on icon "Next Slide" at bounding box center [686, 233] width 36 height 36
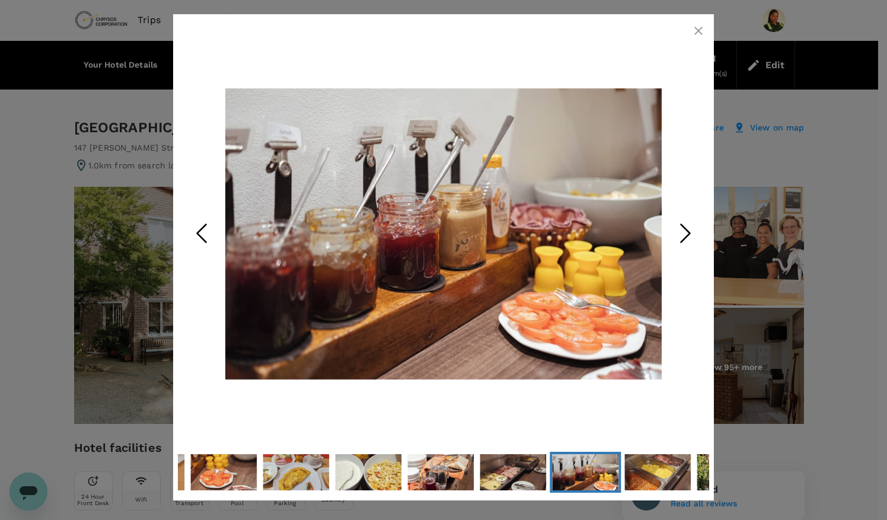
click at [680, 217] on icon "Next Slide" at bounding box center [686, 233] width 36 height 36
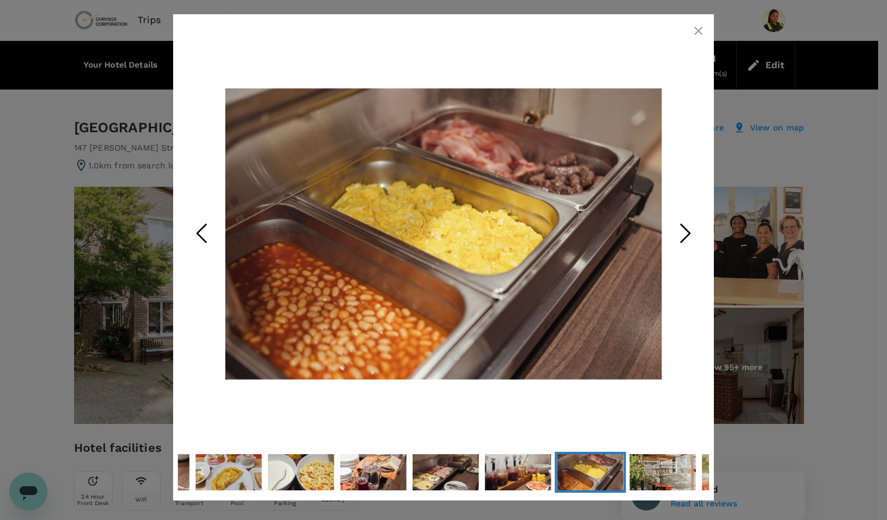
click at [737, 147] on div at bounding box center [443, 260] width 887 height 520
click at [698, 30] on icon "button" at bounding box center [698, 31] width 8 height 8
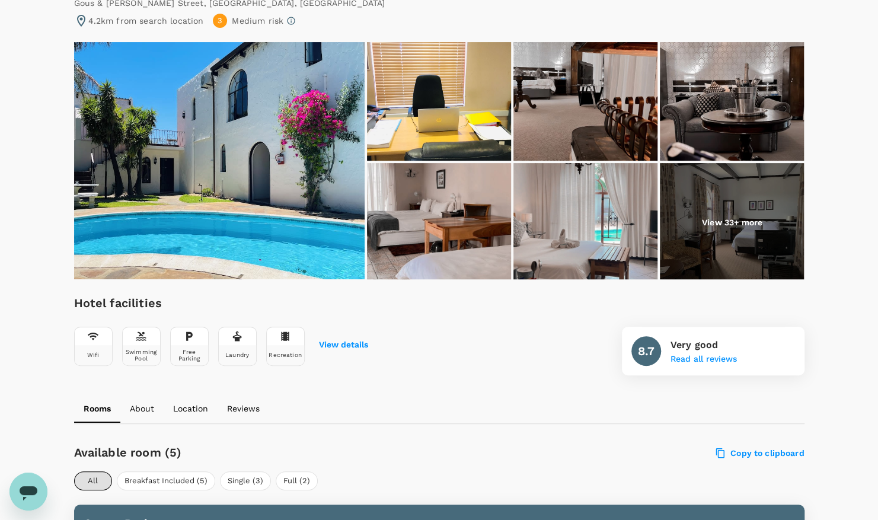
scroll to position [143, 0]
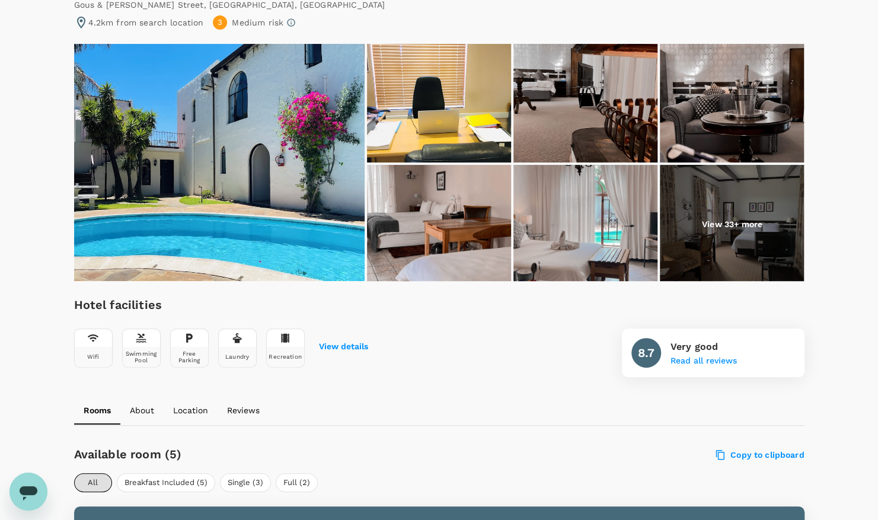
click at [580, 107] on img at bounding box center [585, 103] width 144 height 119
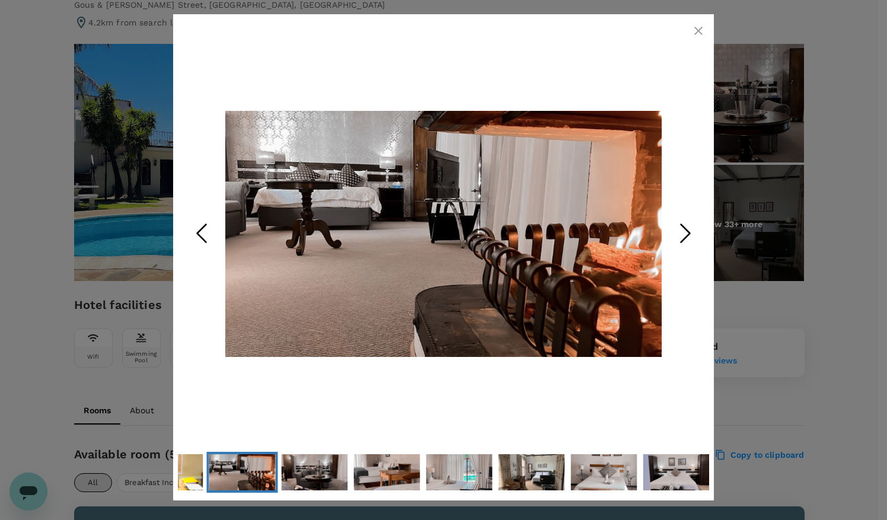
click at [672, 222] on icon "Next Slide" at bounding box center [686, 233] width 36 height 36
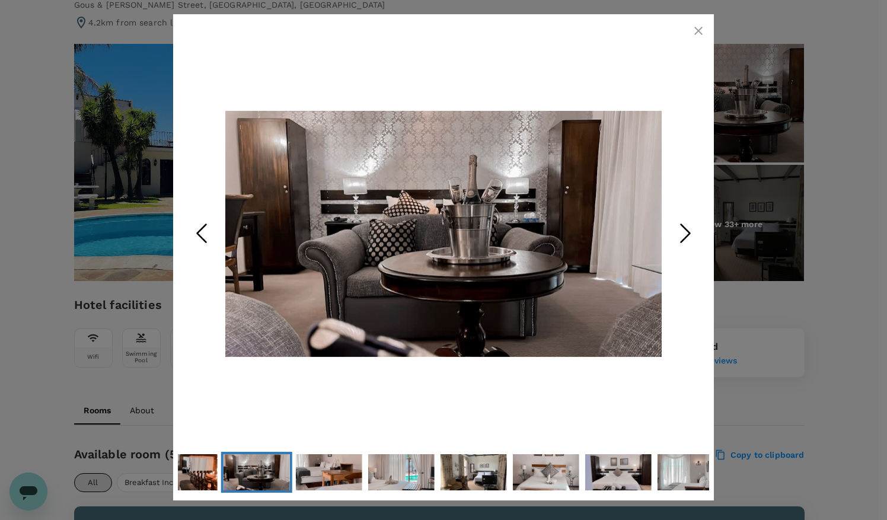
click at [672, 222] on icon "Next Slide" at bounding box center [686, 233] width 36 height 36
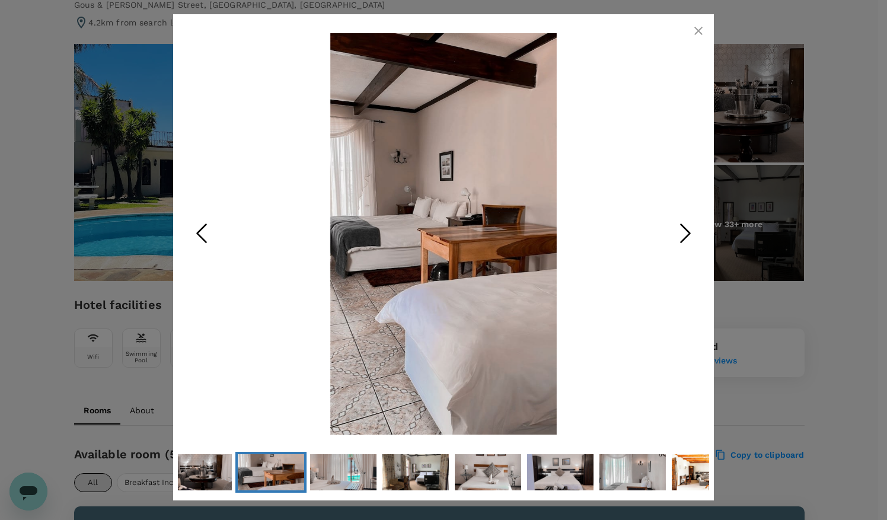
click at [672, 222] on icon "Next Slide" at bounding box center [686, 233] width 36 height 36
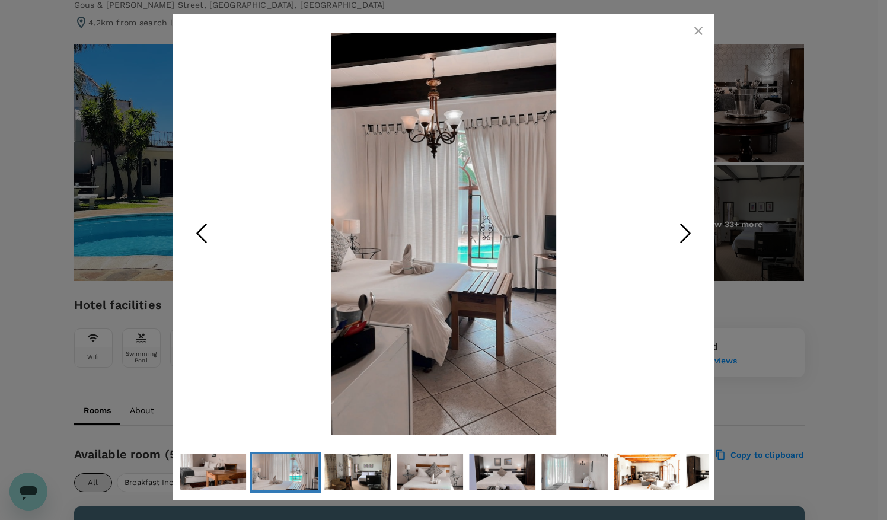
click at [672, 222] on icon "Next Slide" at bounding box center [686, 233] width 36 height 36
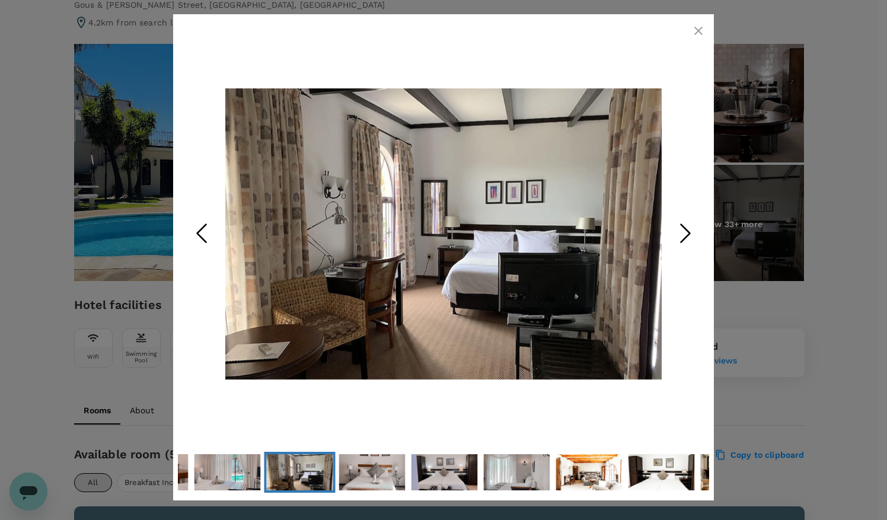
click at [672, 222] on icon "Next Slide" at bounding box center [686, 233] width 36 height 36
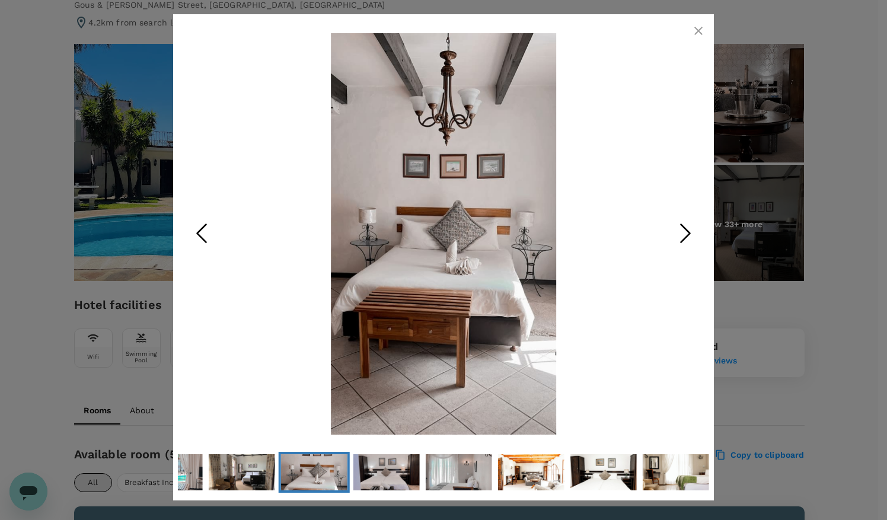
click at [672, 222] on icon "Next Slide" at bounding box center [686, 233] width 36 height 36
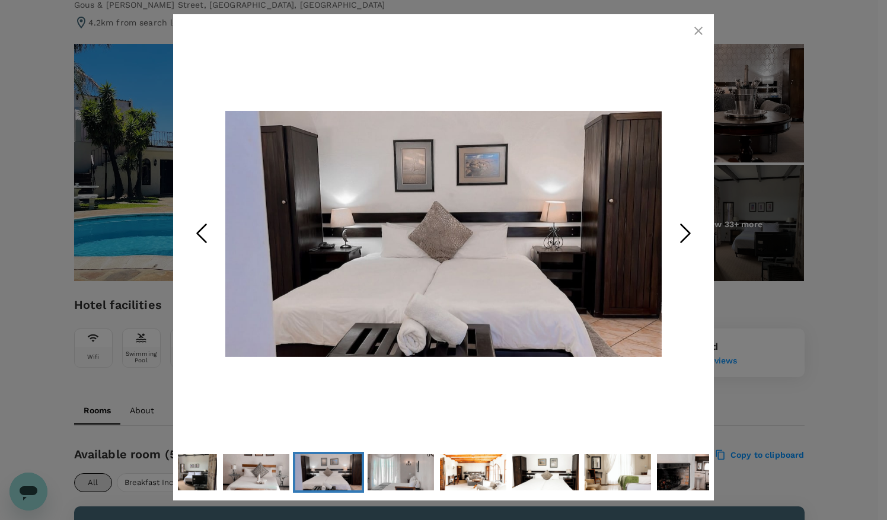
click at [700, 32] on icon "button" at bounding box center [698, 31] width 8 height 8
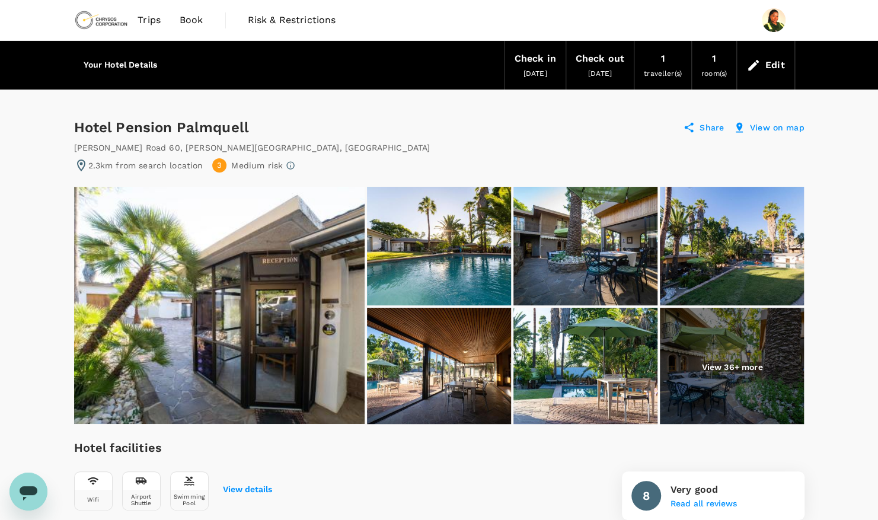
click at [250, 291] on img at bounding box center [219, 305] width 291 height 237
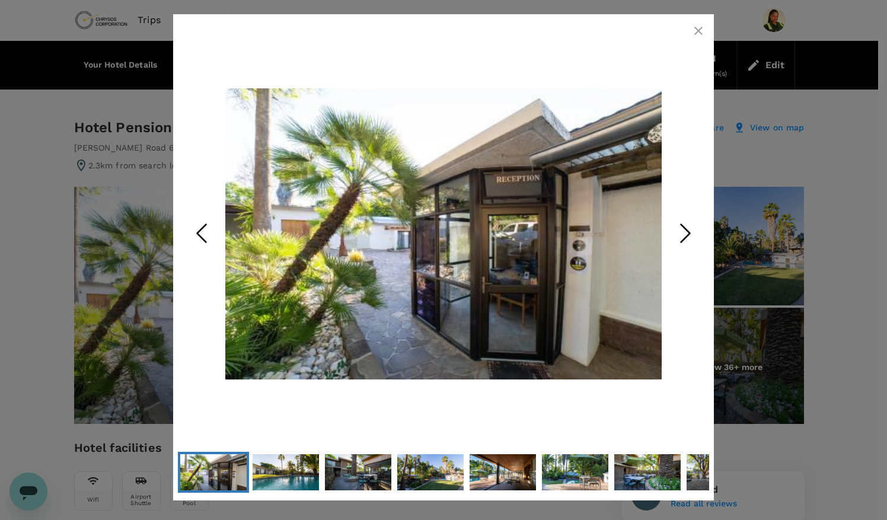
click at [687, 229] on polyline "Next Slide" at bounding box center [685, 233] width 9 height 18
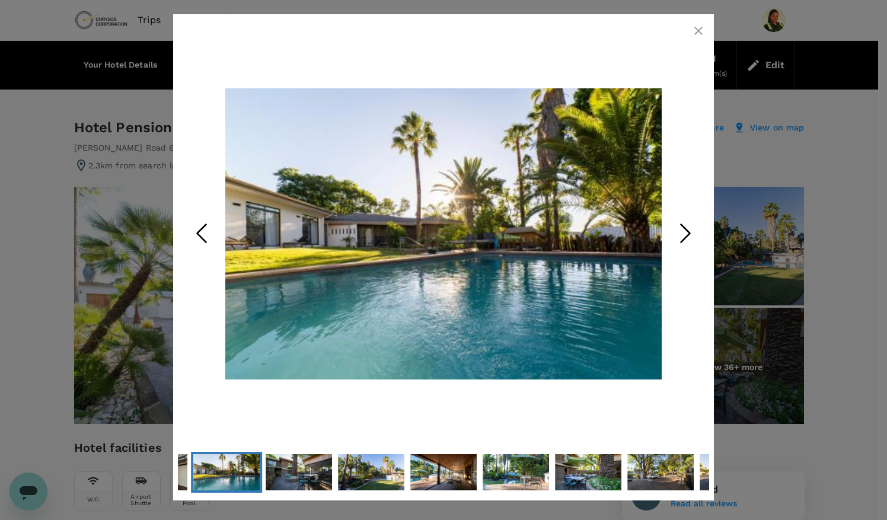
click at [688, 230] on polyline "Next Slide" at bounding box center [685, 233] width 9 height 18
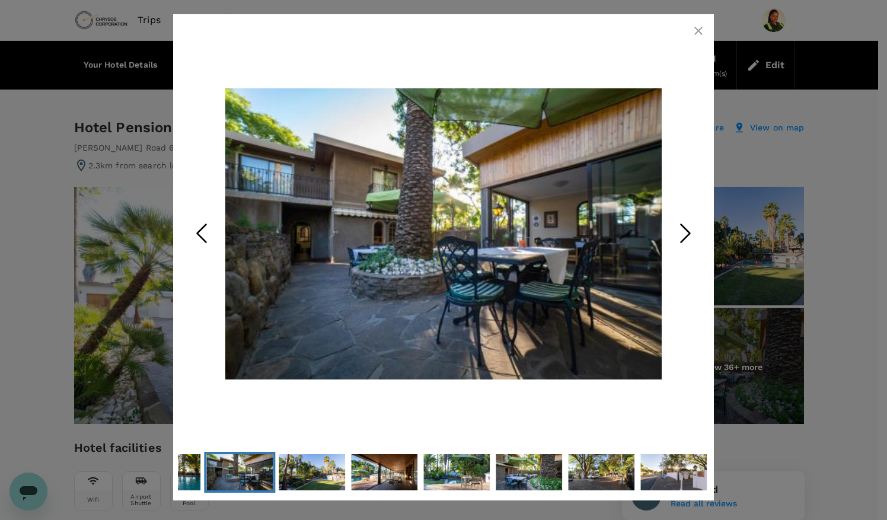
click at [688, 230] on polyline "Next Slide" at bounding box center [685, 233] width 9 height 18
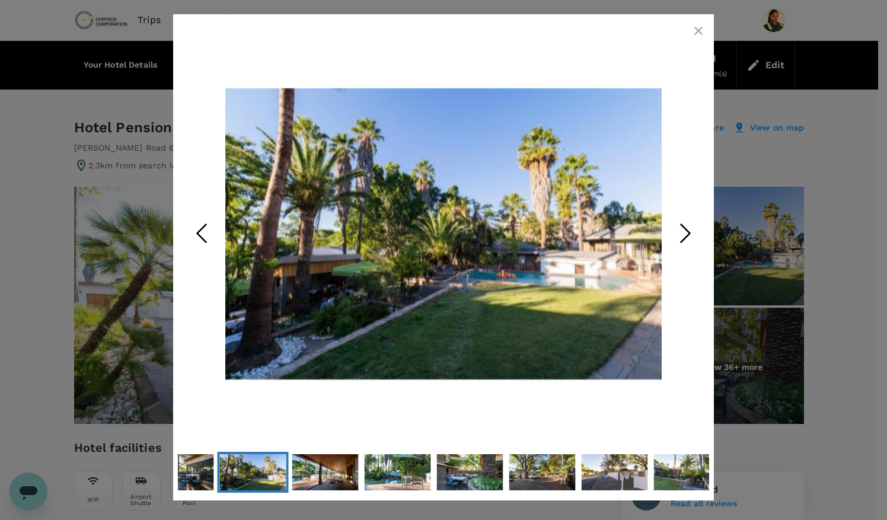
click at [688, 230] on polyline "Next Slide" at bounding box center [685, 233] width 9 height 18
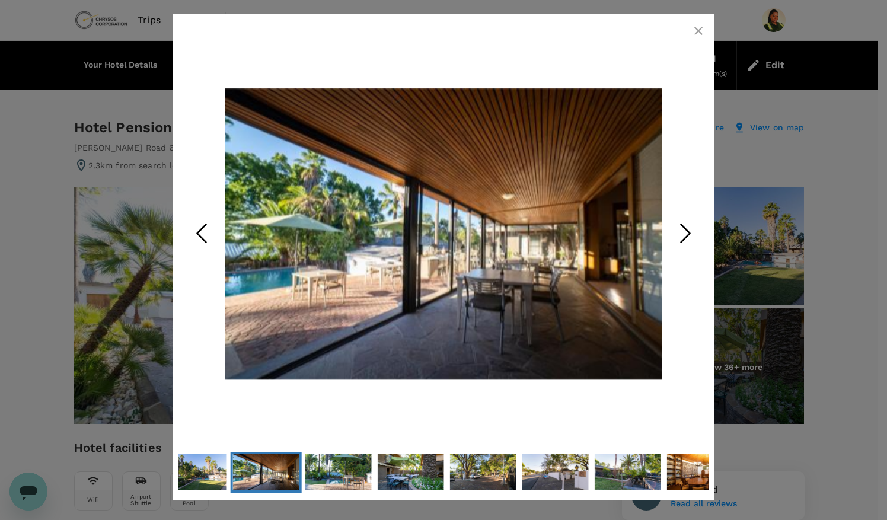
click at [688, 230] on polyline "Next Slide" at bounding box center [685, 233] width 9 height 18
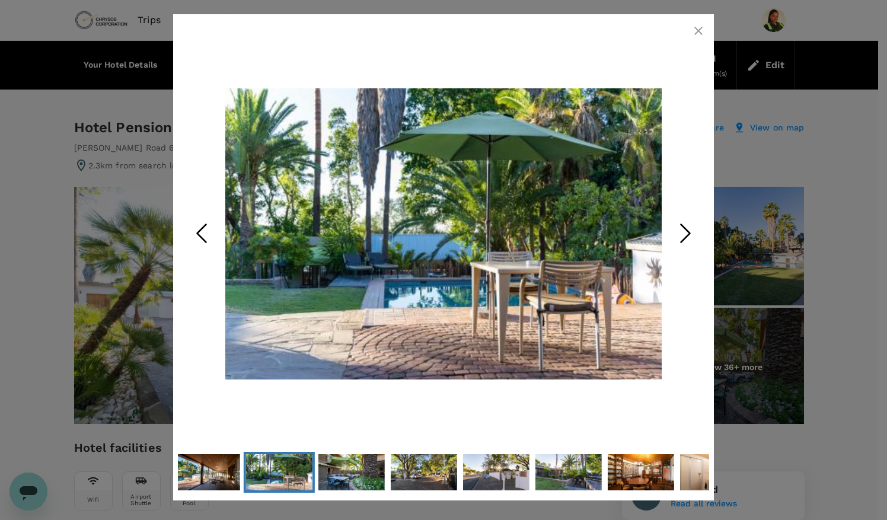
click at [688, 230] on polyline "Next Slide" at bounding box center [685, 233] width 9 height 18
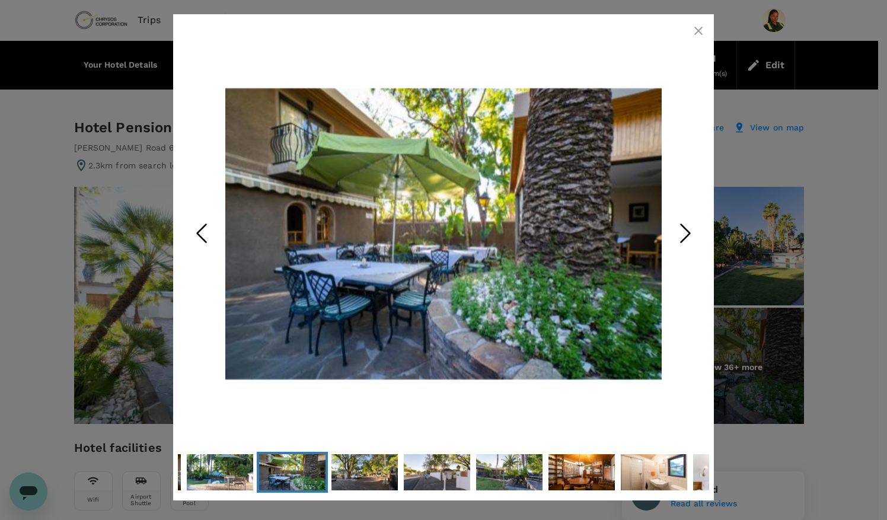
click at [688, 230] on polyline "Next Slide" at bounding box center [685, 233] width 9 height 18
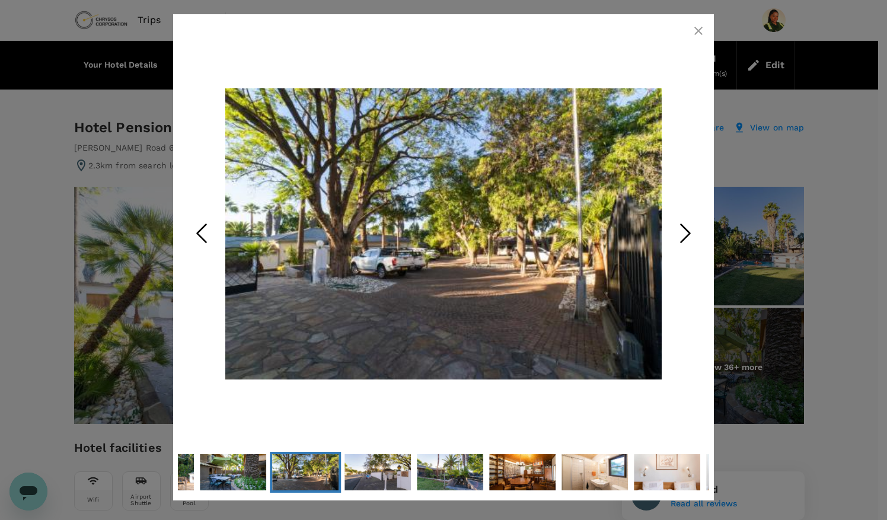
click at [688, 230] on polyline "Next Slide" at bounding box center [685, 233] width 9 height 18
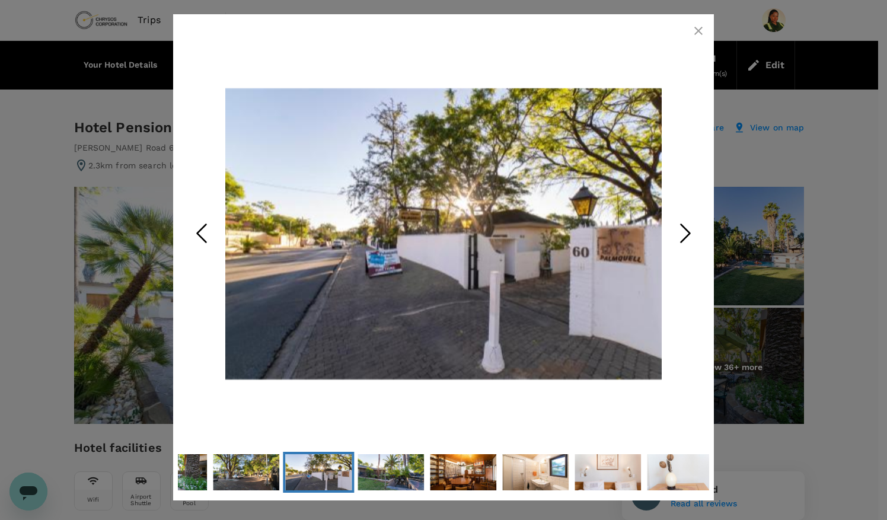
click at [688, 230] on polyline "Next Slide" at bounding box center [685, 233] width 9 height 18
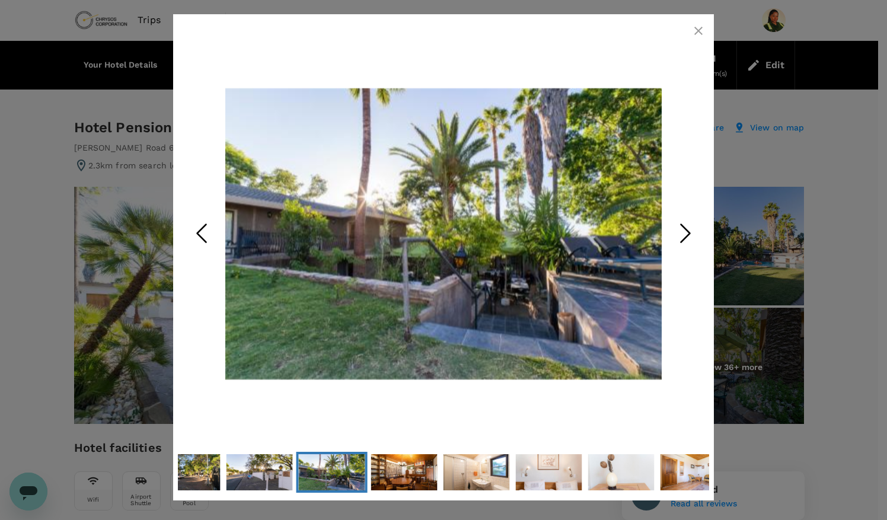
click at [689, 231] on icon "Next Slide" at bounding box center [686, 233] width 36 height 36
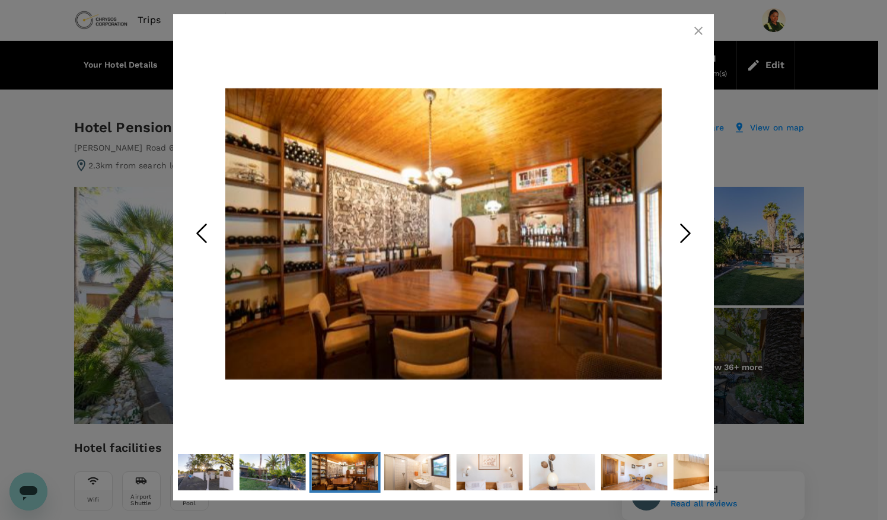
click at [689, 231] on icon "Next Slide" at bounding box center [686, 233] width 36 height 36
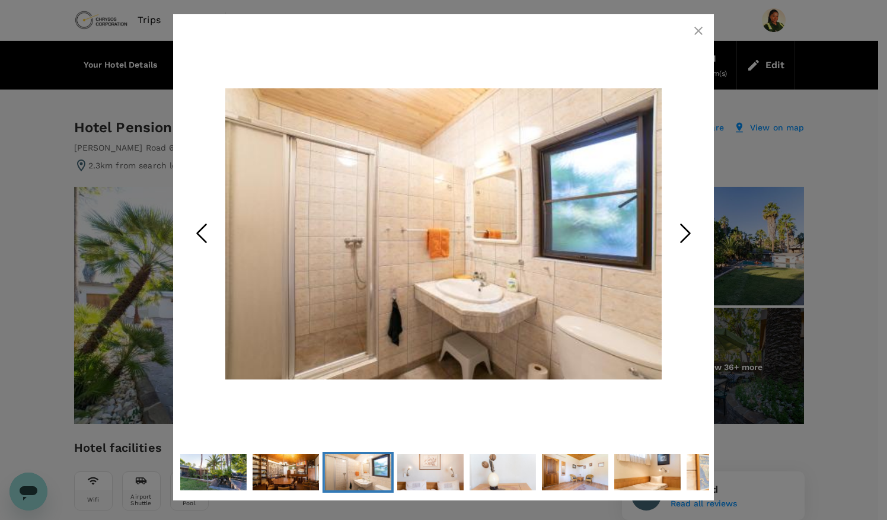
click at [689, 231] on icon "Next Slide" at bounding box center [686, 233] width 36 height 36
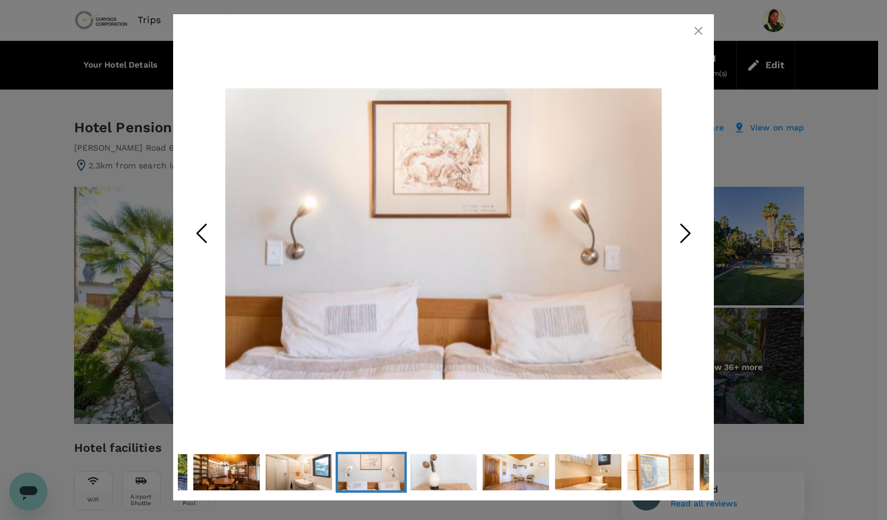
click at [689, 231] on icon "Next Slide" at bounding box center [686, 233] width 36 height 36
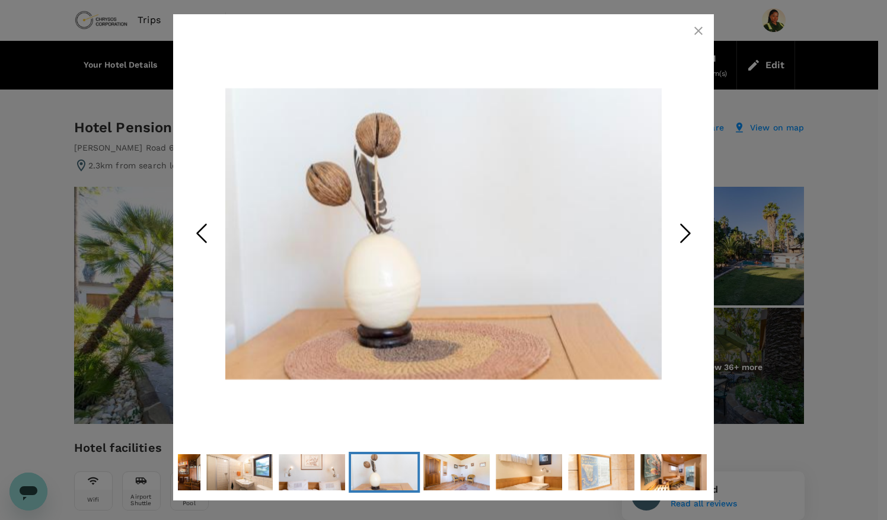
click at [689, 231] on icon "Next Slide" at bounding box center [686, 233] width 36 height 36
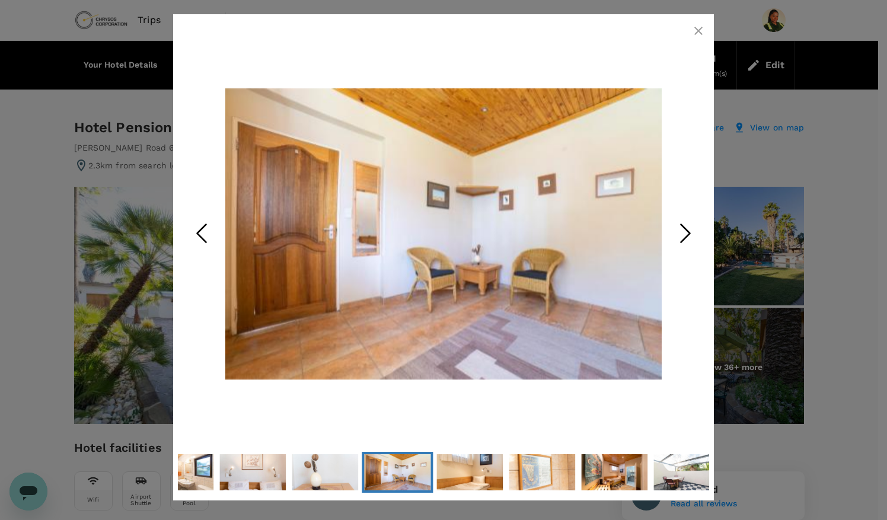
click at [689, 231] on icon "Next Slide" at bounding box center [686, 233] width 36 height 36
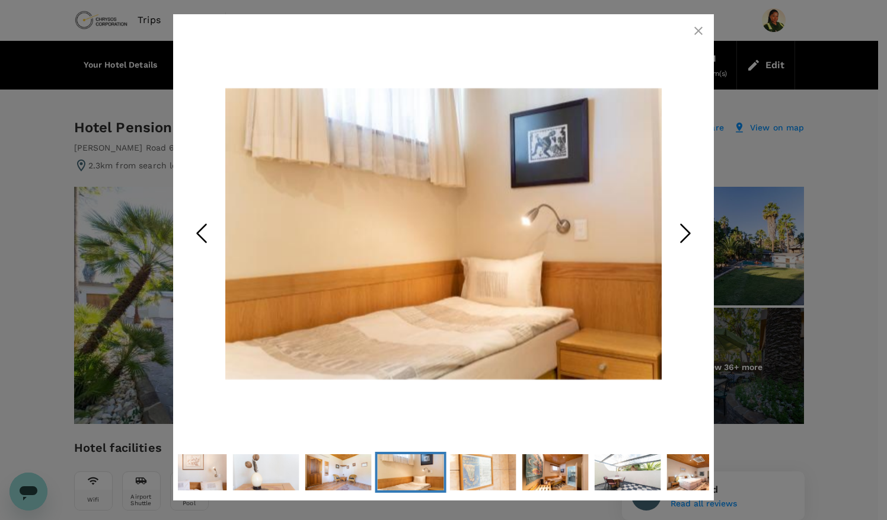
click at [689, 231] on icon "Next Slide" at bounding box center [686, 233] width 36 height 36
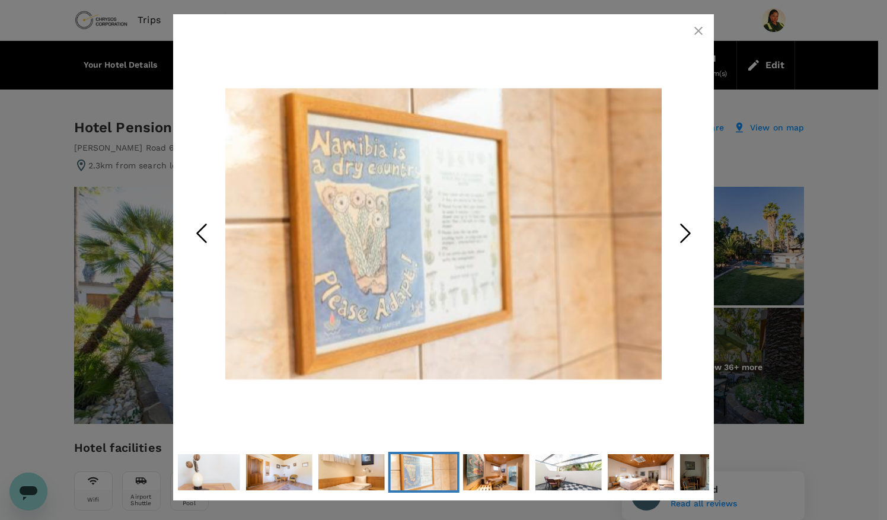
click at [689, 231] on icon "Next Slide" at bounding box center [686, 233] width 36 height 36
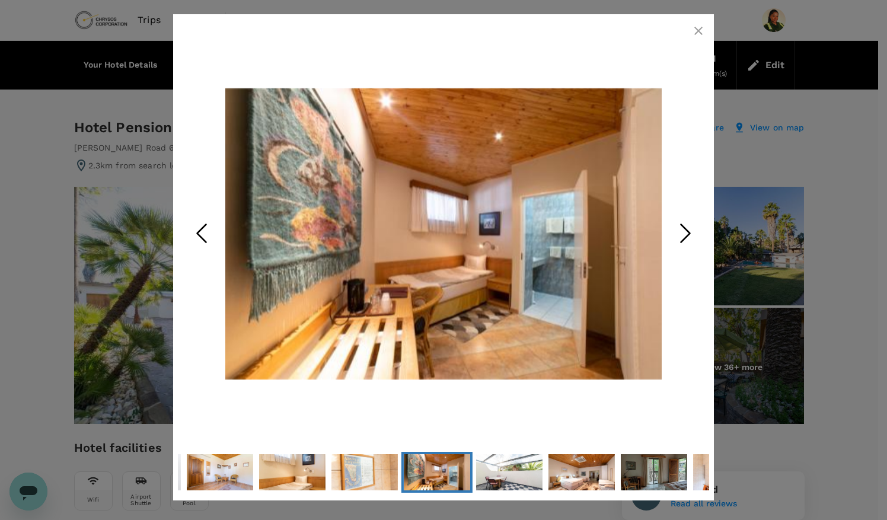
click at [689, 231] on icon "Next Slide" at bounding box center [686, 233] width 36 height 36
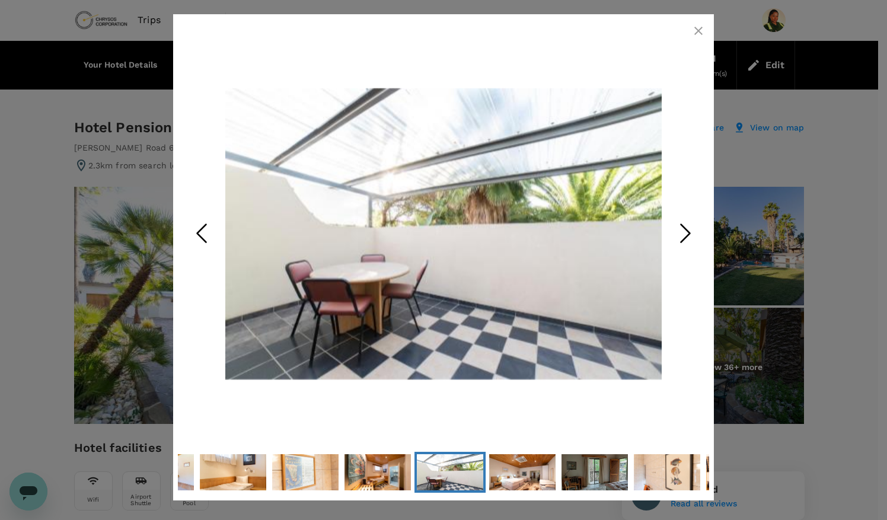
click at [689, 231] on icon "Next Slide" at bounding box center [686, 233] width 36 height 36
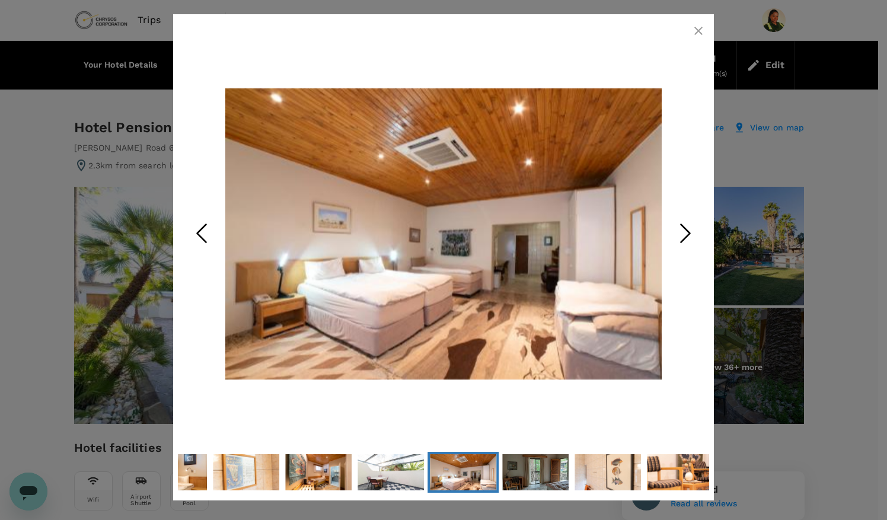
click at [689, 231] on icon "Next Slide" at bounding box center [686, 233] width 36 height 36
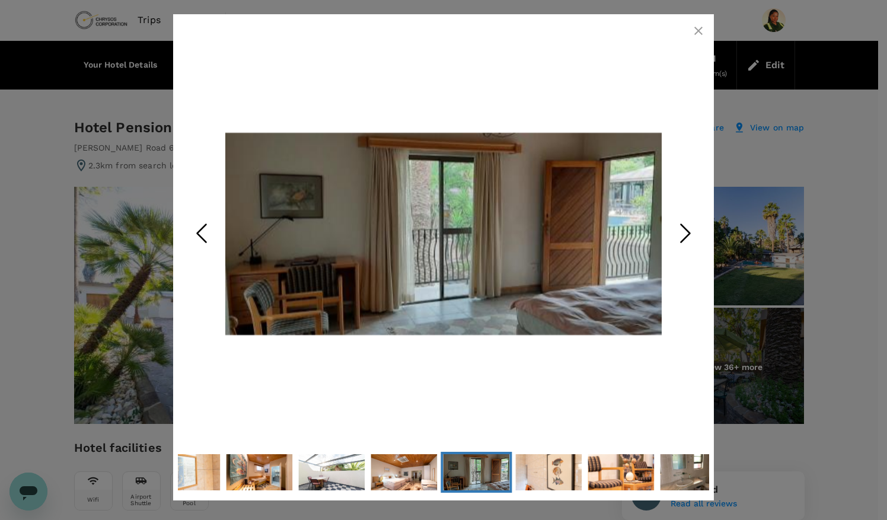
click at [689, 231] on icon "Next Slide" at bounding box center [686, 233] width 36 height 36
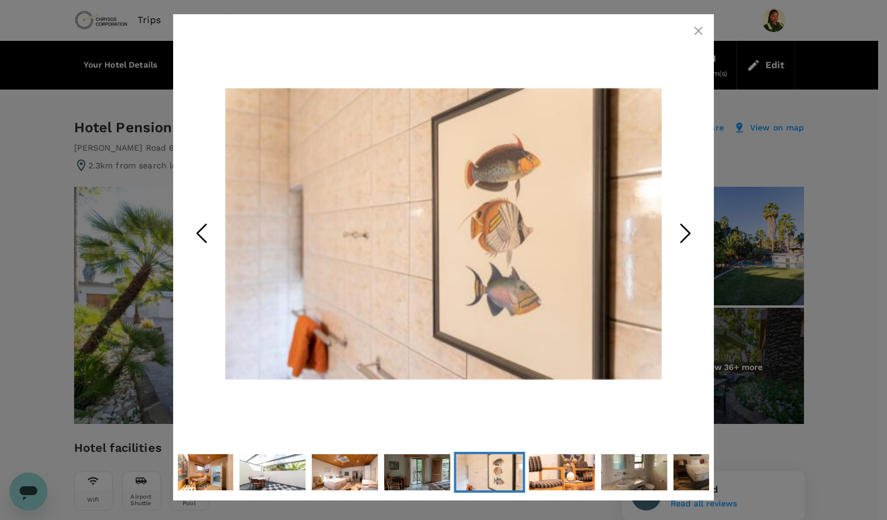
click at [689, 231] on icon "Next Slide" at bounding box center [686, 233] width 36 height 36
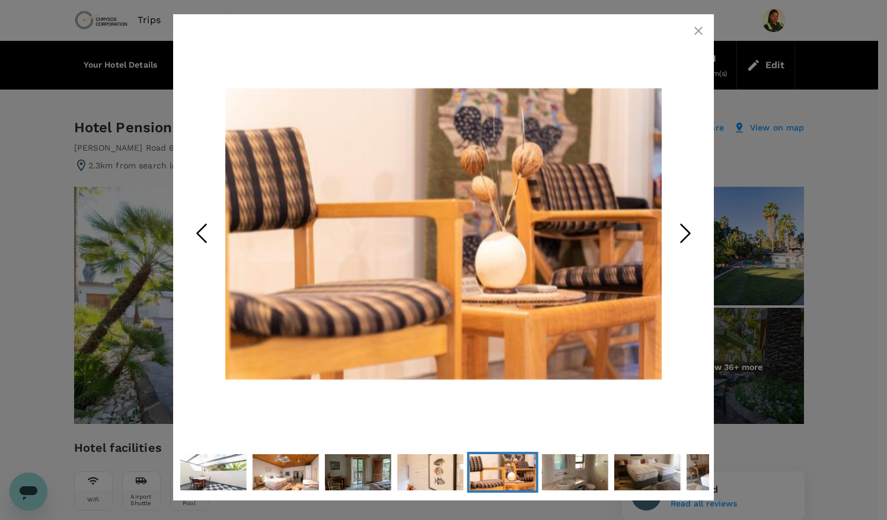
click at [689, 231] on icon "Next Slide" at bounding box center [686, 233] width 36 height 36
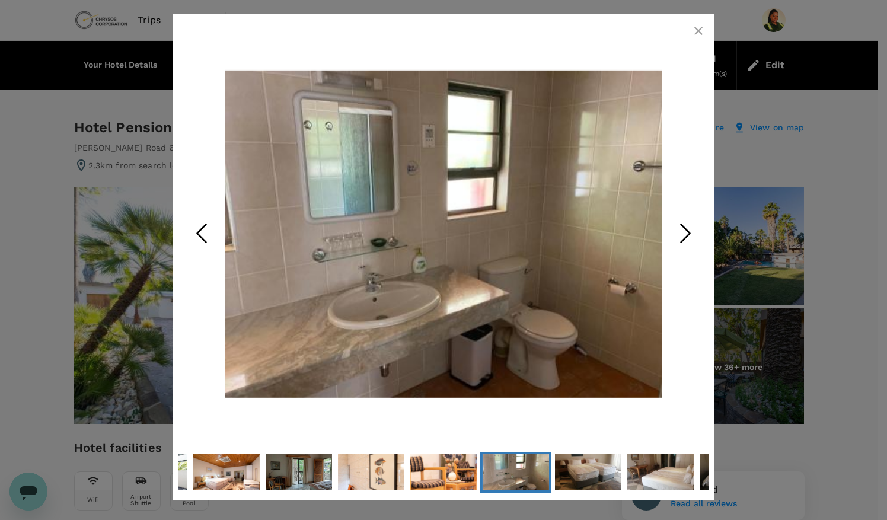
click at [701, 35] on icon "button" at bounding box center [698, 31] width 14 height 14
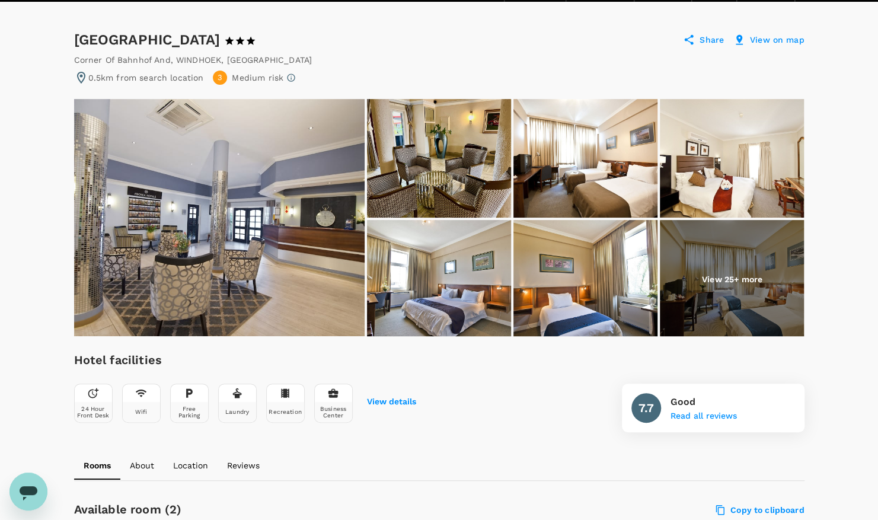
scroll to position [87, 0]
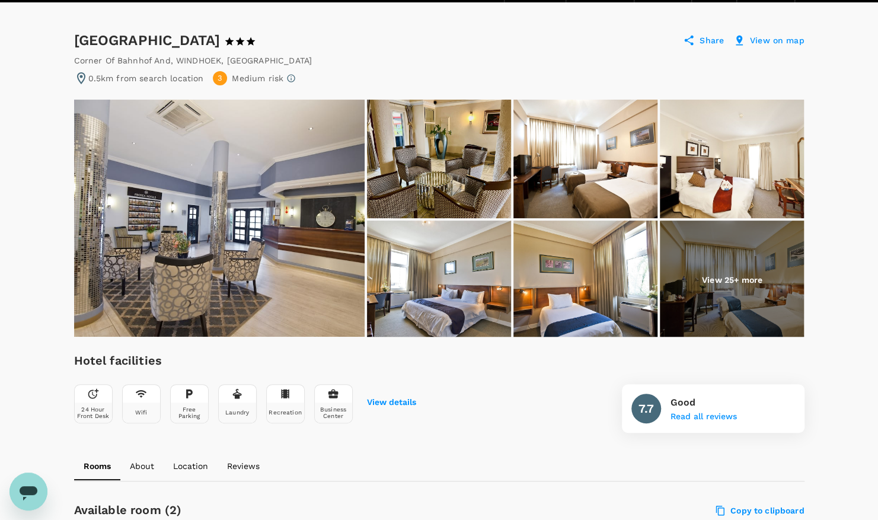
click at [703, 288] on img at bounding box center [732, 280] width 144 height 119
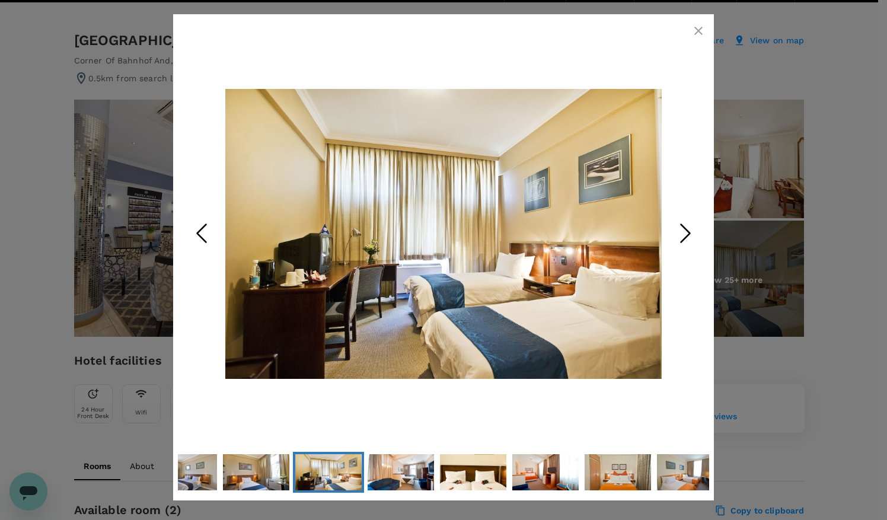
click at [690, 232] on polyline "Next Slide" at bounding box center [685, 233] width 9 height 18
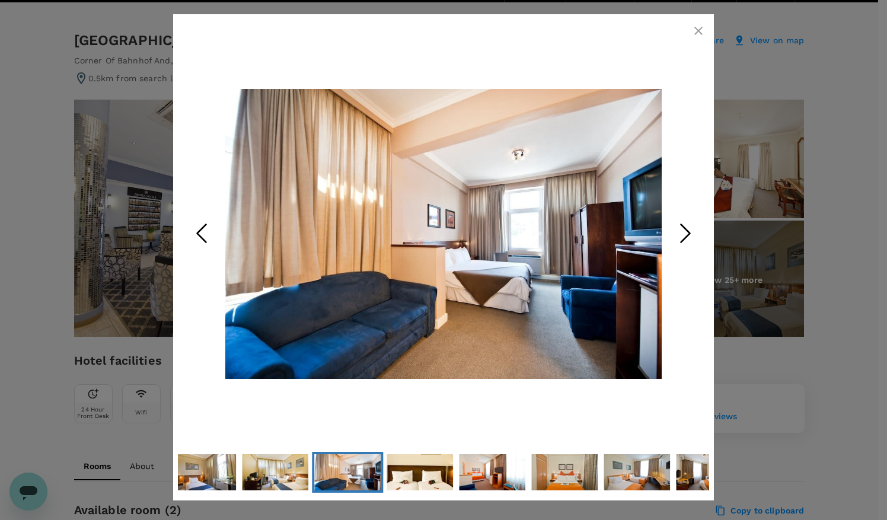
click at [690, 232] on polyline "Next Slide" at bounding box center [685, 233] width 9 height 18
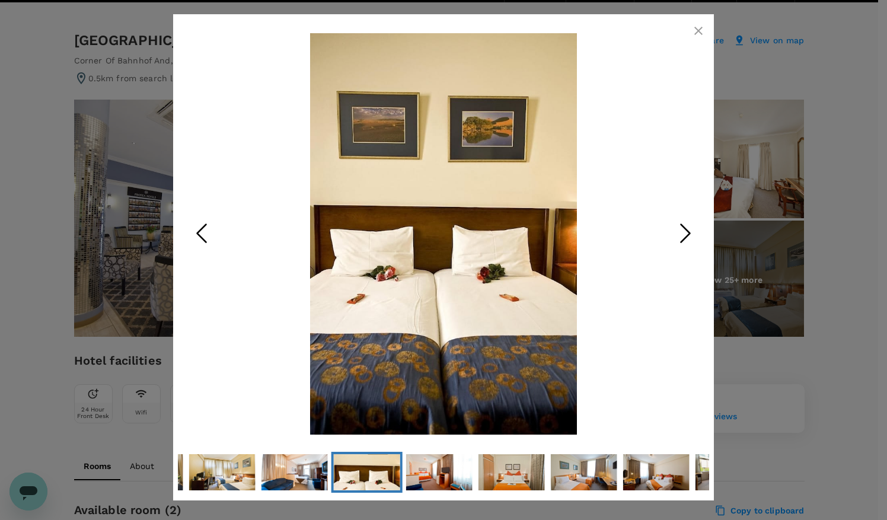
click at [690, 232] on polyline "Next Slide" at bounding box center [685, 233] width 9 height 18
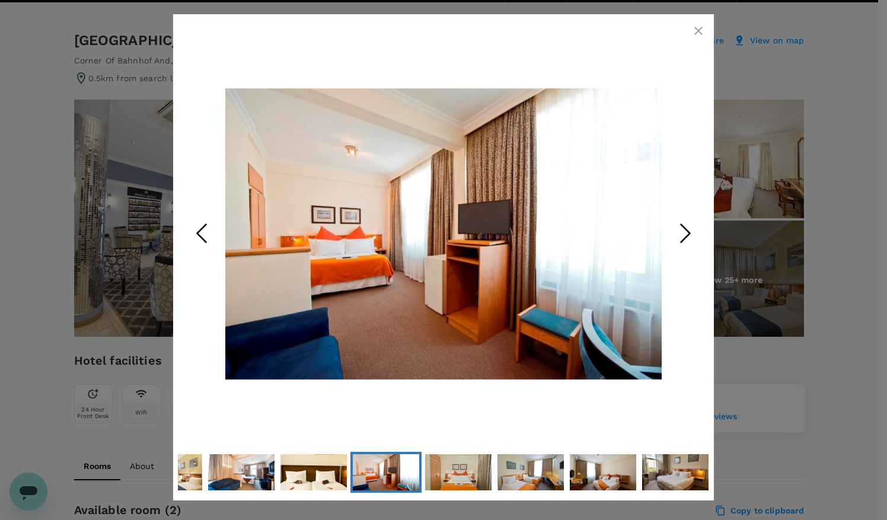
click at [690, 232] on polyline "Next Slide" at bounding box center [685, 233] width 9 height 18
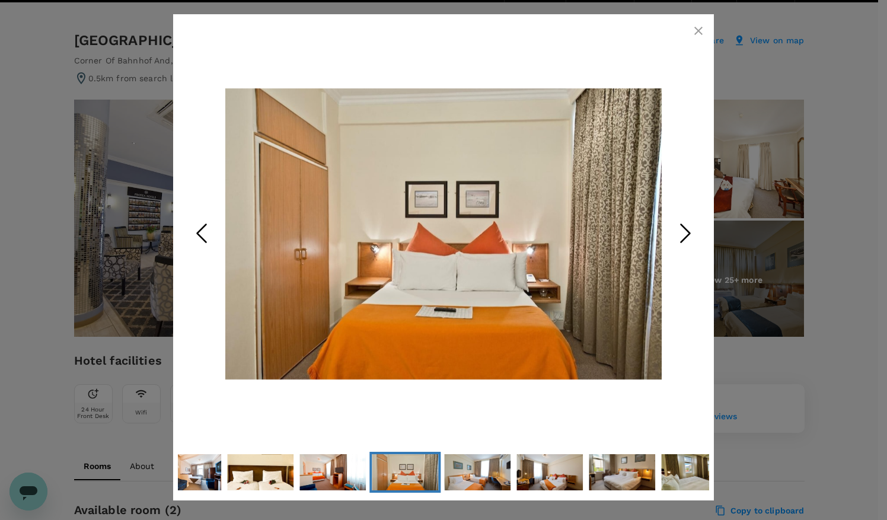
click at [690, 232] on polyline "Next Slide" at bounding box center [685, 233] width 9 height 18
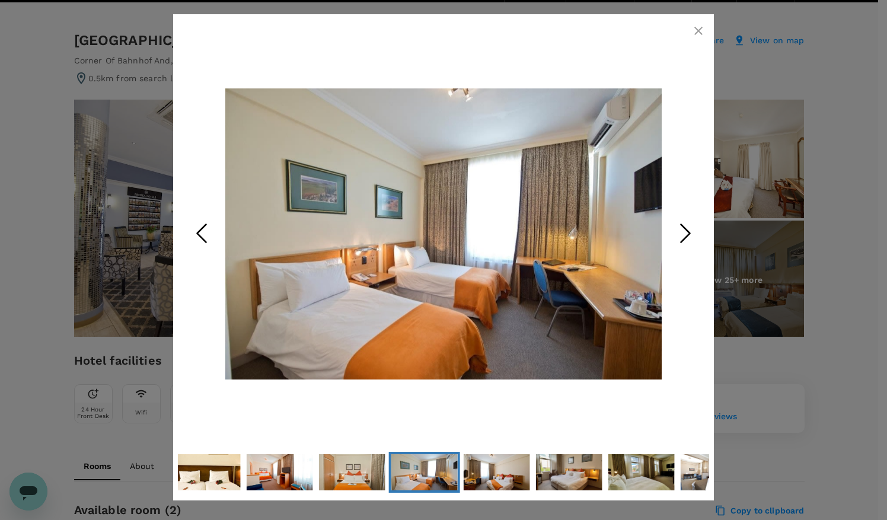
click at [690, 232] on polyline "Next Slide" at bounding box center [685, 233] width 9 height 18
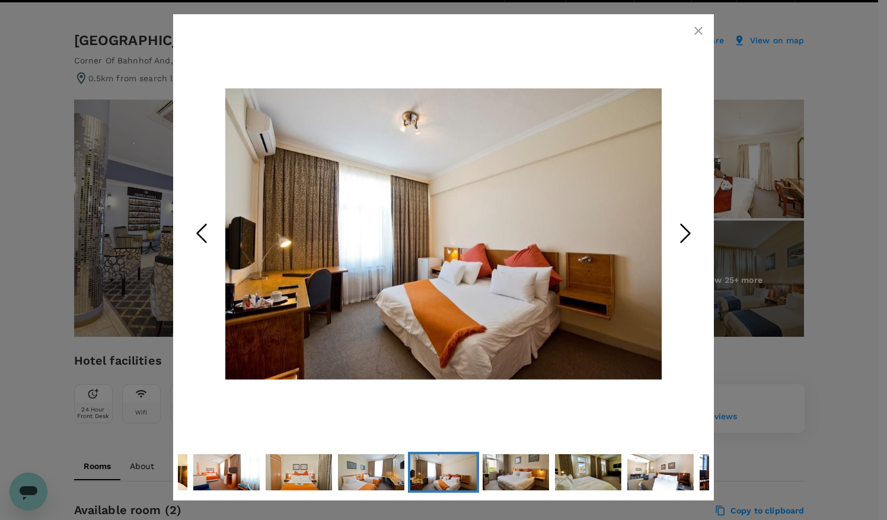
click at [690, 232] on polyline "Next Slide" at bounding box center [685, 233] width 9 height 18
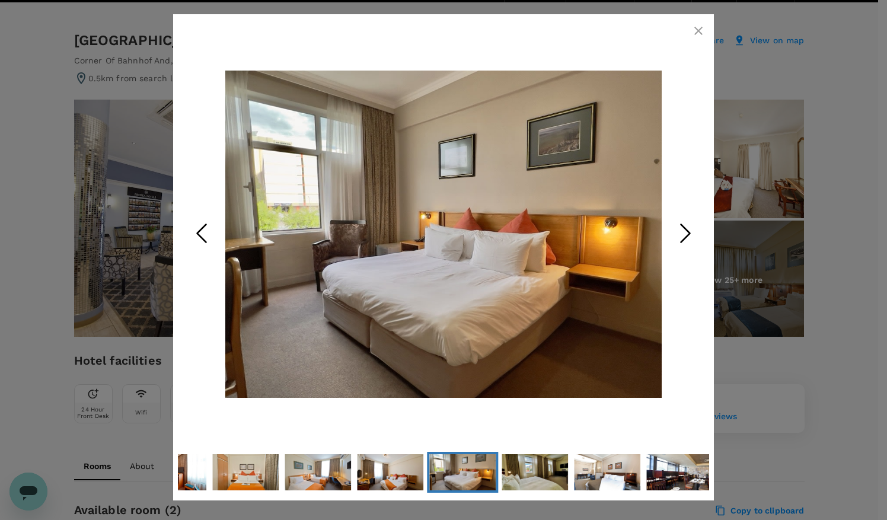
click at [690, 232] on polyline "Next Slide" at bounding box center [685, 233] width 9 height 18
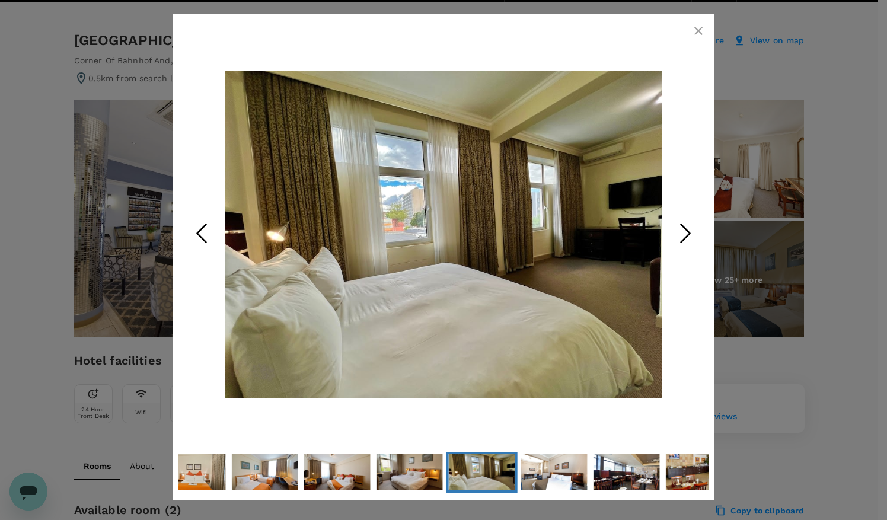
click at [690, 232] on polyline "Next Slide" at bounding box center [685, 233] width 9 height 18
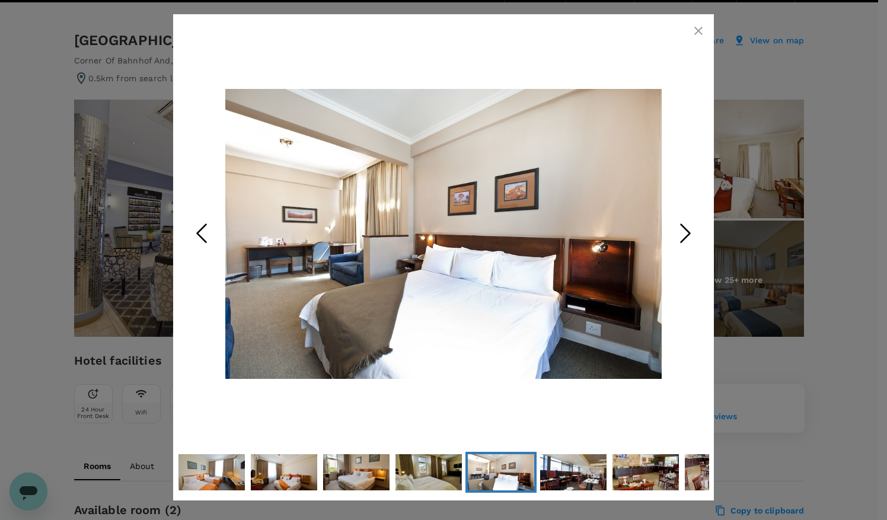
click at [690, 232] on polyline "Next Slide" at bounding box center [685, 233] width 9 height 18
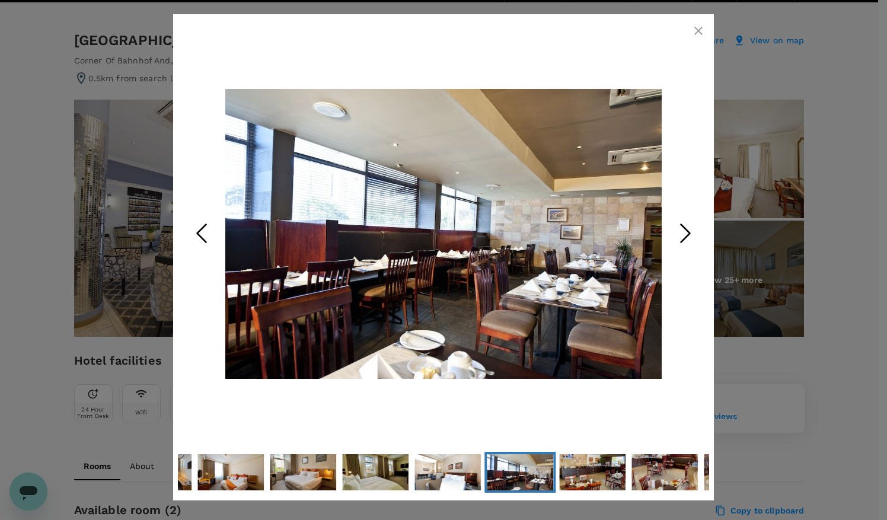
click at [690, 232] on polyline "Next Slide" at bounding box center [685, 233] width 9 height 18
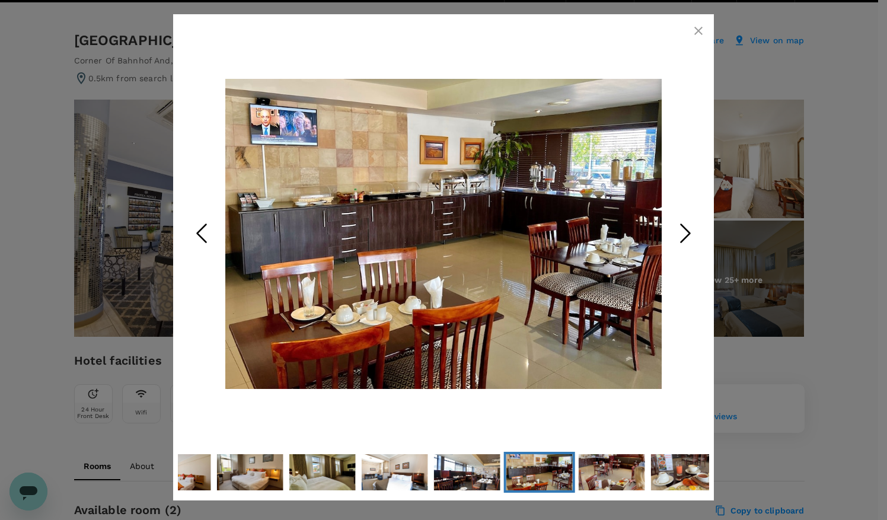
click at [690, 232] on polyline "Next Slide" at bounding box center [685, 233] width 9 height 18
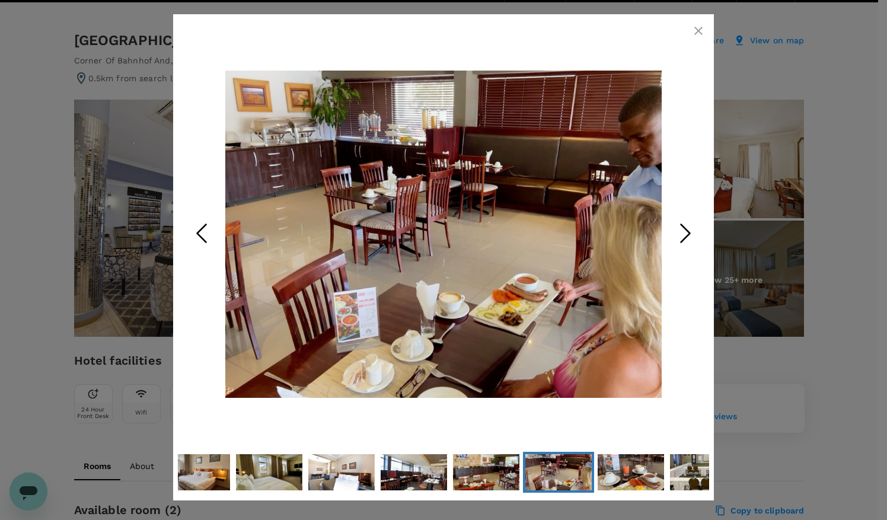
click at [690, 232] on polyline "Next Slide" at bounding box center [685, 233] width 9 height 18
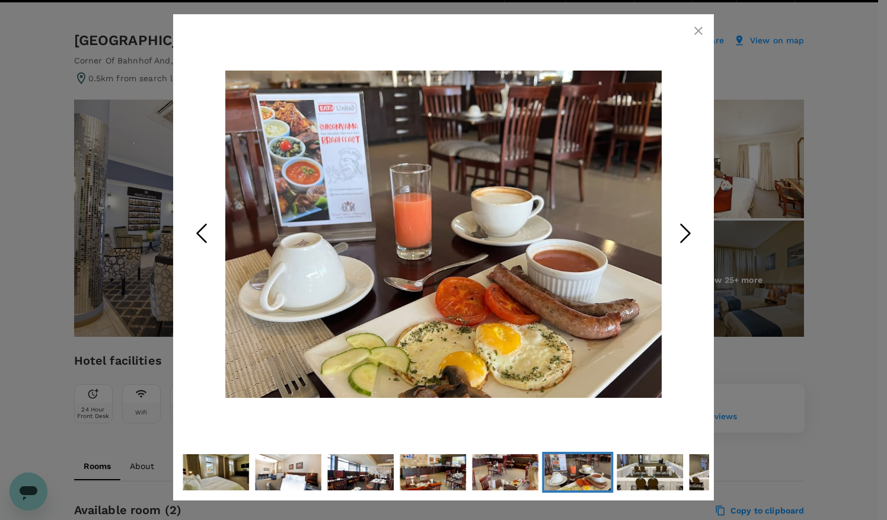
click at [690, 232] on polyline "Next Slide" at bounding box center [685, 233] width 9 height 18
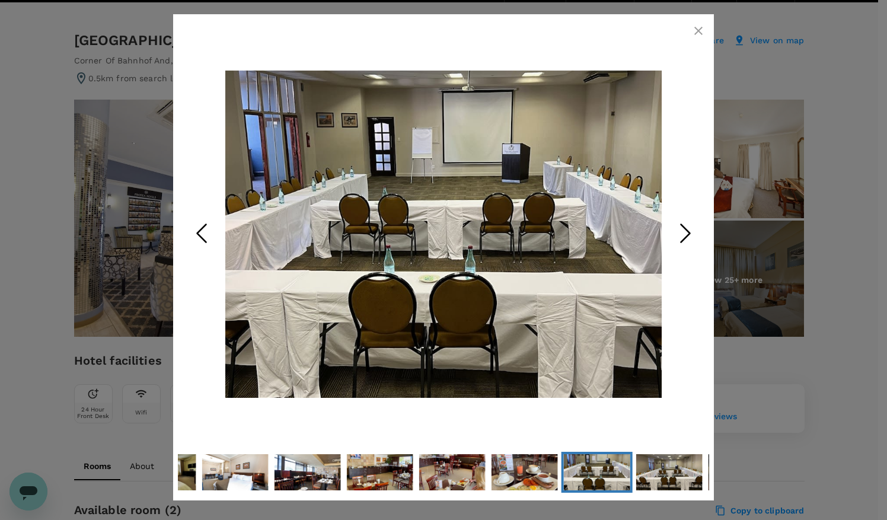
click at [690, 232] on polyline "Next Slide" at bounding box center [685, 233] width 9 height 18
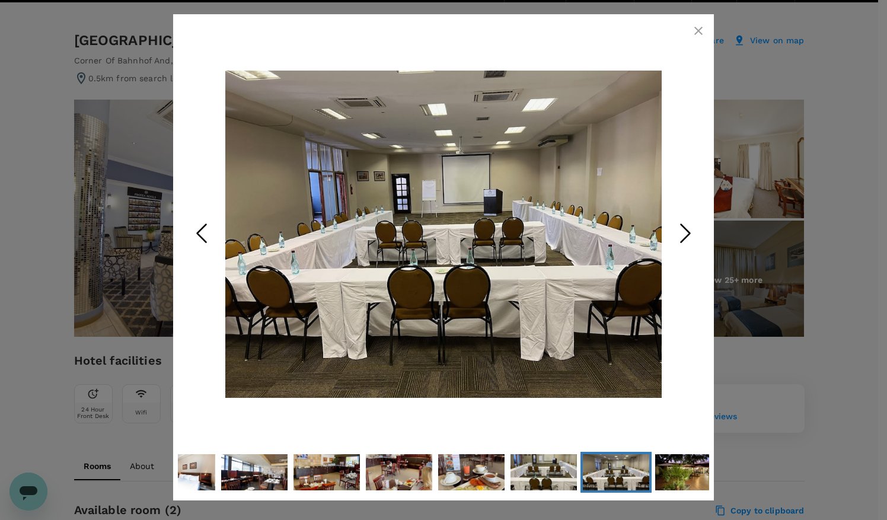
click at [690, 232] on polyline "Next Slide" at bounding box center [685, 233] width 9 height 18
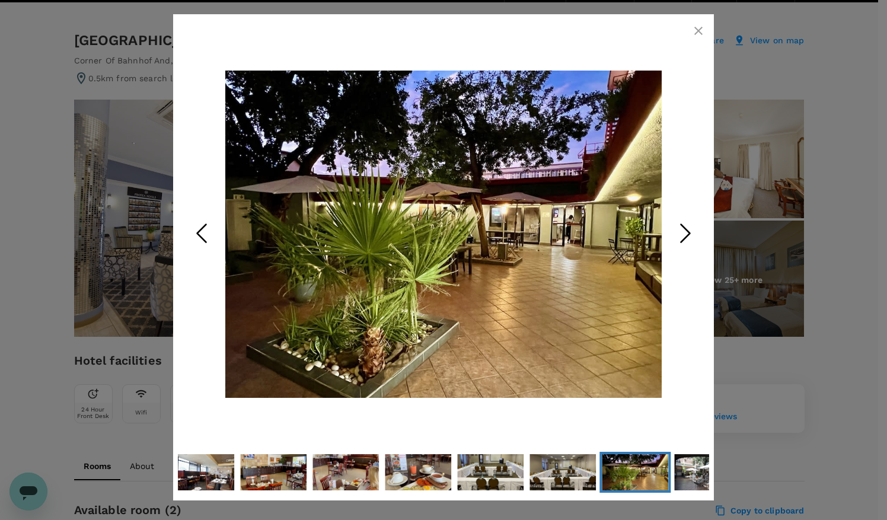
click at [690, 232] on polyline "Next Slide" at bounding box center [685, 233] width 9 height 18
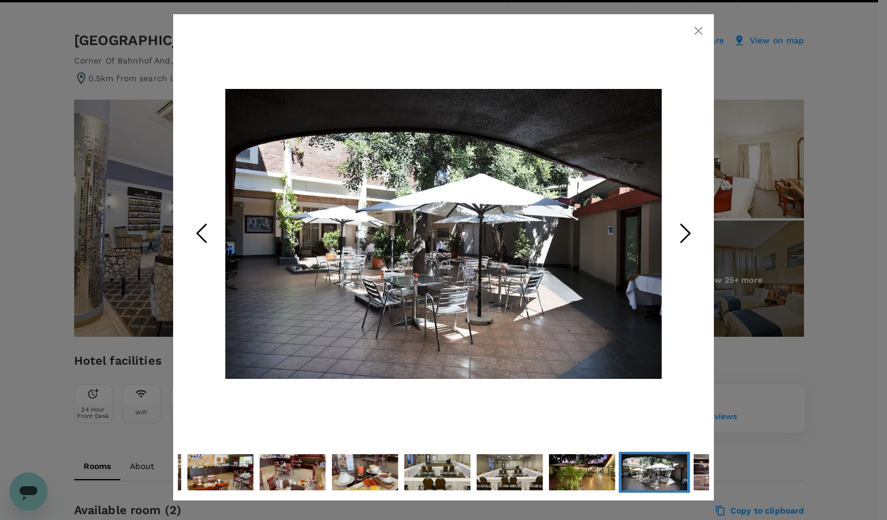
click at [690, 232] on polyline "Next Slide" at bounding box center [685, 233] width 9 height 18
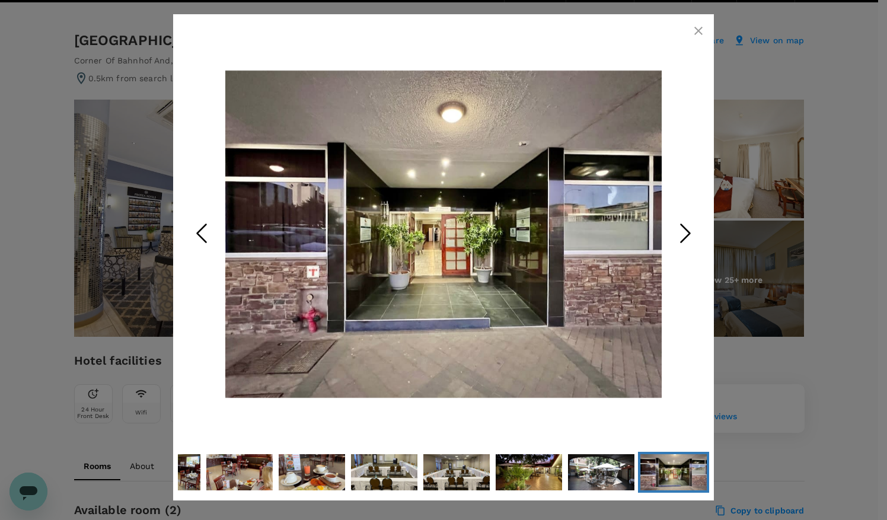
click at [691, 232] on icon "Next Slide" at bounding box center [686, 233] width 36 height 36
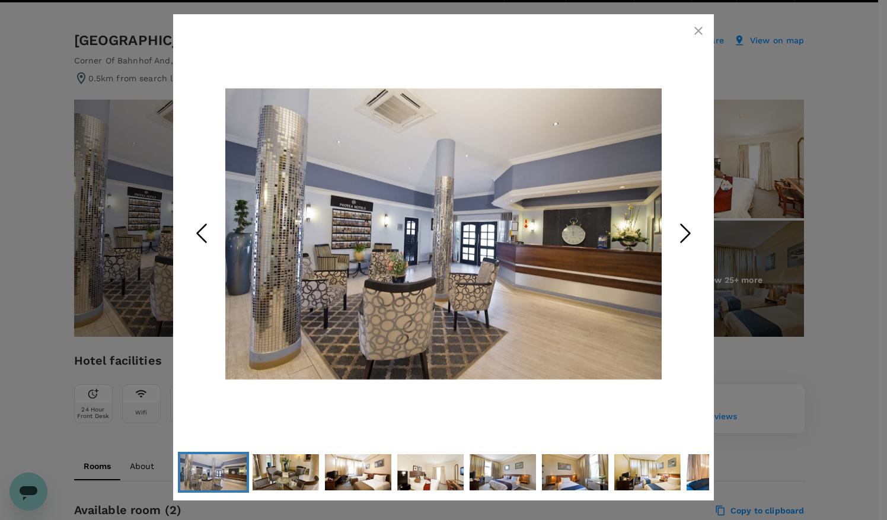
click at [691, 232] on icon "Next Slide" at bounding box center [686, 233] width 36 height 36
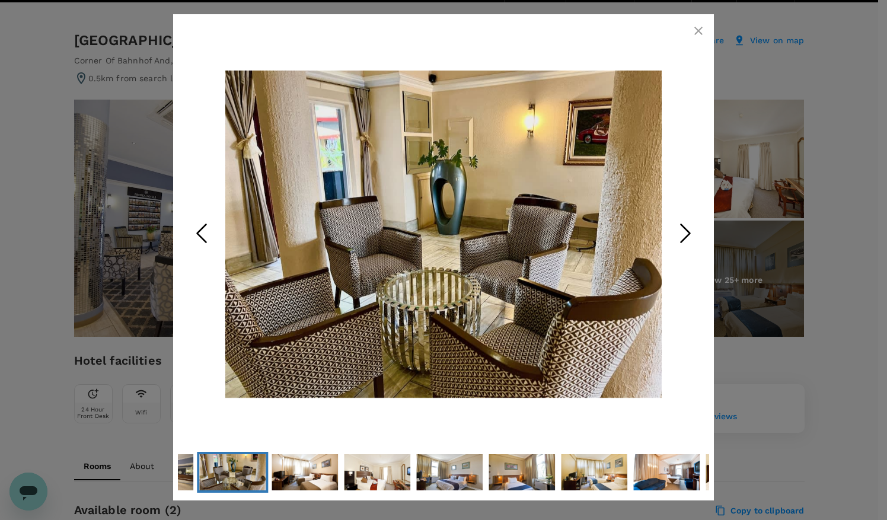
click at [691, 232] on icon "Next Slide" at bounding box center [686, 233] width 36 height 36
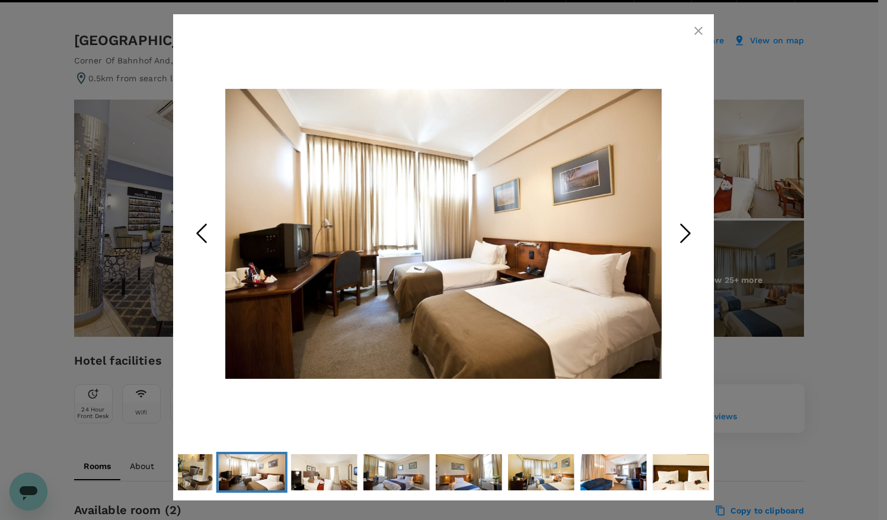
click at [693, 231] on icon "Next Slide" at bounding box center [686, 233] width 36 height 36
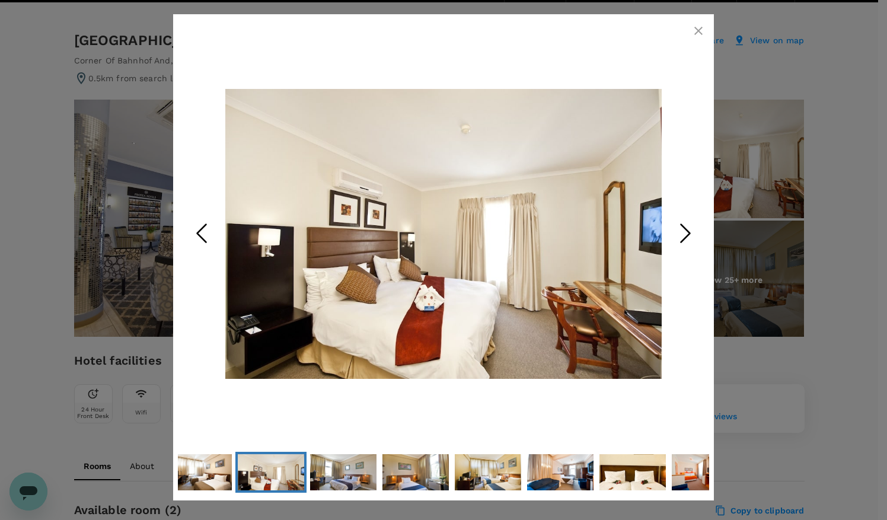
click at [696, 230] on icon "Next Slide" at bounding box center [686, 233] width 36 height 36
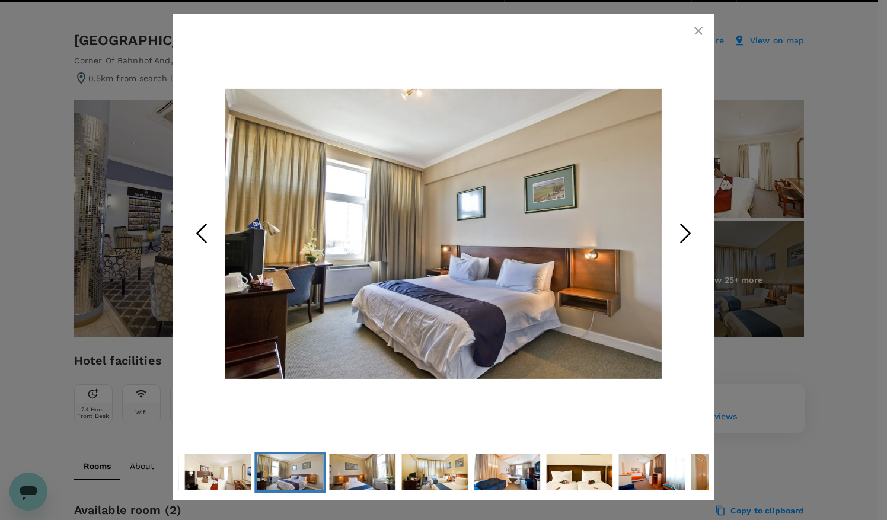
click at [698, 229] on icon "Next Slide" at bounding box center [686, 233] width 36 height 36
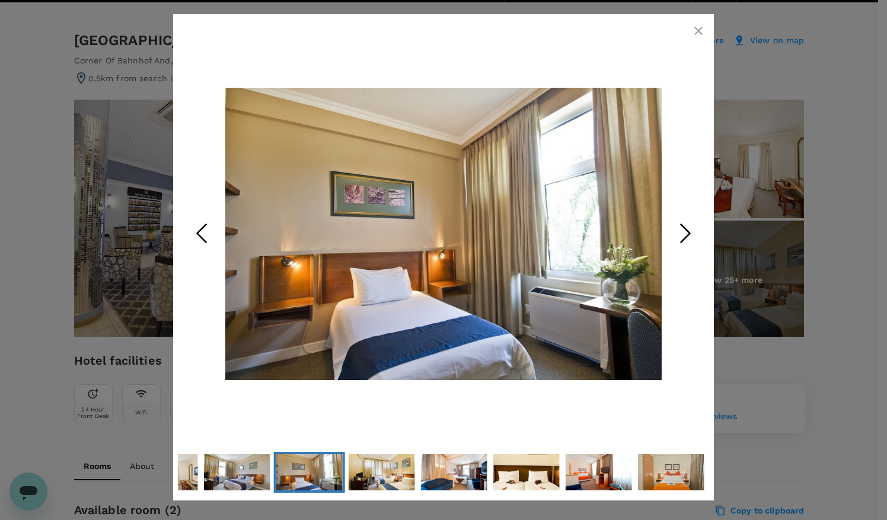
click at [698, 229] on icon "Next Slide" at bounding box center [686, 233] width 36 height 36
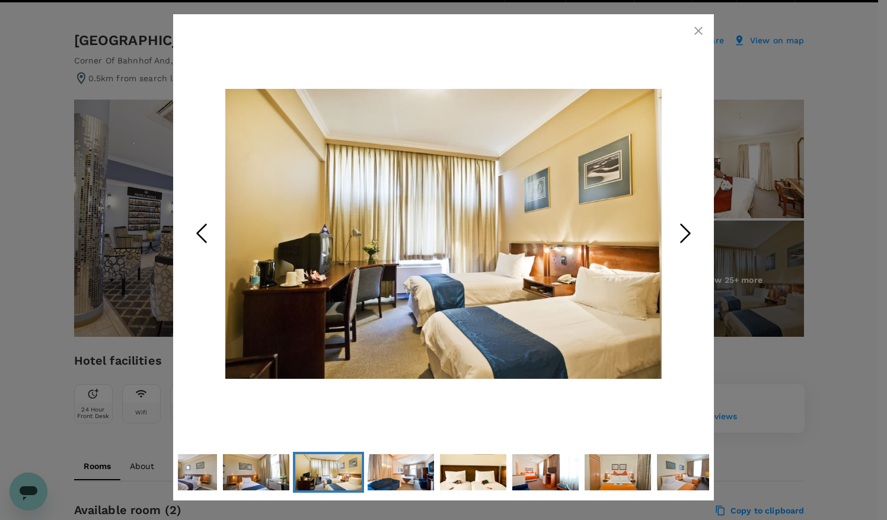
click at [701, 228] on icon "Next Slide" at bounding box center [686, 233] width 36 height 36
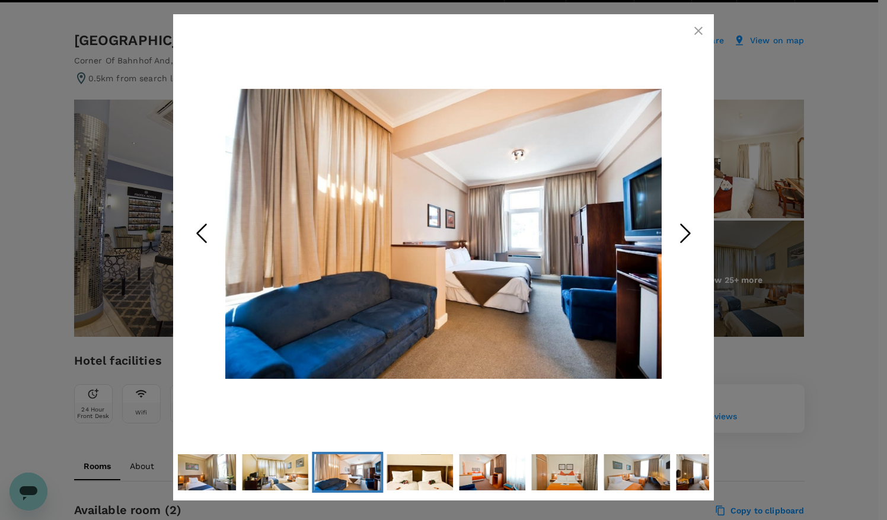
click at [701, 228] on icon "Next Slide" at bounding box center [686, 233] width 36 height 36
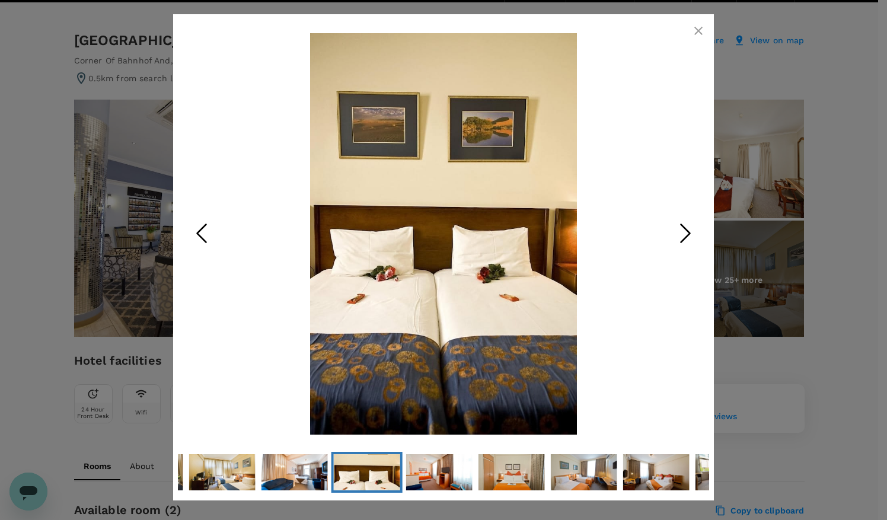
click at [700, 32] on icon "button" at bounding box center [698, 31] width 8 height 8
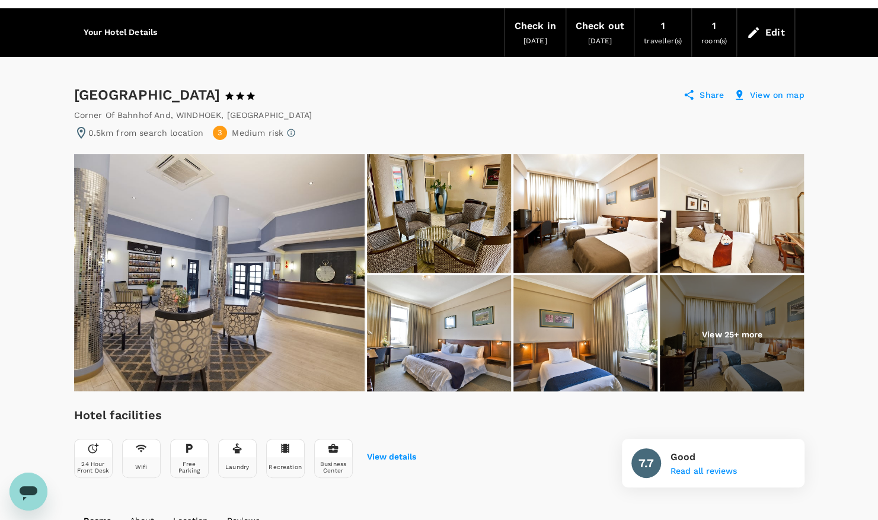
scroll to position [29, 0]
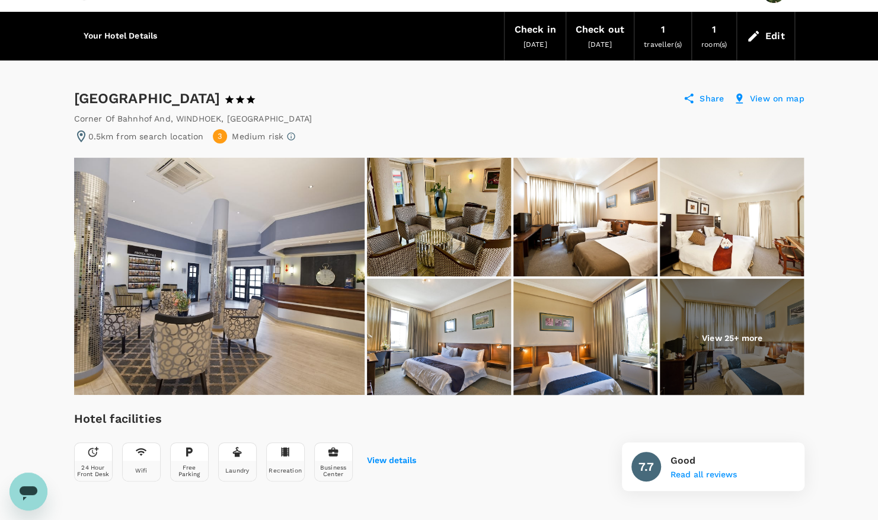
click at [299, 294] on img at bounding box center [219, 276] width 291 height 237
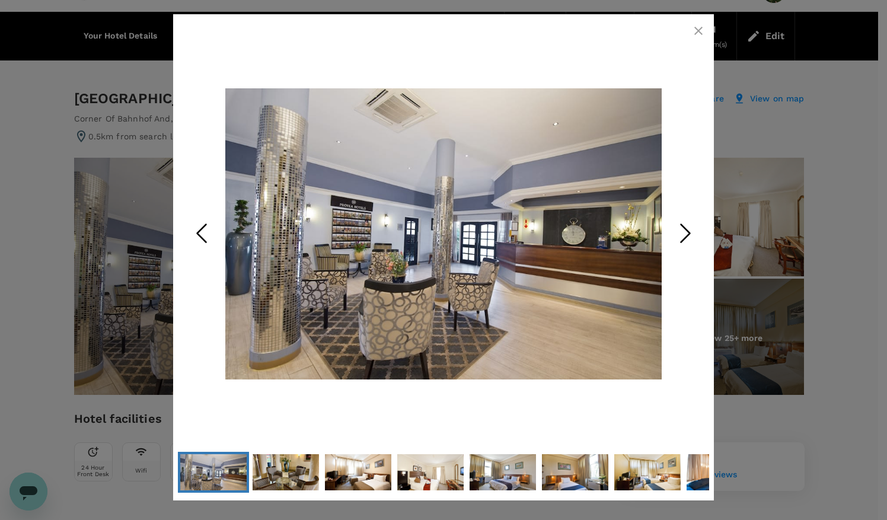
click at [685, 234] on icon "Next Slide" at bounding box center [686, 233] width 36 height 36
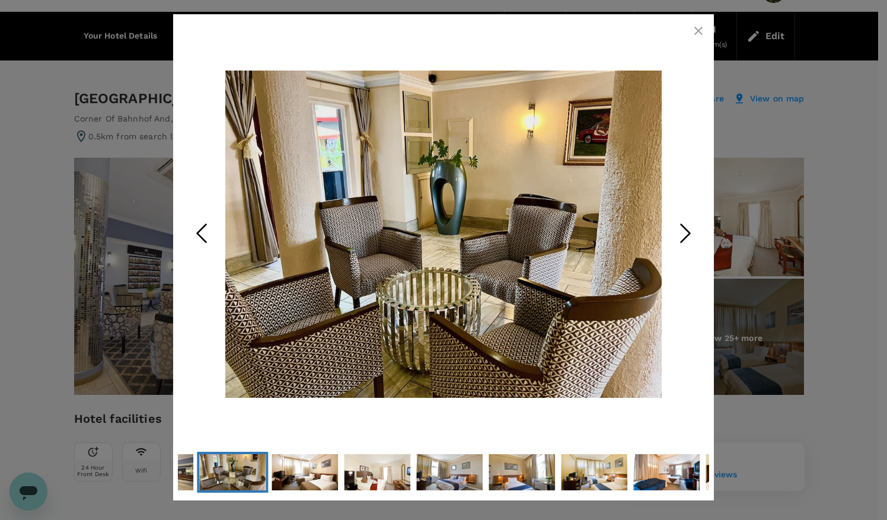
click at [685, 234] on icon "Next Slide" at bounding box center [686, 233] width 36 height 36
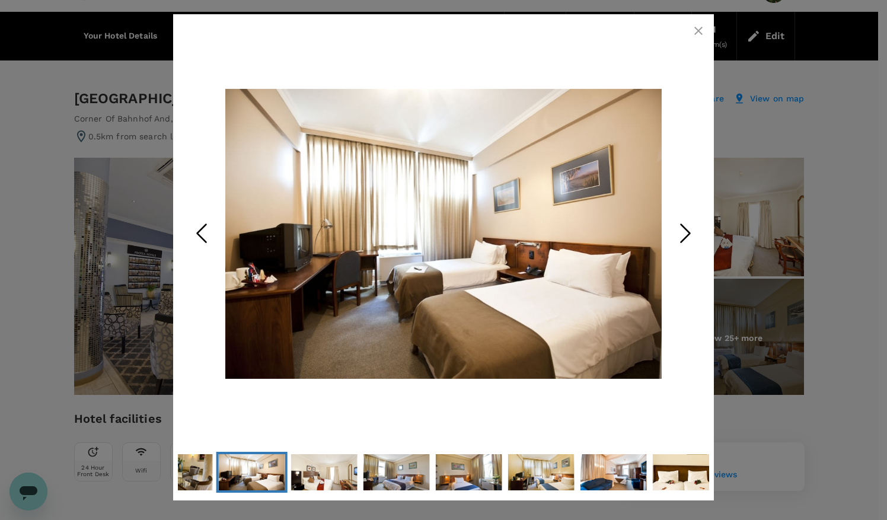
click at [685, 234] on icon "Next Slide" at bounding box center [686, 233] width 36 height 36
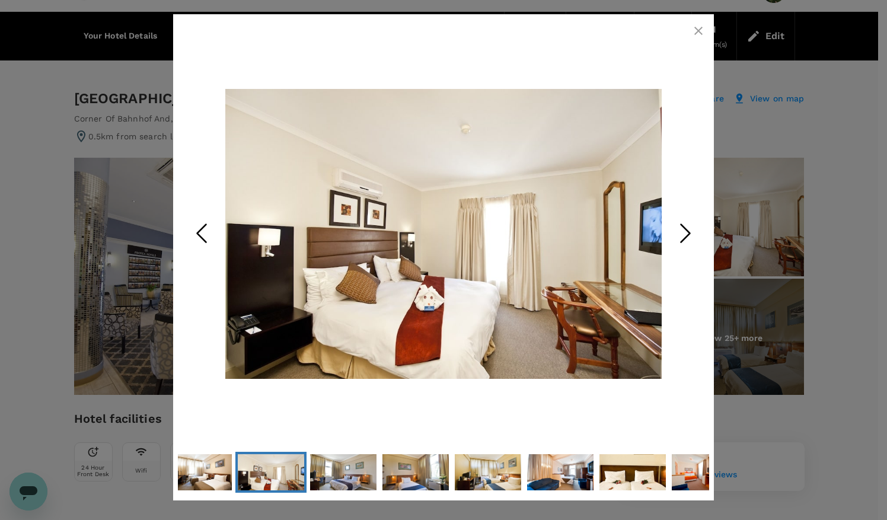
click at [685, 234] on icon "Next Slide" at bounding box center [686, 233] width 36 height 36
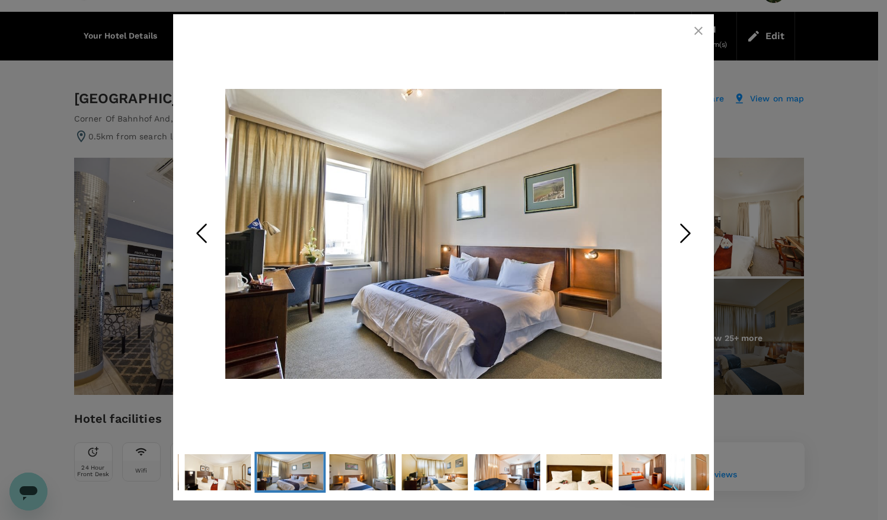
click at [685, 234] on icon "Next Slide" at bounding box center [686, 233] width 36 height 36
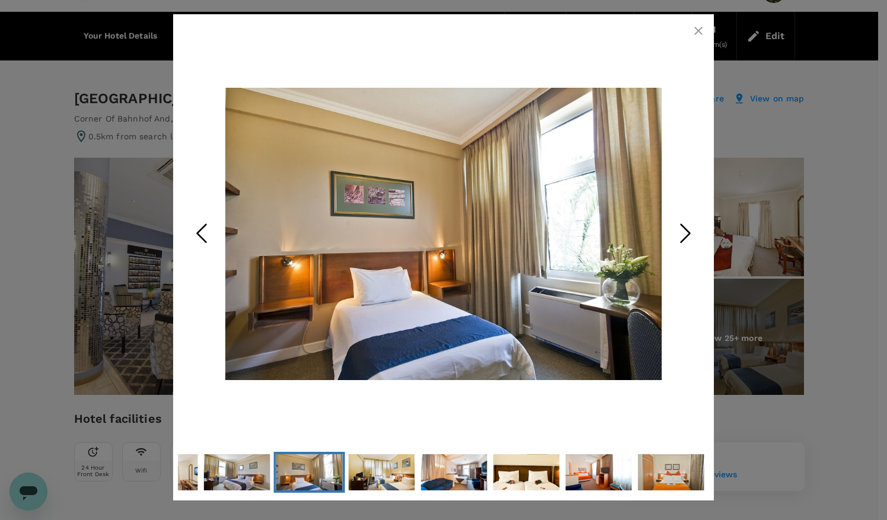
click at [685, 234] on icon "Next Slide" at bounding box center [686, 233] width 36 height 36
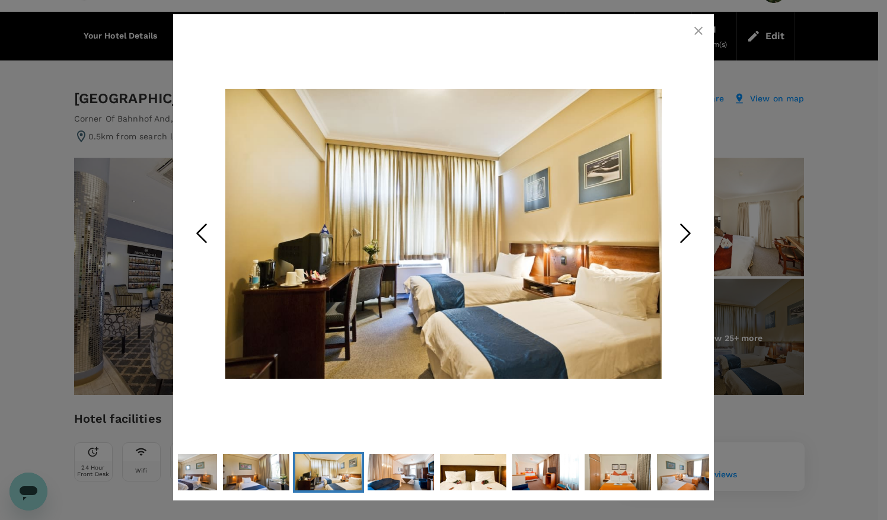
click at [685, 234] on icon "Next Slide" at bounding box center [686, 233] width 36 height 36
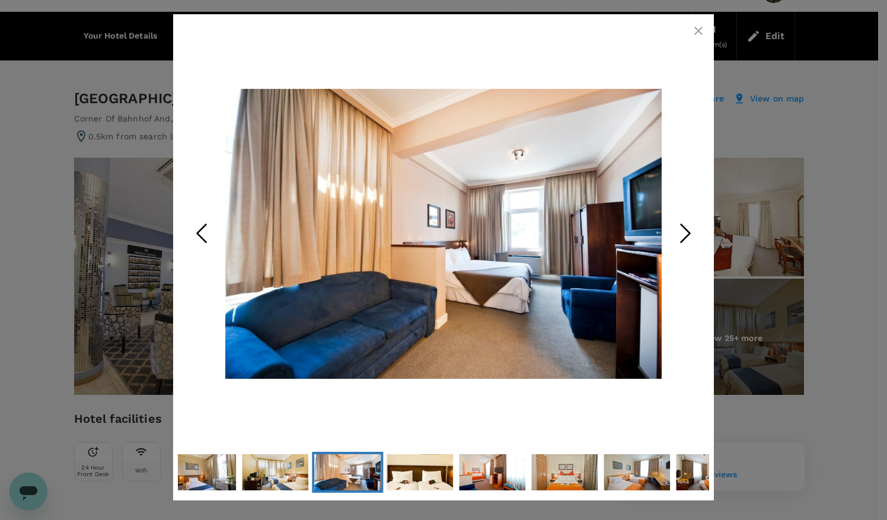
click at [685, 234] on icon "Next Slide" at bounding box center [686, 233] width 36 height 36
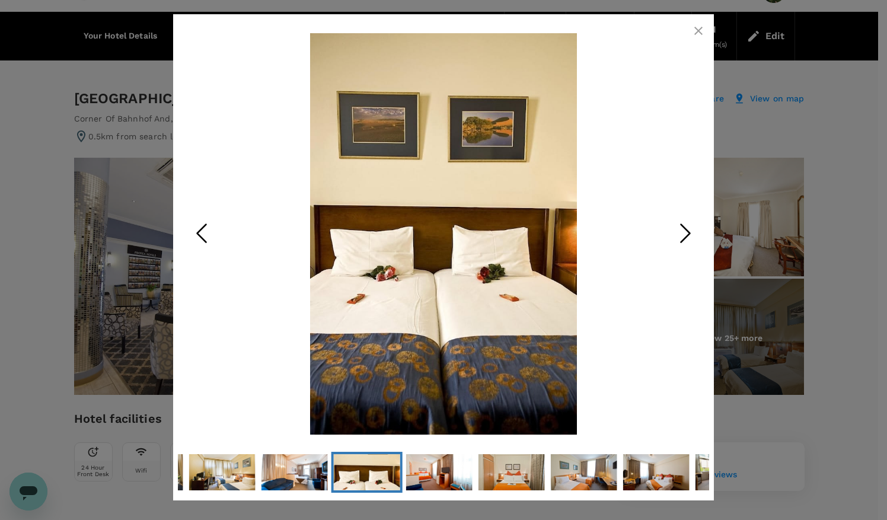
click at [685, 235] on icon "Next Slide" at bounding box center [686, 233] width 36 height 36
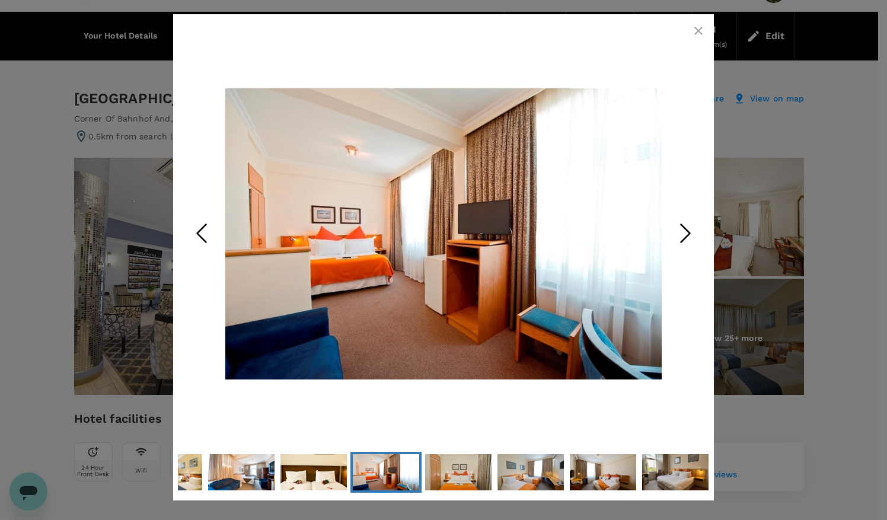
click at [685, 235] on icon "Next Slide" at bounding box center [686, 233] width 36 height 36
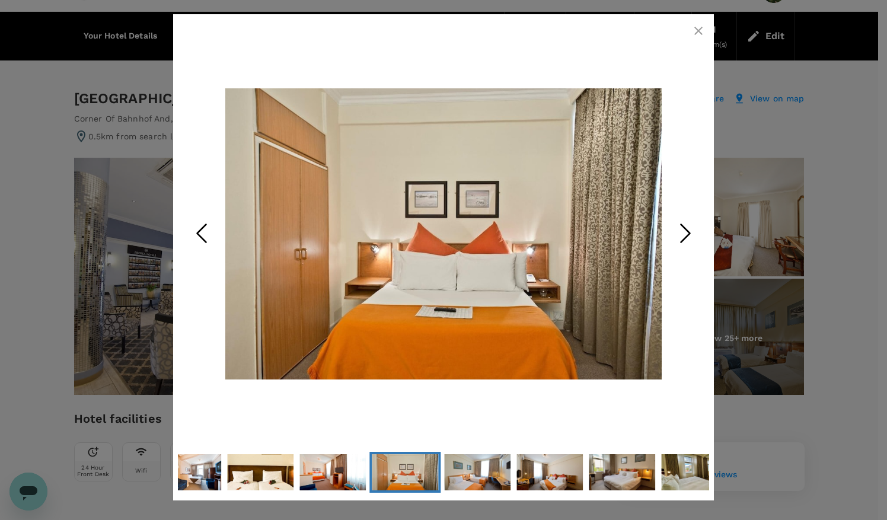
click at [685, 235] on icon "Next Slide" at bounding box center [686, 233] width 36 height 36
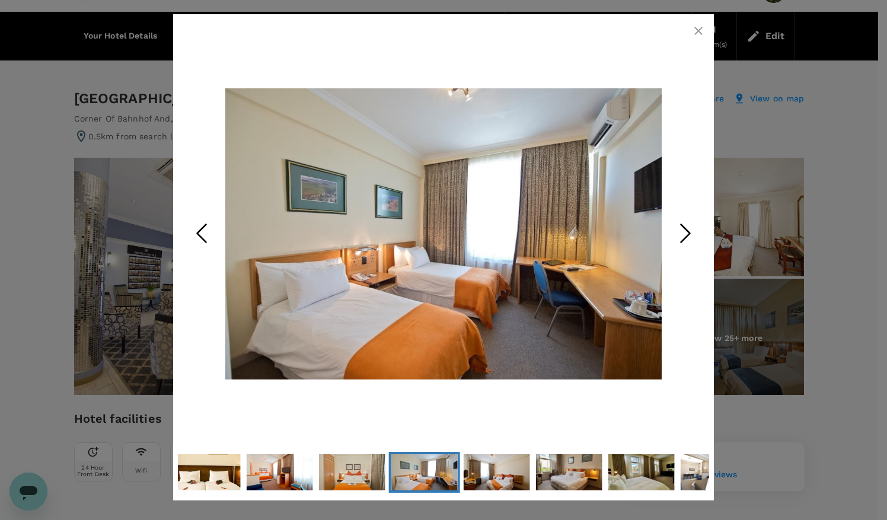
click at [685, 235] on icon "Next Slide" at bounding box center [686, 233] width 36 height 36
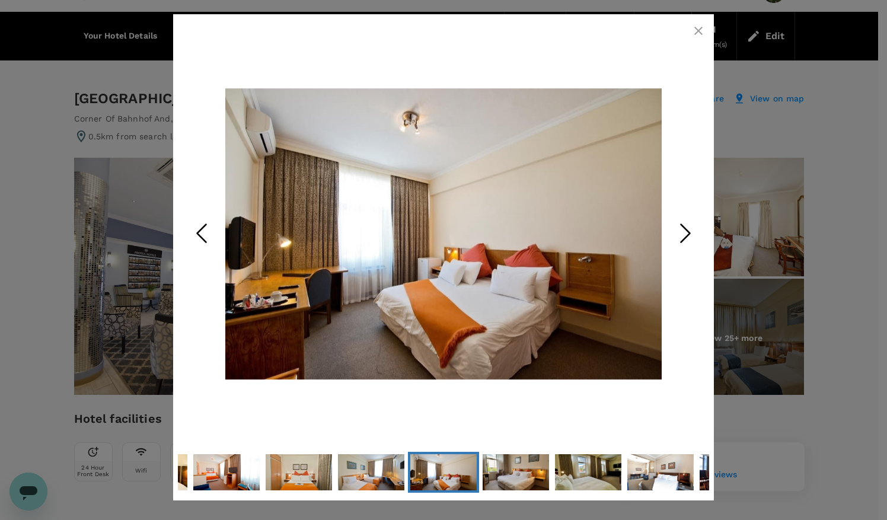
click at [700, 28] on icon "button" at bounding box center [698, 31] width 8 height 8
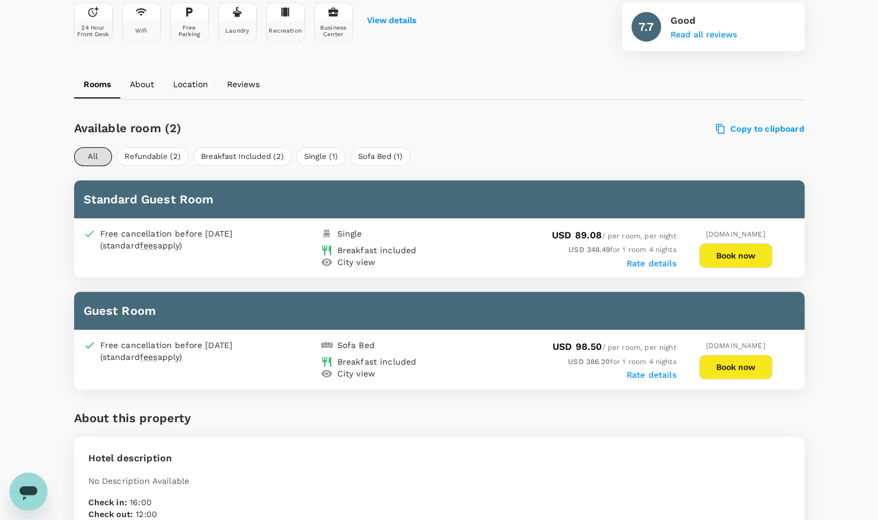
scroll to position [470, 0]
click at [734, 359] on button "Book now" at bounding box center [736, 366] width 74 height 25
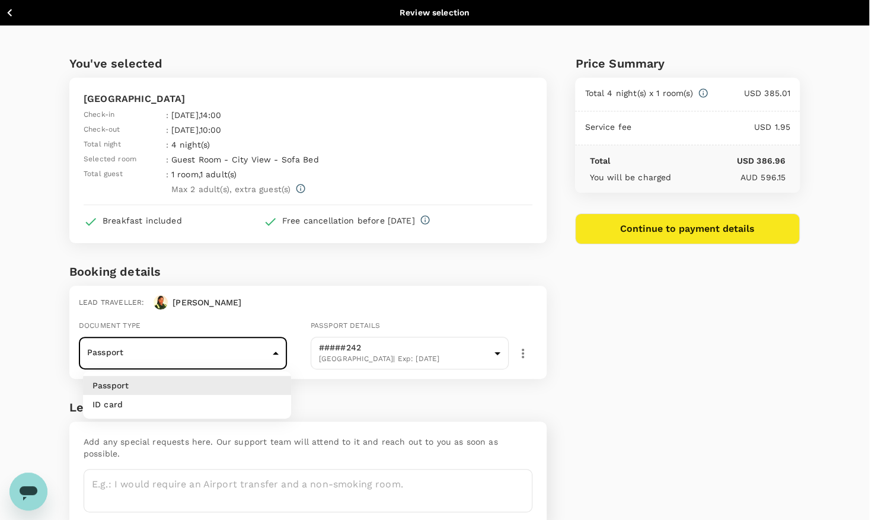
click at [279, 353] on body "Back to hotel details Review selection You've selected [GEOGRAPHIC_DATA] Check-…" at bounding box center [439, 289] width 878 height 578
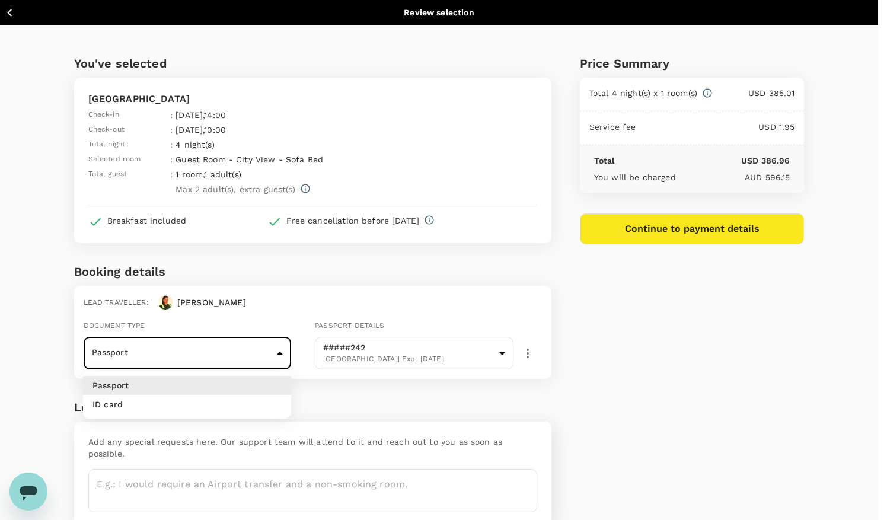
click at [164, 384] on li "Passport" at bounding box center [187, 385] width 208 height 19
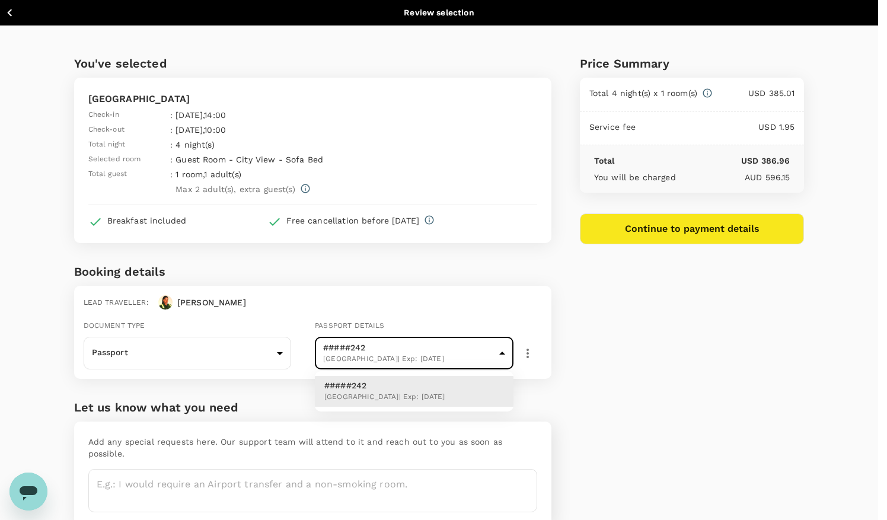
click at [459, 343] on body "Back to hotel details Review selection You've selected [GEOGRAPHIC_DATA] Check-…" at bounding box center [443, 289] width 887 height 578
click at [492, 311] on div at bounding box center [443, 260] width 887 height 520
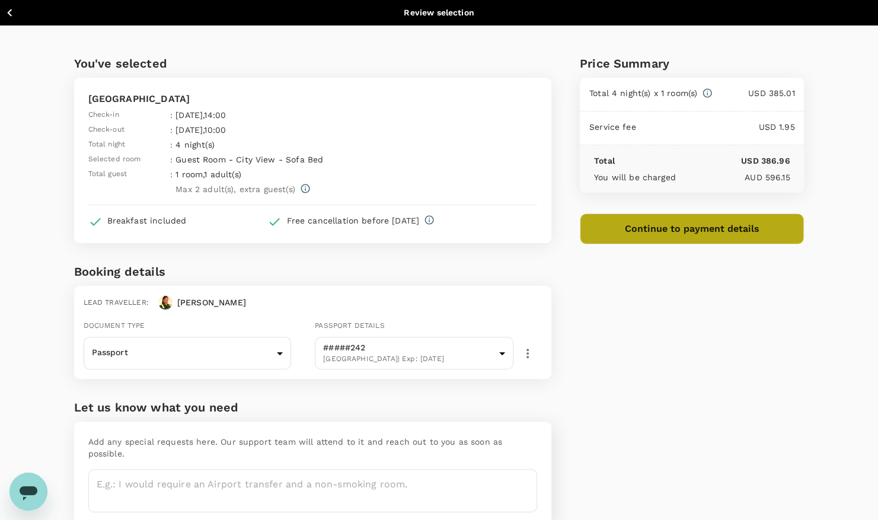
click at [684, 230] on button "Continue to payment details" at bounding box center [692, 228] width 225 height 31
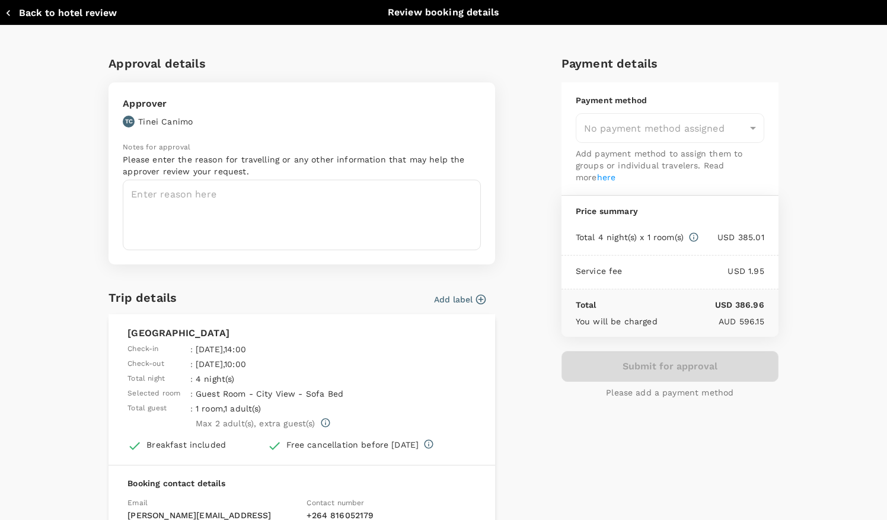
type input "9c4289b1-14a3-4119-8736-521306e5ca8f"
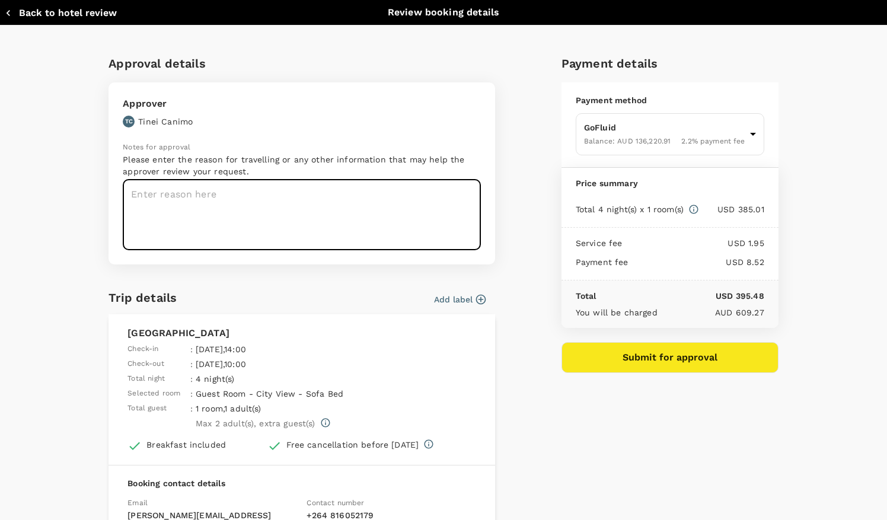
click at [268, 194] on textarea at bounding box center [302, 215] width 358 height 71
